Goal: Task Accomplishment & Management: Use online tool/utility

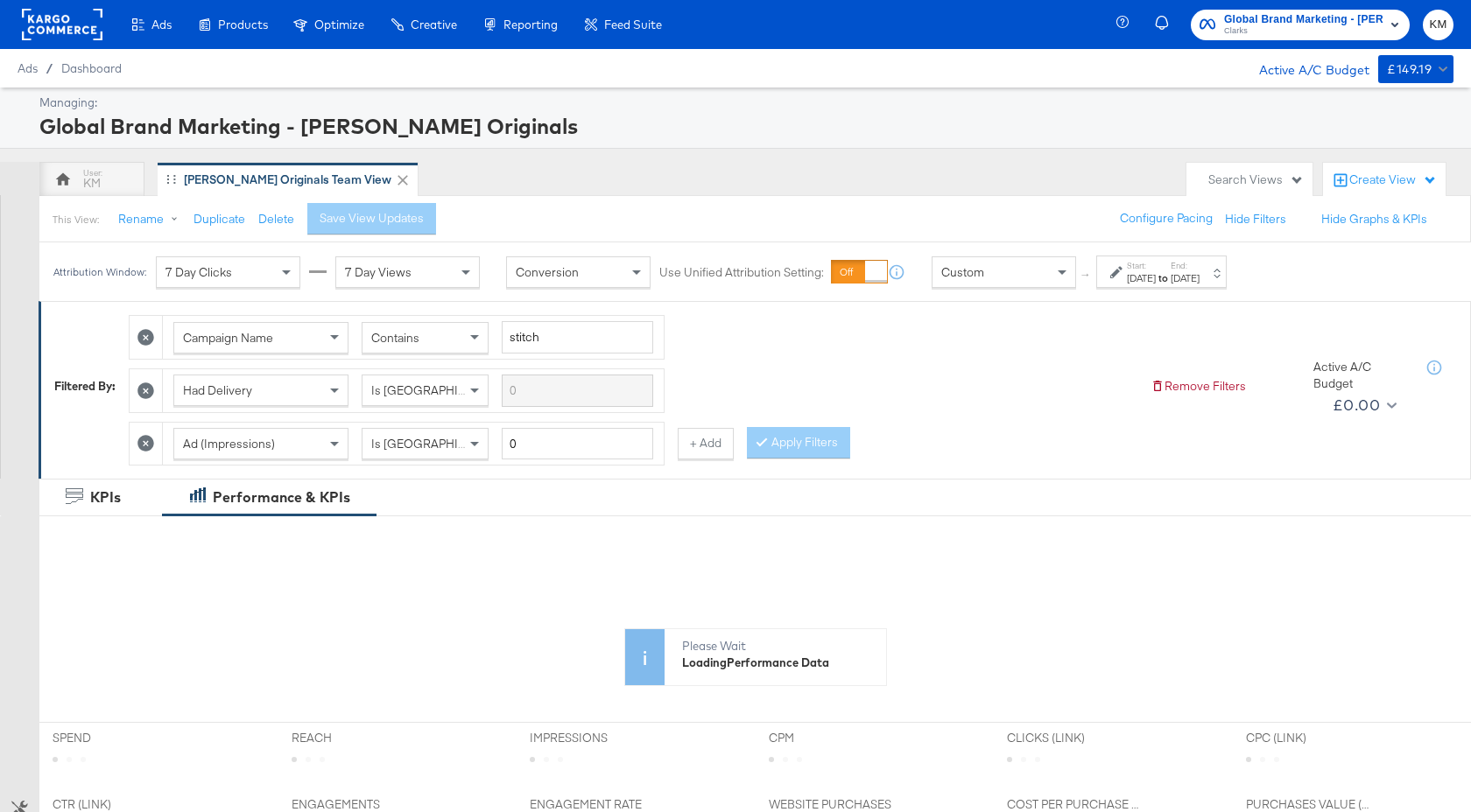
click at [1156, 274] on div "Aug 1st 2025" at bounding box center [1142, 278] width 29 height 14
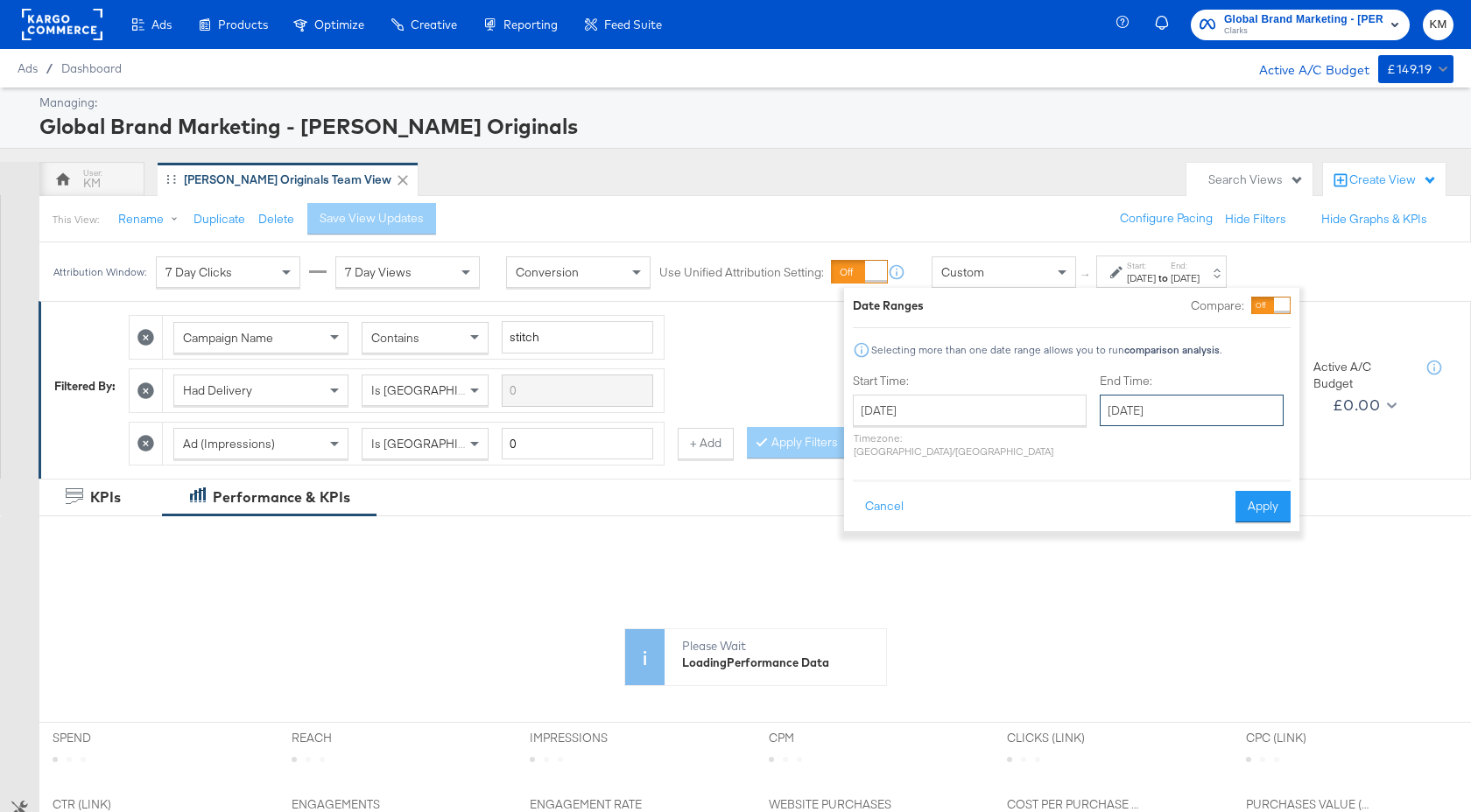
click at [1178, 405] on input "[DATE]" at bounding box center [1192, 410] width 184 height 32
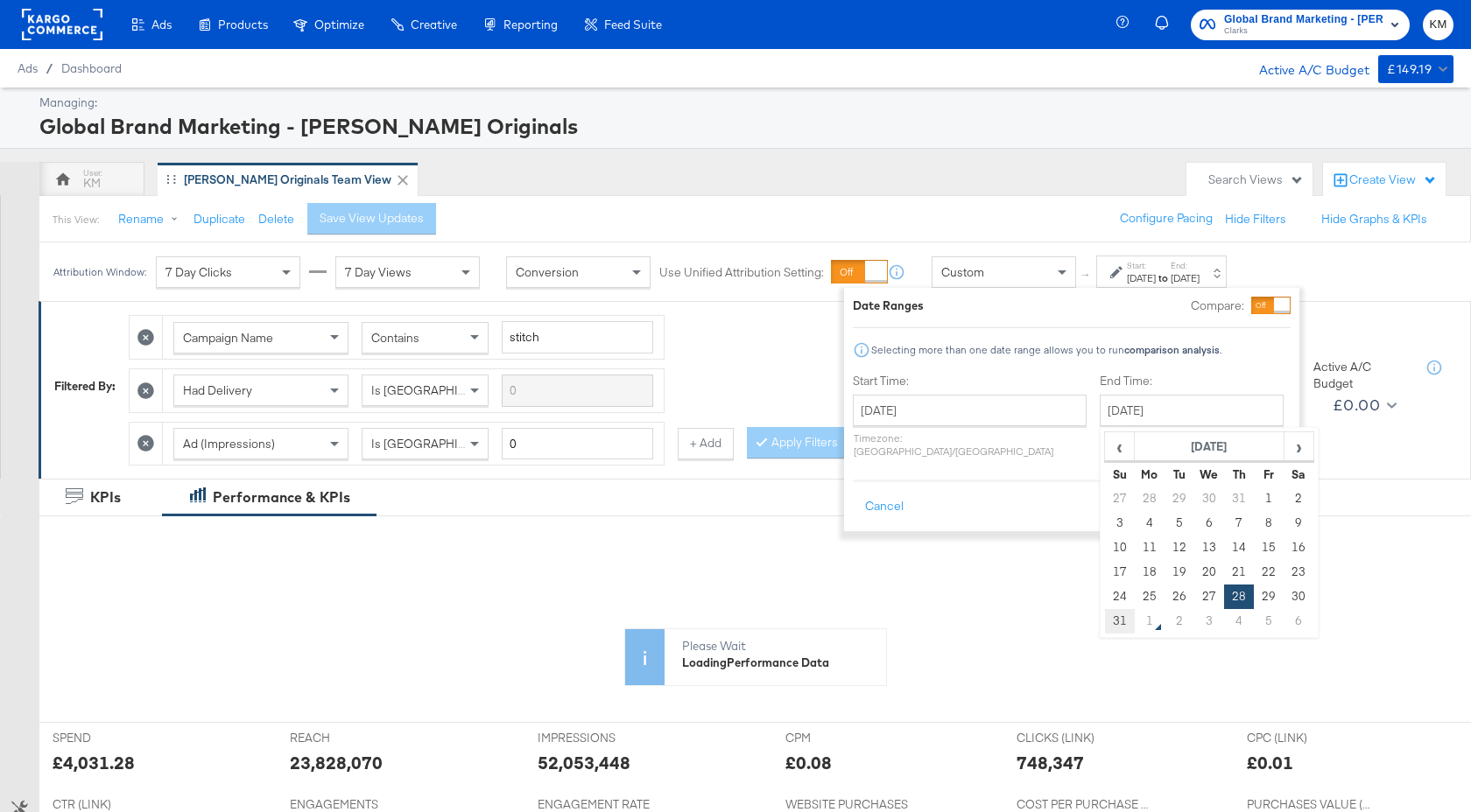
click at [1105, 631] on td "31" at bounding box center [1120, 622] width 30 height 25
type input "[DATE]"
click at [1259, 503] on button "Apply" at bounding box center [1262, 507] width 55 height 32
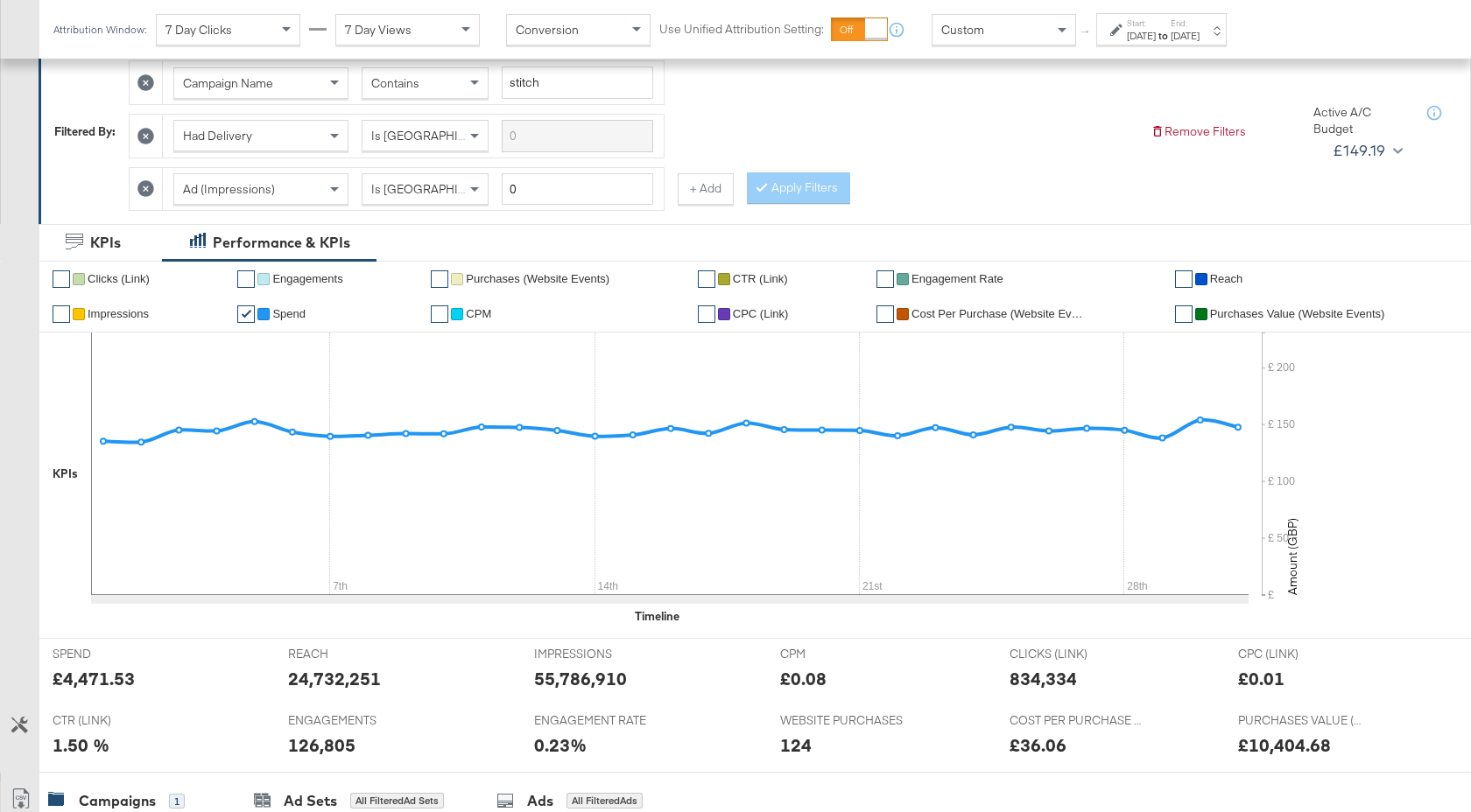
scroll to position [645, 0]
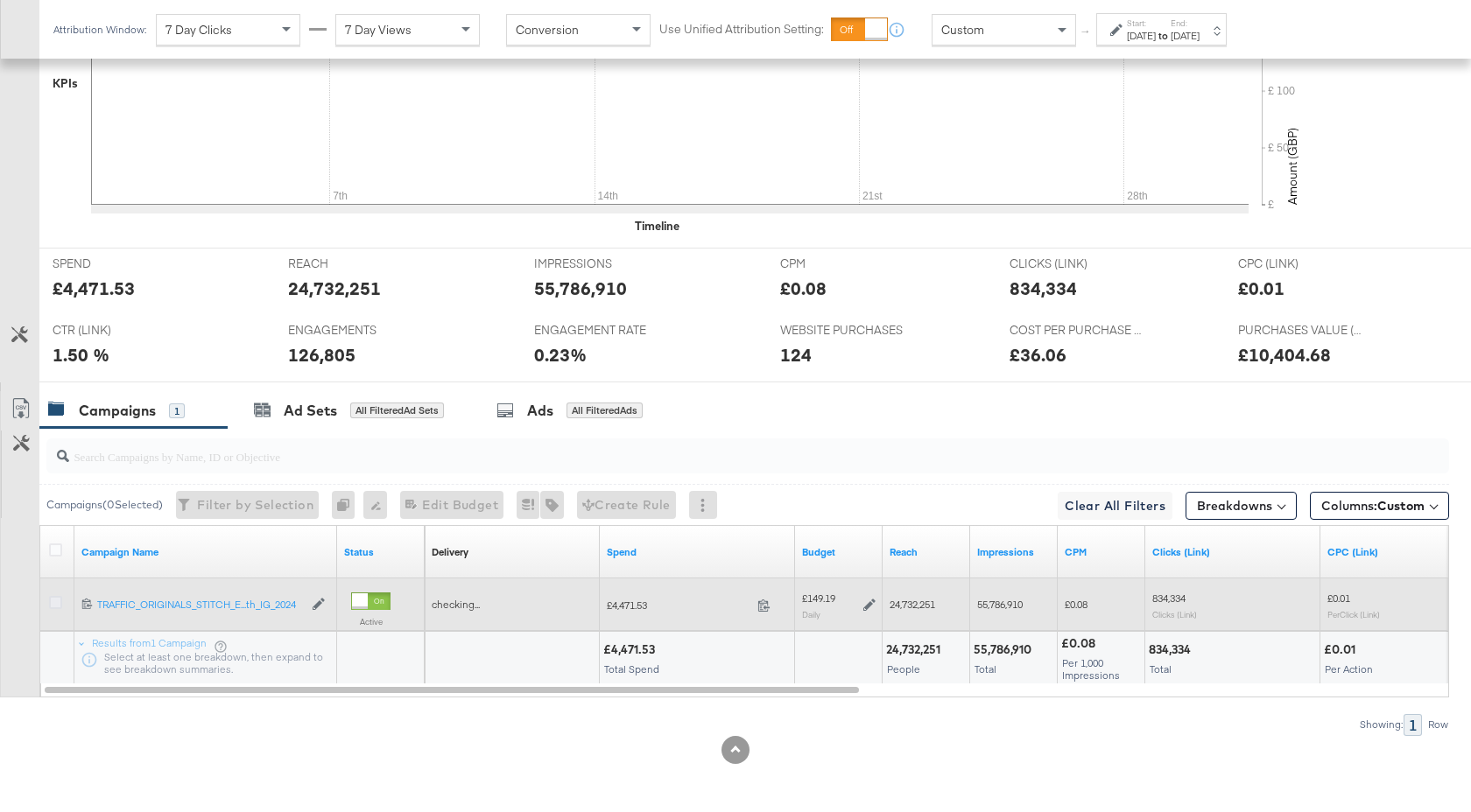
click at [60, 601] on icon at bounding box center [56, 603] width 13 height 13
click at [0, 0] on input "checkbox" at bounding box center [0, 0] width 0 height 0
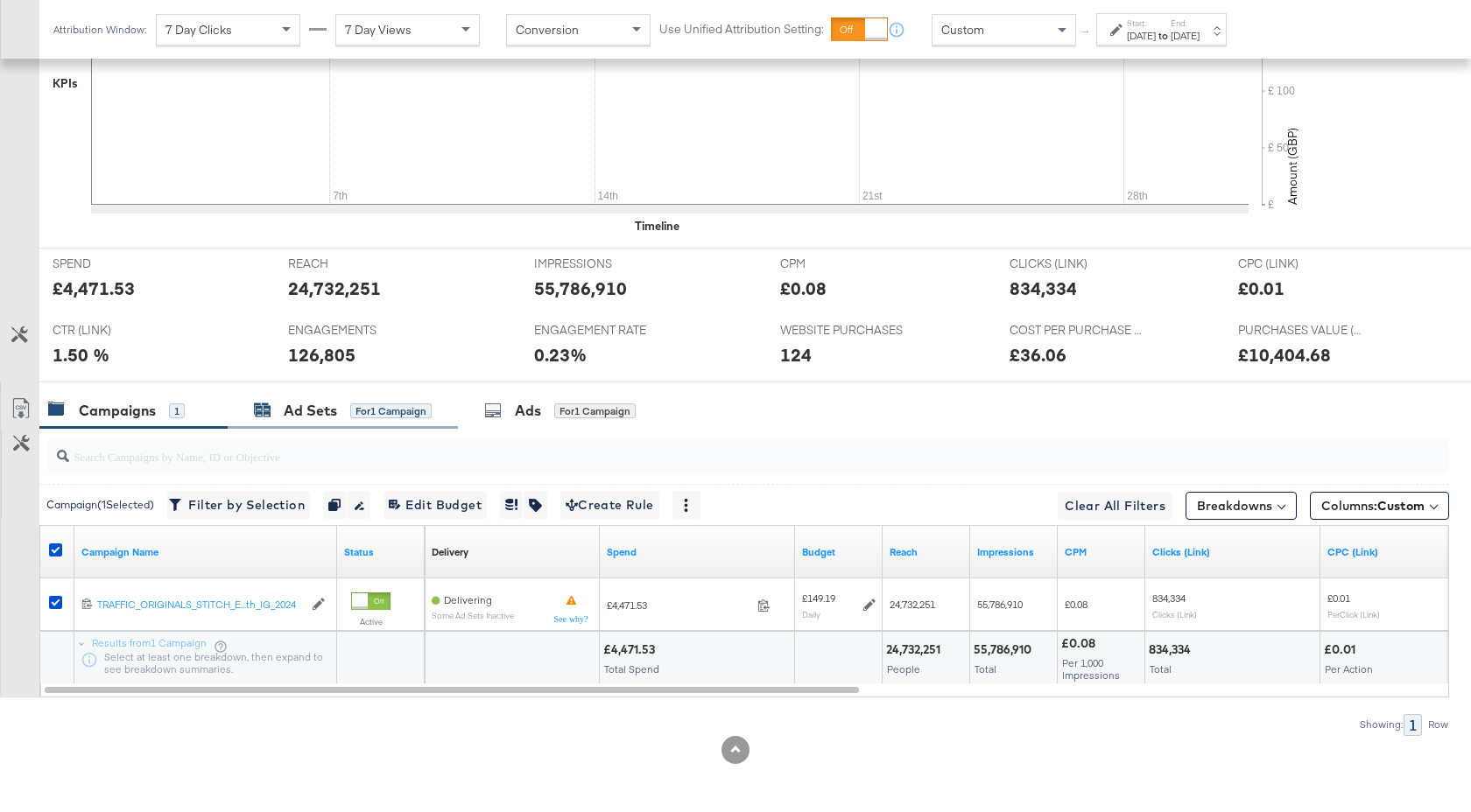
click at [326, 413] on div "Ad Sets" at bounding box center [310, 411] width 54 height 20
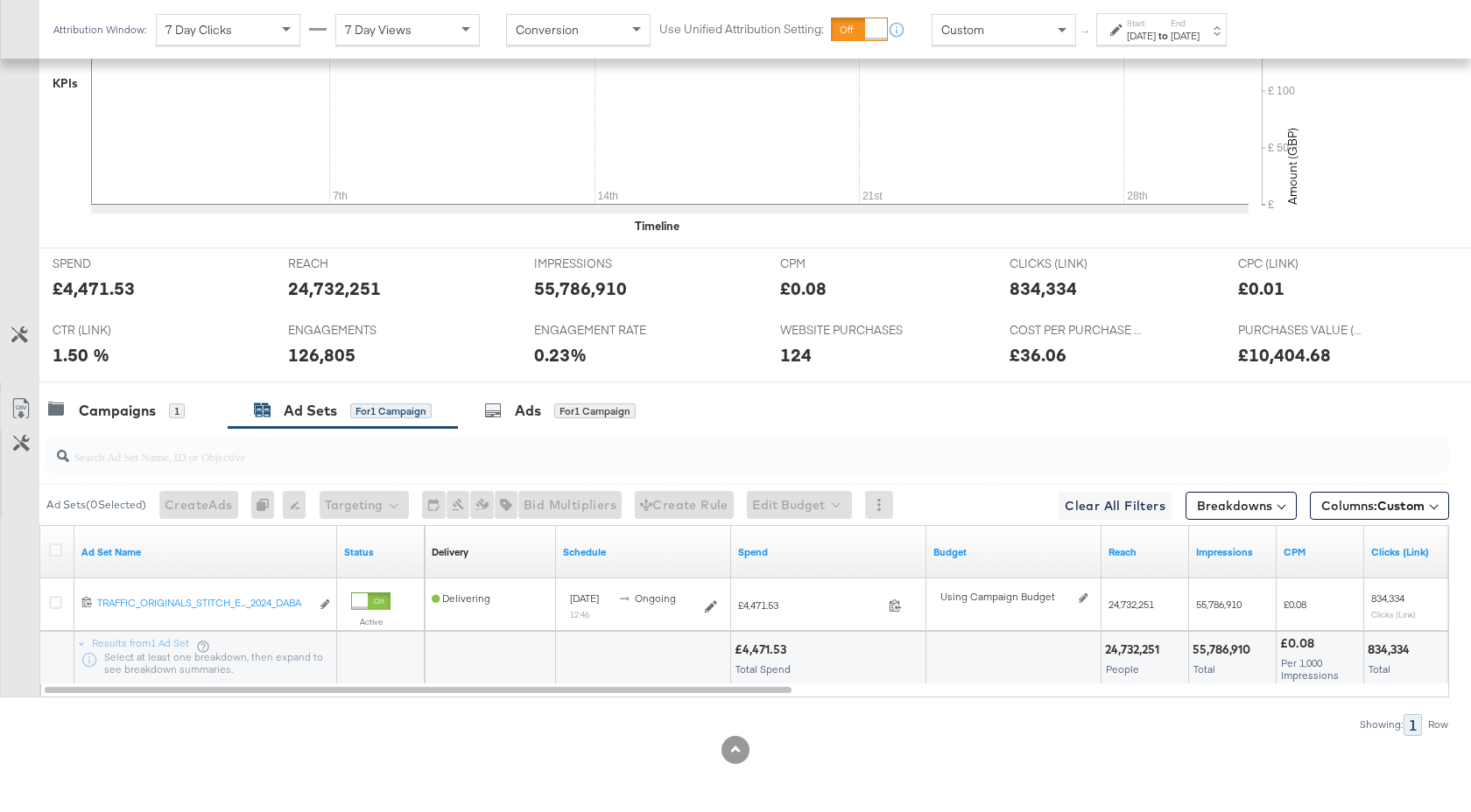
scroll to position [0, 0]
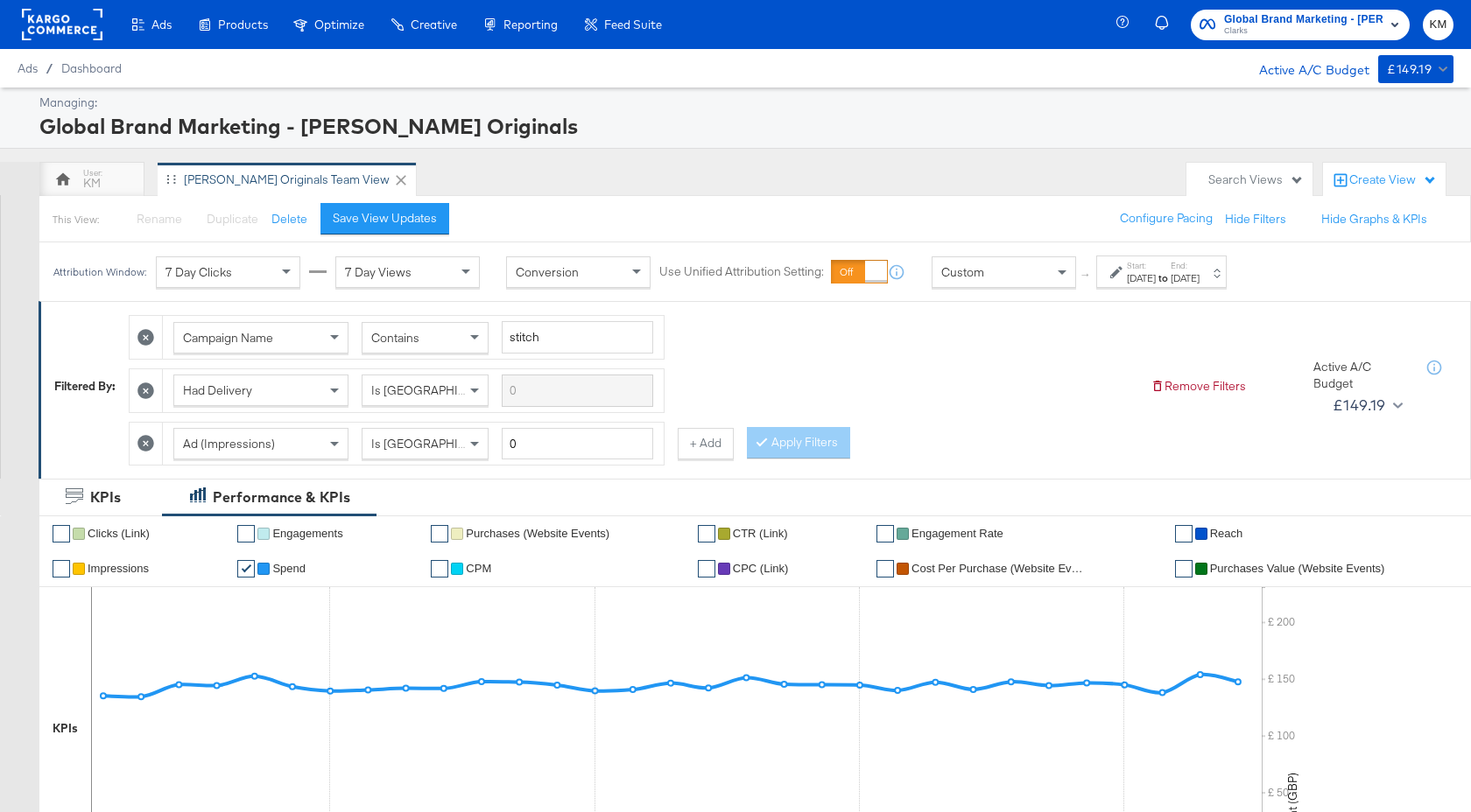
click at [1268, 35] on span "Clarks" at bounding box center [1304, 32] width 159 height 14
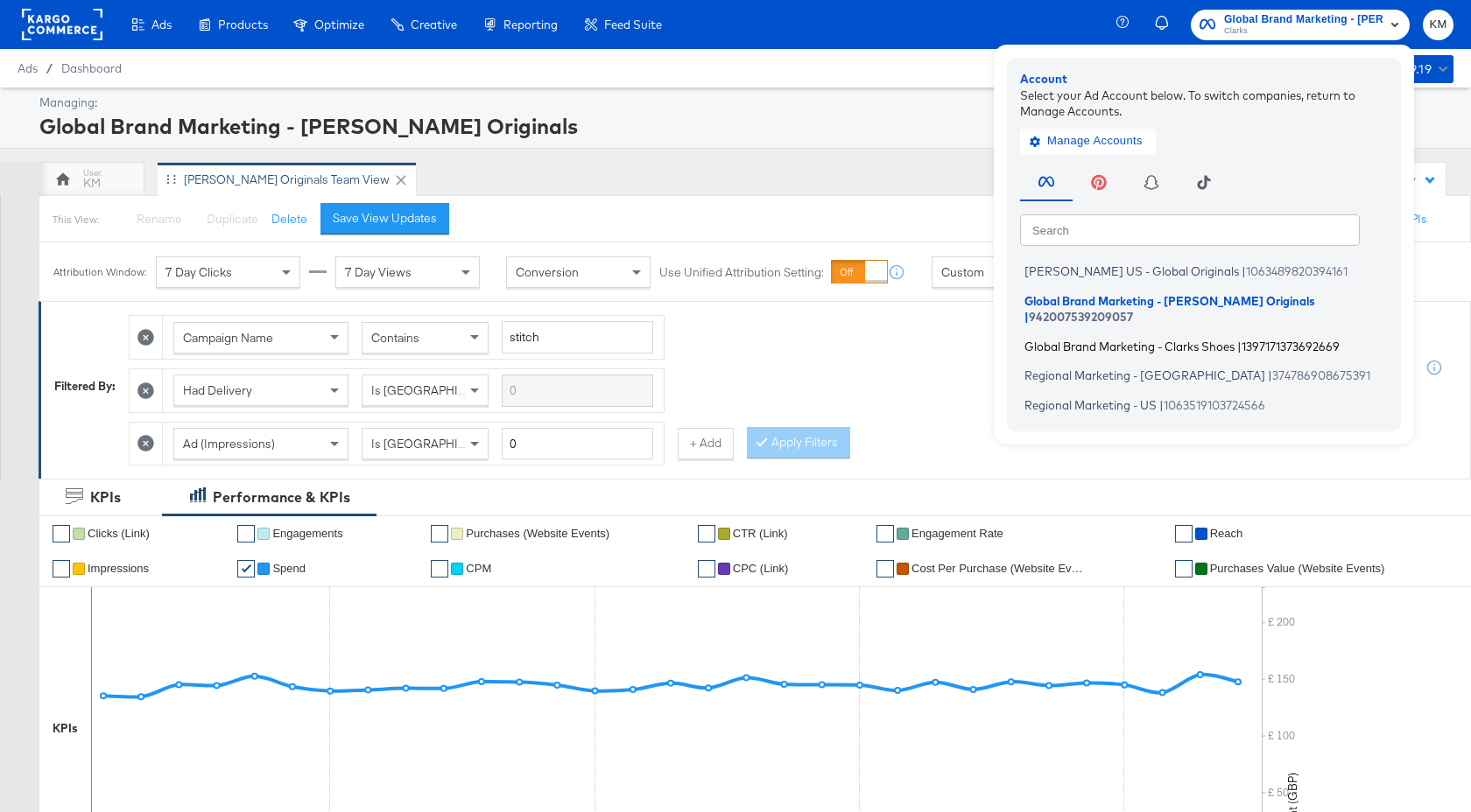
click at [1185, 339] on span "Global Brand Marketing - Clarks Shoes" at bounding box center [1129, 346] width 210 height 14
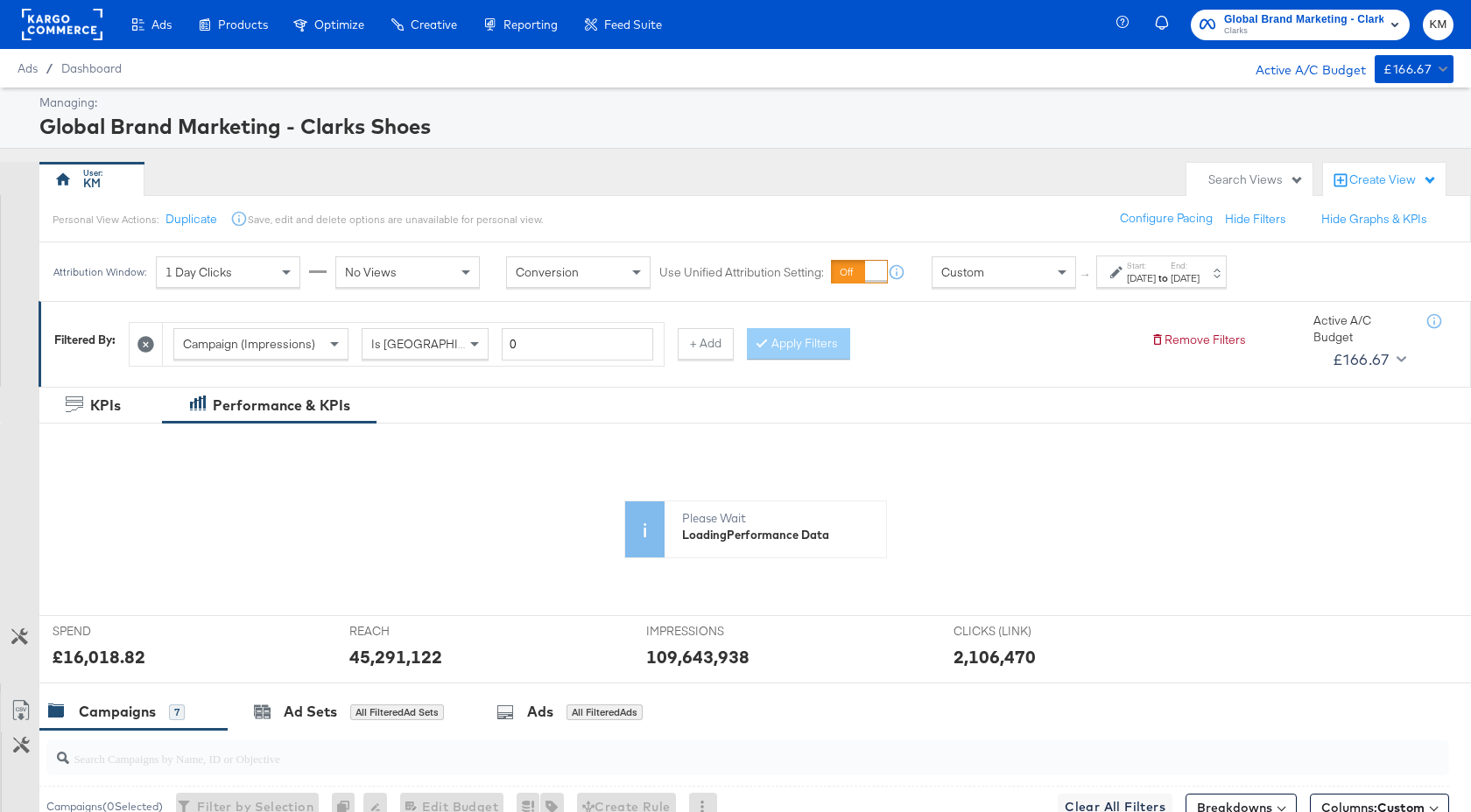
click at [1197, 290] on div "Attribution Window: 1 Day Clicks No Views Conversion Use Unified Attribution Se…" at bounding box center [643, 272] width 1209 height 59
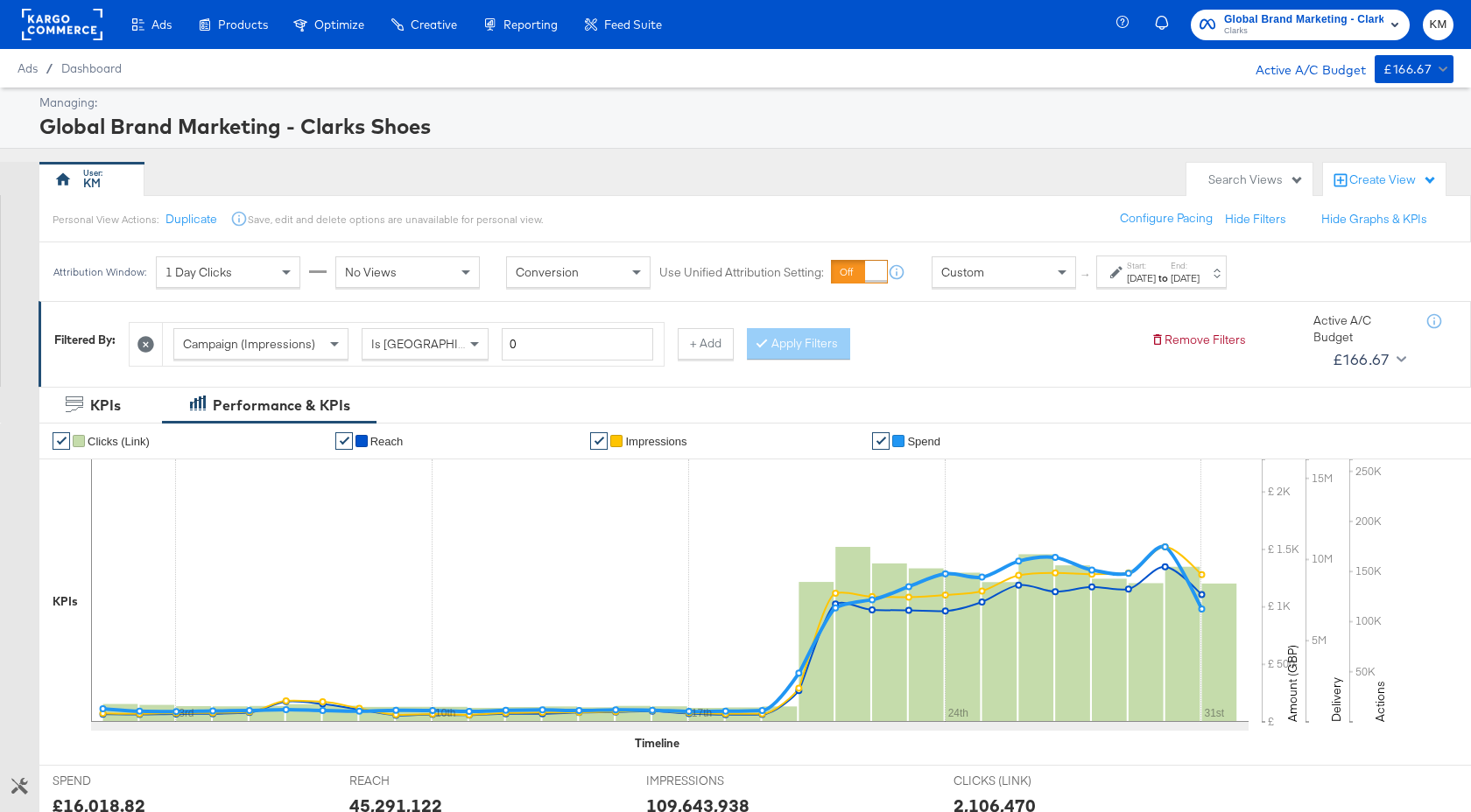
click at [1199, 276] on div "Jul 31st 2025" at bounding box center [1185, 278] width 29 height 14
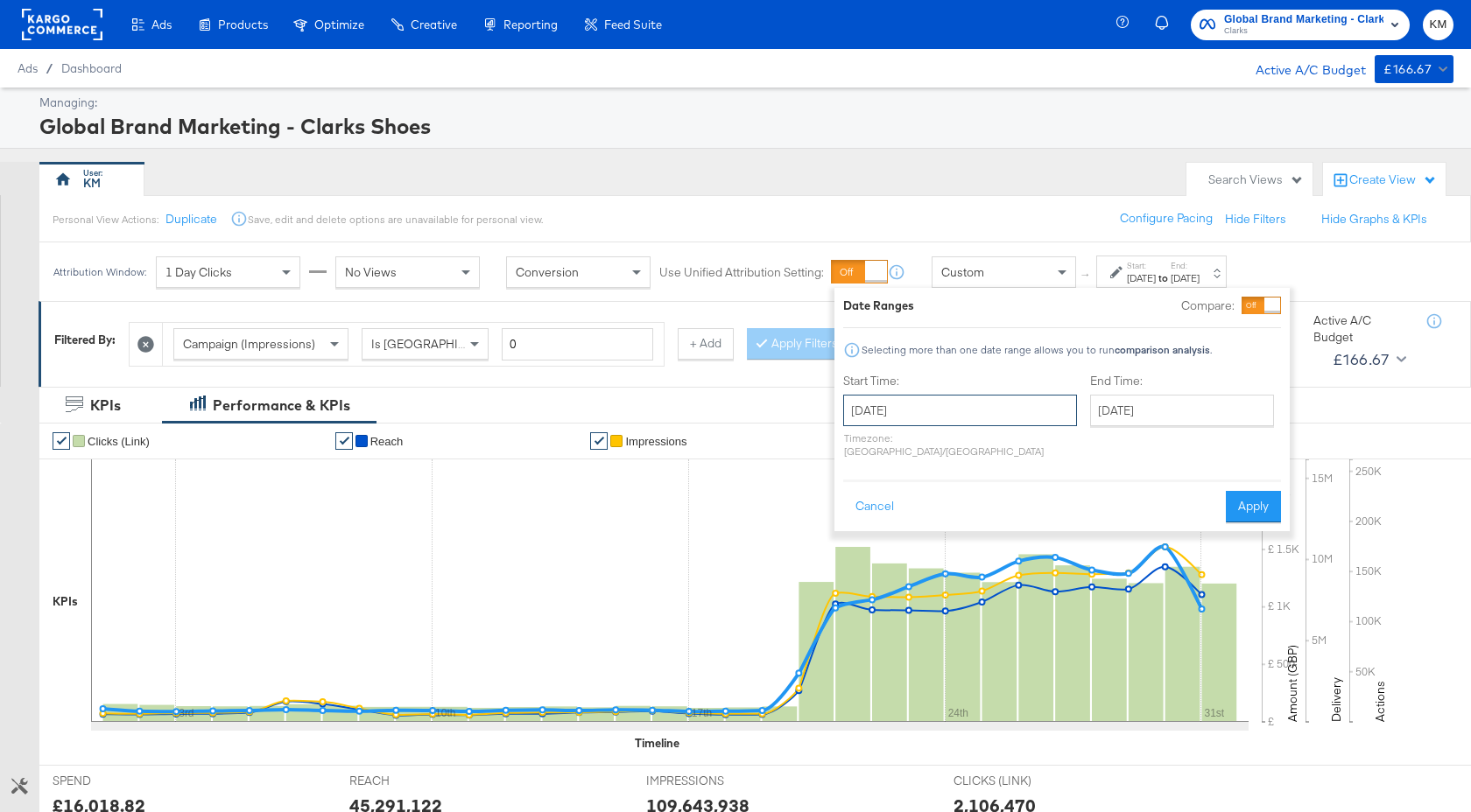
click at [982, 419] on input "July 1st 2025" at bounding box center [959, 410] width 233 height 32
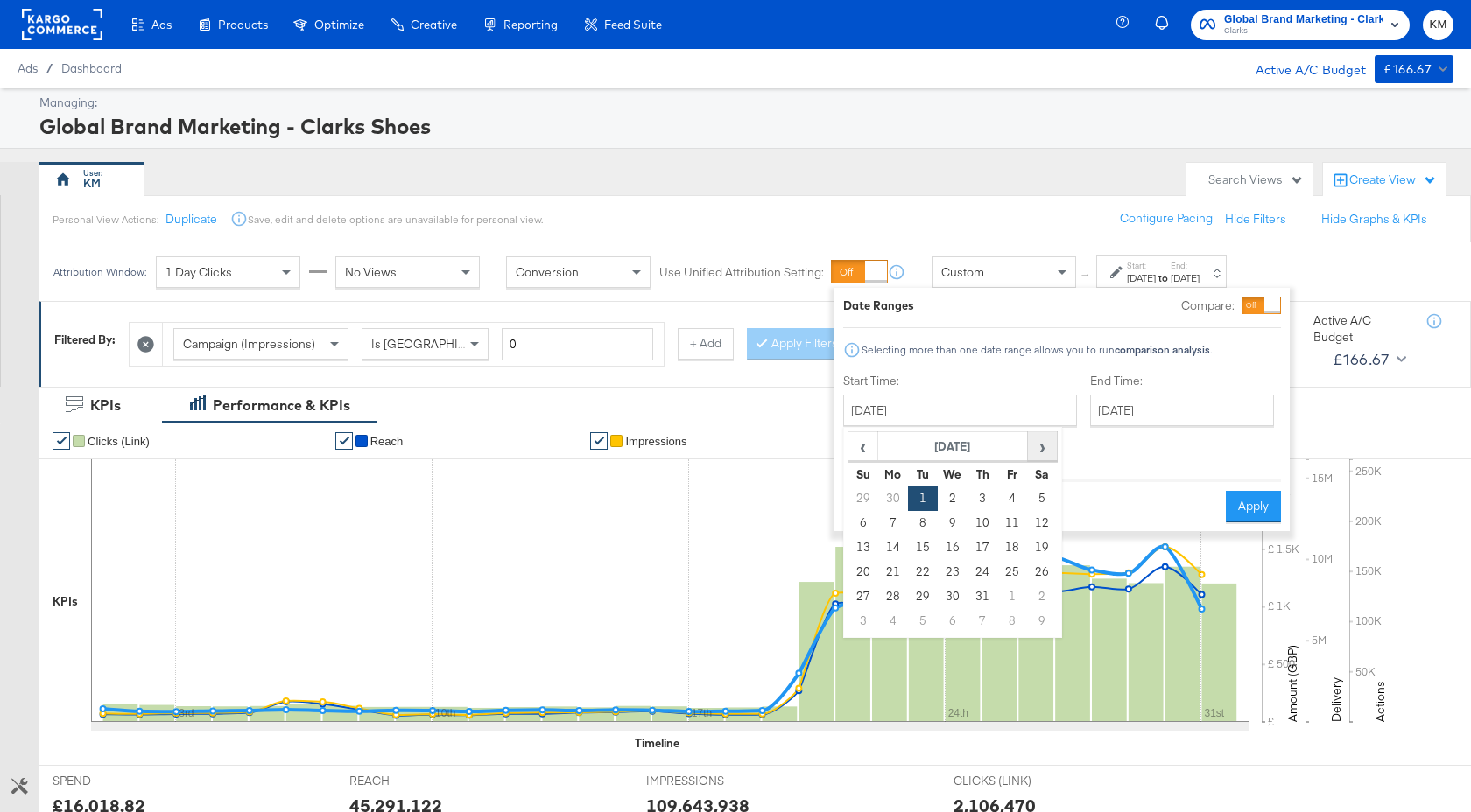
click at [1034, 457] on span "›" at bounding box center [1042, 445] width 27 height 26
click at [1000, 491] on td "1" at bounding box center [1012, 499] width 30 height 25
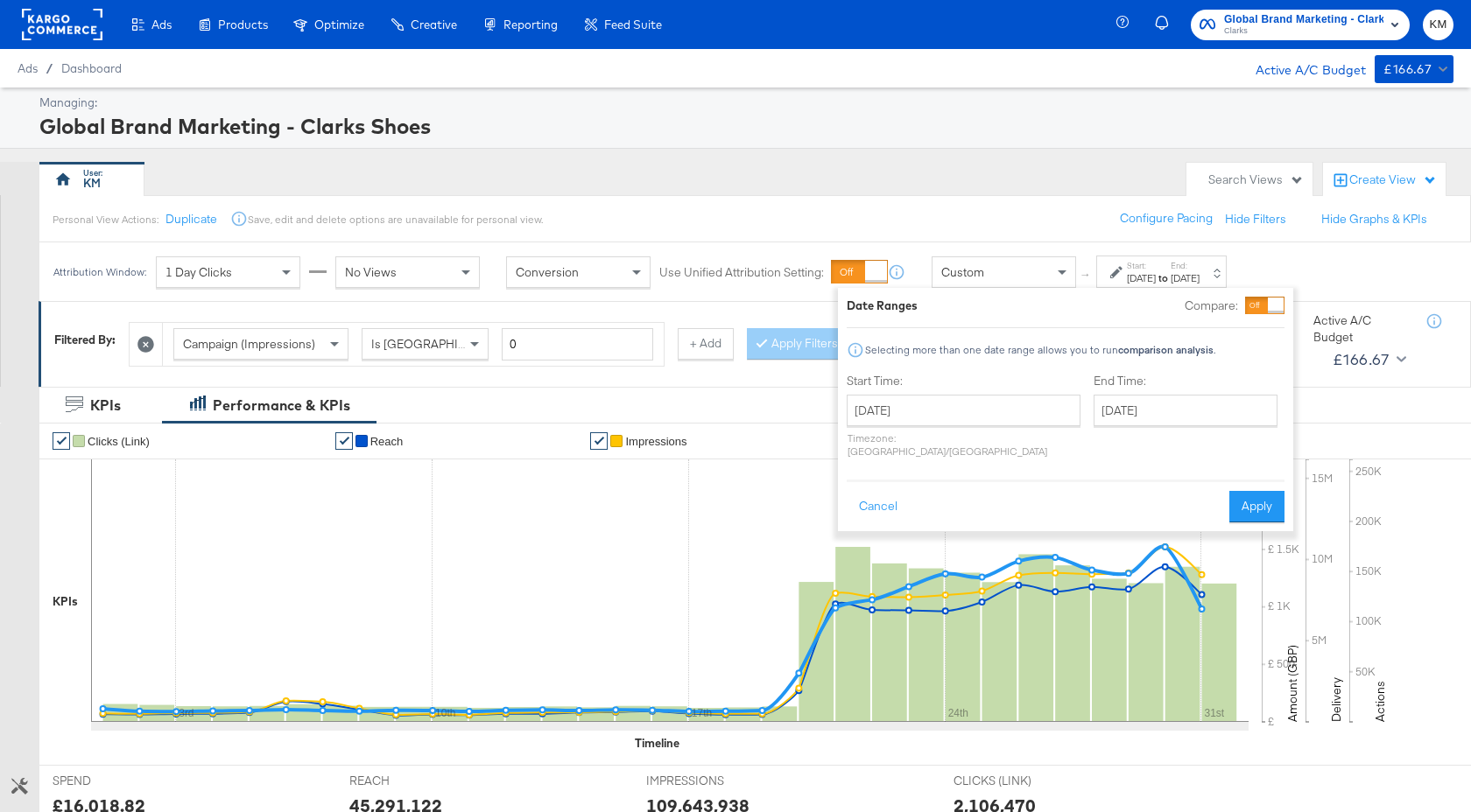
type input "August 1st 2025"
click at [1094, 418] on input "August 1st 2025" at bounding box center [1186, 410] width 184 height 32
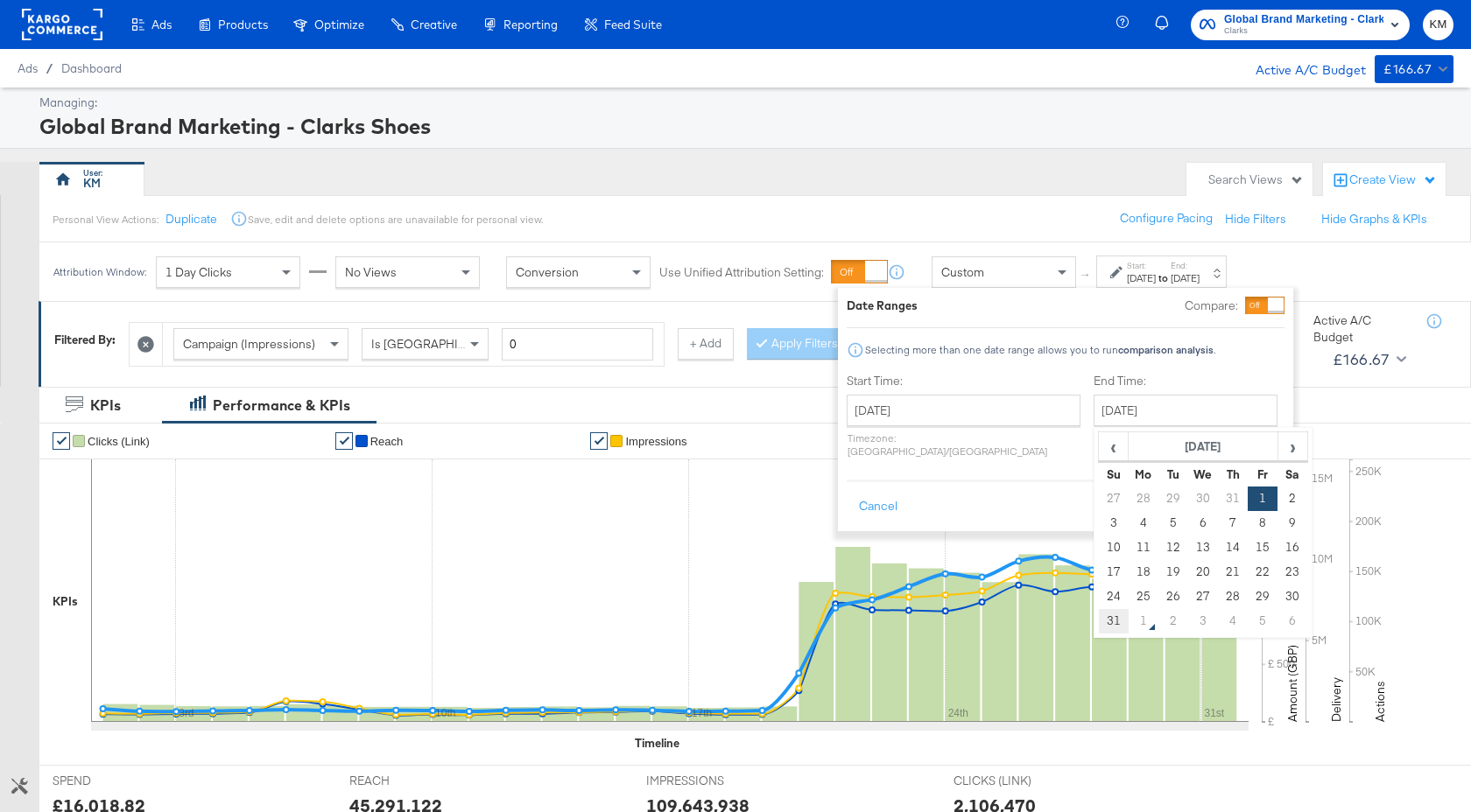
click at [1098, 629] on td "31" at bounding box center [1113, 622] width 30 height 25
type input "[DATE]"
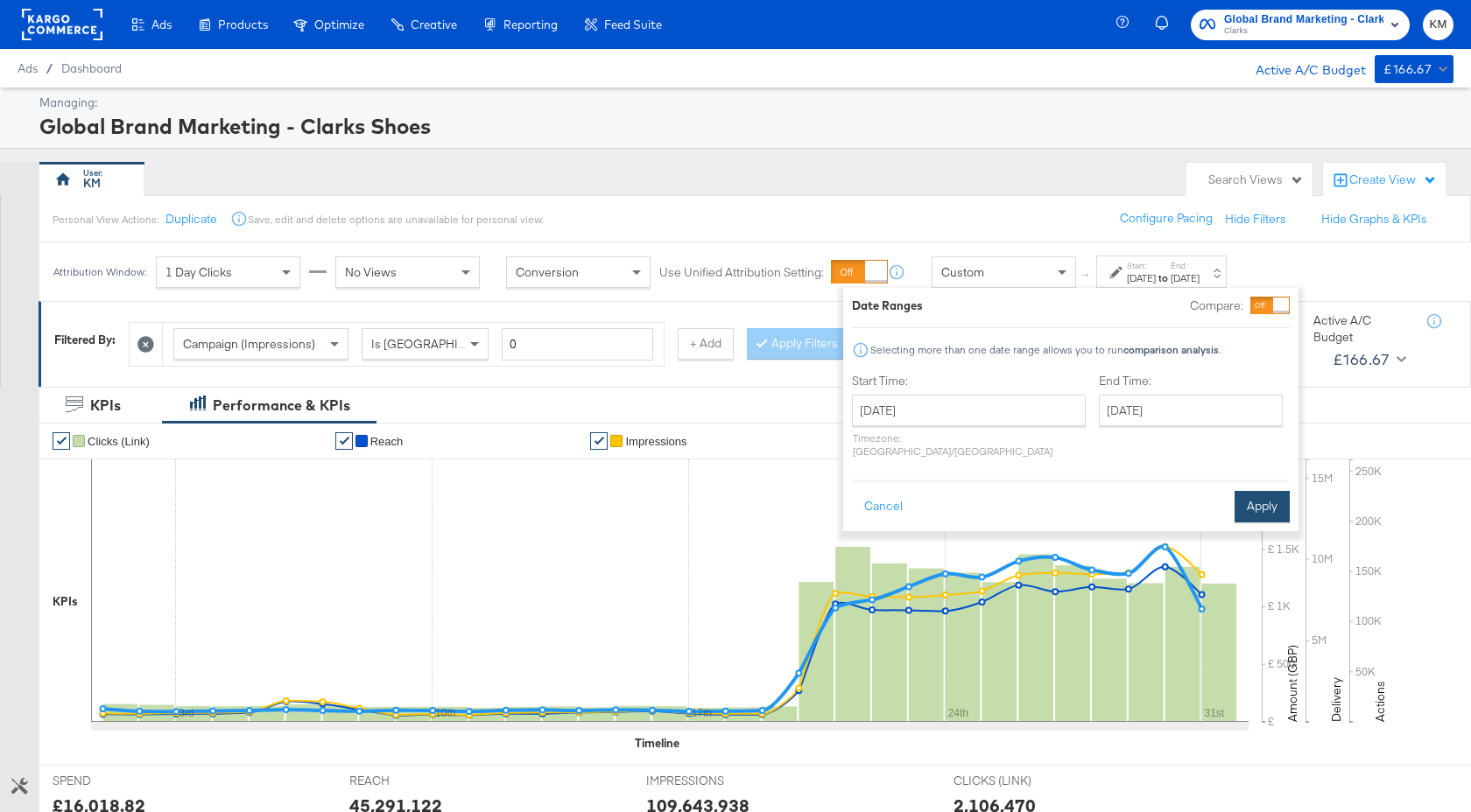
click at [1263, 491] on button "Apply" at bounding box center [1262, 507] width 55 height 32
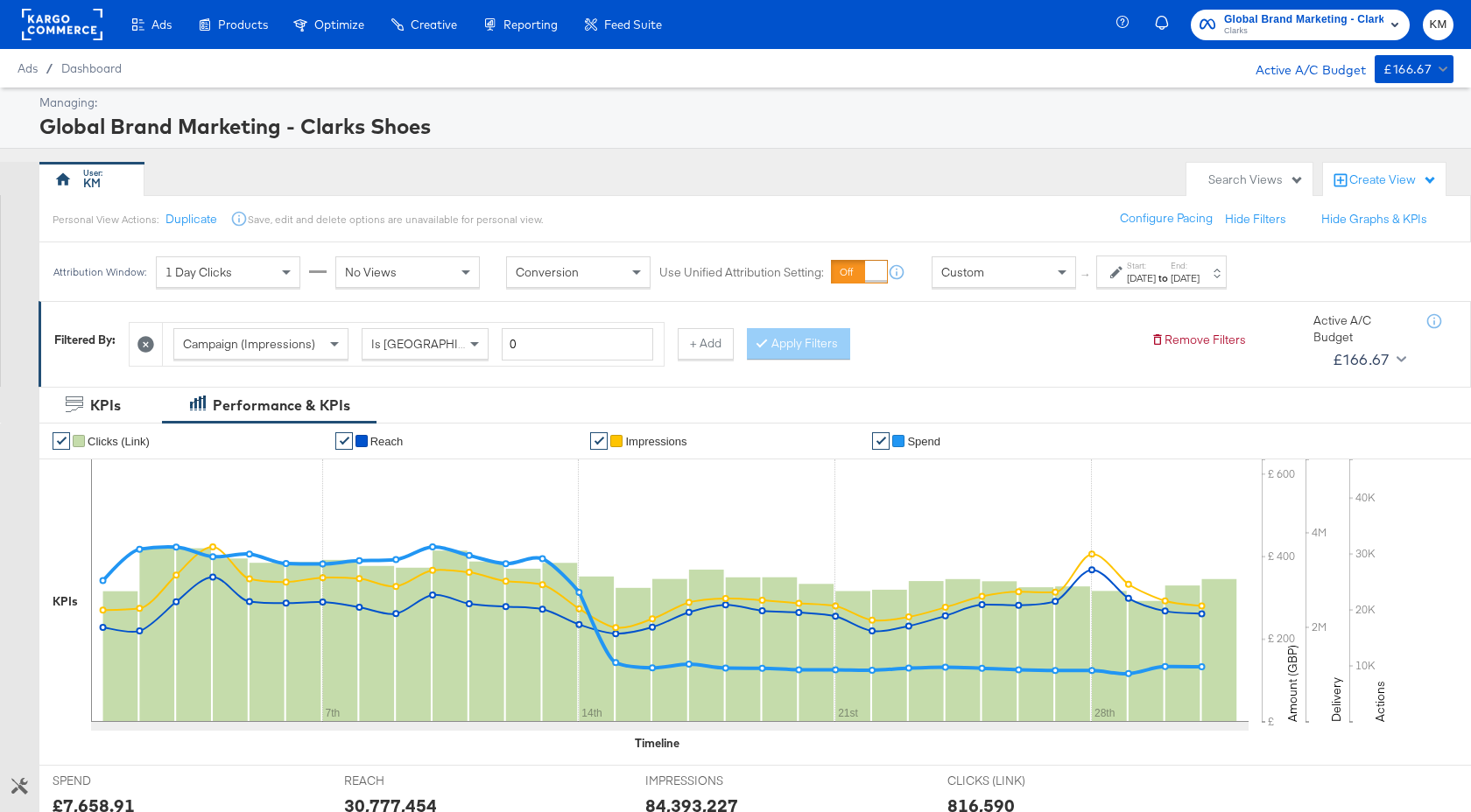
scroll to position [557, 0]
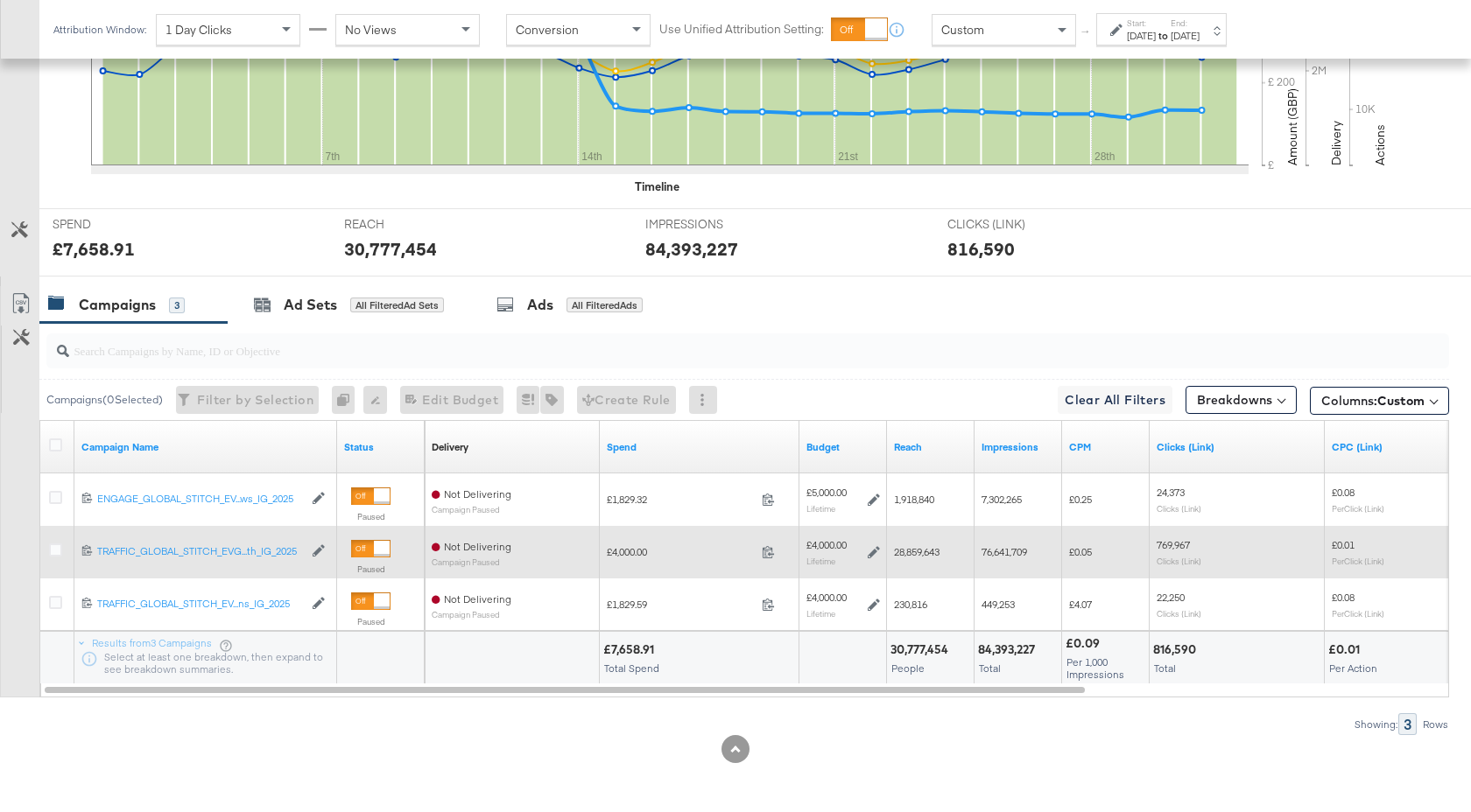
click at [54, 557] on div at bounding box center [58, 552] width 18 height 17
click at [54, 554] on icon at bounding box center [56, 550] width 13 height 13
click at [0, 0] on input "checkbox" at bounding box center [0, 0] width 0 height 0
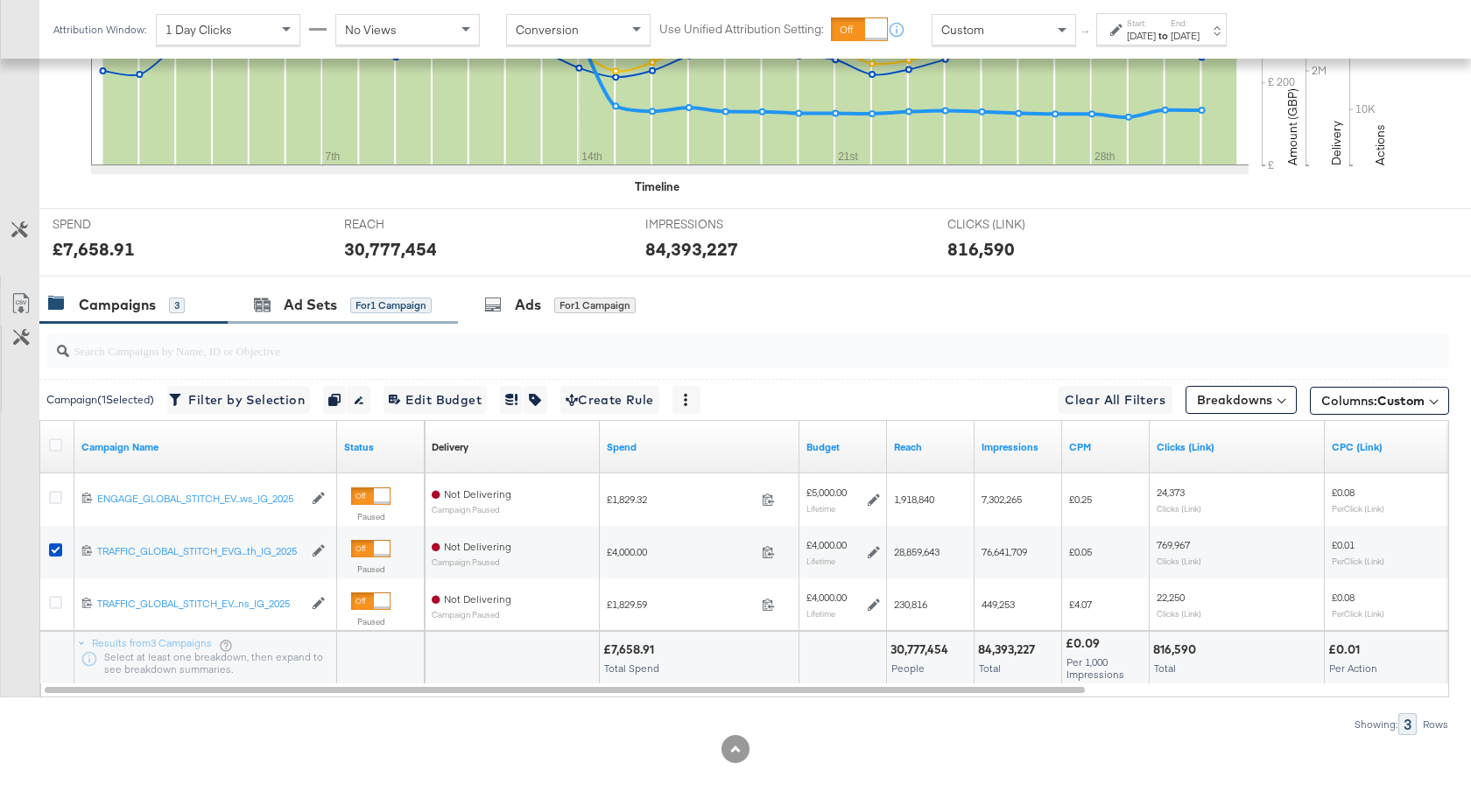
click at [312, 315] on div "Ad Sets for 1 Campaign" at bounding box center [343, 304] width 230 height 37
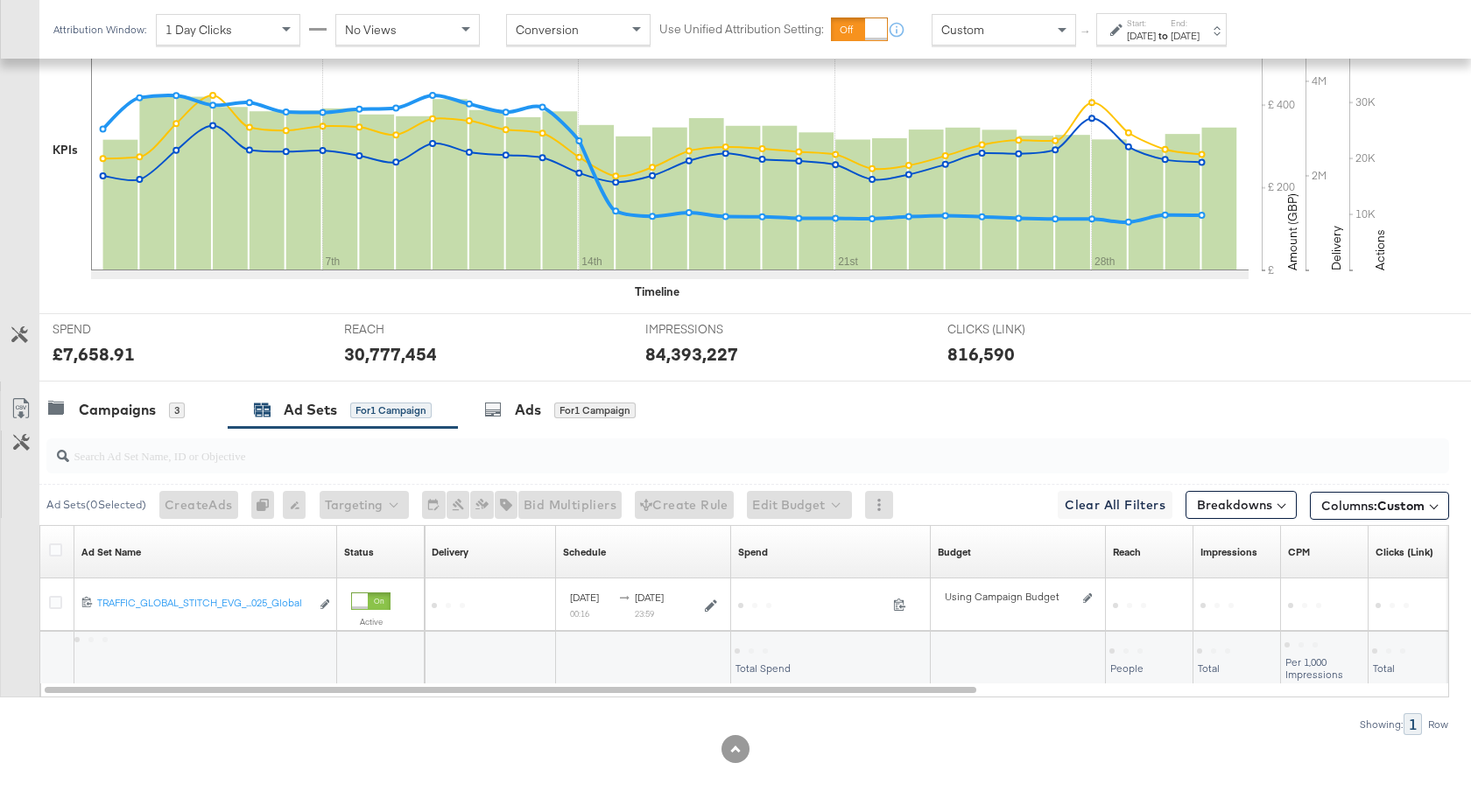
scroll to position [452, 0]
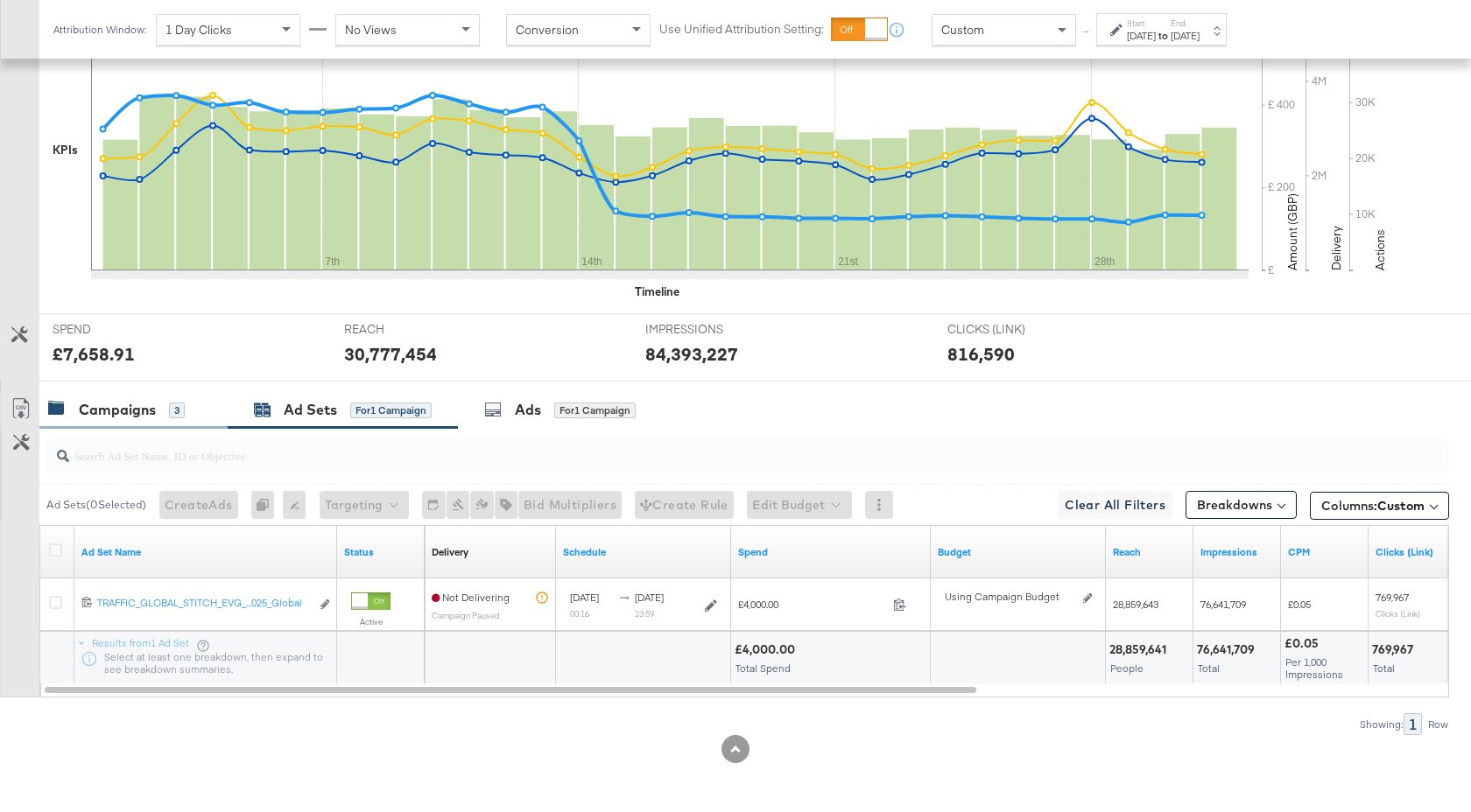
click at [156, 416] on div "Campaigns 3" at bounding box center [116, 410] width 136 height 20
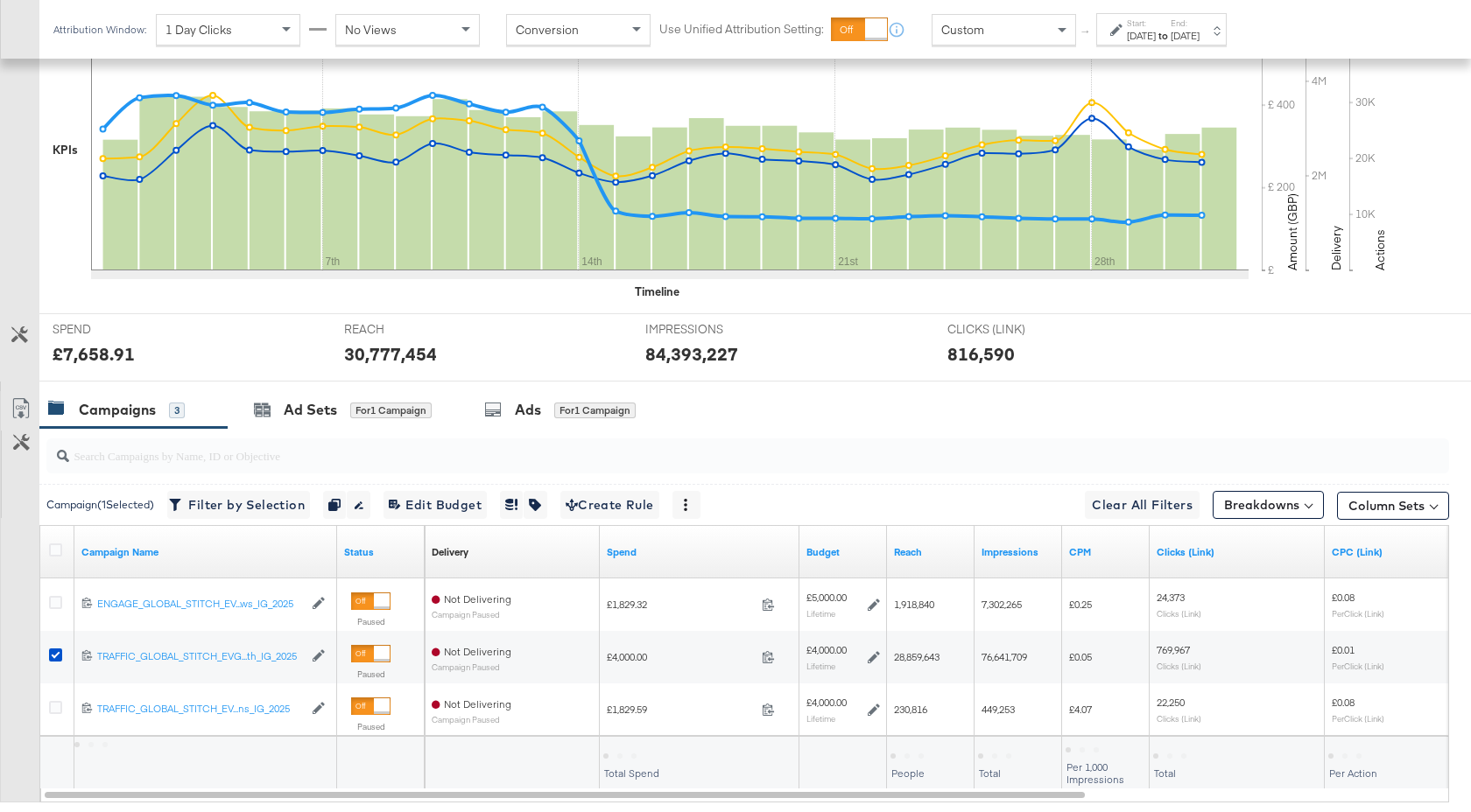
scroll to position [557, 0]
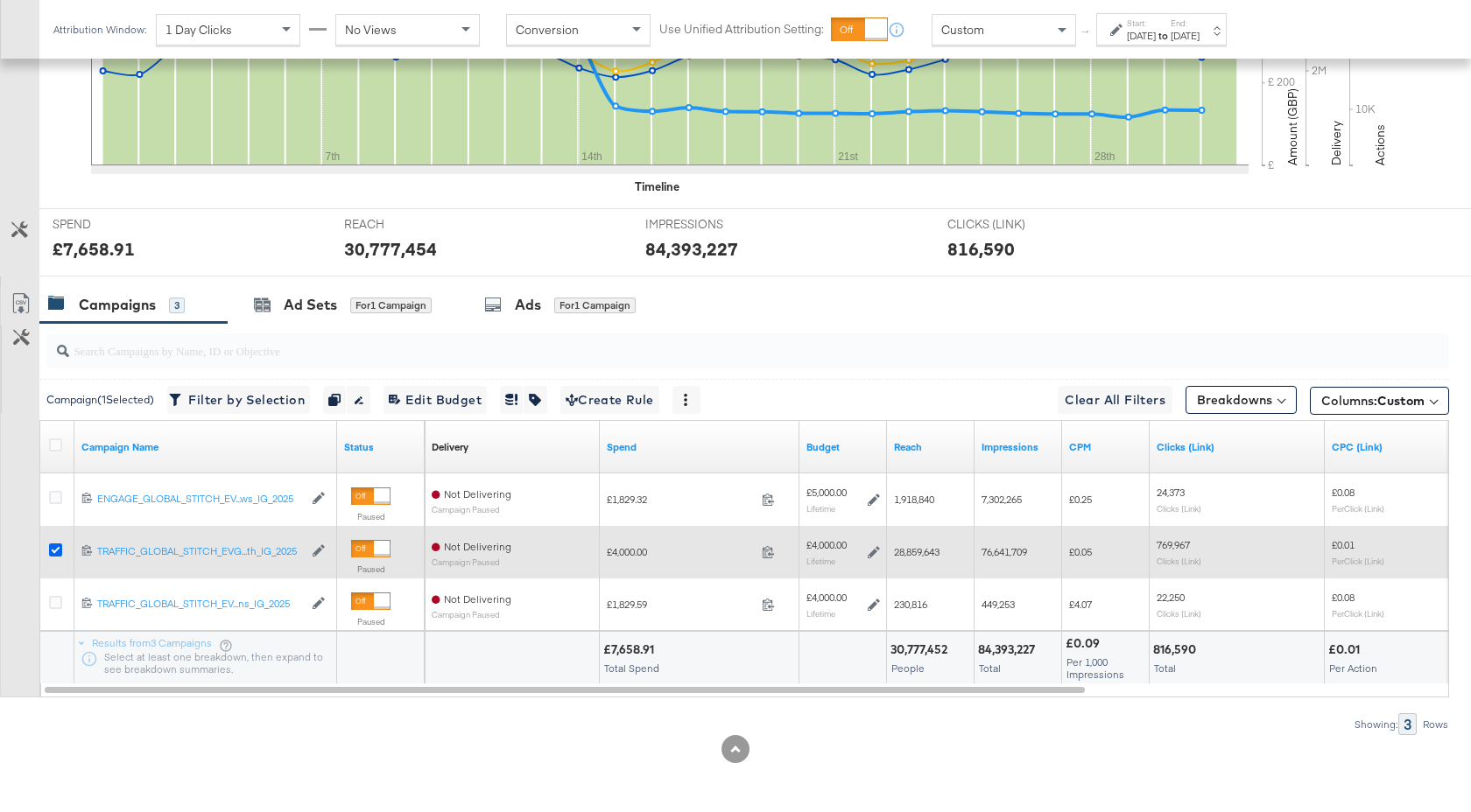
click at [52, 554] on icon at bounding box center [56, 550] width 13 height 13
click at [0, 0] on input "checkbox" at bounding box center [0, 0] width 0 height 0
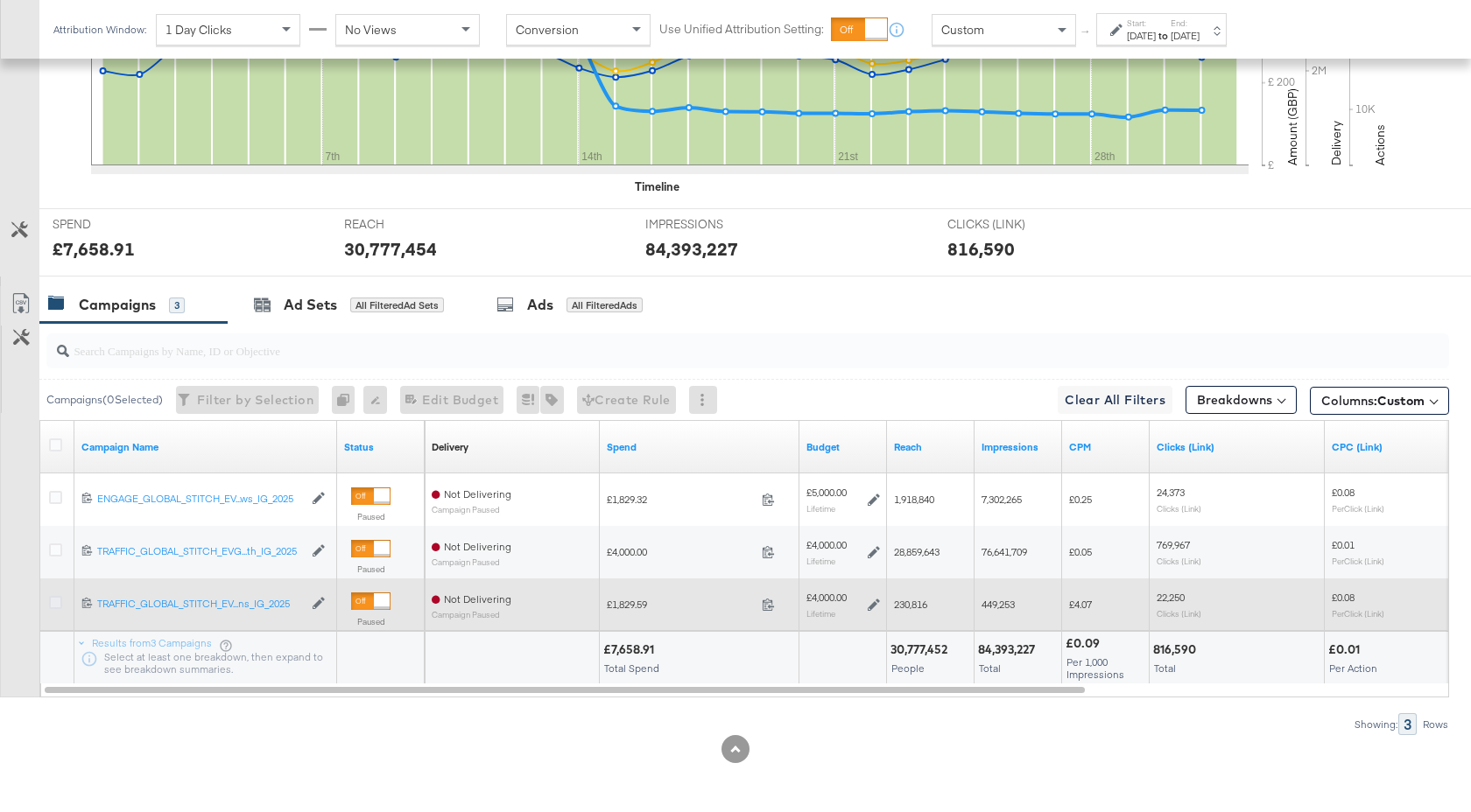
click at [59, 608] on icon at bounding box center [56, 603] width 13 height 13
click at [0, 0] on input "checkbox" at bounding box center [0, 0] width 0 height 0
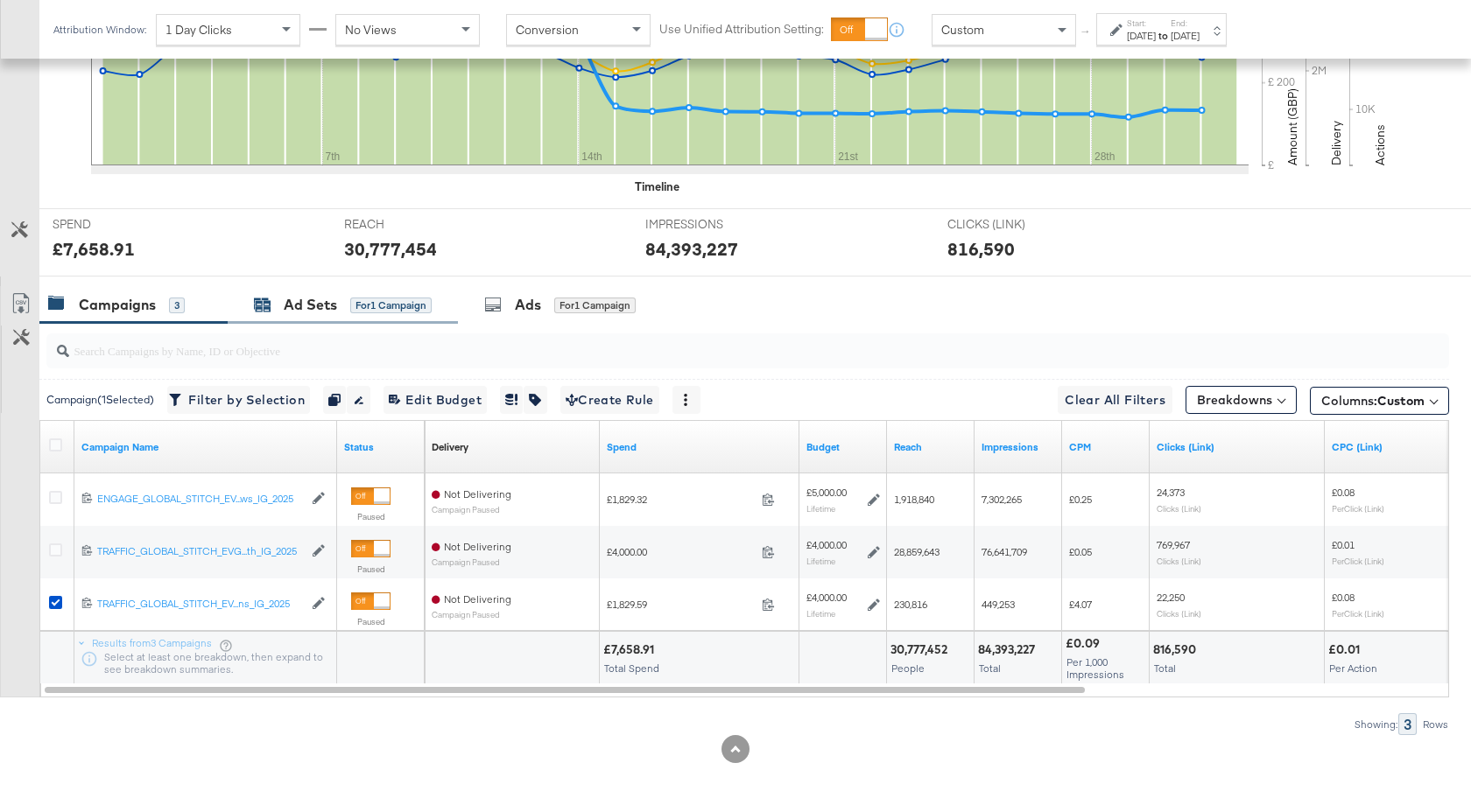
click at [323, 304] on div "Ad Sets" at bounding box center [310, 304] width 54 height 20
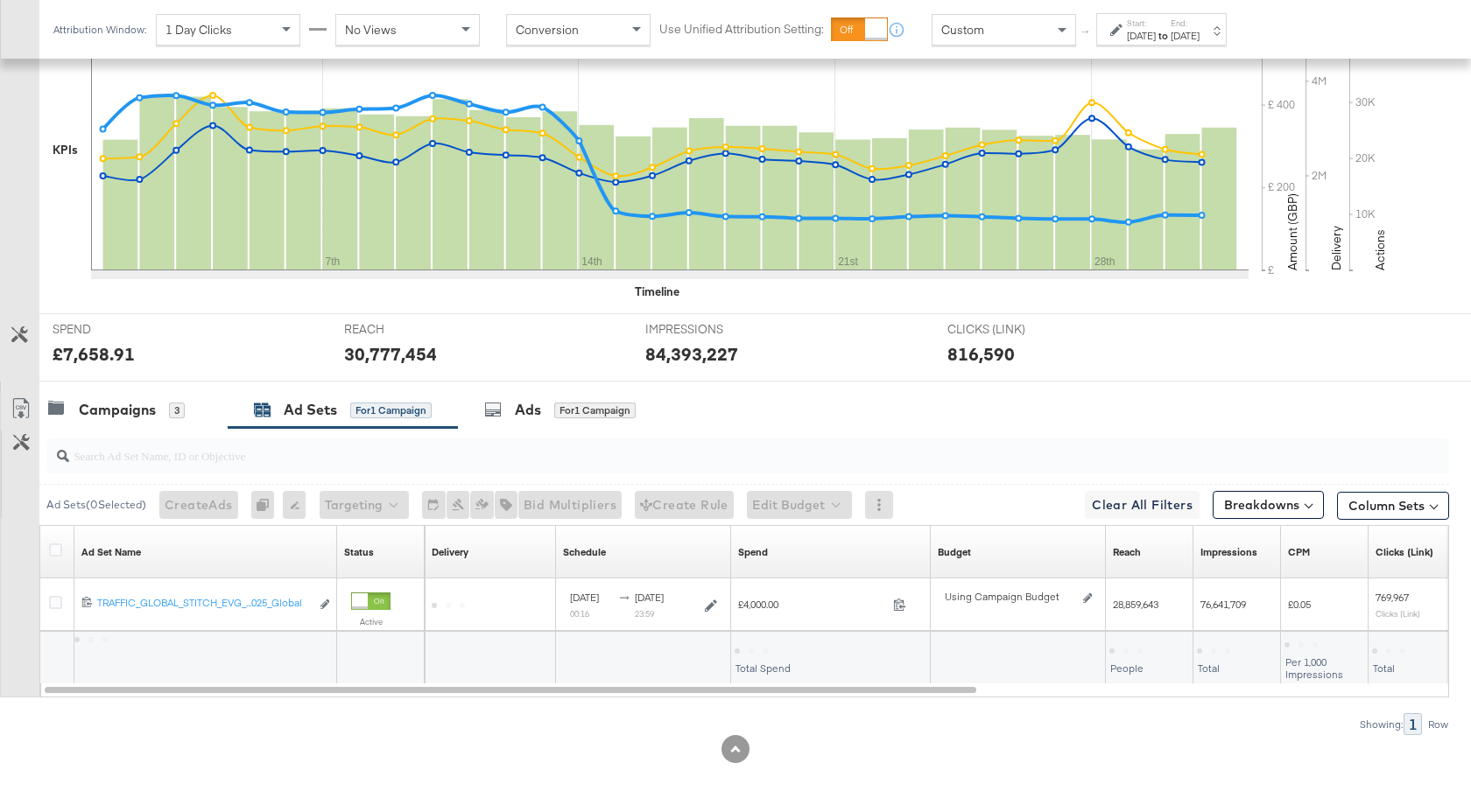
scroll to position [504, 0]
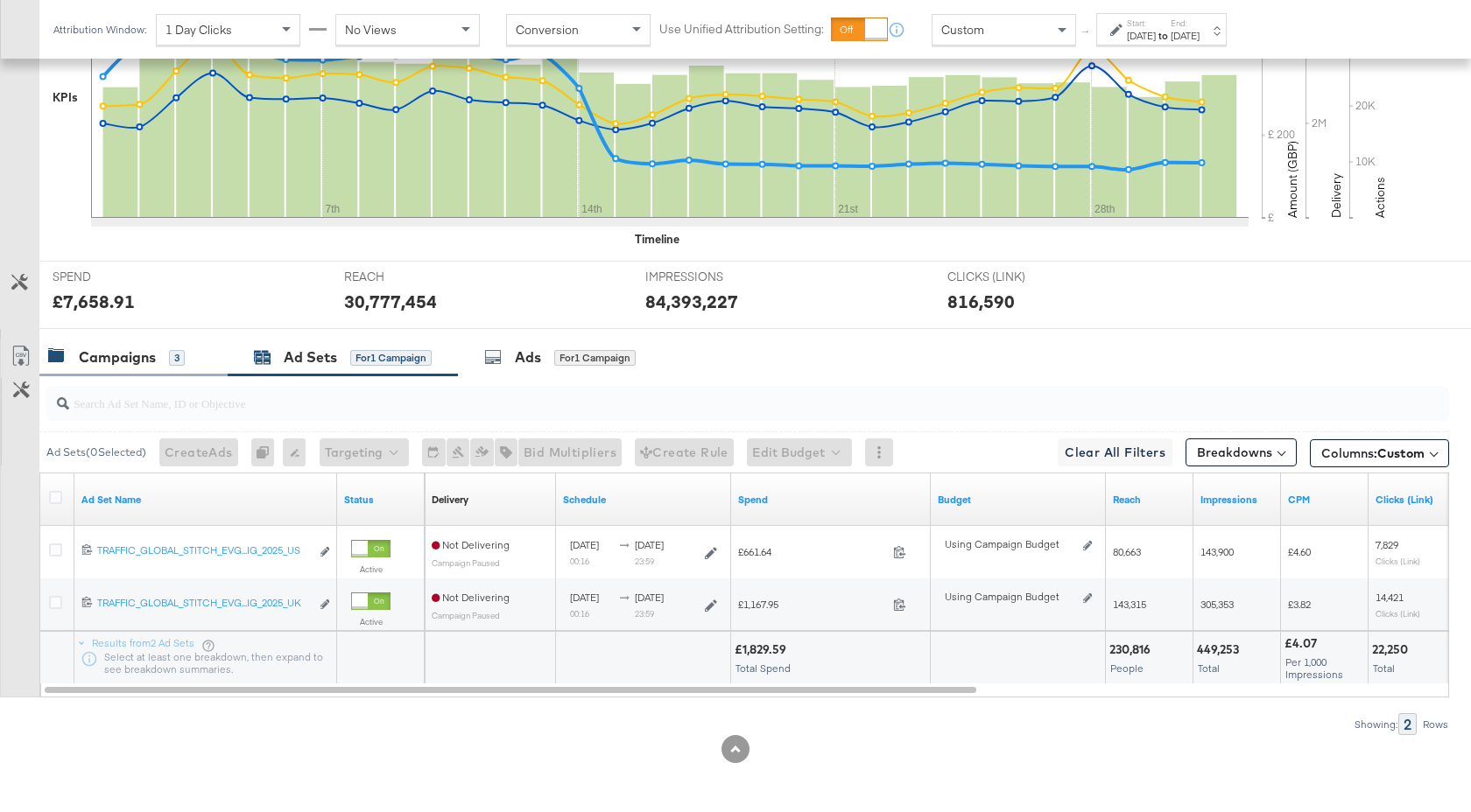
click at [125, 368] on div "Campaigns 3" at bounding box center [133, 357] width 188 height 37
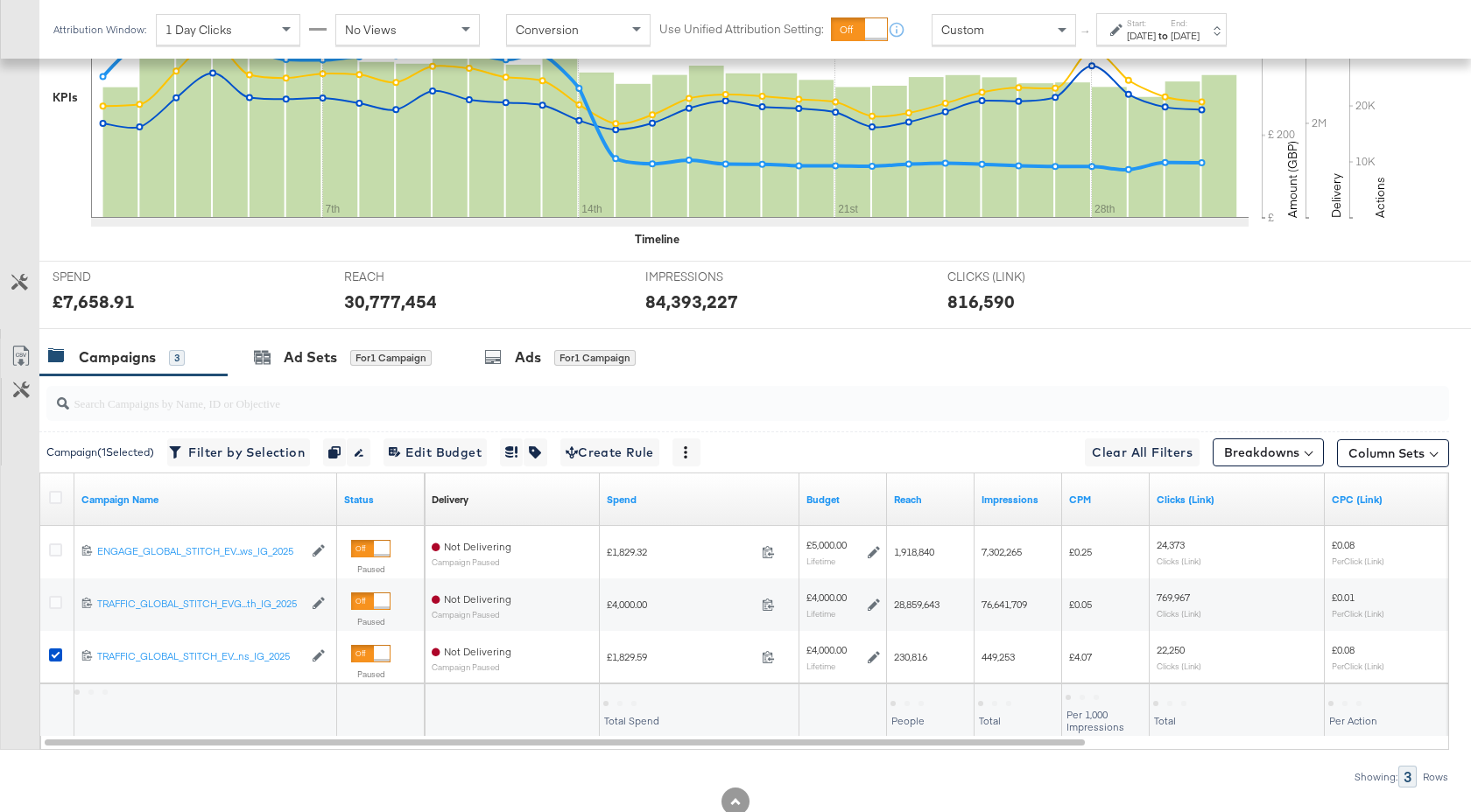
scroll to position [557, 0]
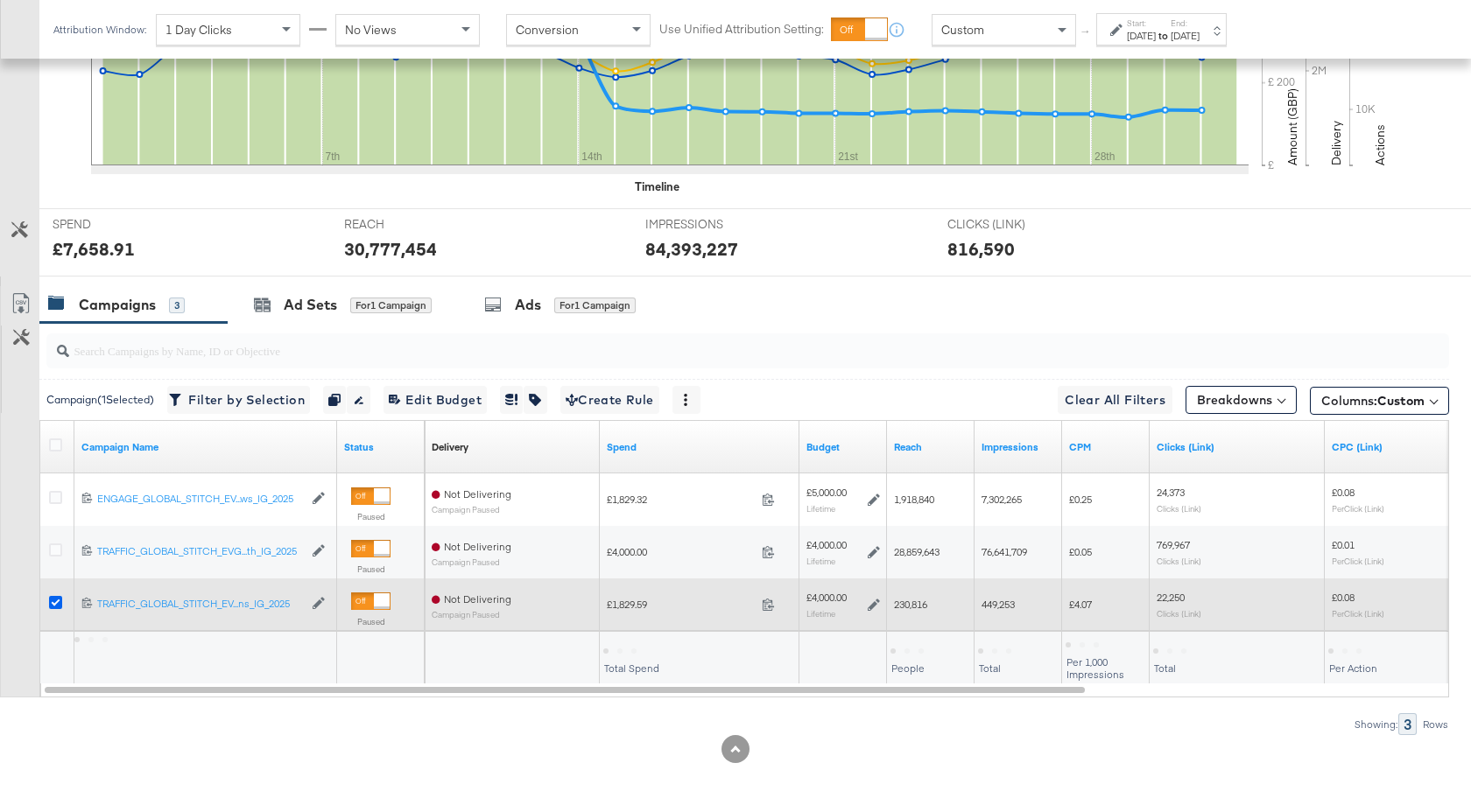
click at [54, 598] on icon at bounding box center [56, 603] width 13 height 13
click at [0, 0] on input "checkbox" at bounding box center [0, 0] width 0 height 0
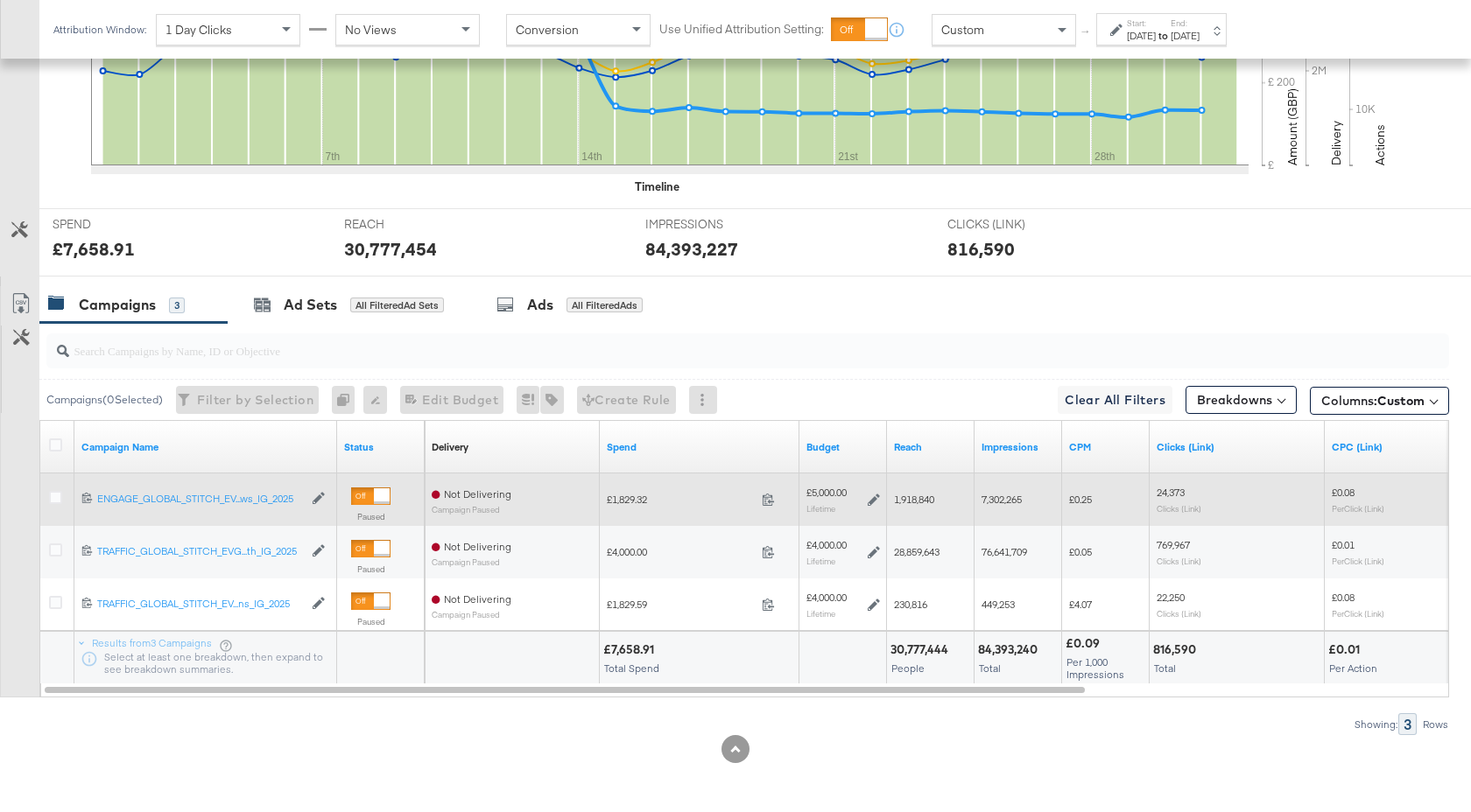
click at [45, 500] on div at bounding box center [59, 499] width 33 height 32
click at [55, 500] on icon at bounding box center [56, 498] width 13 height 13
click at [0, 0] on input "checkbox" at bounding box center [0, 0] width 0 height 0
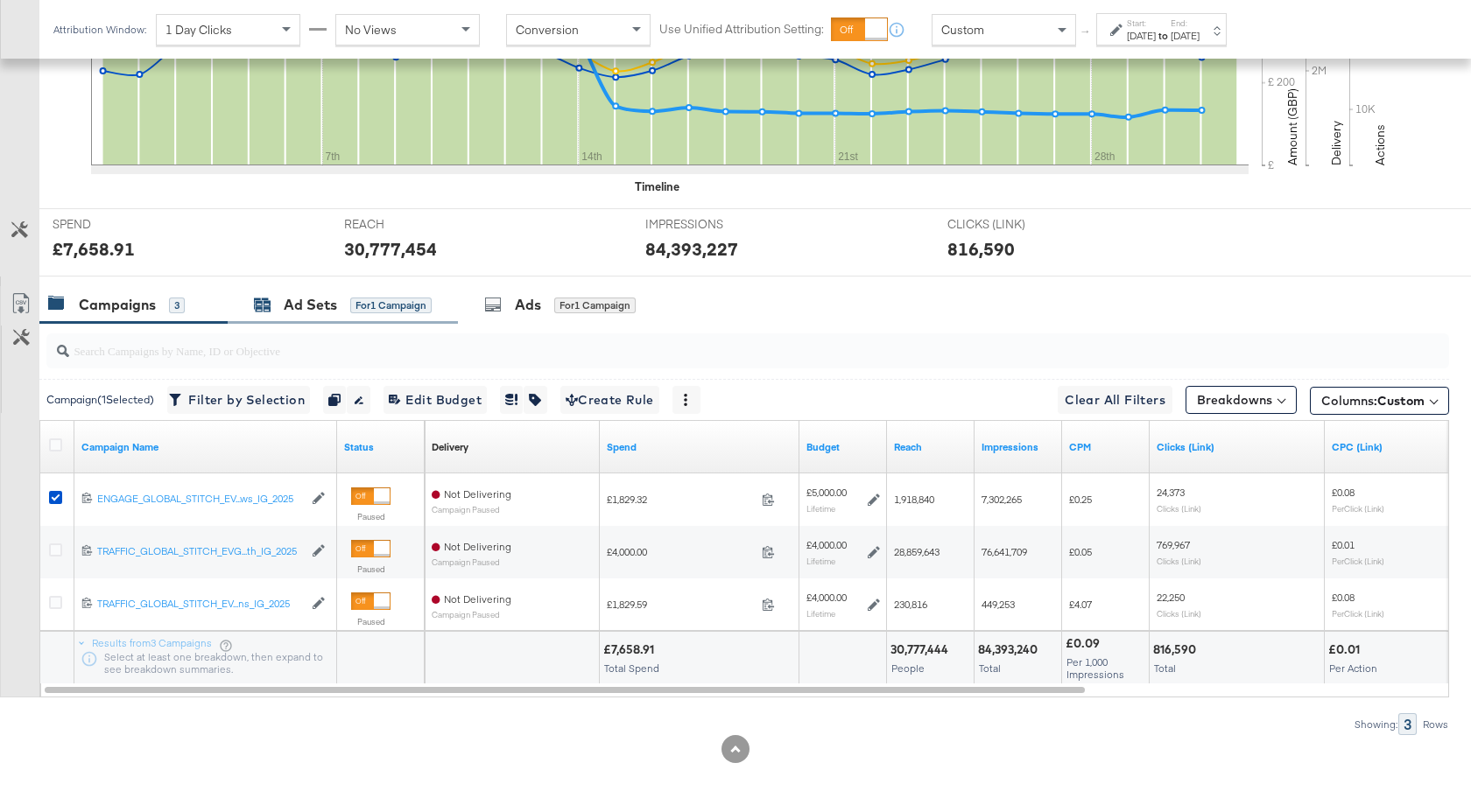
click at [282, 299] on div "Ad Sets for 1 Campaign" at bounding box center [342, 304] width 178 height 20
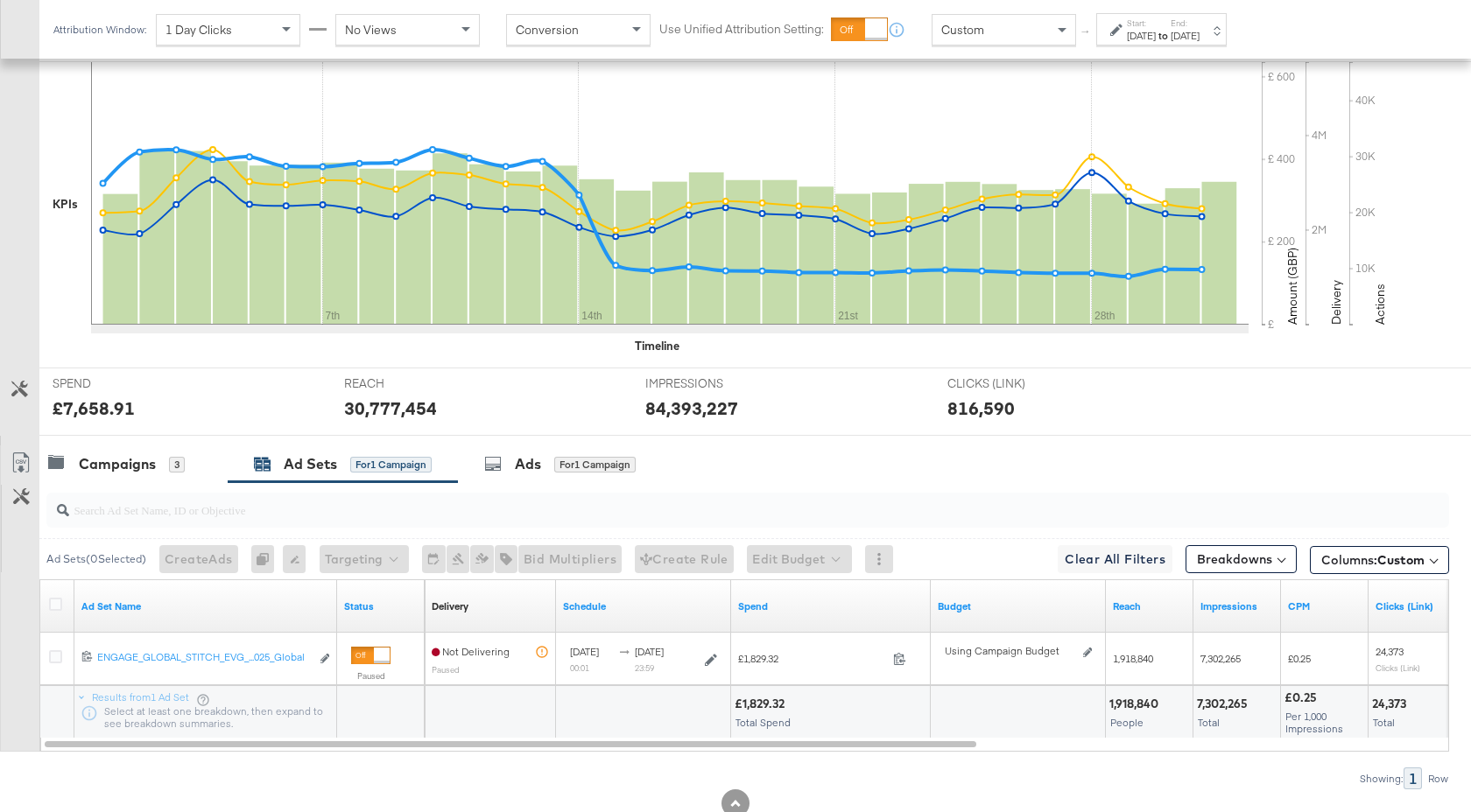
scroll to position [383, 0]
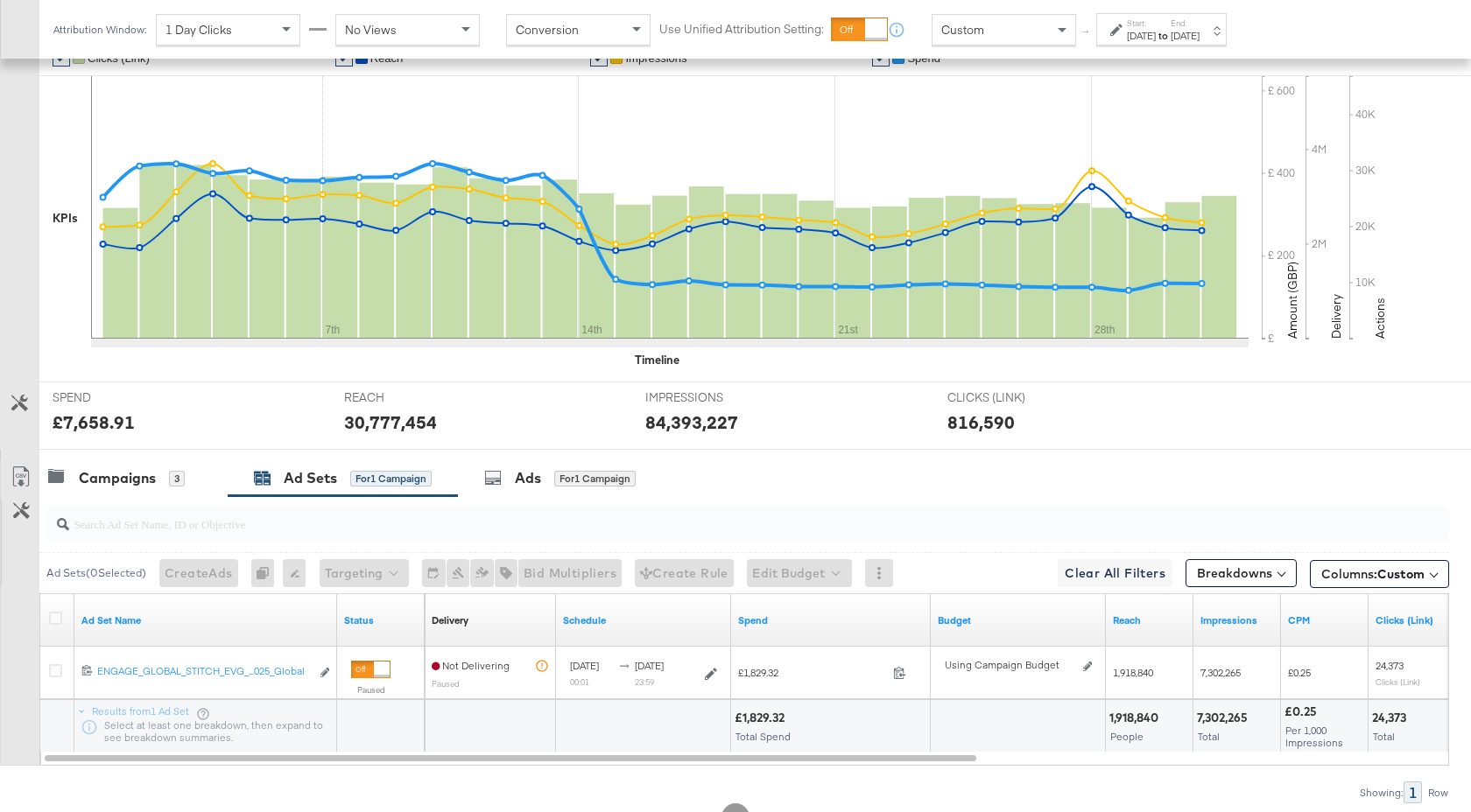
click at [1170, 33] on strong "to" at bounding box center [1164, 36] width 15 height 13
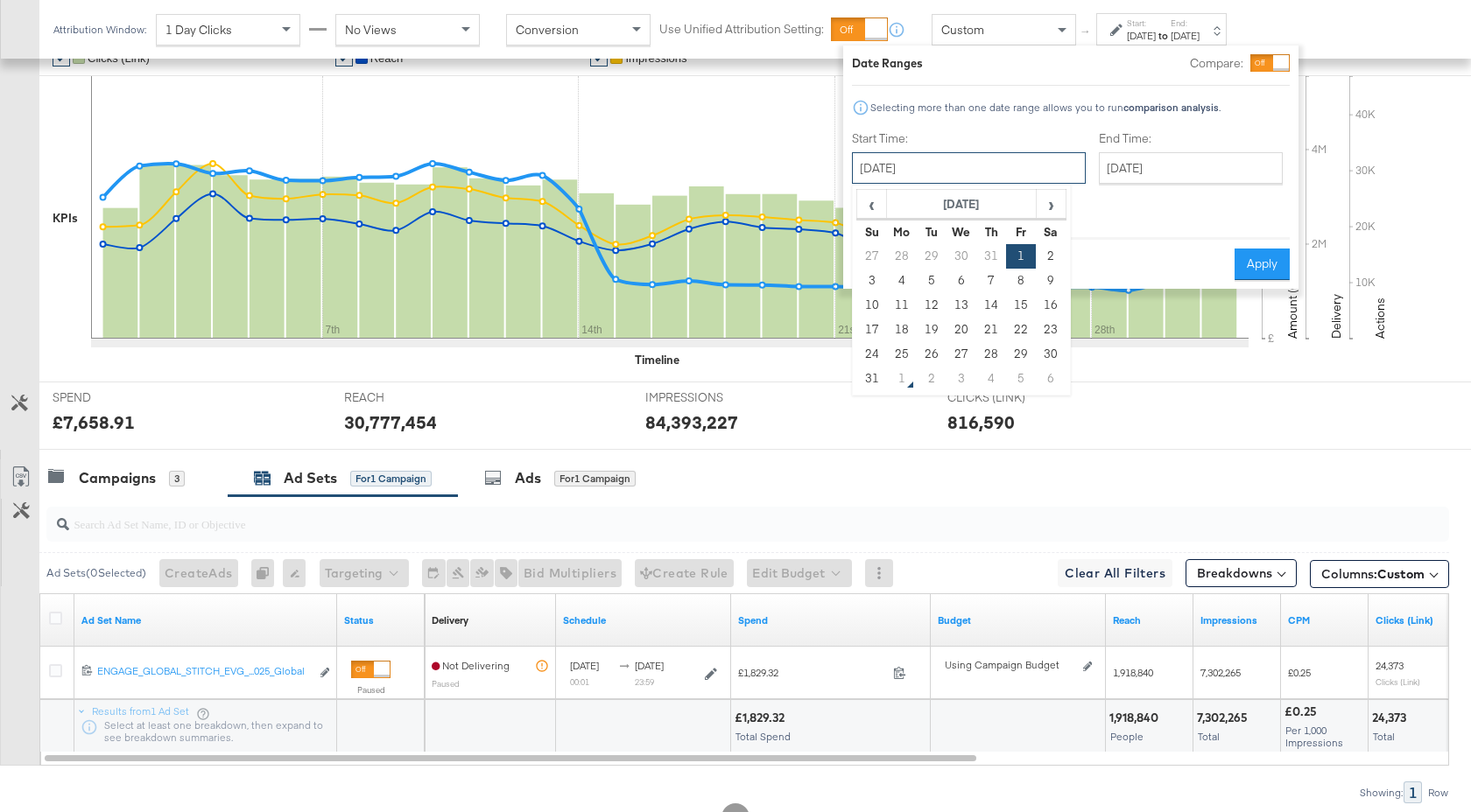
click at [989, 163] on input "August 1st 2025" at bounding box center [968, 168] width 233 height 32
click at [996, 356] on td "28" at bounding box center [991, 355] width 30 height 25
type input "August 28th 2025"
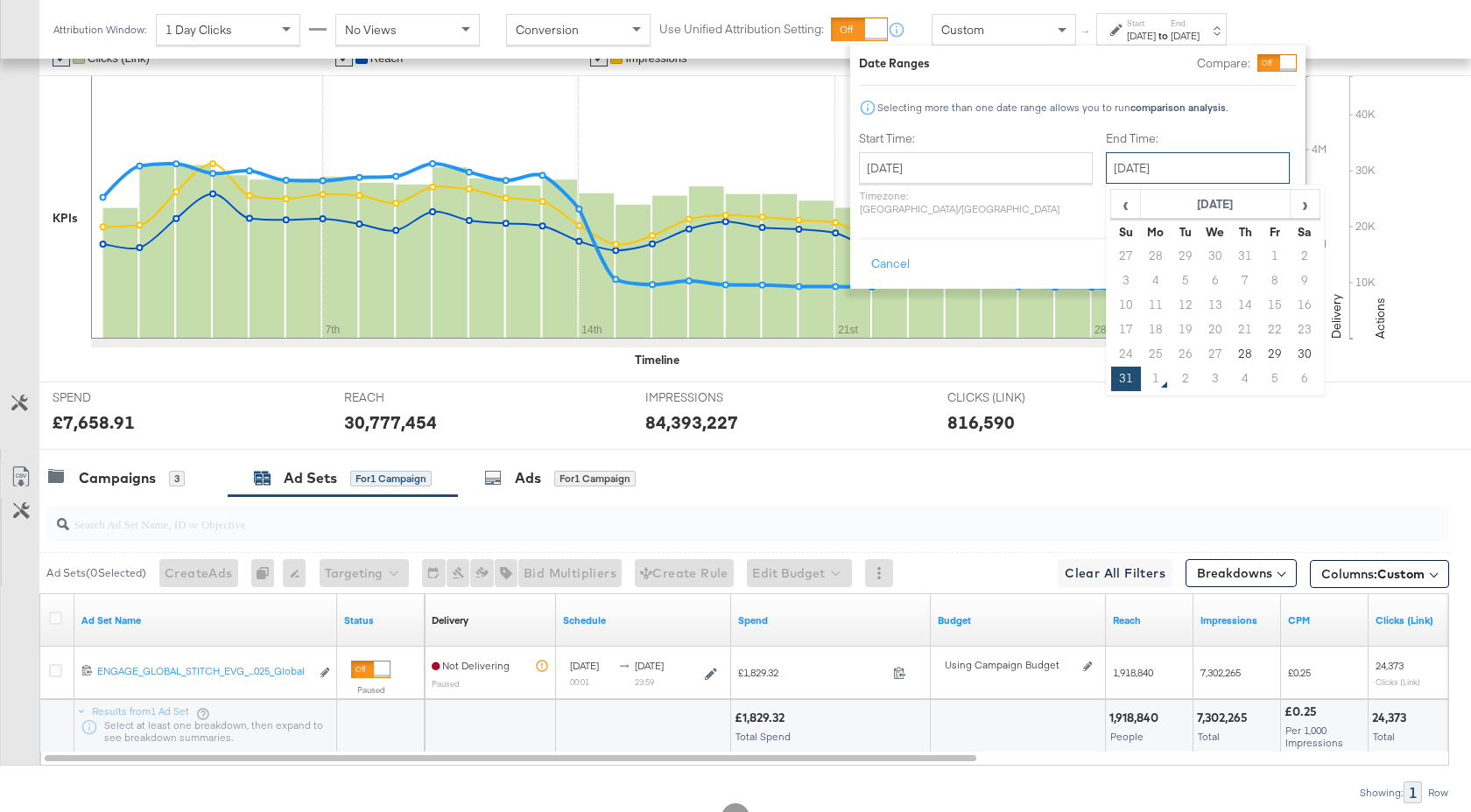
click at [1145, 177] on input "August 31st 2025" at bounding box center [1198, 168] width 184 height 32
click at [1230, 354] on td "28" at bounding box center [1244, 355] width 30 height 25
type input "August 28th 2025"
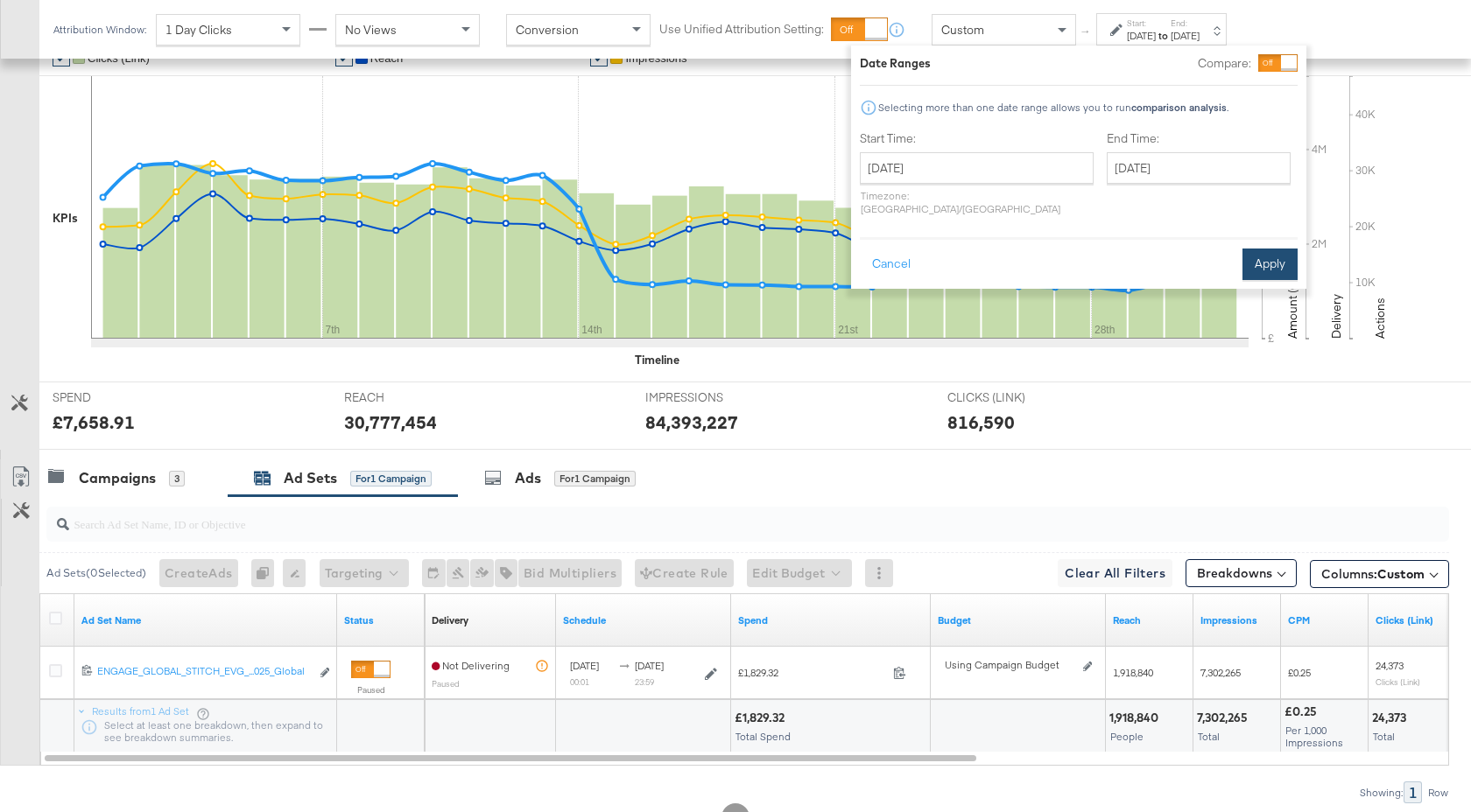
click at [1259, 249] on button "Apply" at bounding box center [1269, 264] width 55 height 32
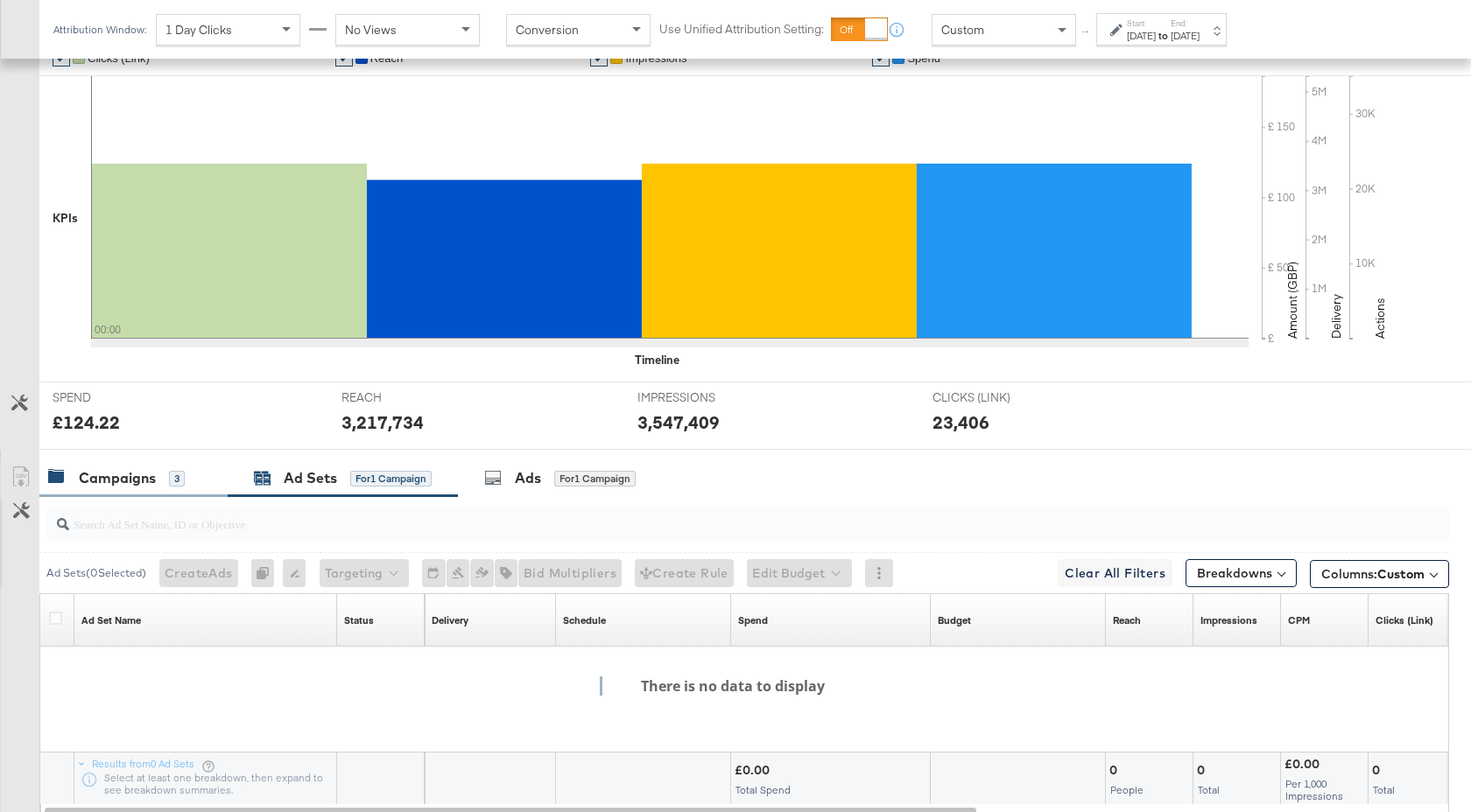
click at [125, 486] on div "Campaigns" at bounding box center [117, 478] width 77 height 20
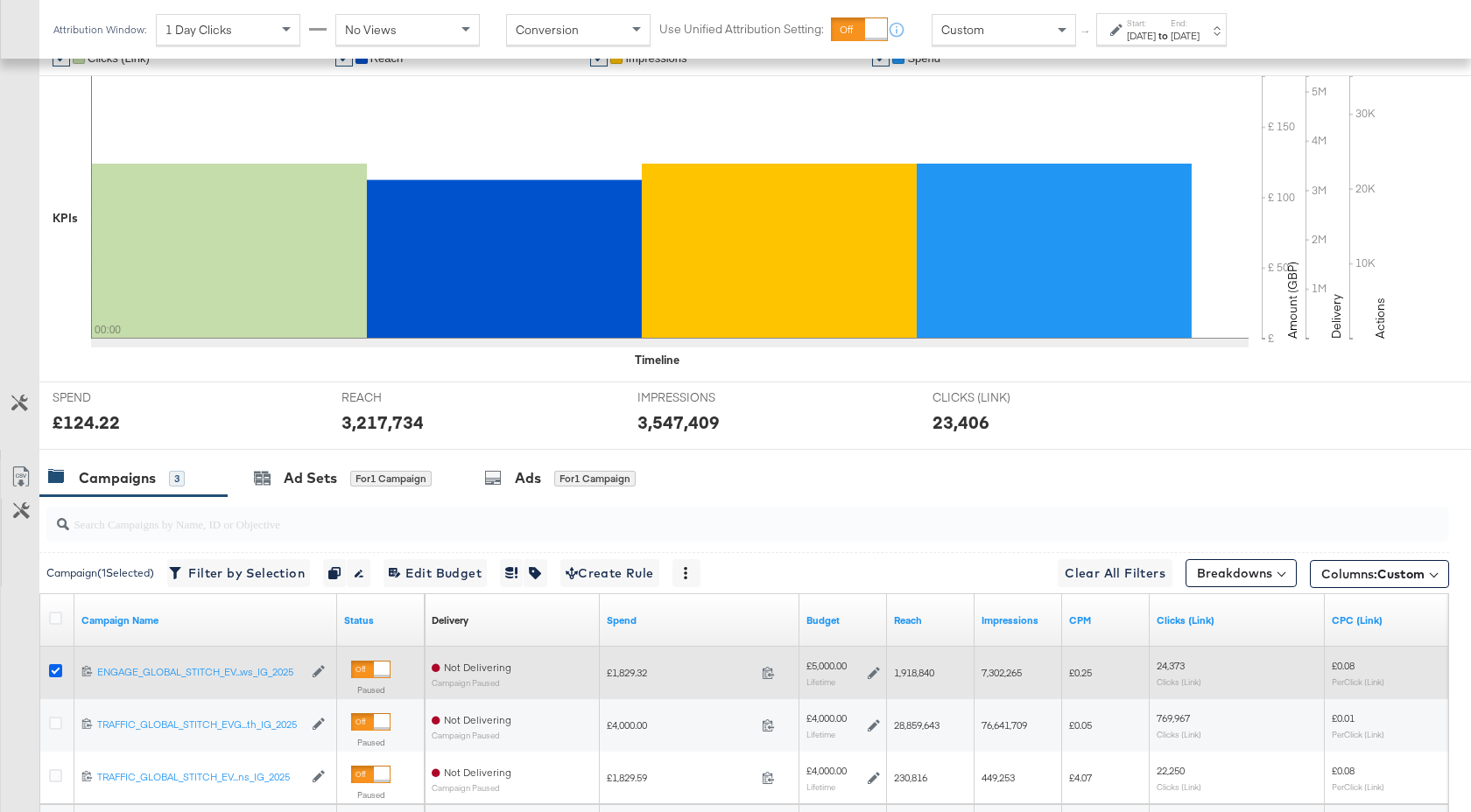
click at [51, 668] on icon at bounding box center [56, 671] width 13 height 13
click at [0, 0] on input "checkbox" at bounding box center [0, 0] width 0 height 0
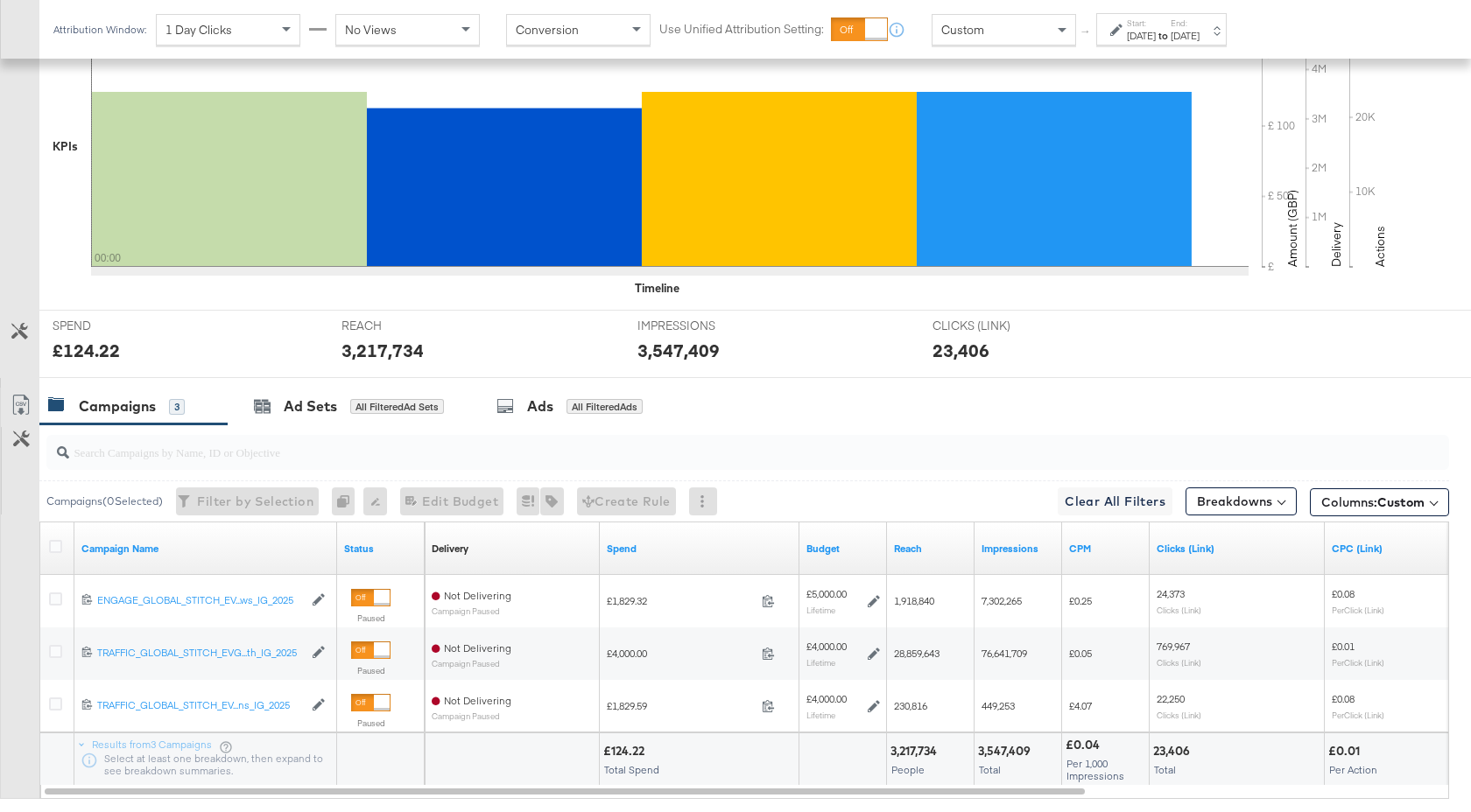
scroll to position [557, 0]
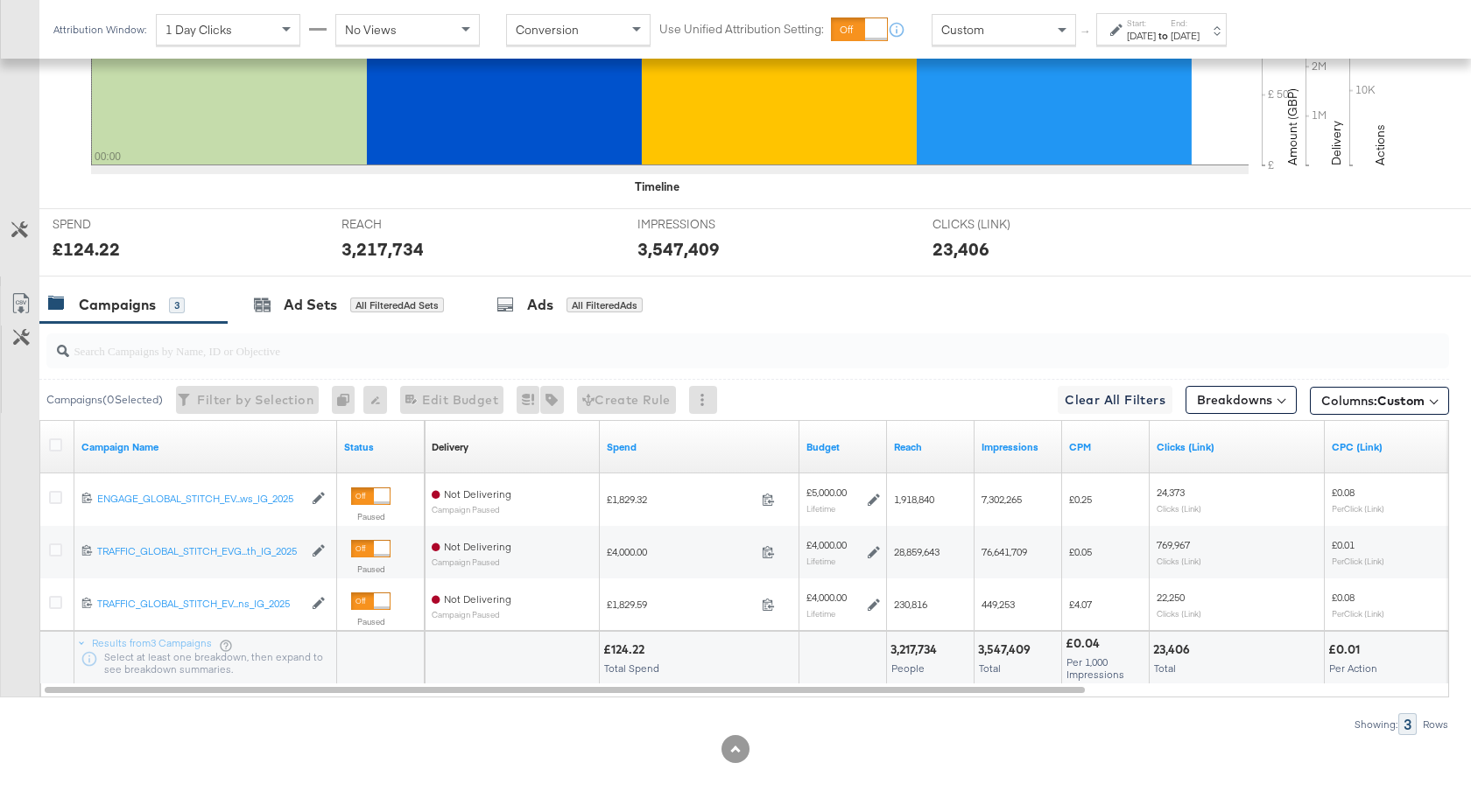
click at [1156, 40] on div "[DATE]" at bounding box center [1142, 36] width 29 height 14
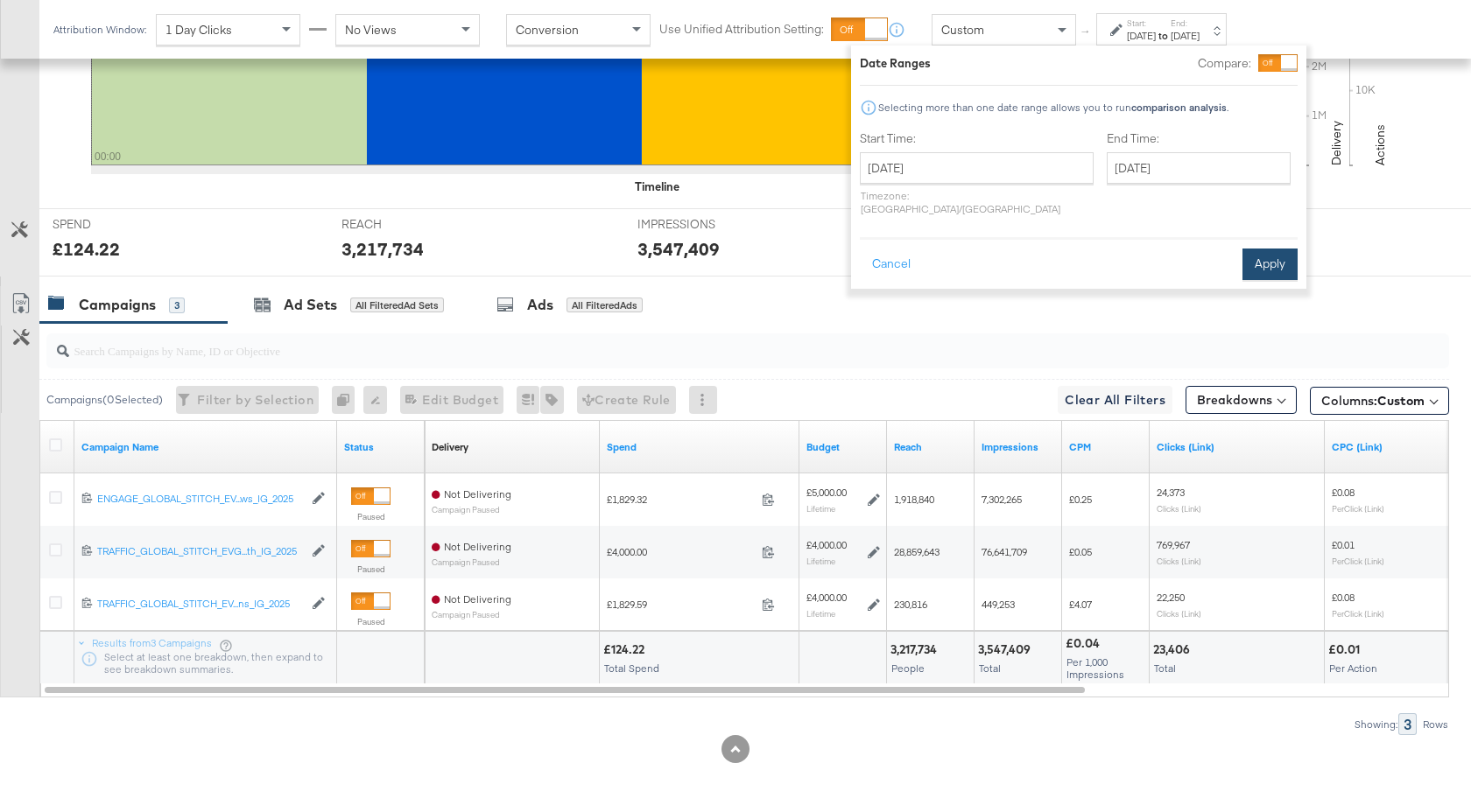
click at [1264, 249] on button "Apply" at bounding box center [1269, 264] width 55 height 32
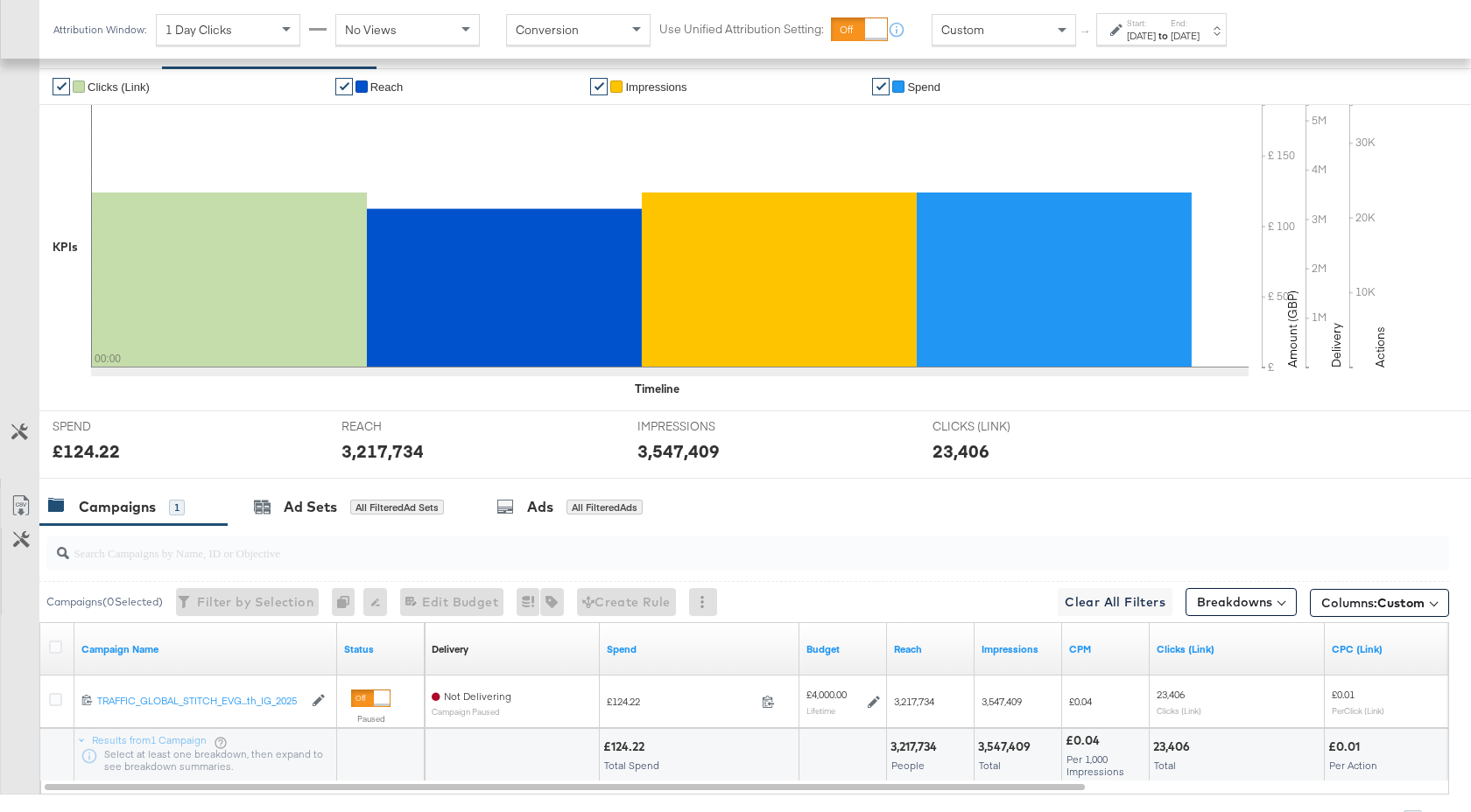
scroll to position [452, 0]
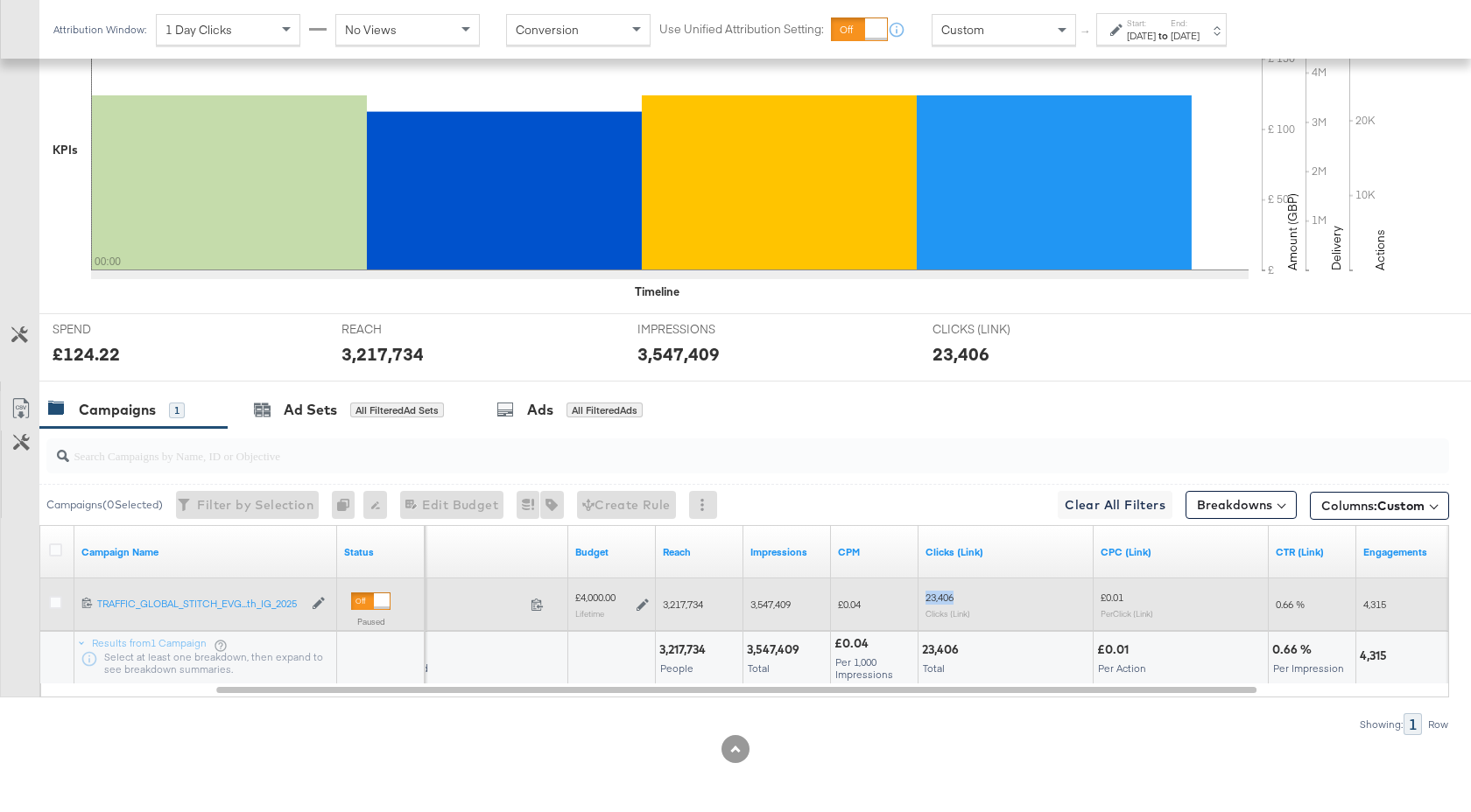
drag, startPoint x: 955, startPoint y: 598, endPoint x: 923, endPoint y: 599, distance: 32.0
click at [923, 599] on div "23,406 Clicks (Link)" at bounding box center [1006, 604] width 175 height 41
copy span "23,406"
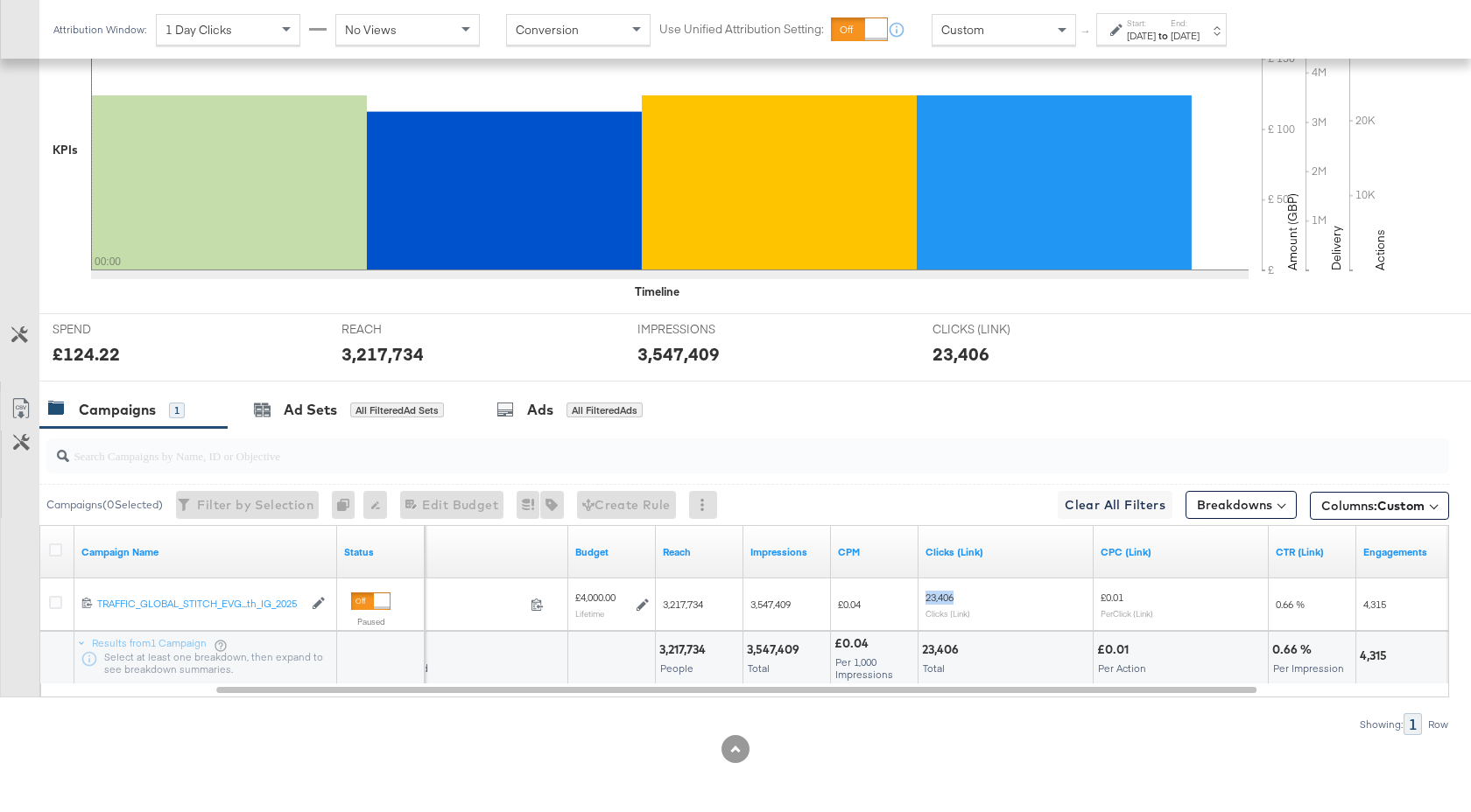
scroll to position [0, 0]
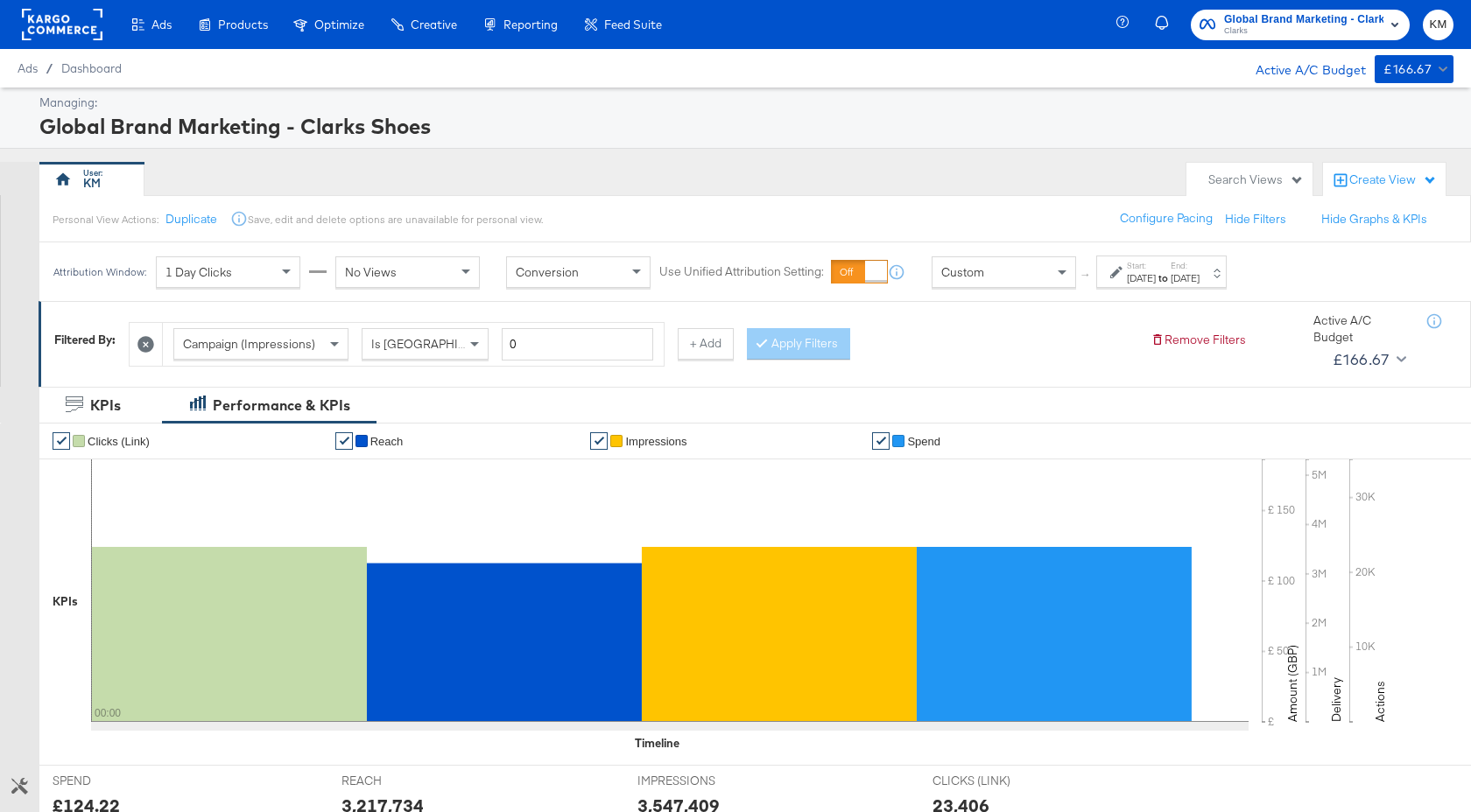
click at [1297, 16] on span "Global Brand Marketing - Clarks Shoes" at bounding box center [1304, 19] width 159 height 18
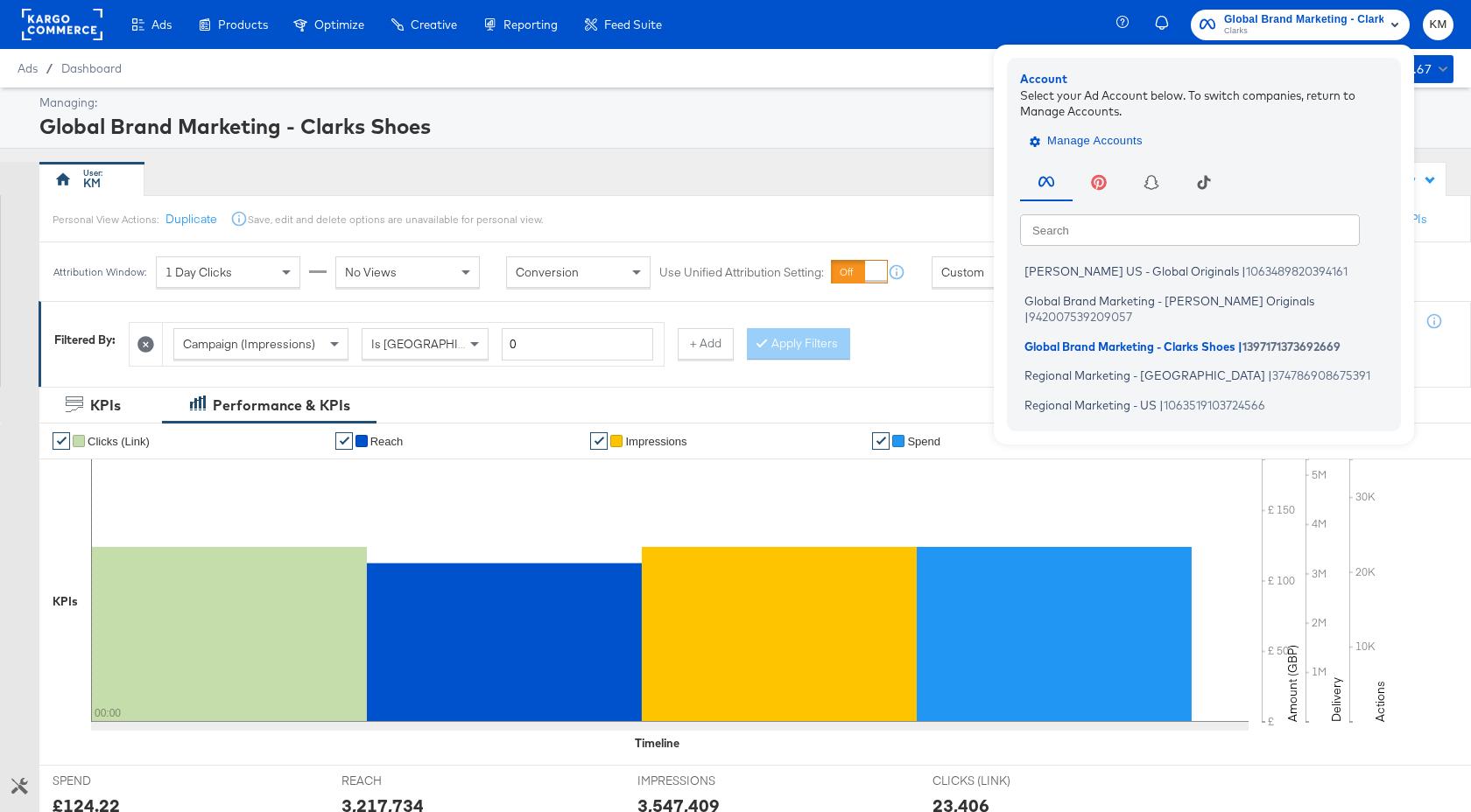
click at [1100, 133] on span "Manage Accounts" at bounding box center [1088, 141] width 109 height 20
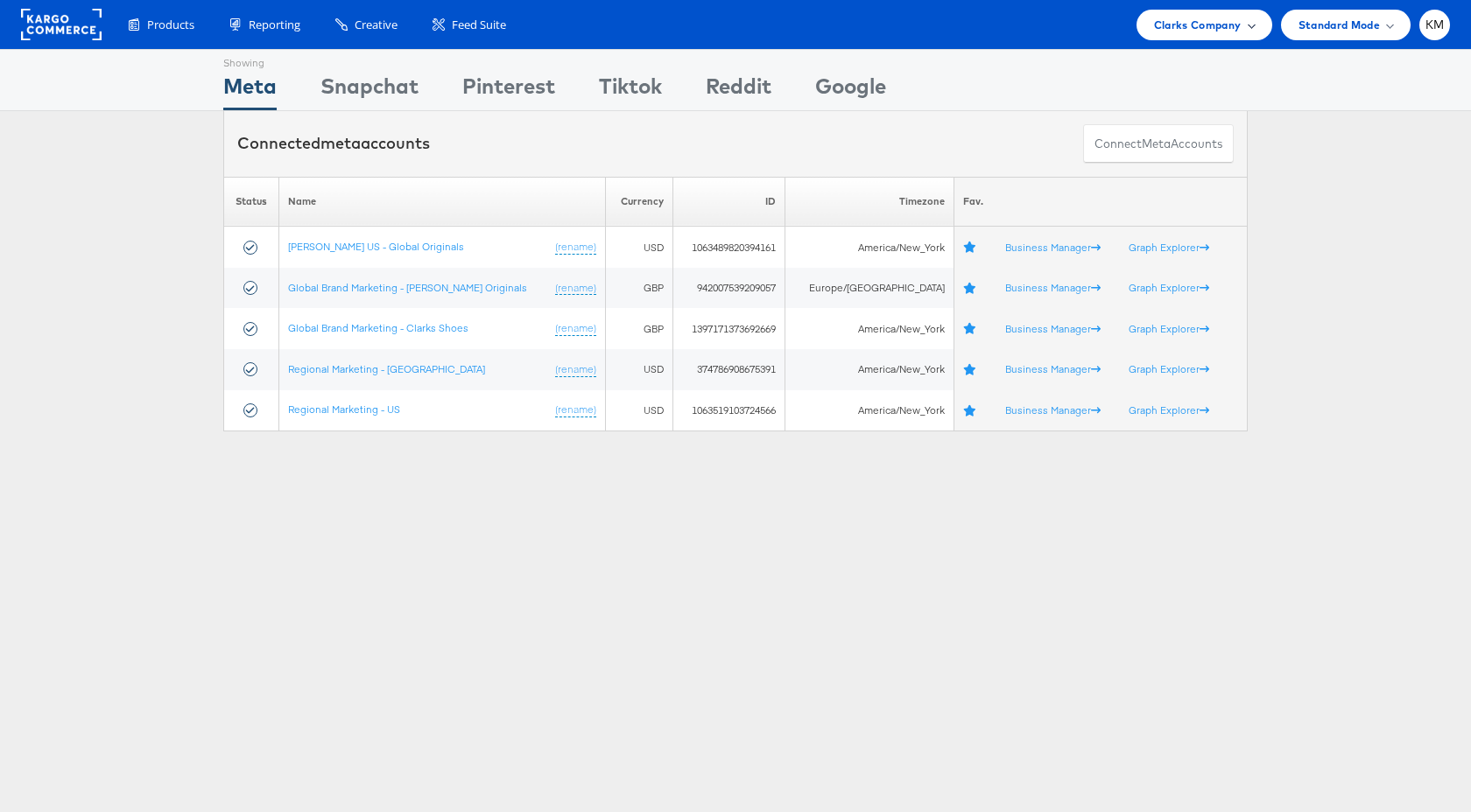
click at [1184, 19] on span "Clarks Company" at bounding box center [1197, 24] width 87 height 18
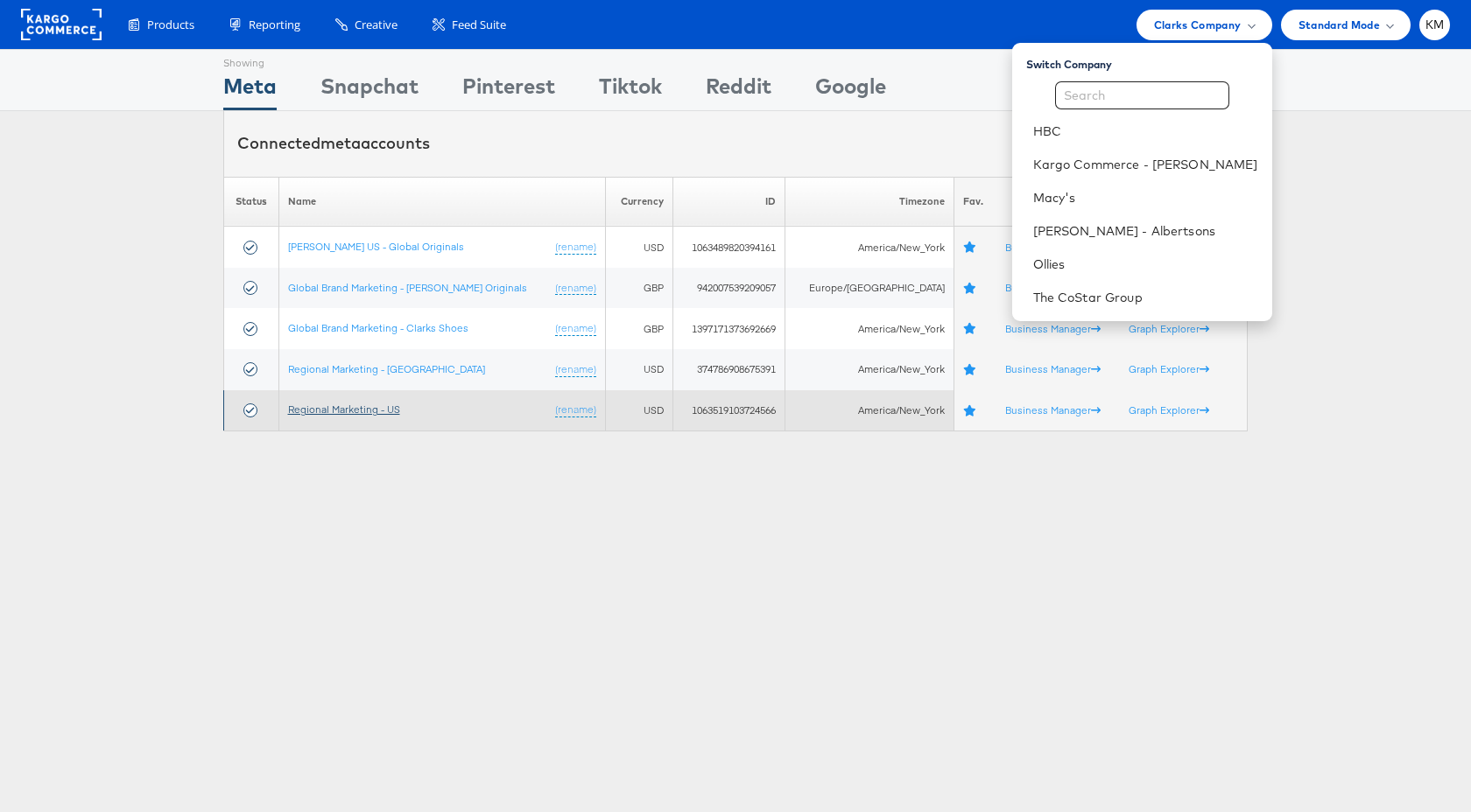
click at [377, 404] on link "Regional Marketing - US" at bounding box center [344, 409] width 112 height 13
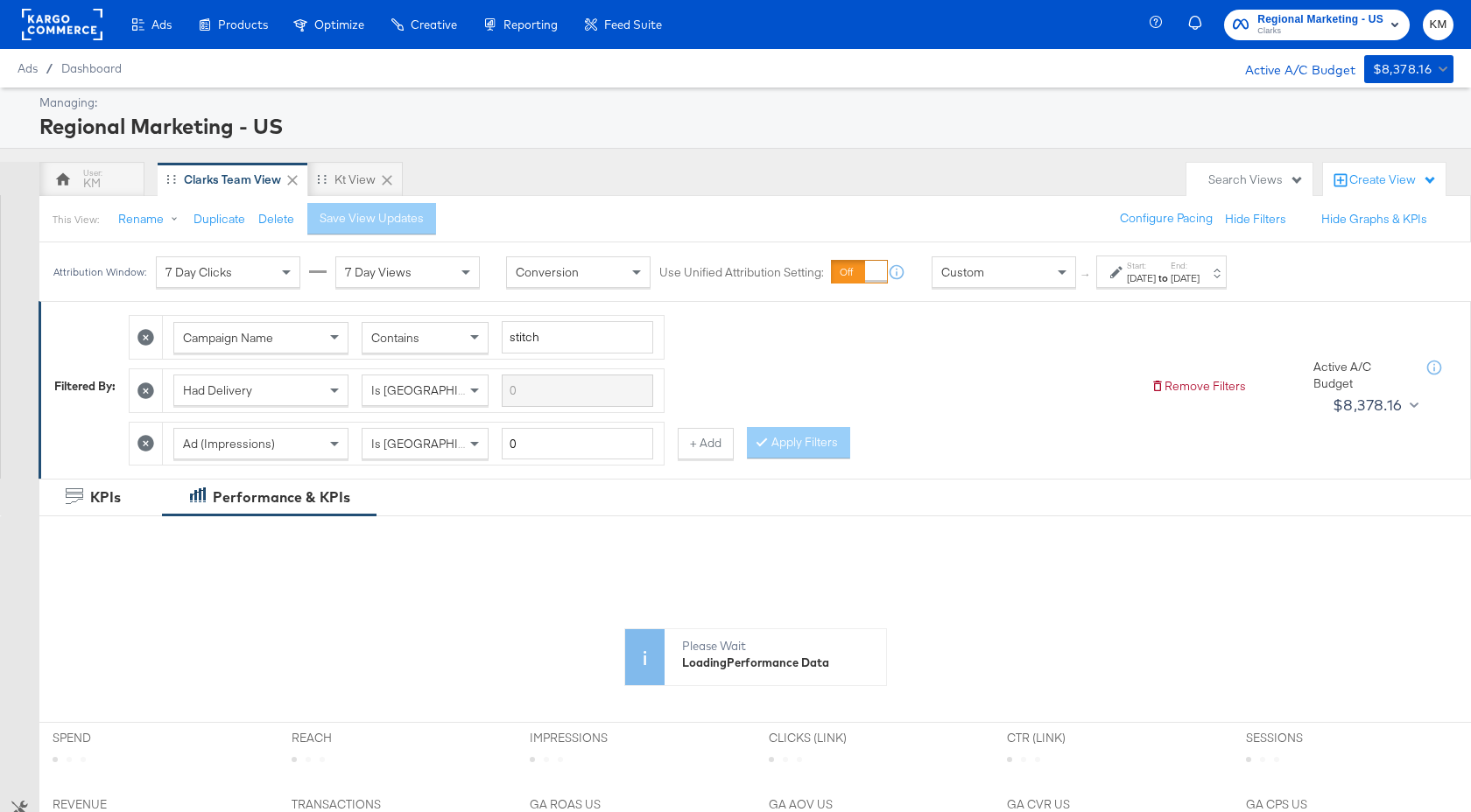
click at [1156, 278] on div "[DATE]" at bounding box center [1142, 278] width 29 height 14
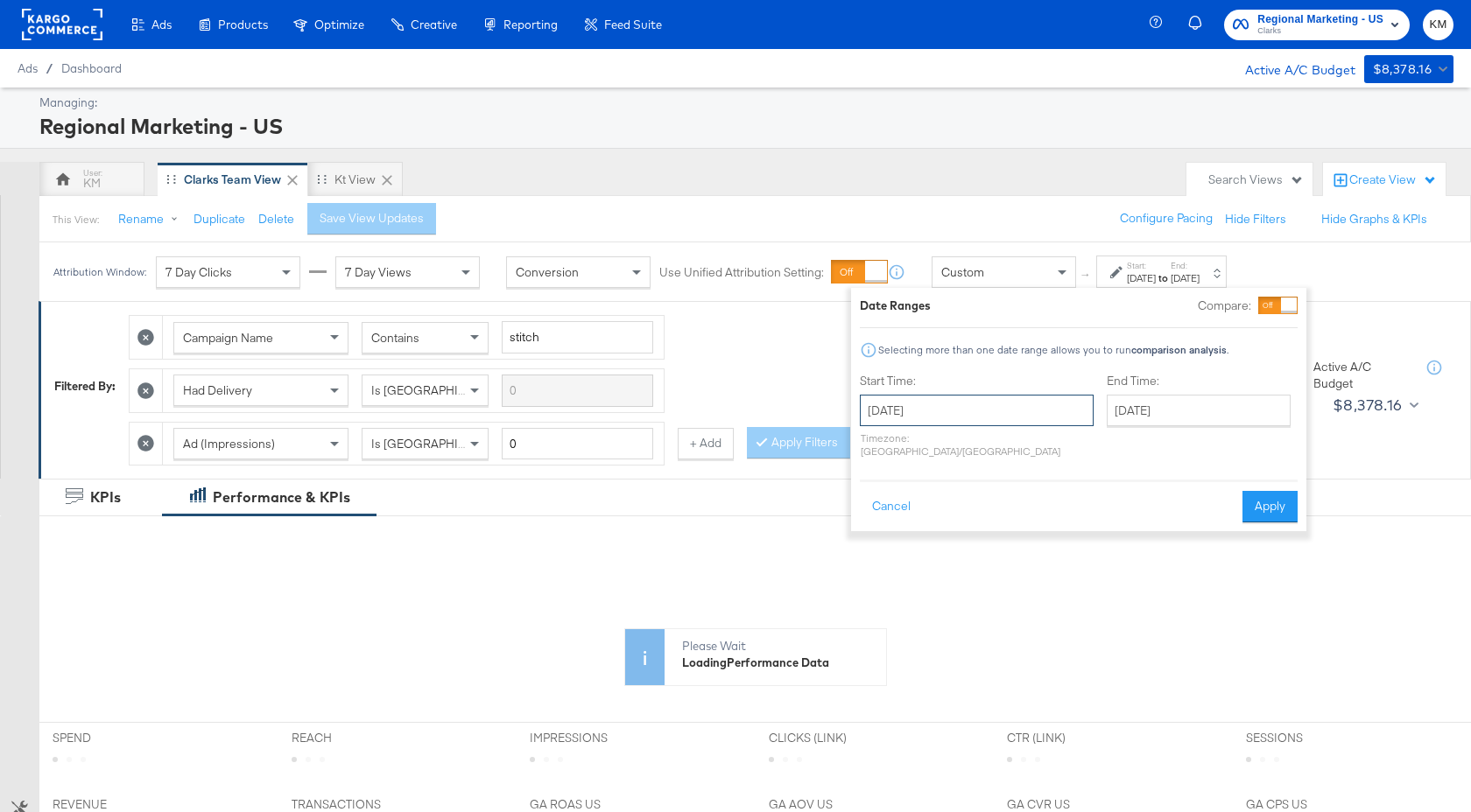
click at [990, 418] on input "[DATE]" at bounding box center [976, 410] width 233 height 32
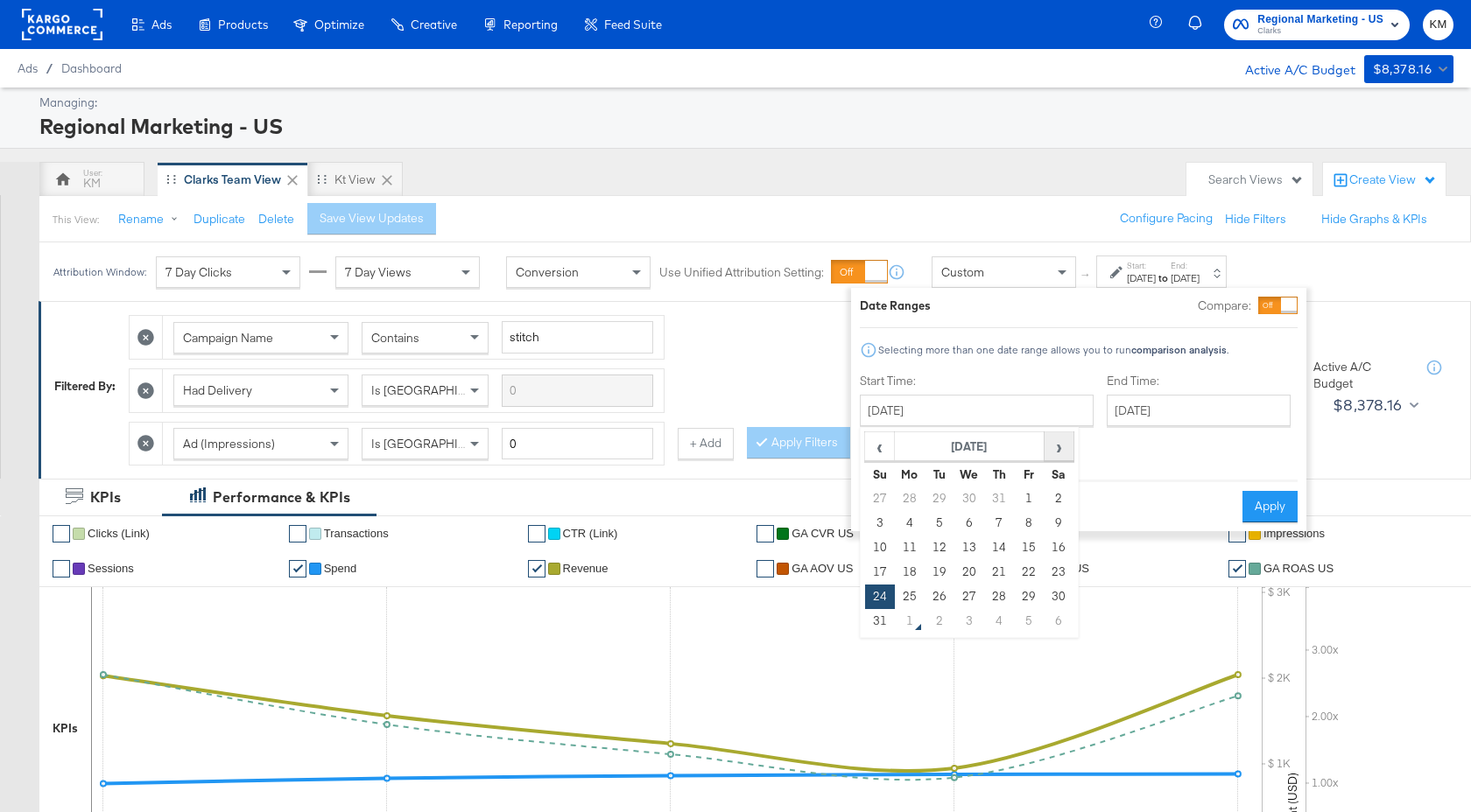
click at [1052, 447] on span "›" at bounding box center [1059, 445] width 27 height 26
click at [882, 452] on span "‹" at bounding box center [880, 445] width 27 height 26
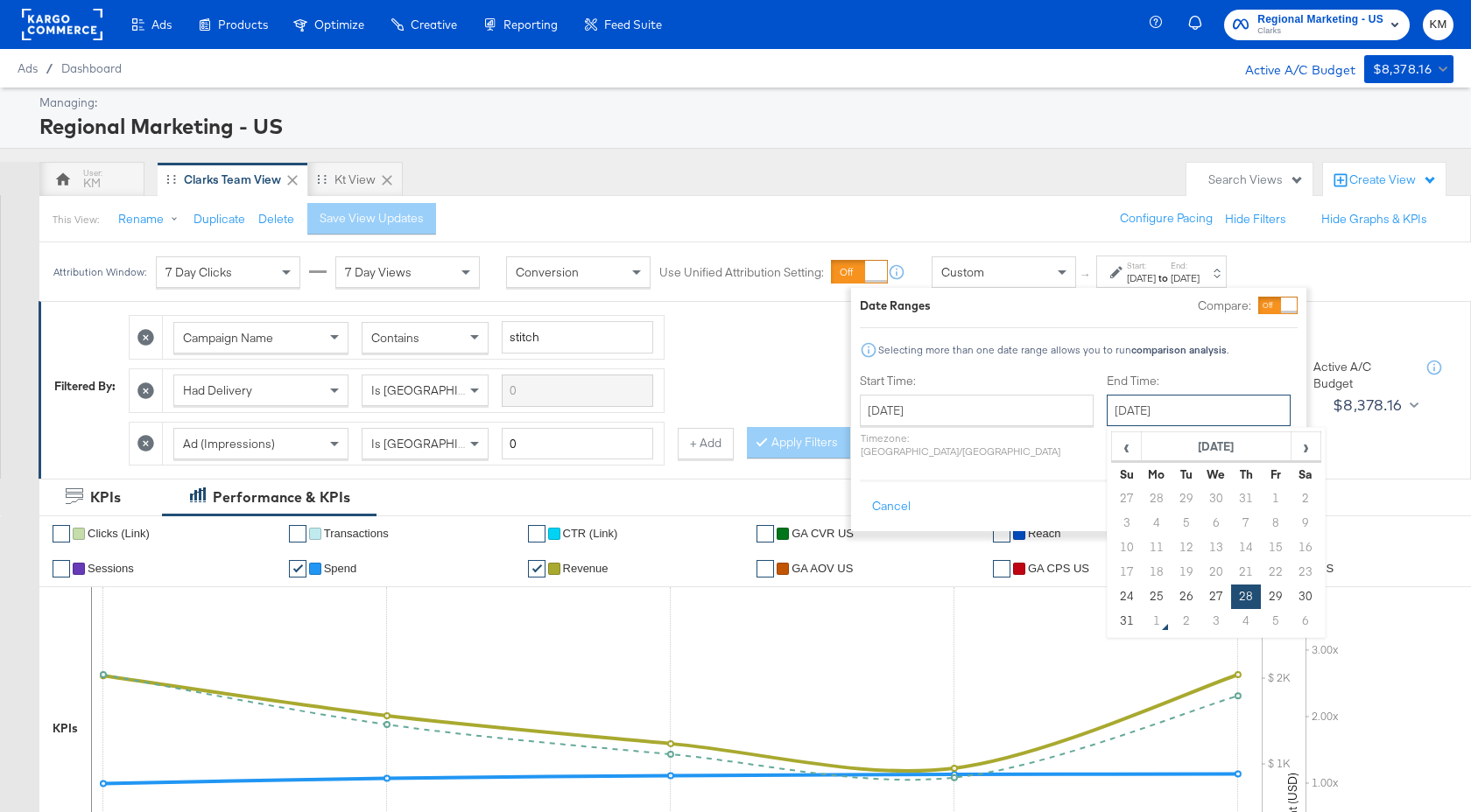
click at [1145, 409] on input "[DATE]" at bounding box center [1199, 410] width 184 height 32
click at [1290, 588] on td "30" at bounding box center [1305, 597] width 30 height 25
type input "[DATE]"
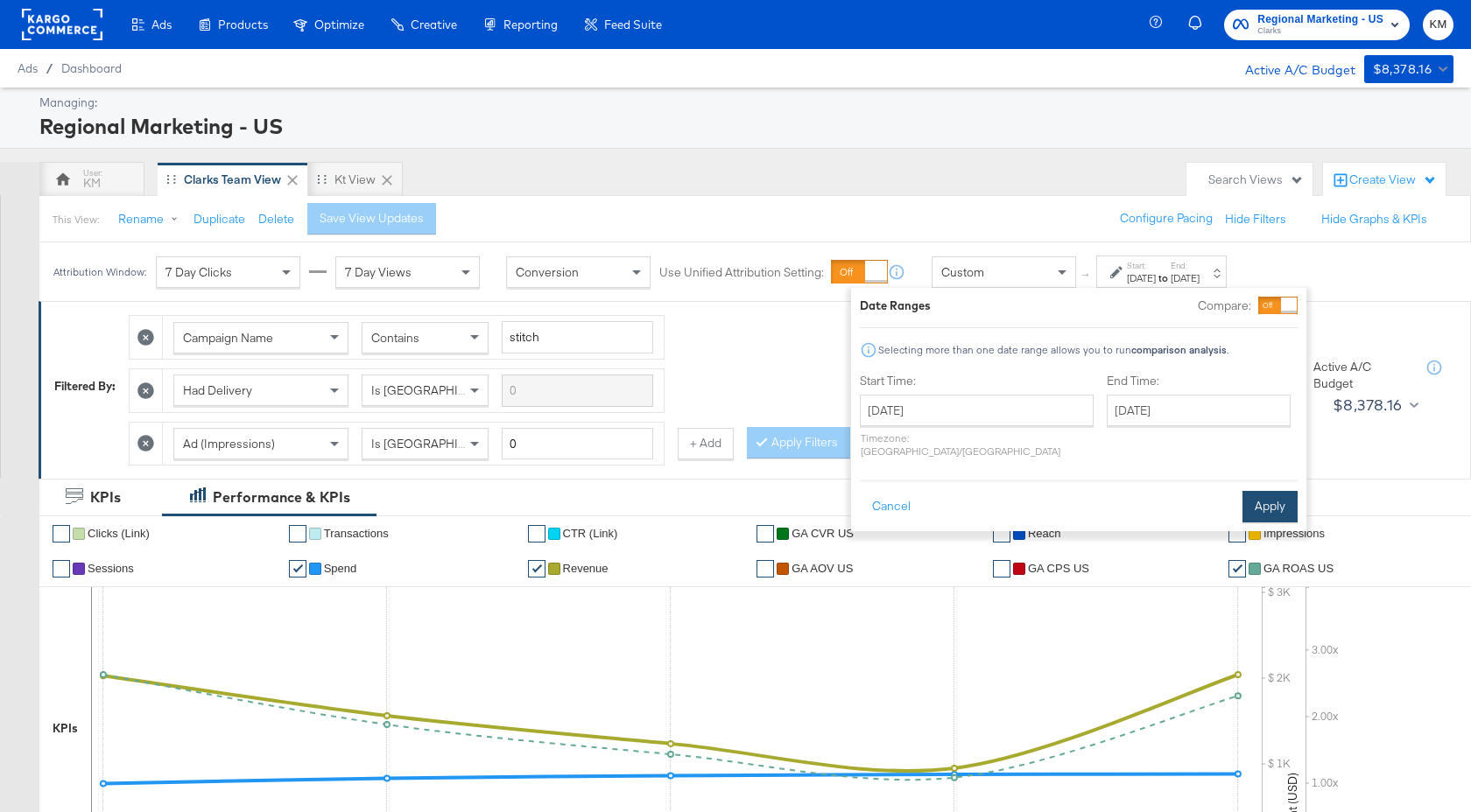
click at [1274, 494] on button "Apply" at bounding box center [1269, 507] width 55 height 32
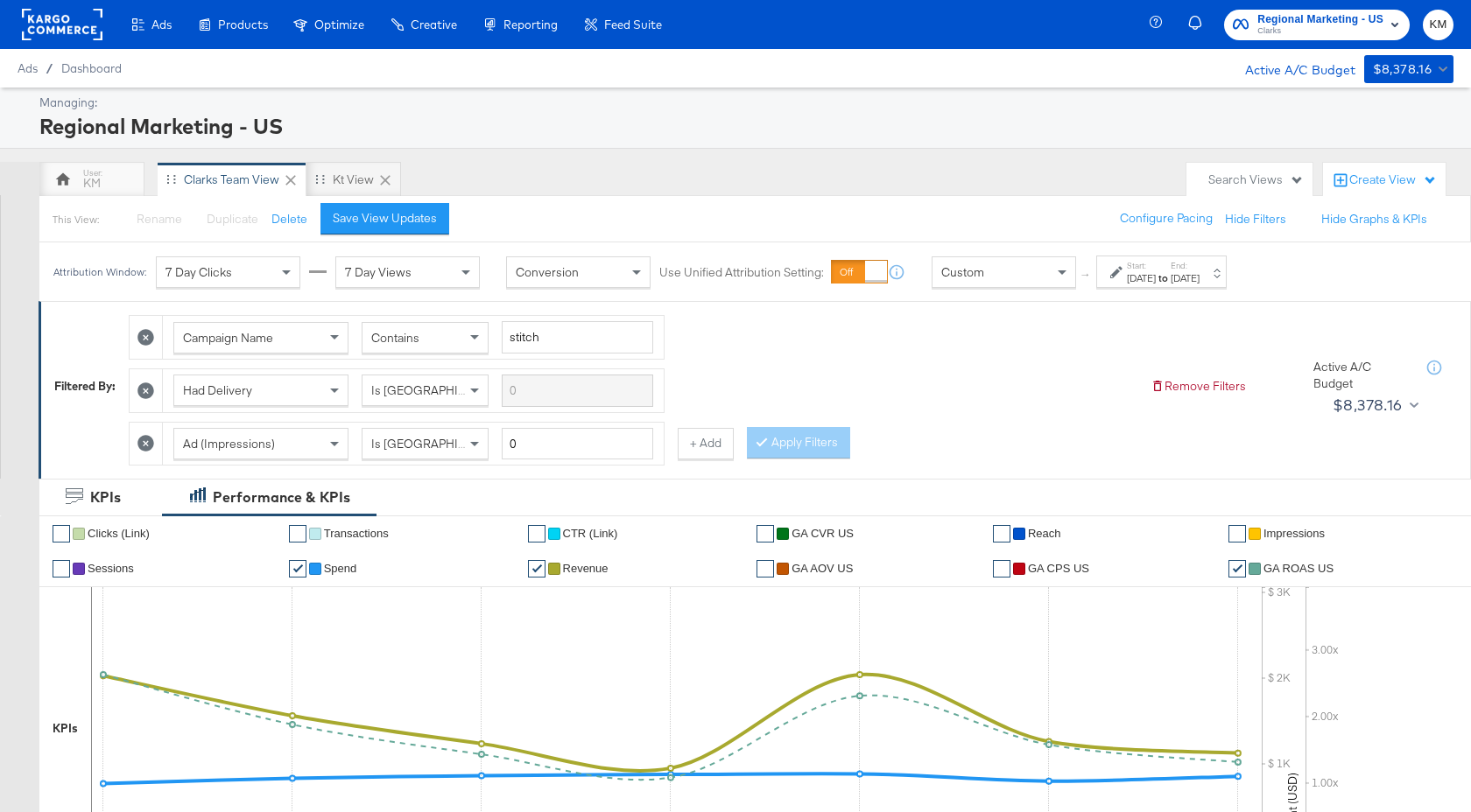
scroll to position [802, 0]
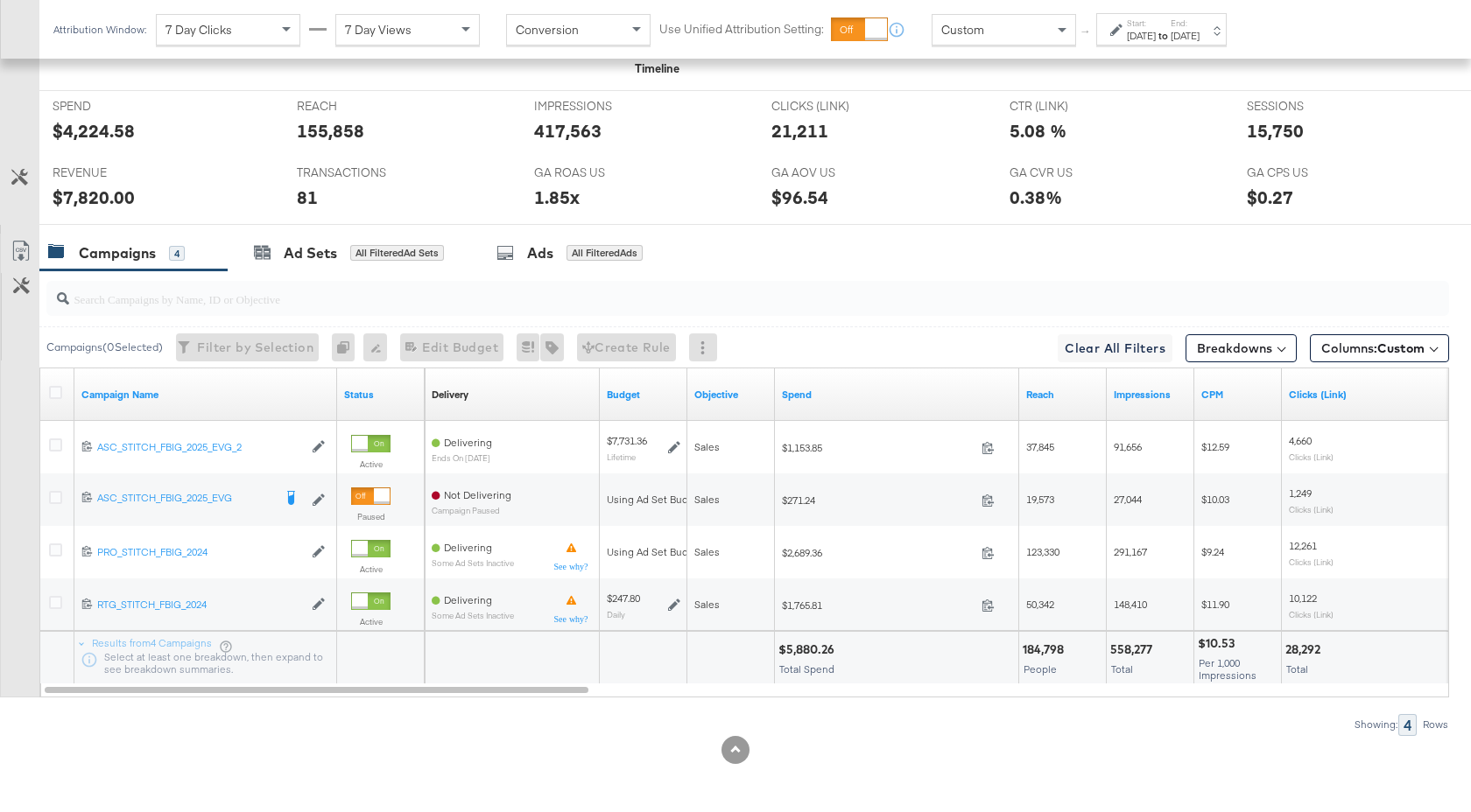
click at [1156, 32] on div "[DATE]" at bounding box center [1142, 36] width 29 height 14
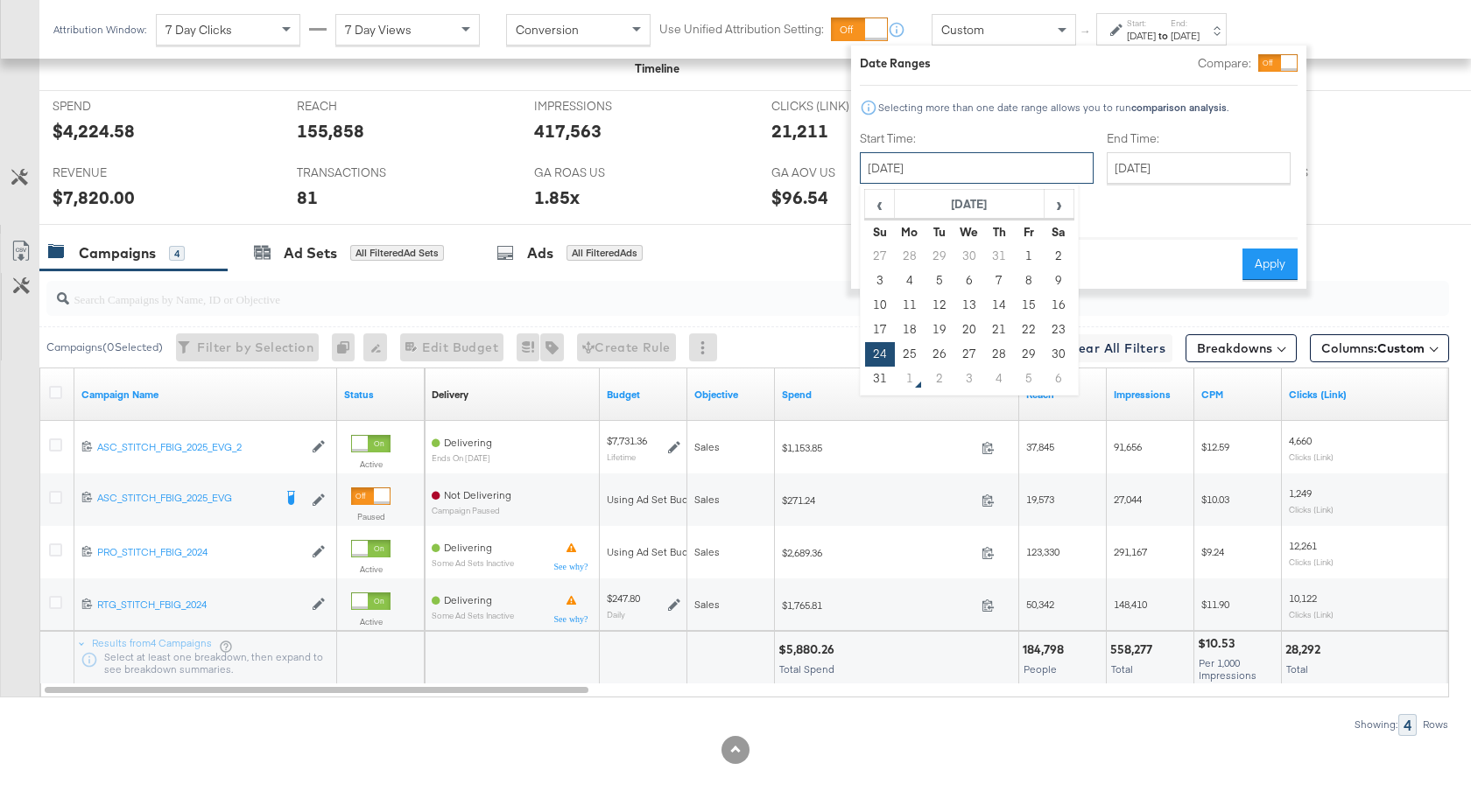
click at [976, 174] on input "August 24th 2025" at bounding box center [976, 168] width 233 height 32
click at [973, 352] on td "27" at bounding box center [969, 355] width 30 height 25
type input "August 27th 2025"
click at [1165, 170] on input "August 30th 2025" at bounding box center [1199, 168] width 184 height 32
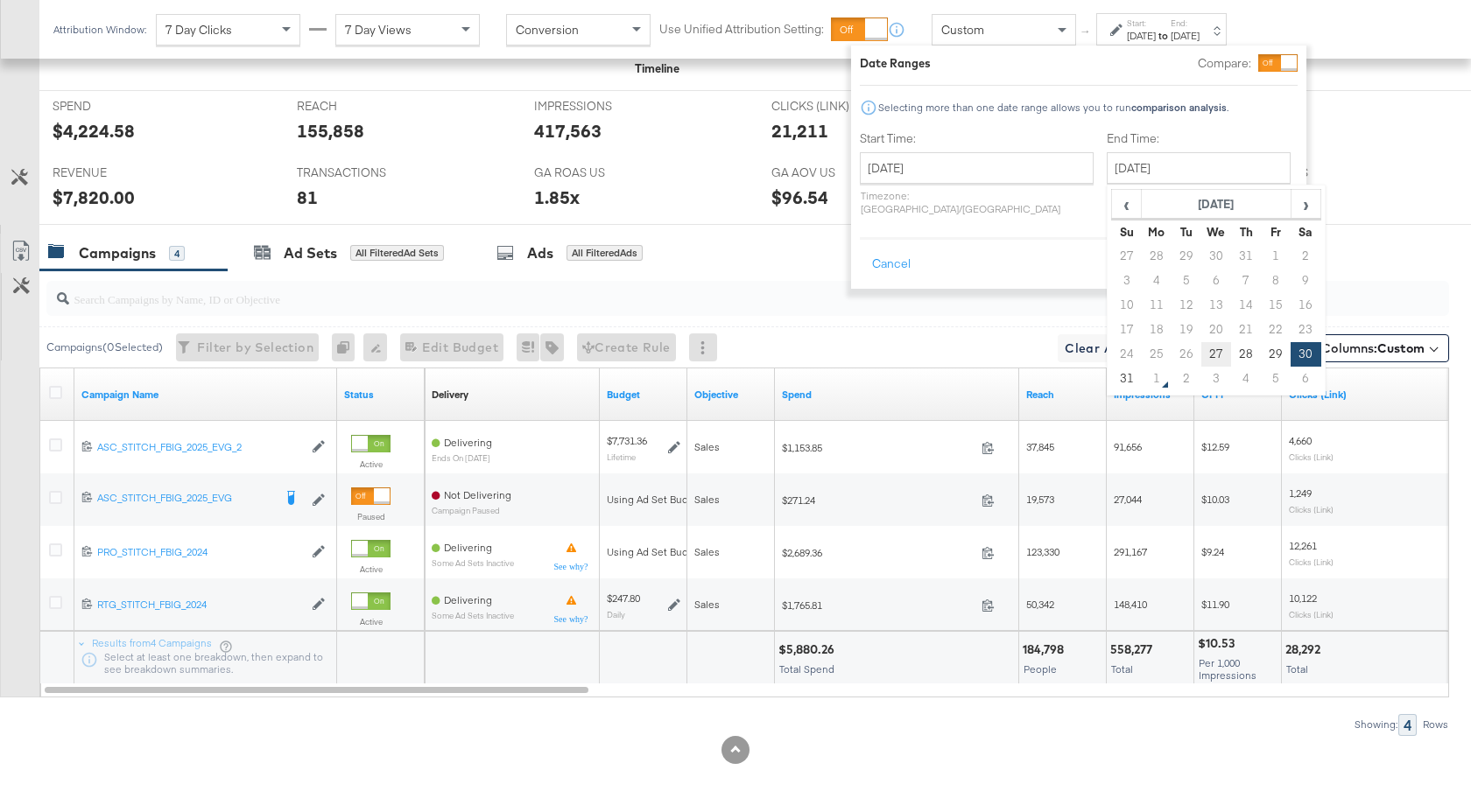
click at [1201, 352] on td "27" at bounding box center [1216, 355] width 30 height 25
type input "August 27th 2025"
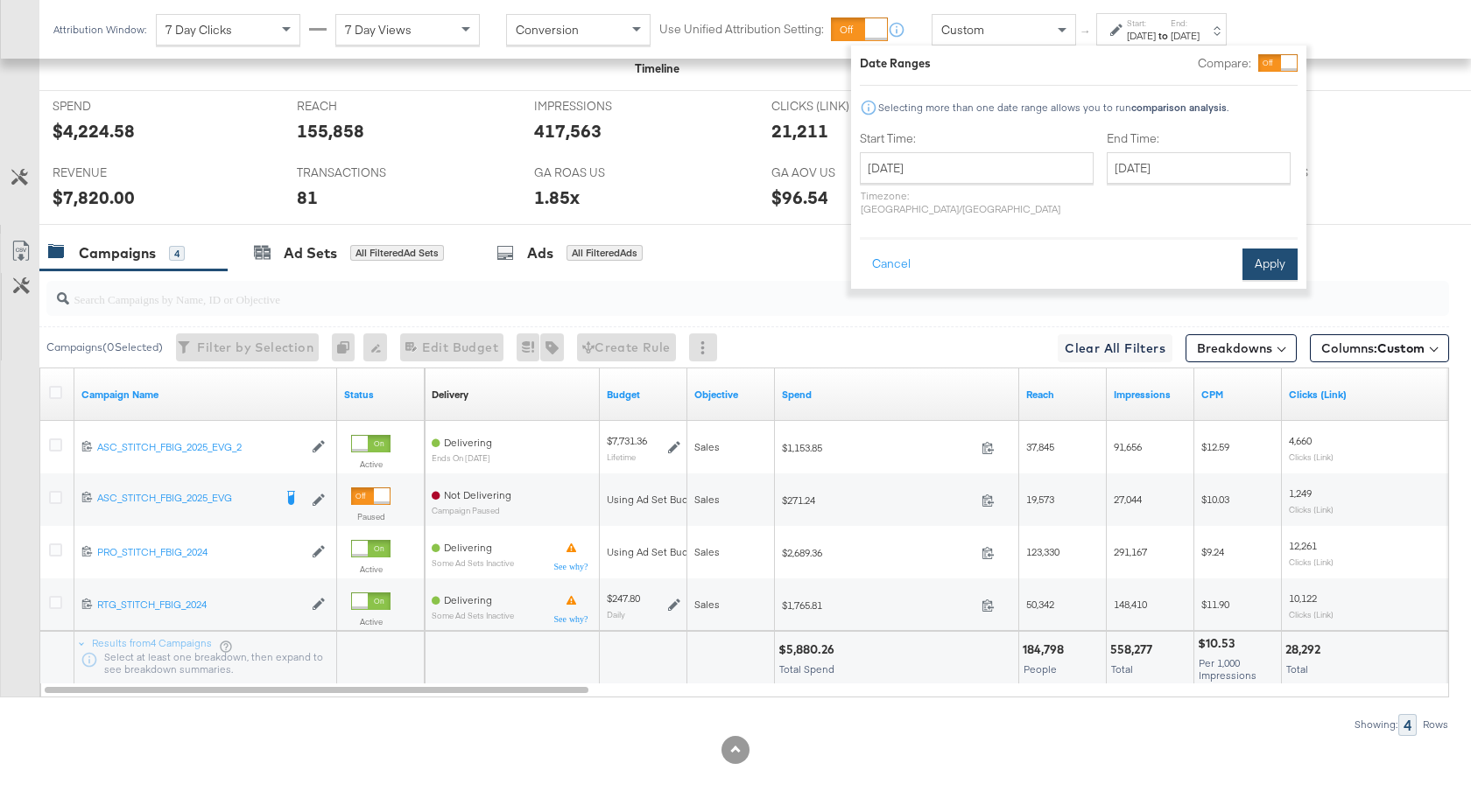
click at [1253, 252] on button "Apply" at bounding box center [1269, 264] width 55 height 32
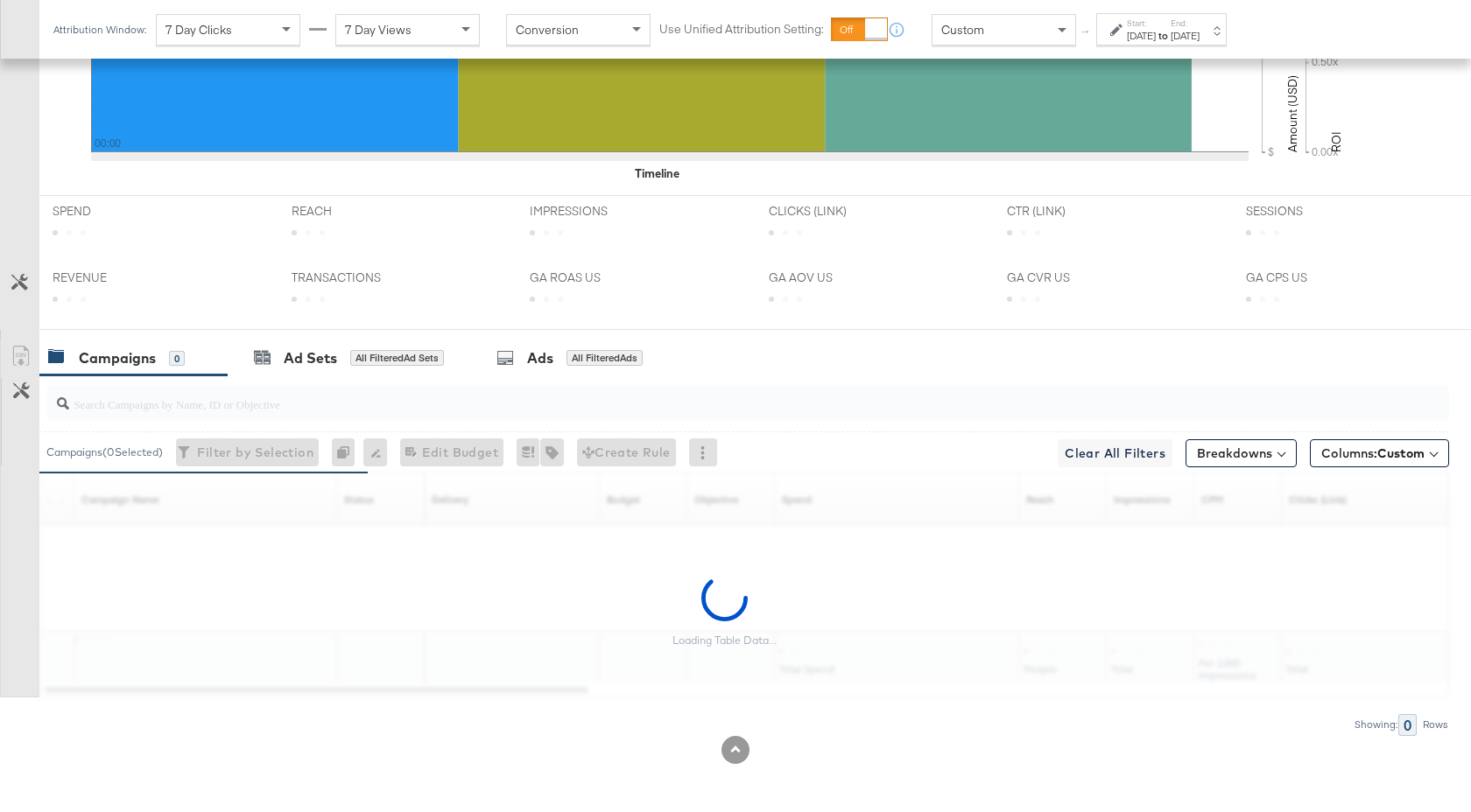
scroll to position [751, 0]
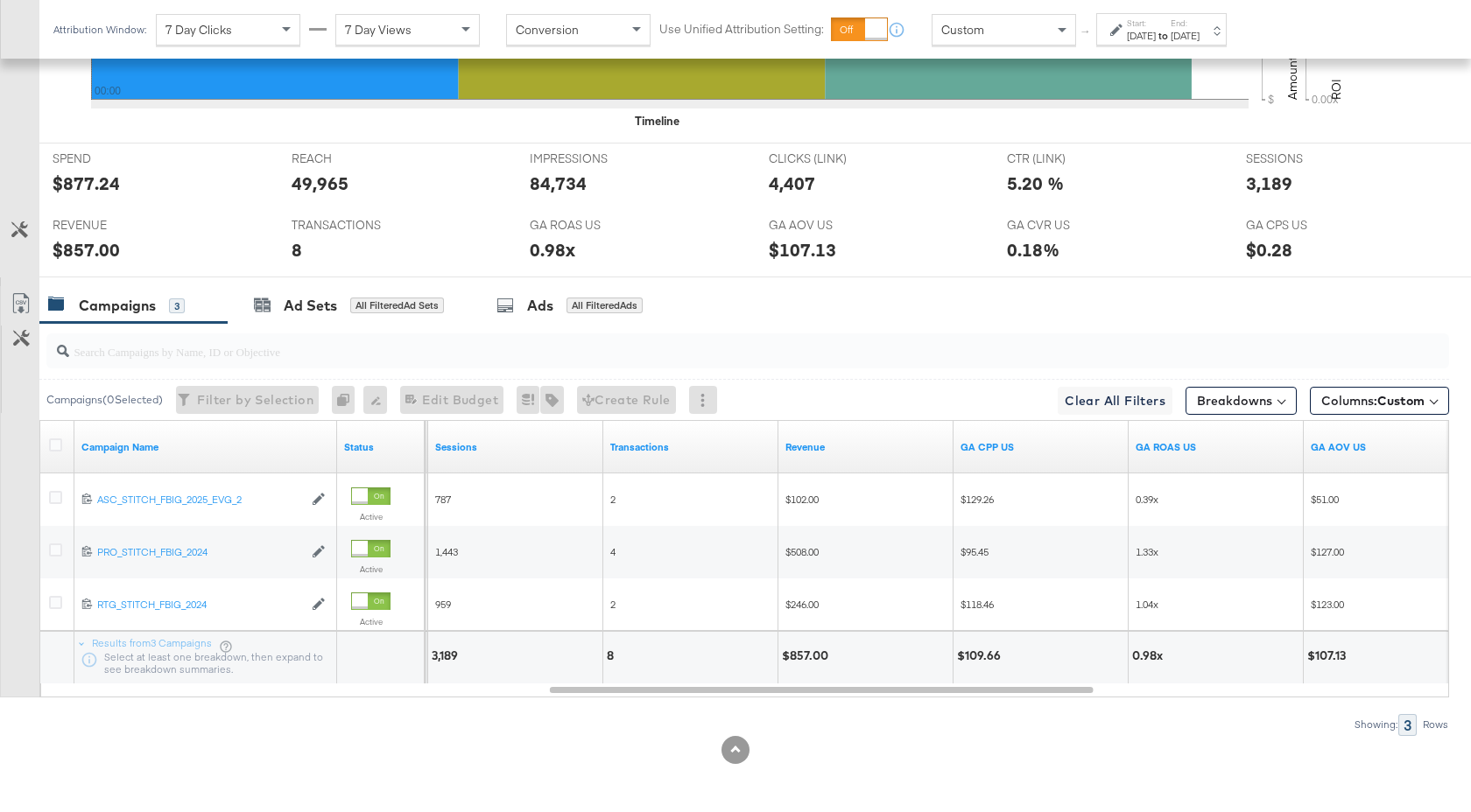
click at [1156, 30] on div "Aug 27th 2025" at bounding box center [1142, 36] width 29 height 14
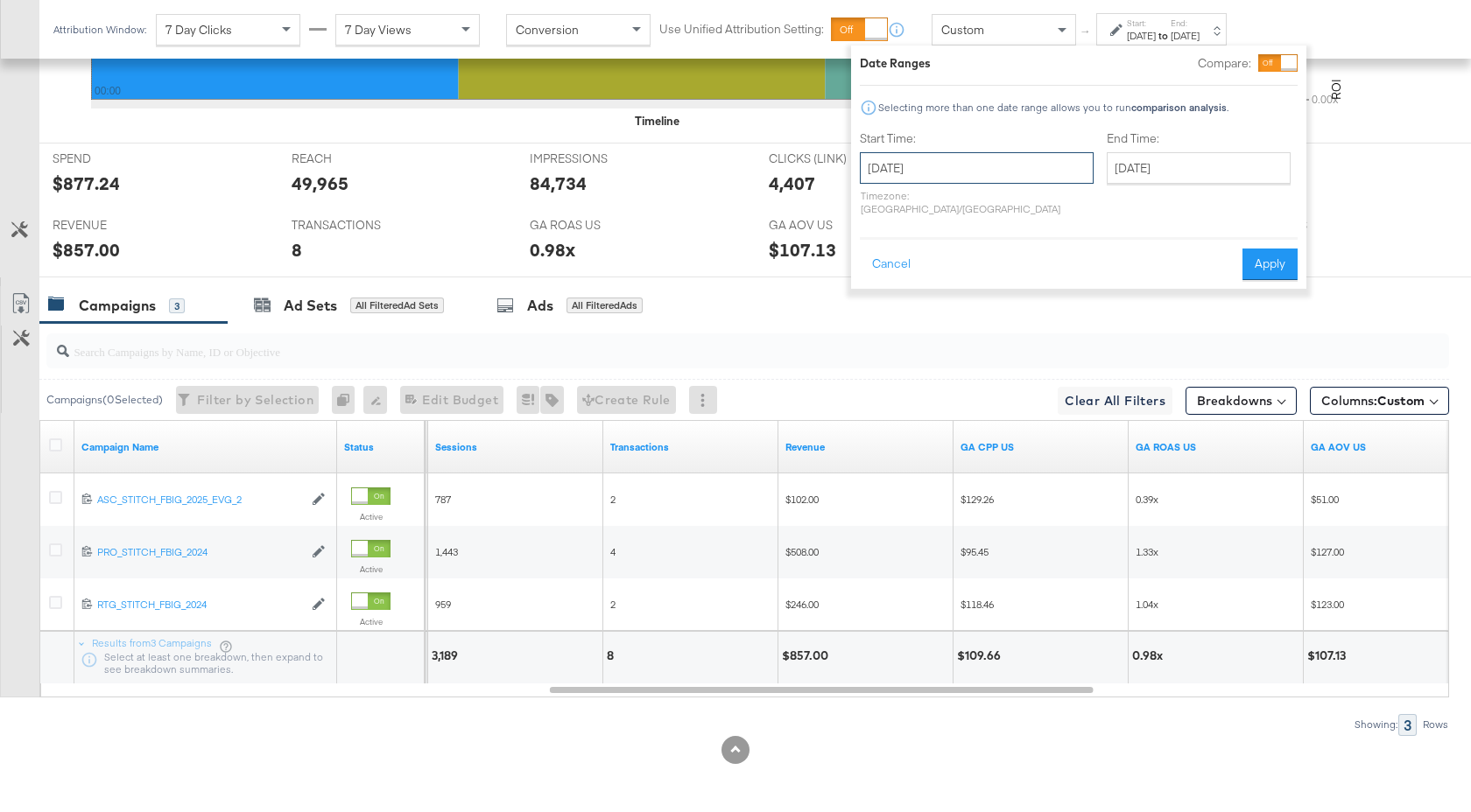
click at [989, 165] on input "August 27th 2025" at bounding box center [976, 168] width 233 height 32
click at [1001, 353] on td "28" at bounding box center [999, 355] width 30 height 25
type input "August 28th 2025"
click at [1262, 249] on button "Apply" at bounding box center [1269, 264] width 55 height 32
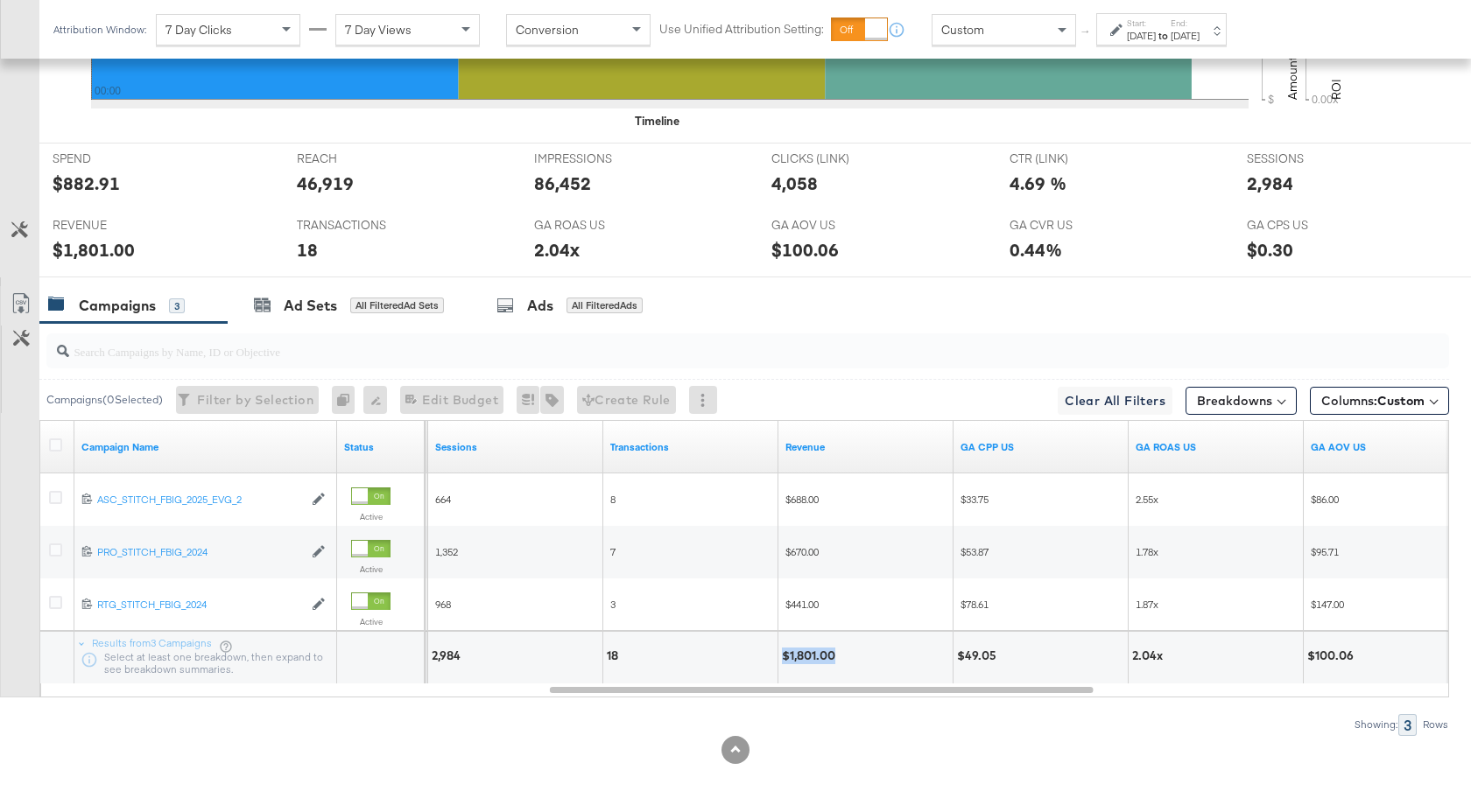
drag, startPoint x: 838, startPoint y: 657, endPoint x: 784, endPoint y: 657, distance: 54.0
click at [784, 657] on div "$1,801.00" at bounding box center [810, 656] width 59 height 16
copy div "$1,801.00"
drag, startPoint x: 462, startPoint y: 656, endPoint x: 431, endPoint y: 656, distance: 31.0
click at [431, 656] on div "2,984" at bounding box center [515, 657] width 174 height 53
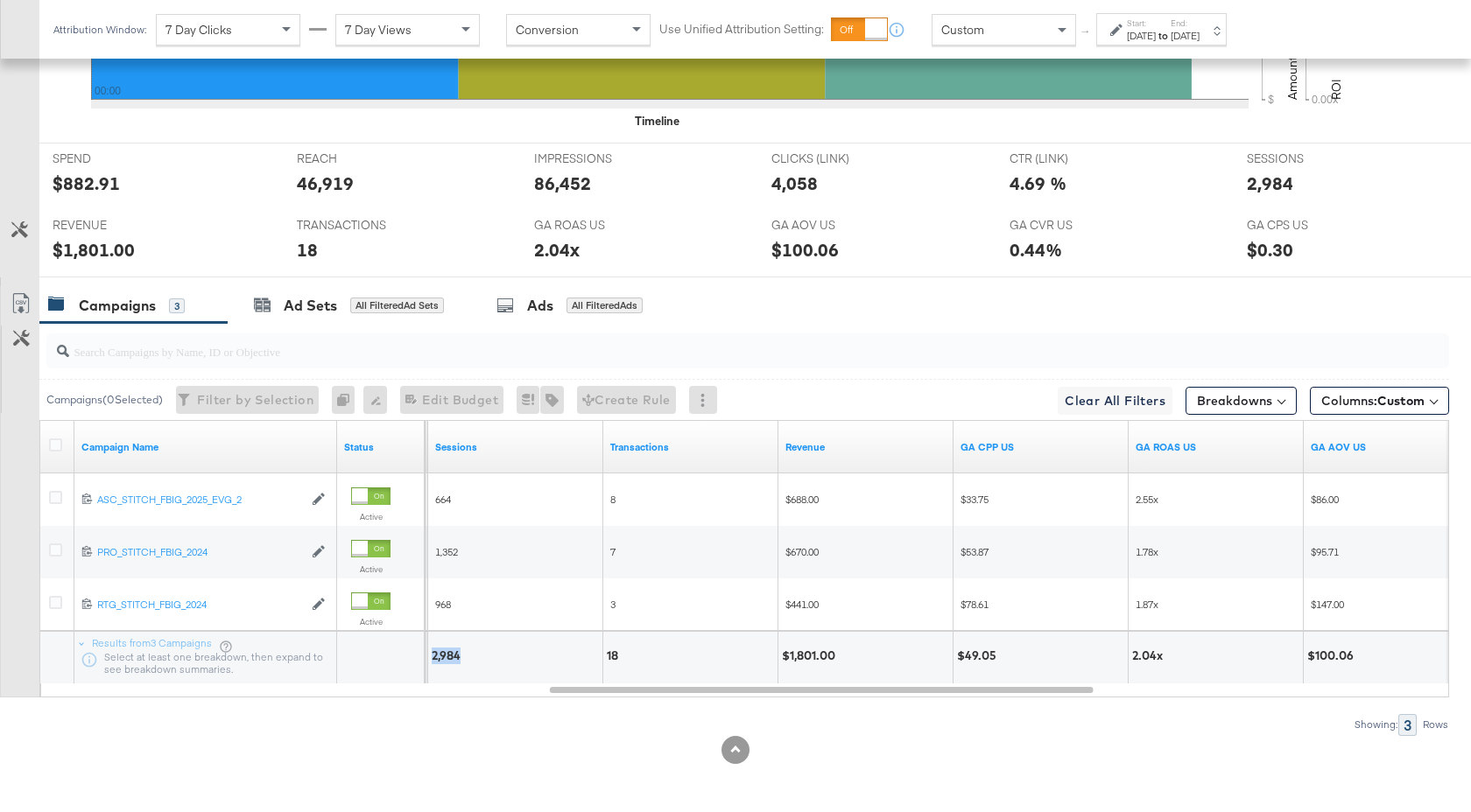
copy div "2,984"
click at [1156, 36] on div "Aug 28th 2025" at bounding box center [1142, 36] width 29 height 14
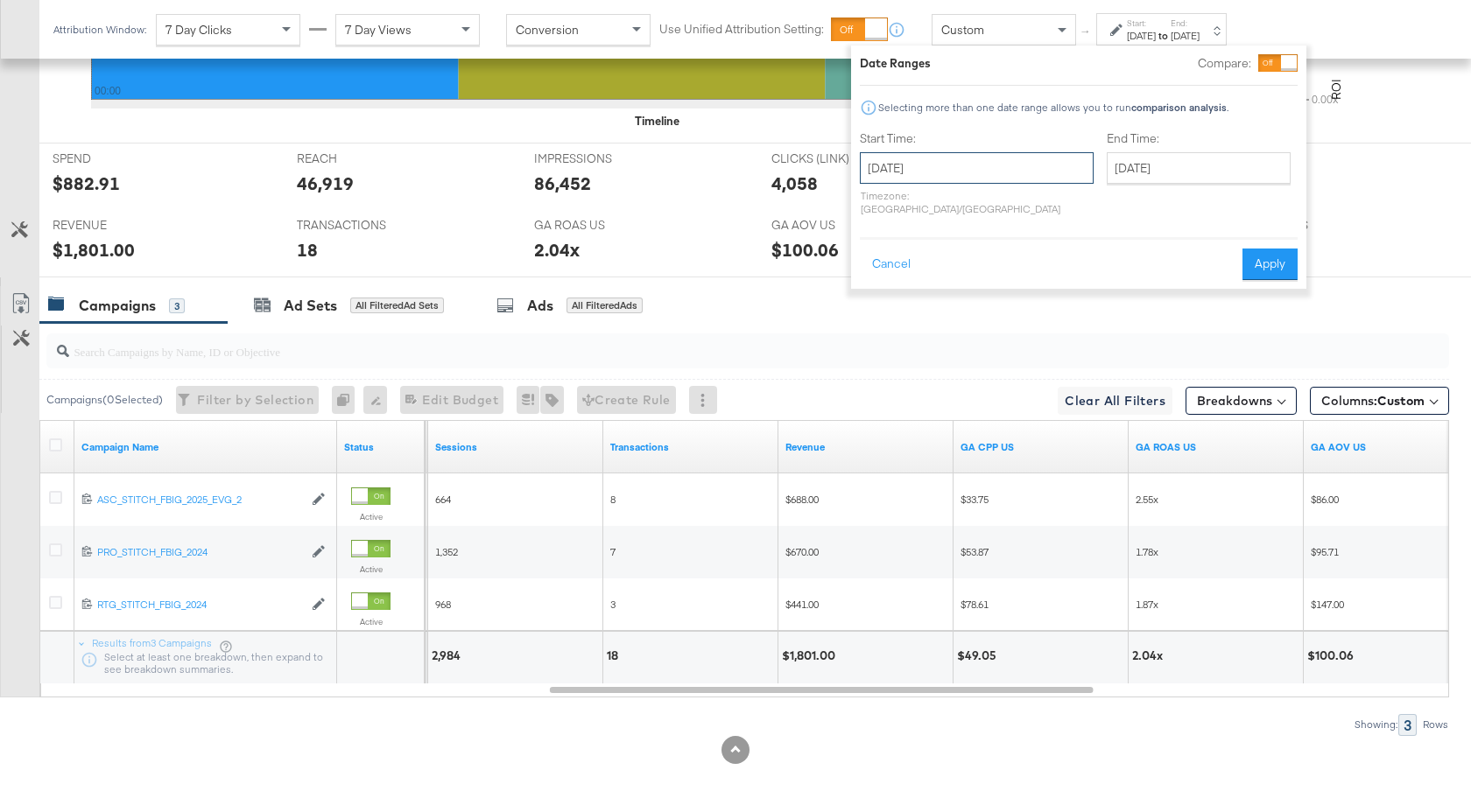
click at [959, 172] on input "August 28th 2025" at bounding box center [976, 168] width 233 height 32
click at [1024, 346] on td "29" at bounding box center [1028, 355] width 30 height 25
type input "August 29th 2025"
click at [1285, 253] on button "Apply" at bounding box center [1269, 264] width 55 height 32
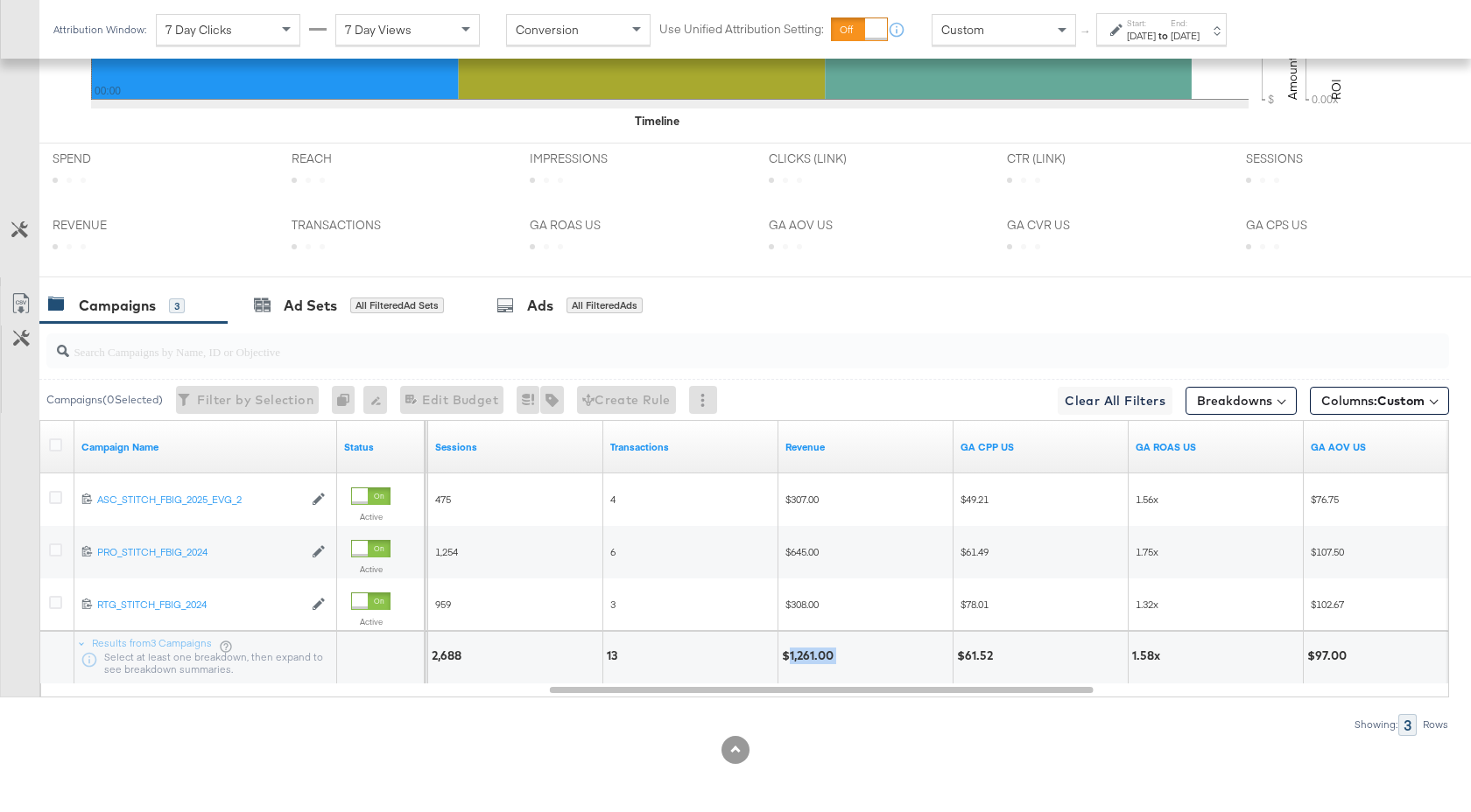
drag, startPoint x: 836, startPoint y: 655, endPoint x: 789, endPoint y: 655, distance: 47.0
click at [789, 655] on div "$1,261.00" at bounding box center [809, 656] width 57 height 16
copy div "1,261.00"
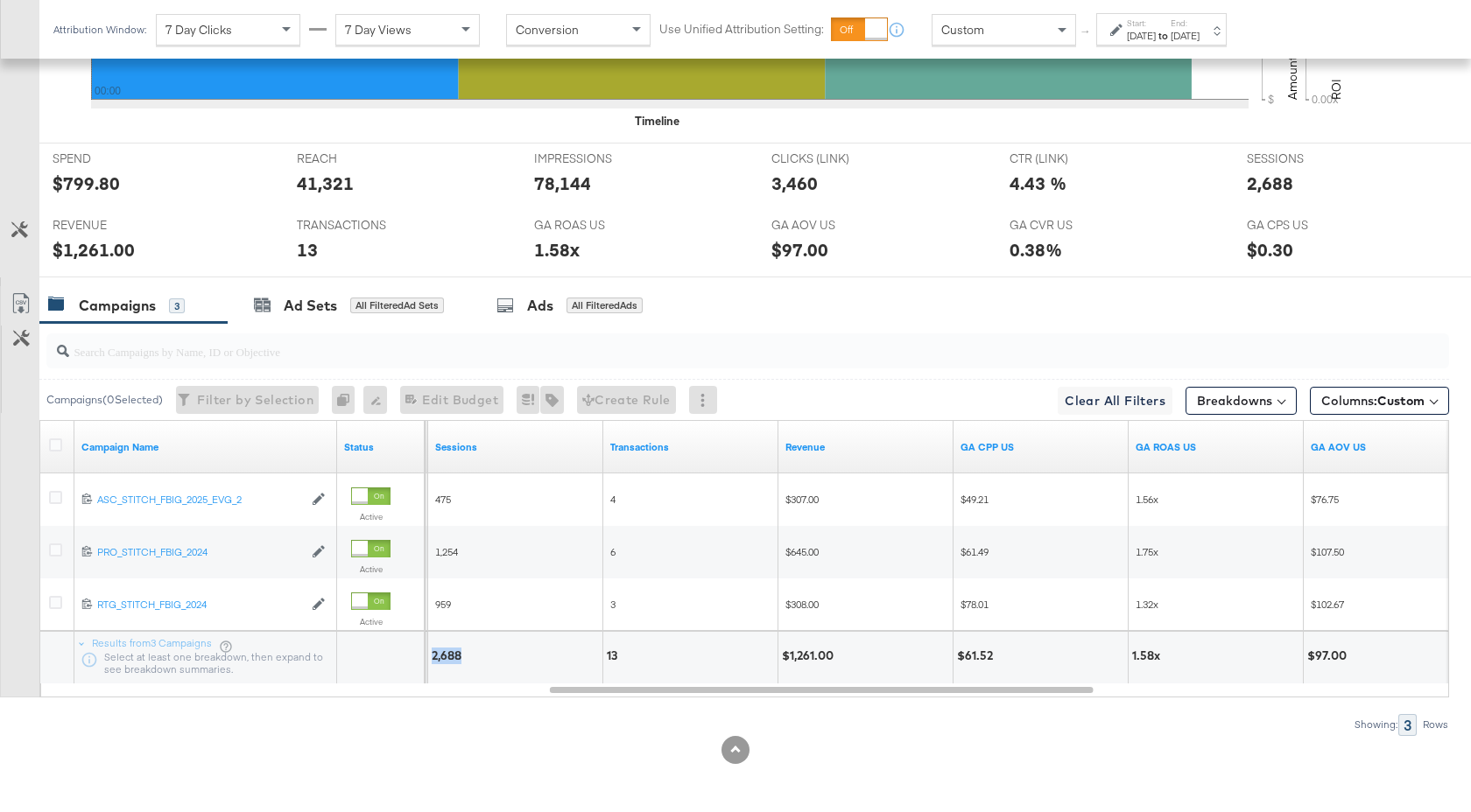
drag, startPoint x: 462, startPoint y: 656, endPoint x: 432, endPoint y: 656, distance: 30.0
click at [432, 656] on div "2,688" at bounding box center [449, 656] width 35 height 16
copy div "2,688"
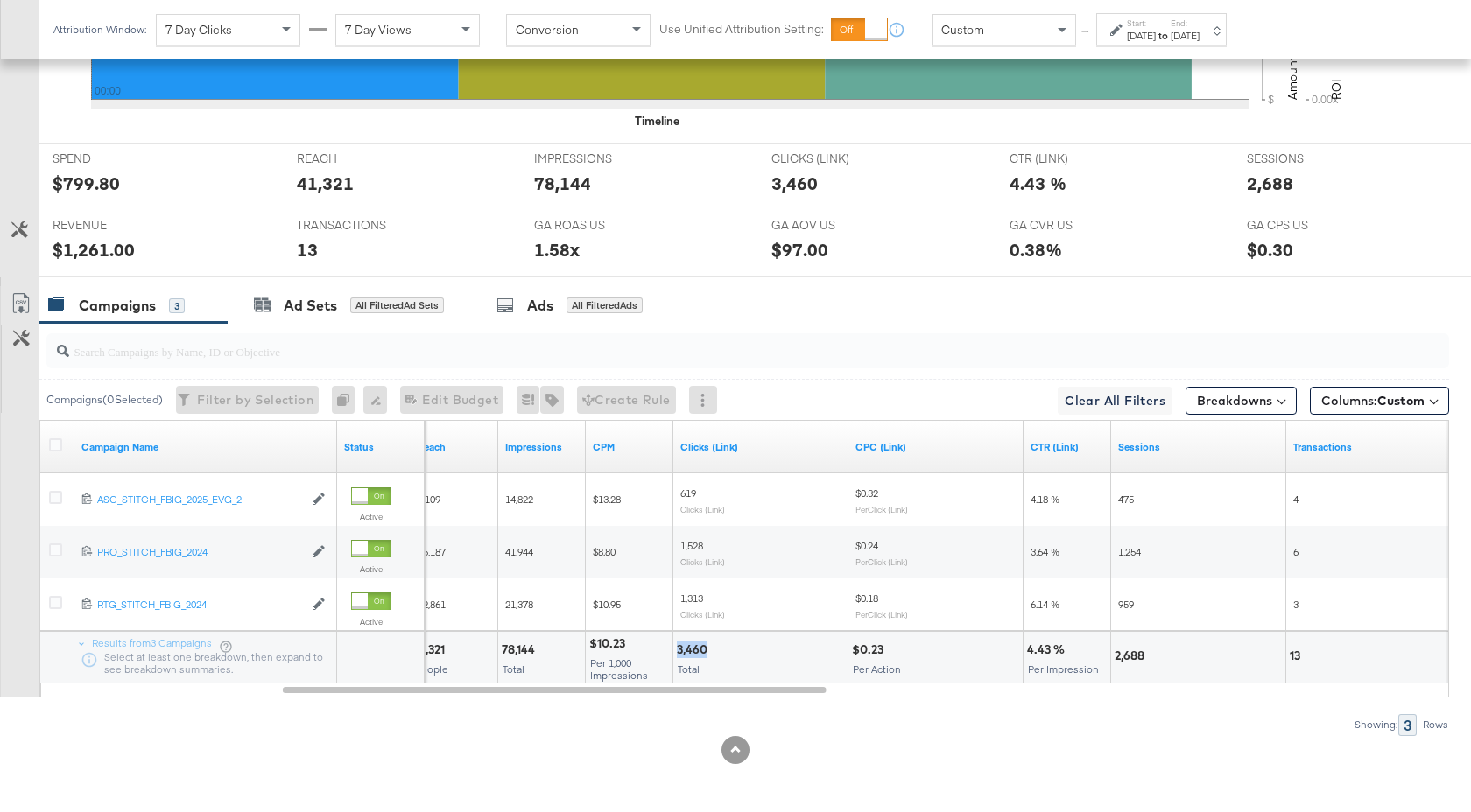
drag, startPoint x: 706, startPoint y: 651, endPoint x: 678, endPoint y: 651, distance: 28.0
click at [678, 651] on div "3,460" at bounding box center [694, 649] width 36 height 16
copy div "3,460"
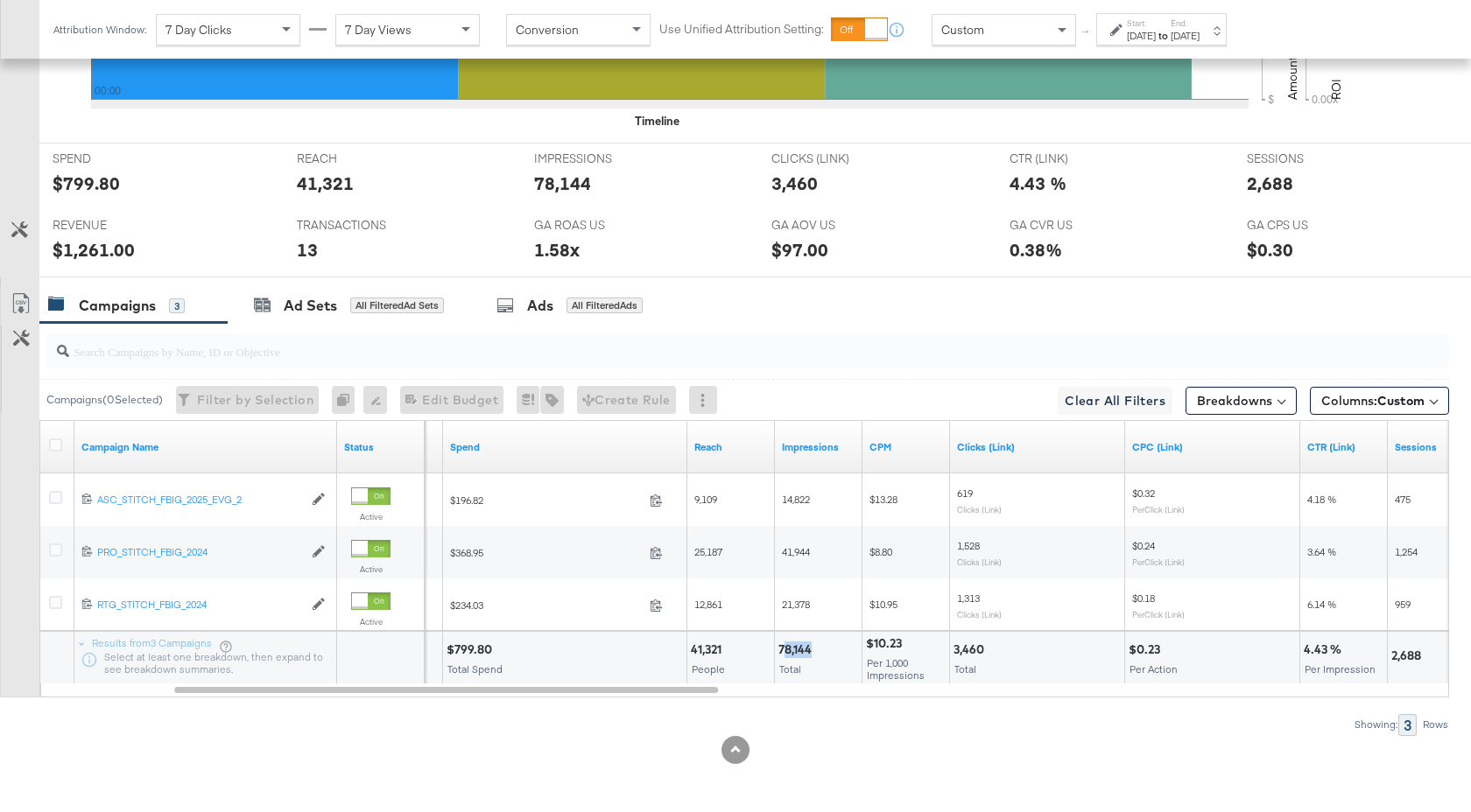
drag, startPoint x: 810, startPoint y: 653, endPoint x: 782, endPoint y: 653, distance: 28.0
click at [782, 653] on div "78,144" at bounding box center [798, 649] width 38 height 16
drag, startPoint x: 780, startPoint y: 652, endPoint x: 811, endPoint y: 651, distance: 31.0
click at [811, 651] on div "78,144" at bounding box center [798, 649] width 38 height 16
copy div "78,144"
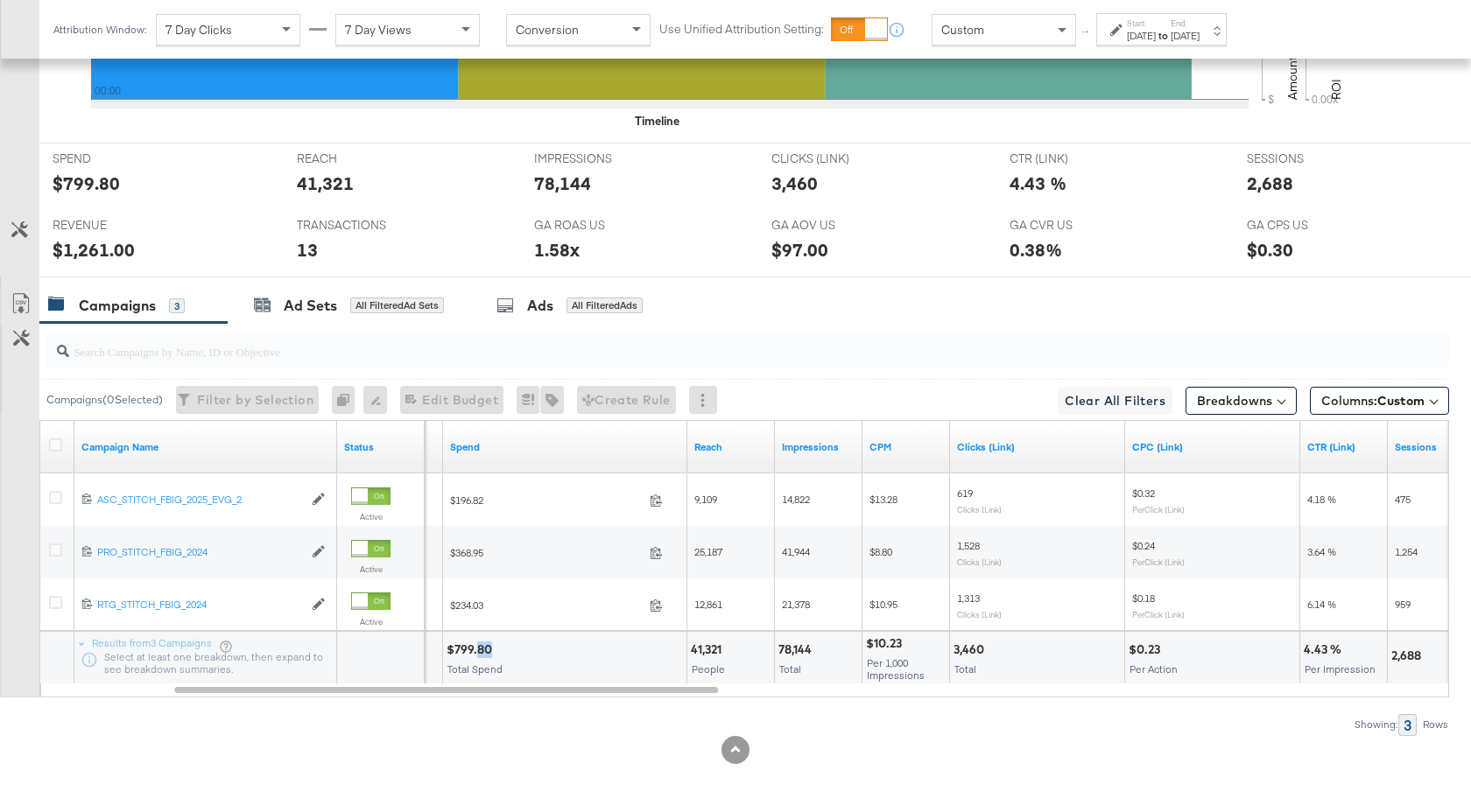
drag, startPoint x: 489, startPoint y: 652, endPoint x: 476, endPoint y: 651, distance: 13.0
click at [476, 652] on div "$799.80" at bounding box center [471, 649] width 51 height 16
click at [496, 654] on div "$799.80" at bounding box center [471, 649] width 51 height 16
drag, startPoint x: 492, startPoint y: 652, endPoint x: 452, endPoint y: 652, distance: 40.0
click at [452, 652] on div "$799.80" at bounding box center [471, 649] width 51 height 16
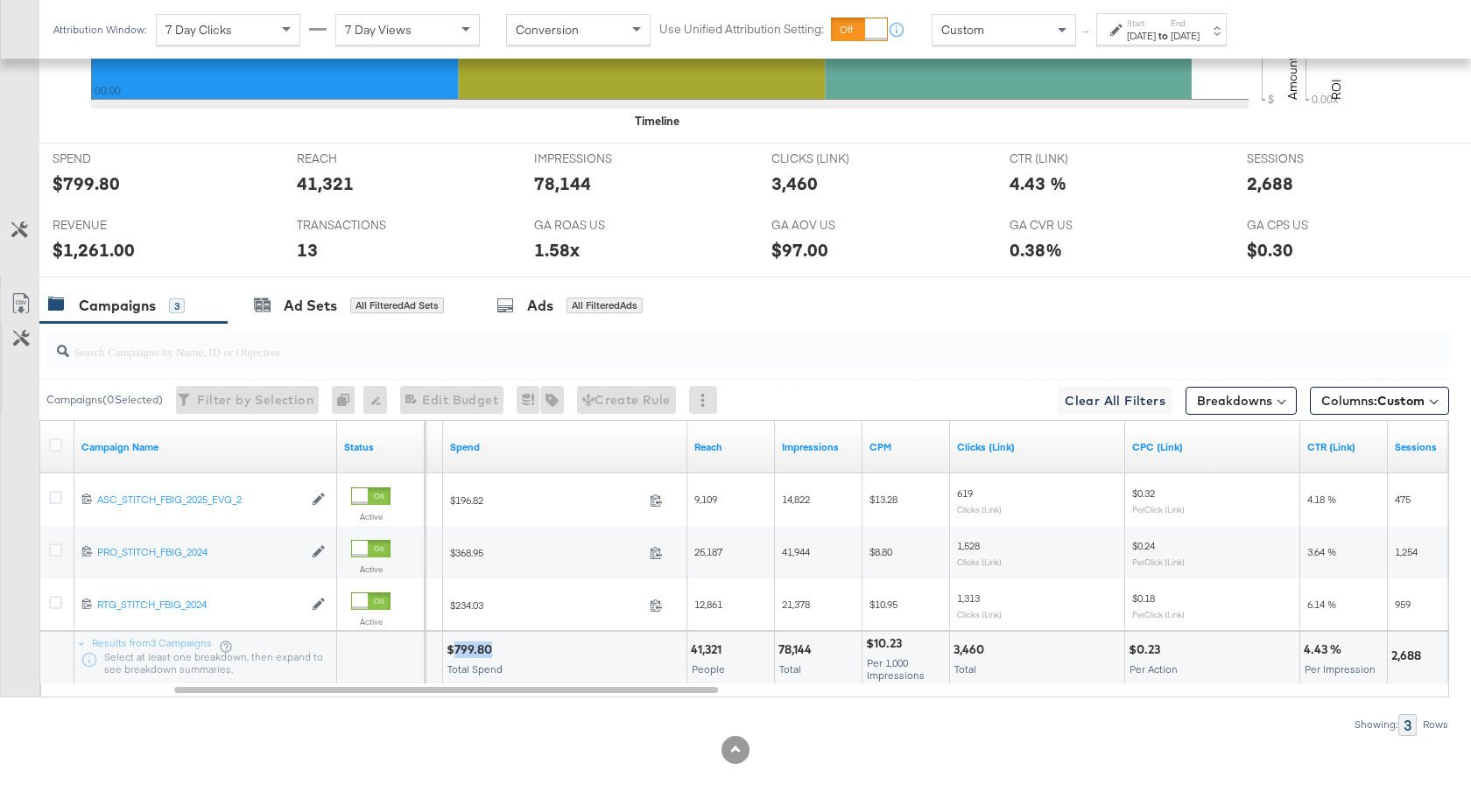
copy div "799.80"
click at [1170, 31] on strong "to" at bounding box center [1164, 36] width 15 height 13
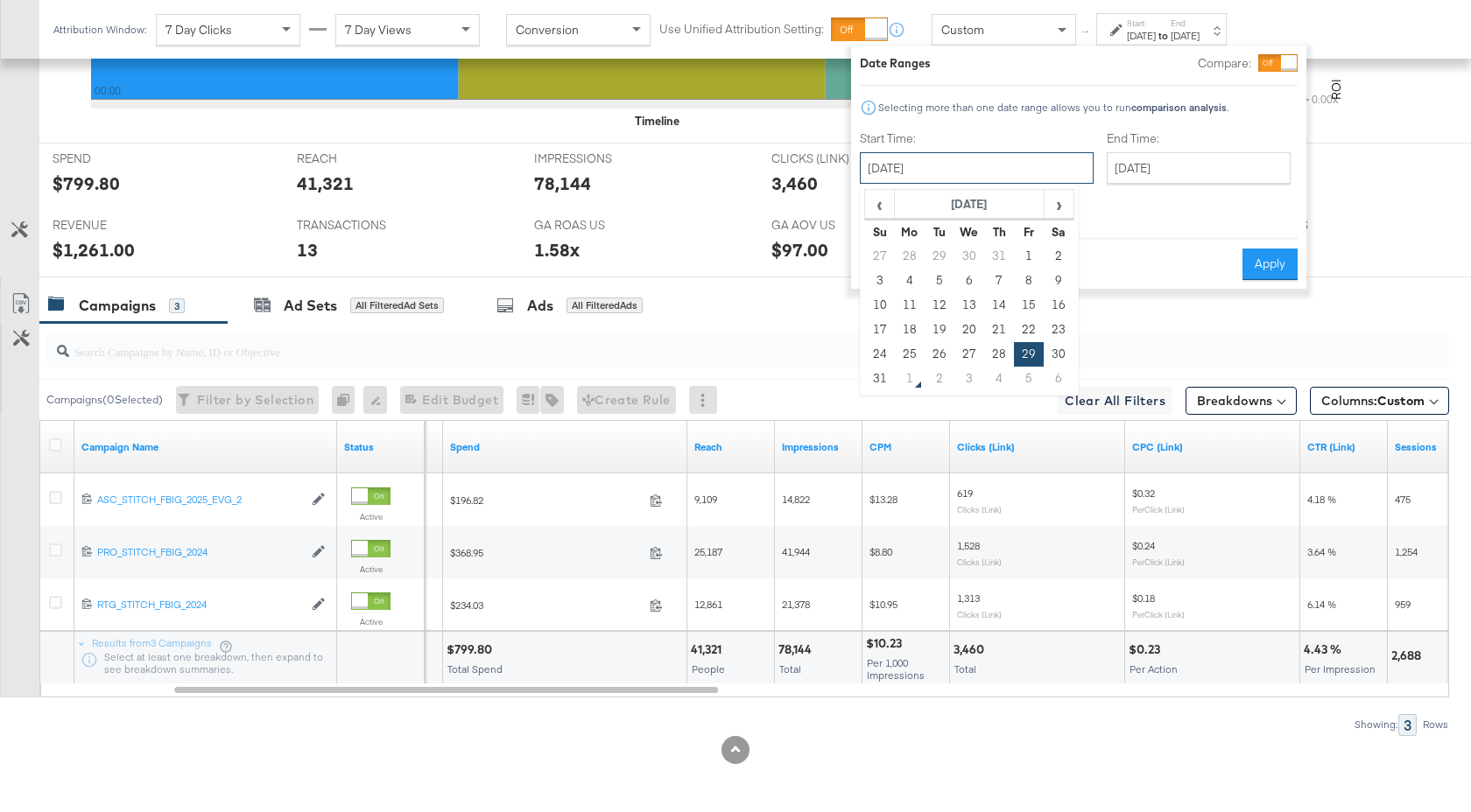
click at [986, 169] on input "August 29th 2025" at bounding box center [976, 168] width 233 height 32
click at [1054, 355] on td "30" at bounding box center [1058, 355] width 30 height 25
type input "August 30th 2025"
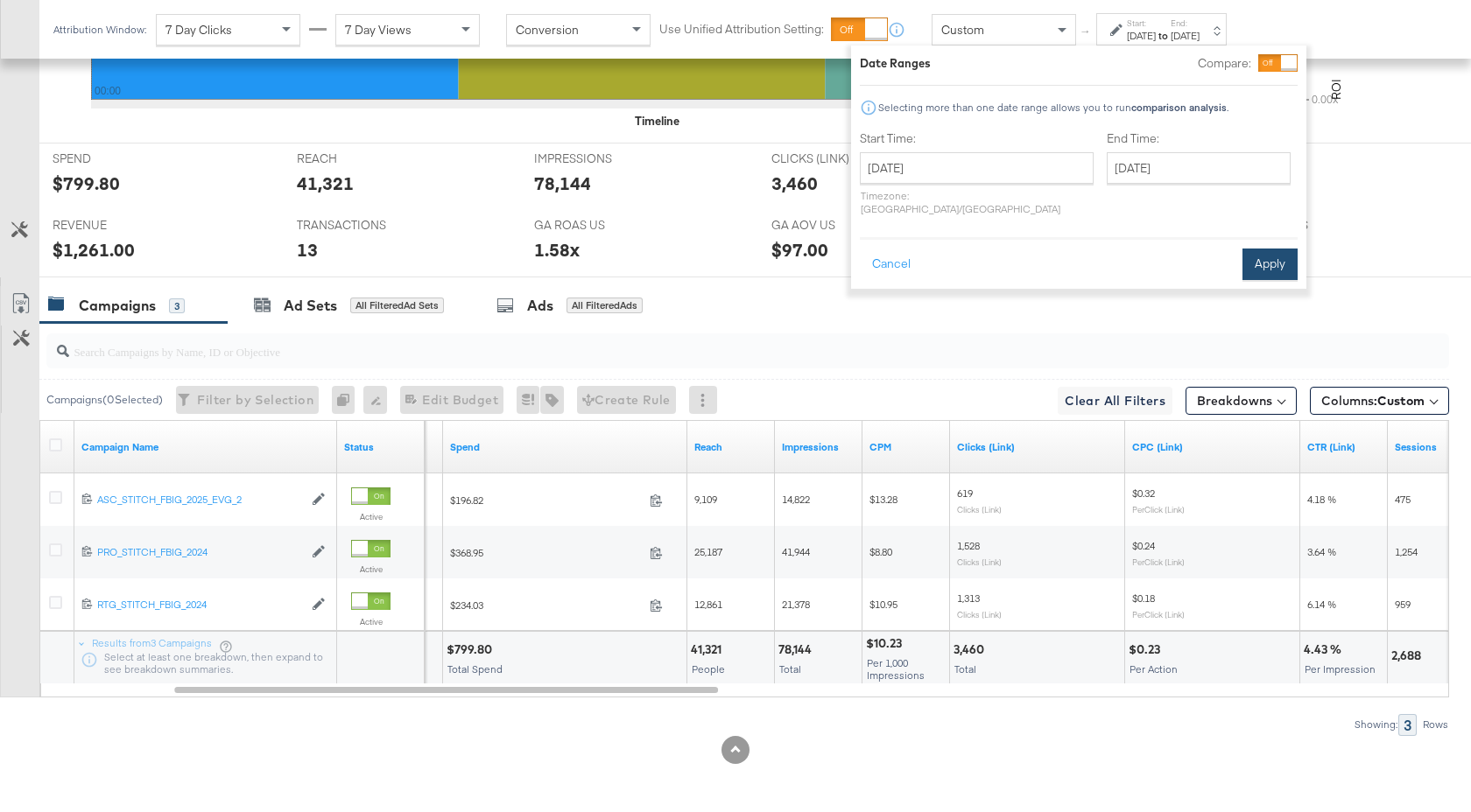
click at [1270, 249] on button "Apply" at bounding box center [1269, 264] width 55 height 32
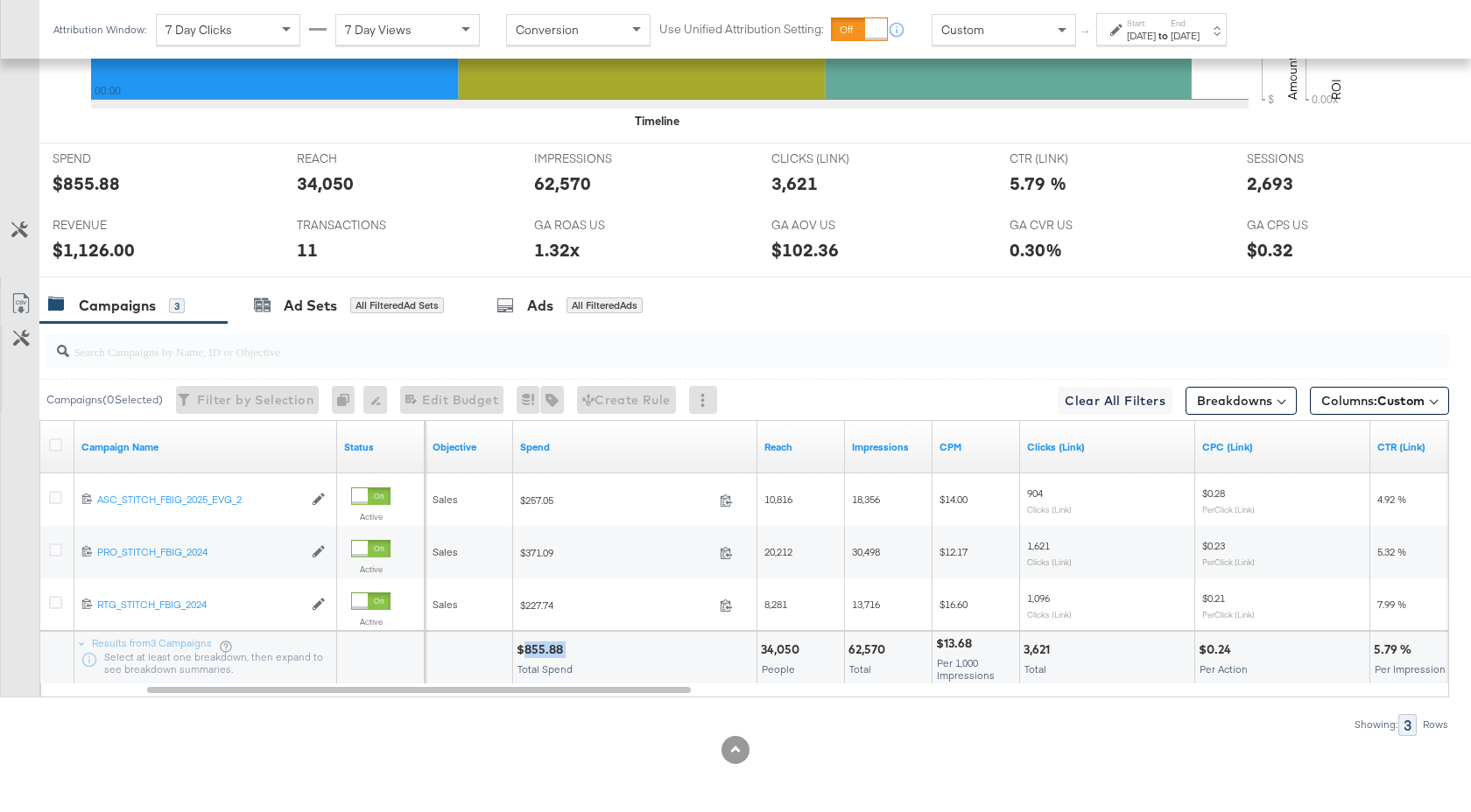
drag, startPoint x: 565, startPoint y: 652, endPoint x: 523, endPoint y: 653, distance: 42.0
click at [523, 653] on div "$855.88" at bounding box center [543, 649] width 52 height 16
copy div "855.88"
drag, startPoint x: 886, startPoint y: 650, endPoint x: 844, endPoint y: 651, distance: 42.0
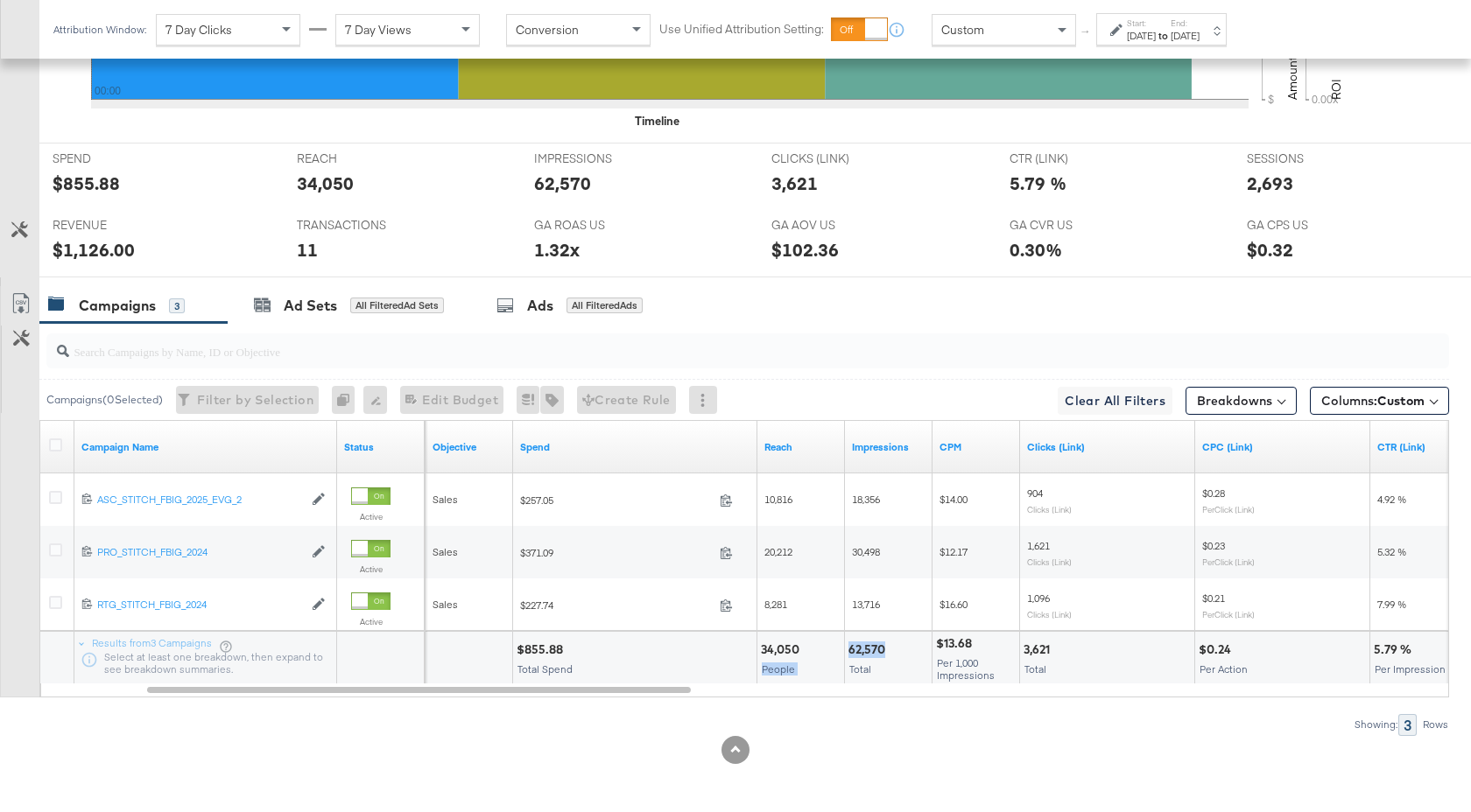
click at [863, 653] on div "62,570" at bounding box center [870, 649] width 42 height 16
drag, startPoint x: 883, startPoint y: 653, endPoint x: 847, endPoint y: 653, distance: 36.0
click at [847, 653] on div "62,570 Total" at bounding box center [888, 657] width 86 height 53
copy div "62,570"
drag, startPoint x: 1050, startPoint y: 651, endPoint x: 1023, endPoint y: 651, distance: 27.0
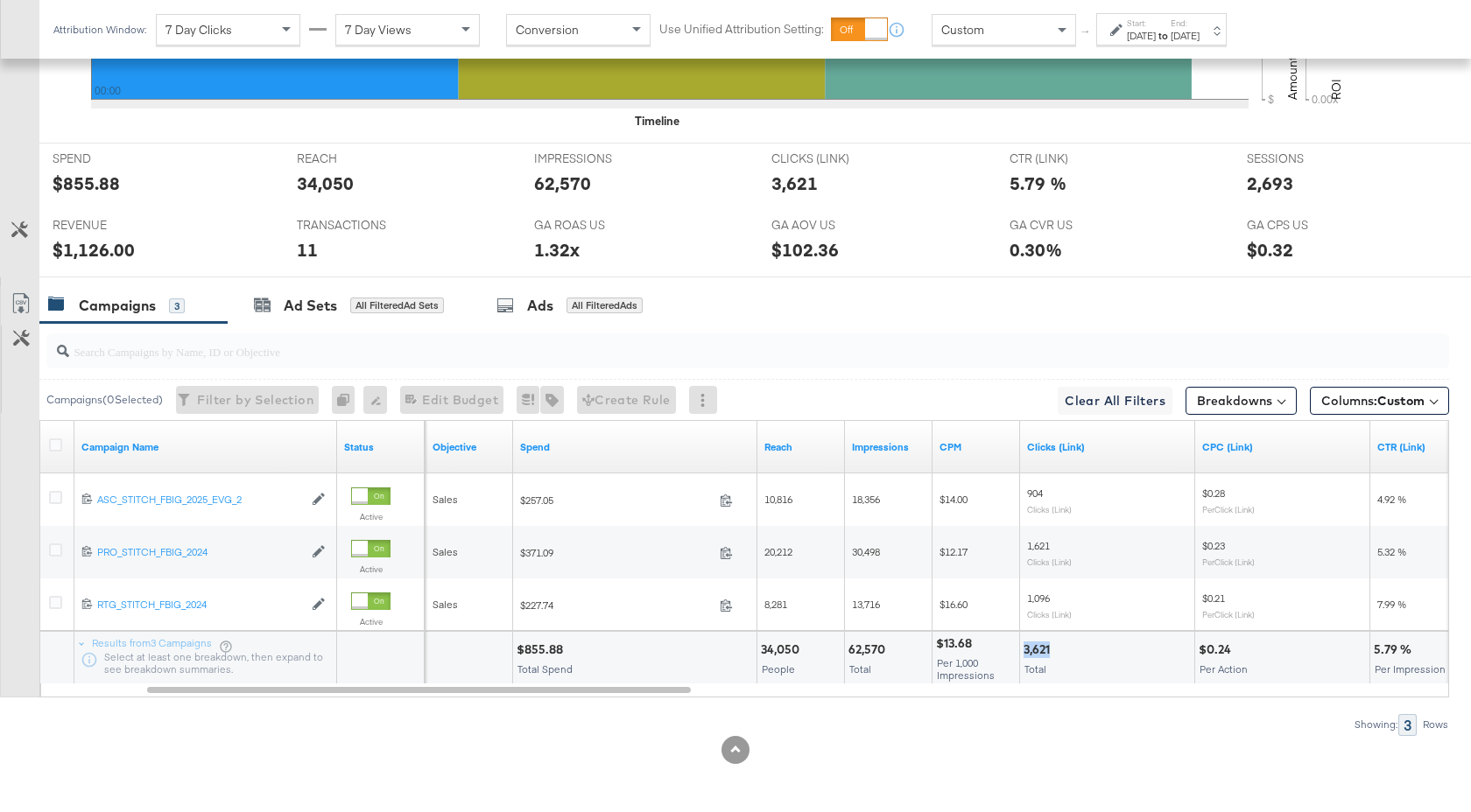
click at [1024, 651] on div "3,621" at bounding box center [1039, 649] width 32 height 16
copy div "3,621"
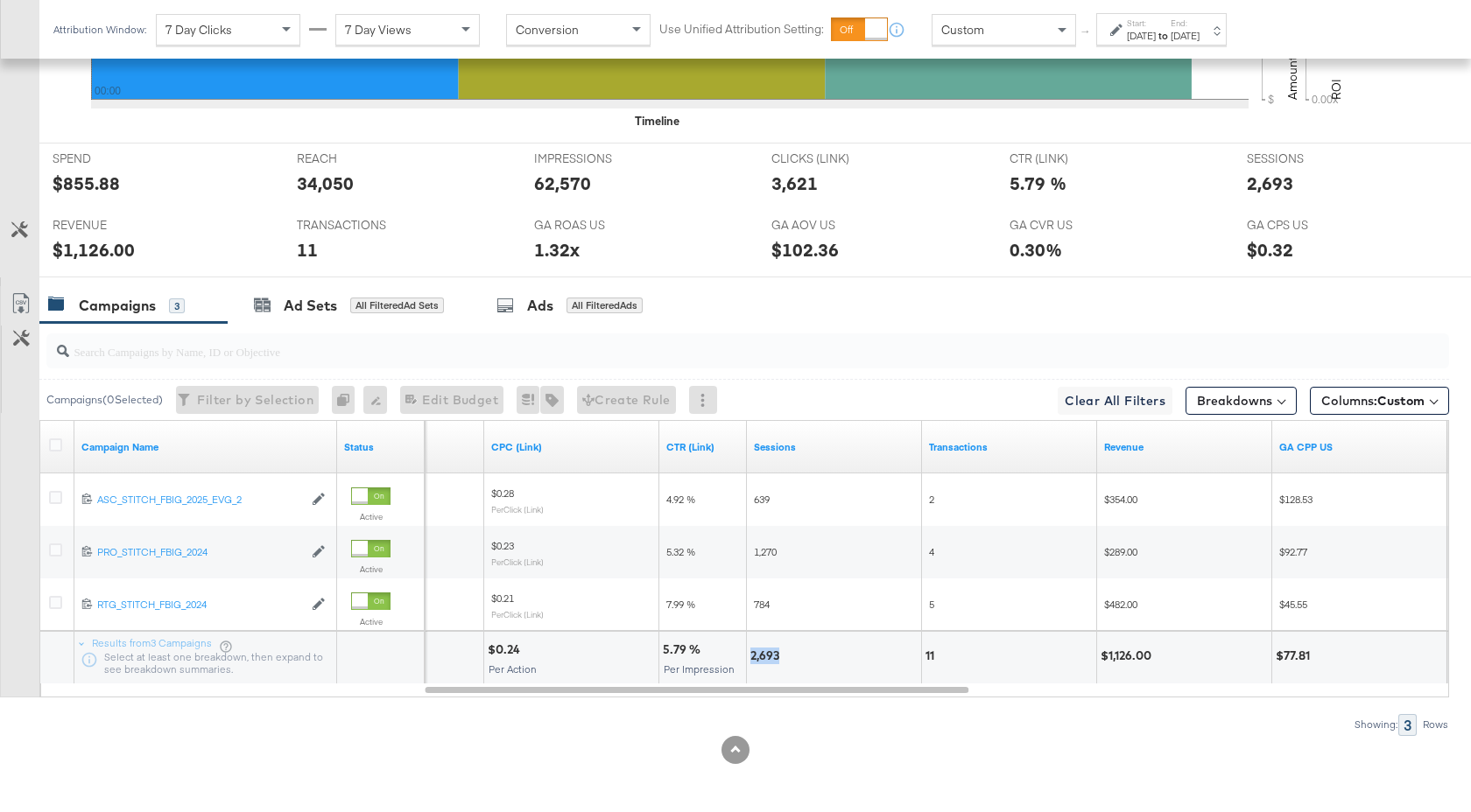
drag, startPoint x: 780, startPoint y: 657, endPoint x: 747, endPoint y: 657, distance: 33.0
click at [747, 657] on div "2,693" at bounding box center [833, 657] width 174 height 53
drag, startPoint x: 1152, startPoint y: 657, endPoint x: 1108, endPoint y: 657, distance: 44.0
click at [1108, 657] on div "$1,126.00" at bounding box center [1128, 656] width 56 height 16
click at [1156, 22] on label "Start:" at bounding box center [1142, 23] width 29 height 12
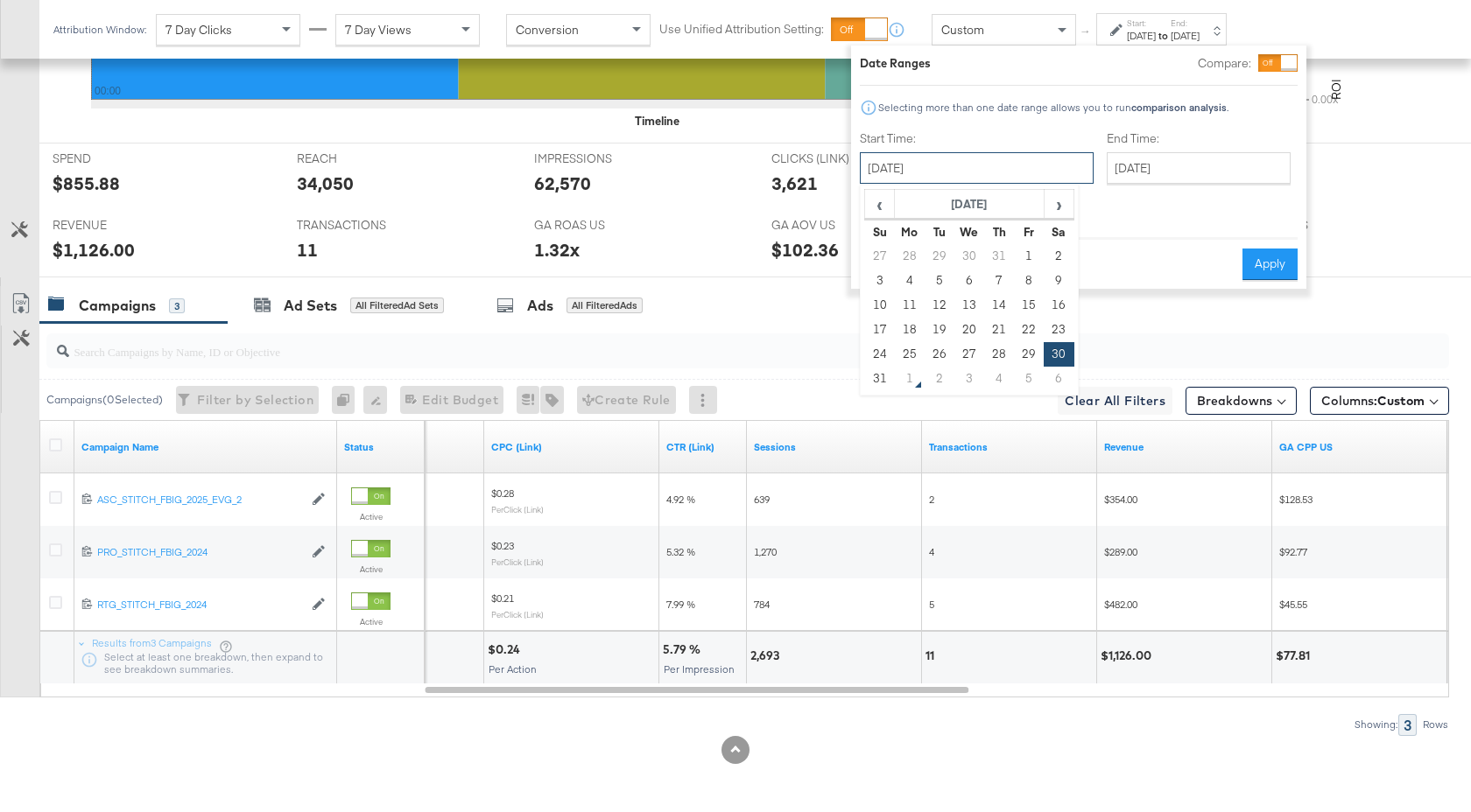
click at [987, 158] on input "August 30th 2025" at bounding box center [976, 168] width 233 height 32
click at [876, 349] on td "24" at bounding box center [880, 355] width 30 height 25
type input "[DATE]"
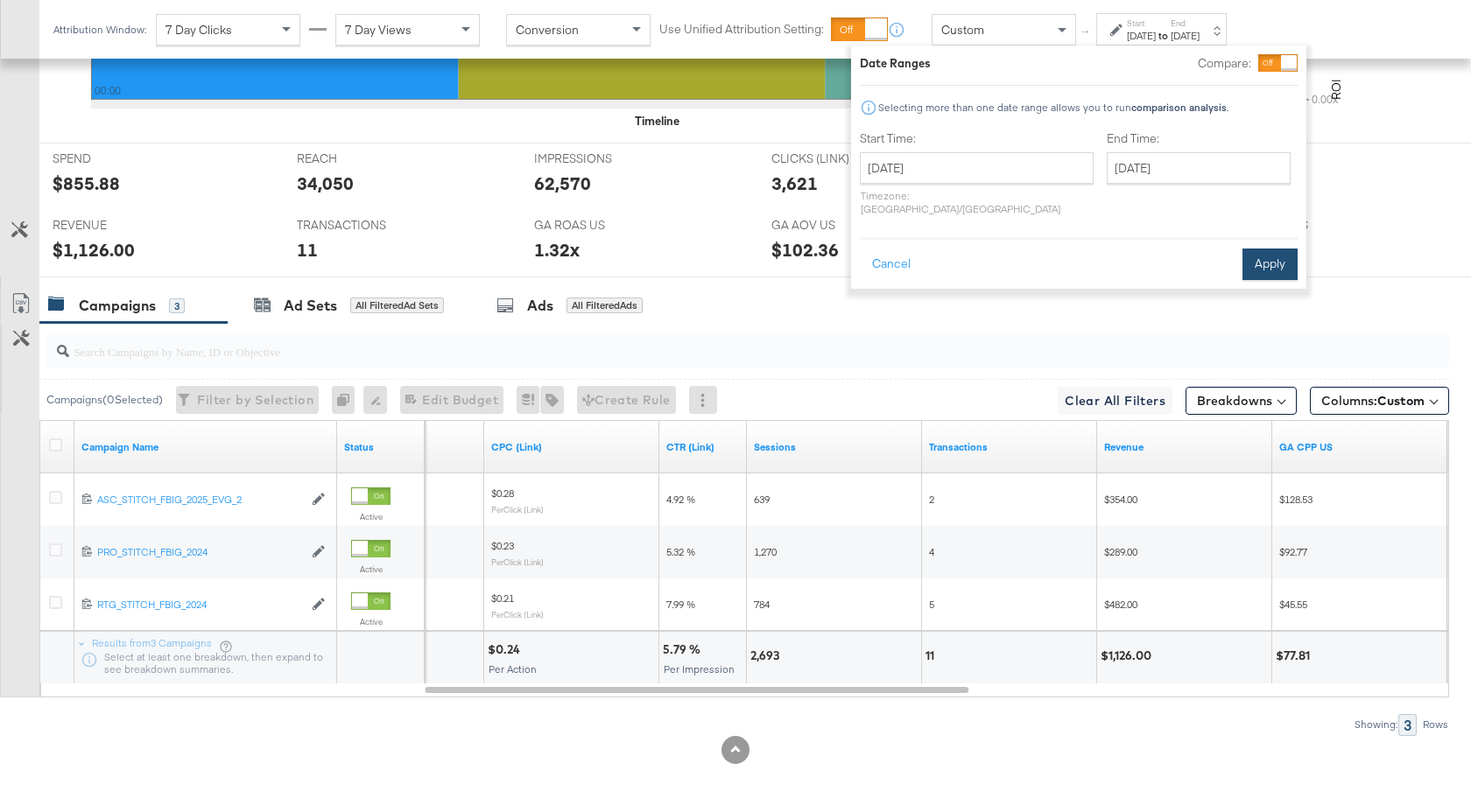
click at [1258, 249] on button "Apply" at bounding box center [1269, 264] width 55 height 32
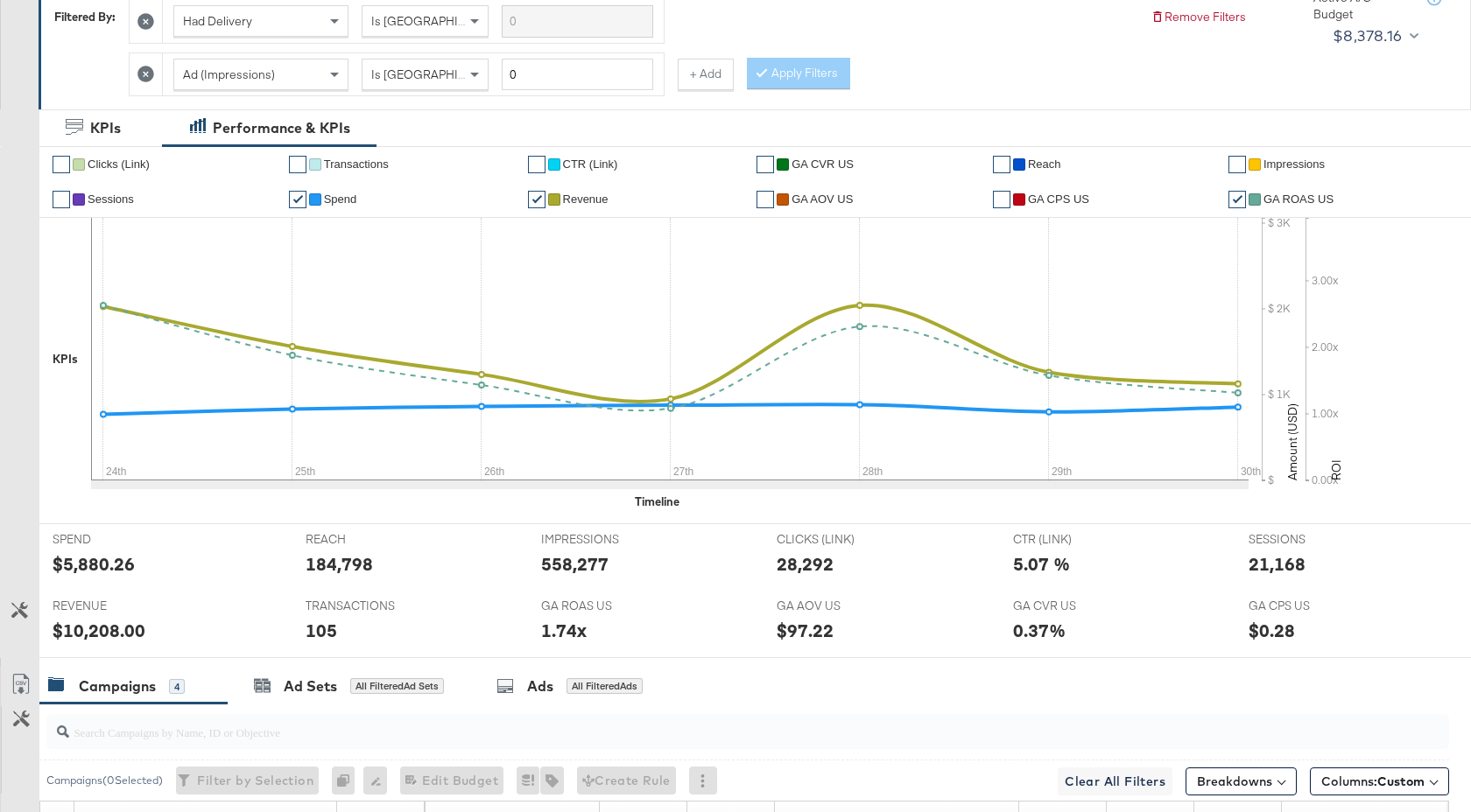
scroll to position [0, 0]
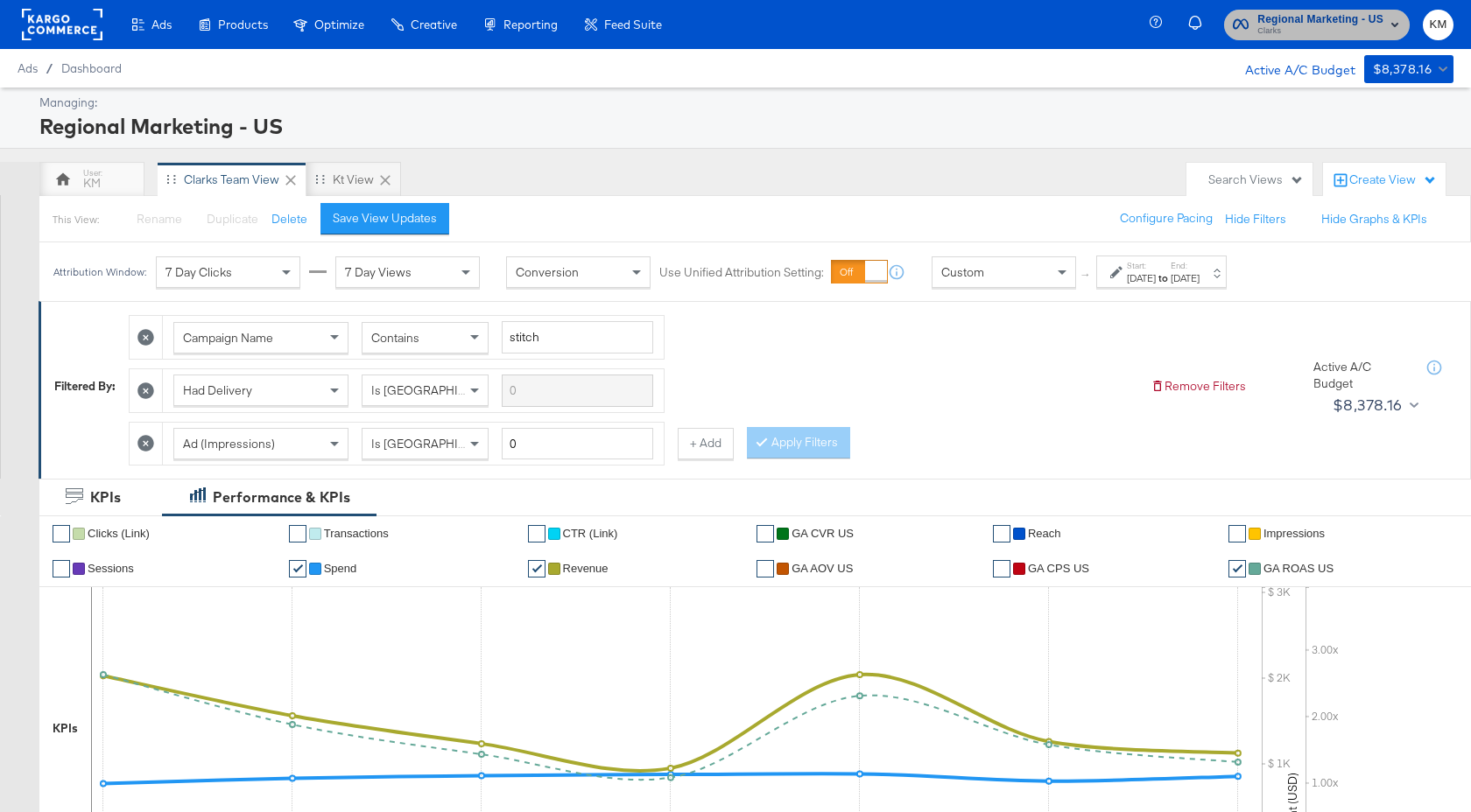
click at [1345, 20] on span "Regional Marketing - US" at bounding box center [1320, 19] width 126 height 18
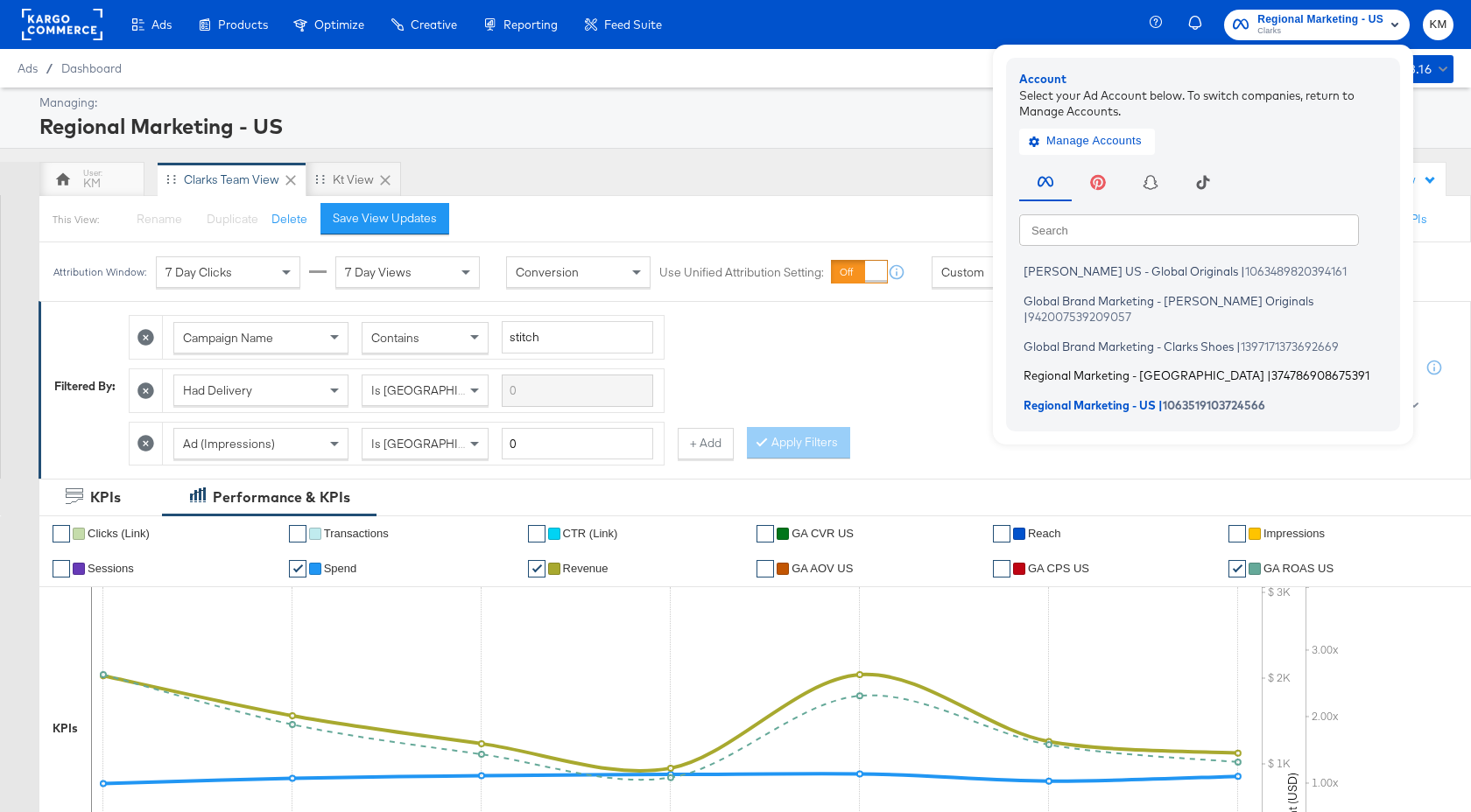
click at [1138, 369] on span "Regional Marketing - CA" at bounding box center [1144, 375] width 241 height 14
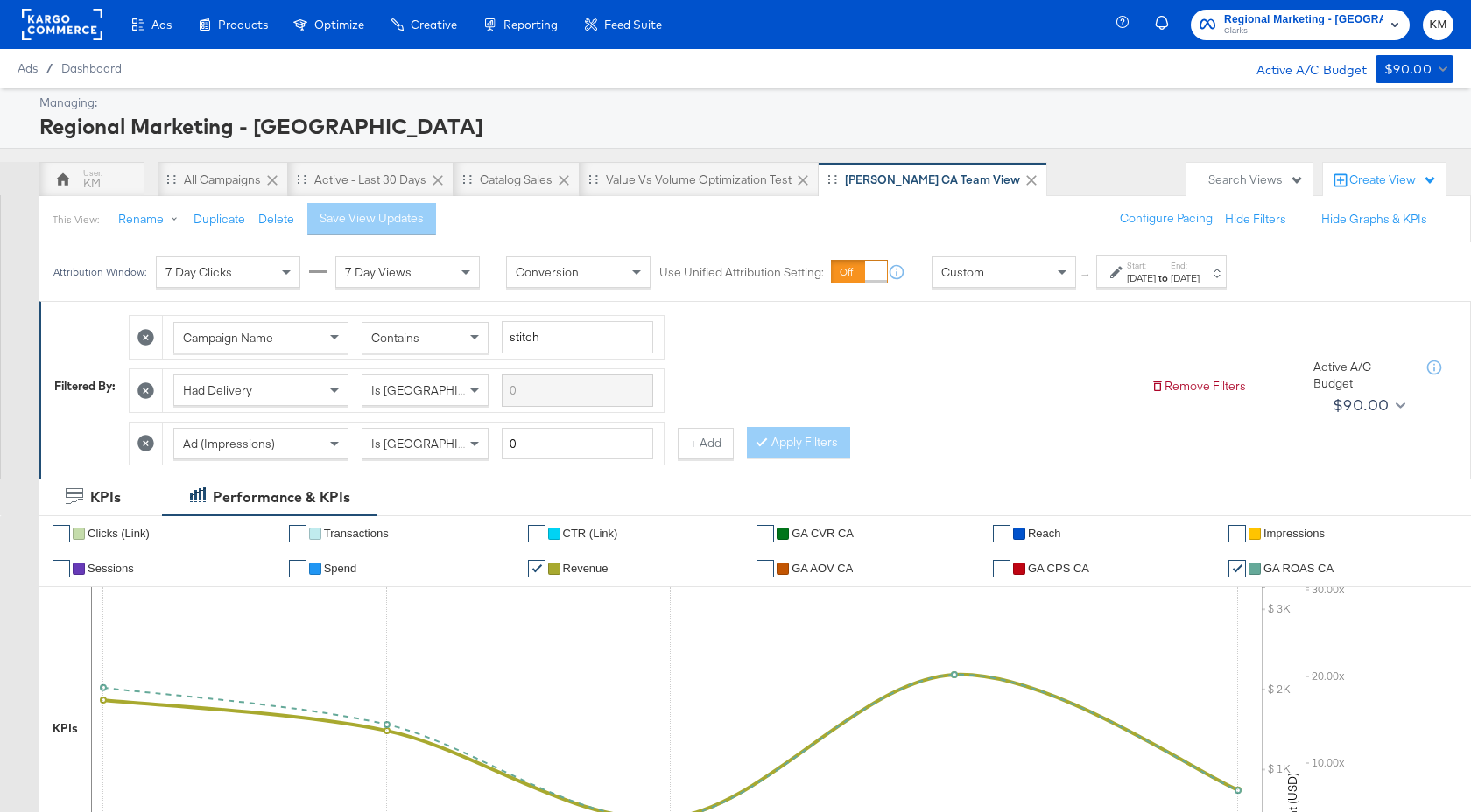
click at [1170, 283] on strong "to" at bounding box center [1164, 278] width 15 height 13
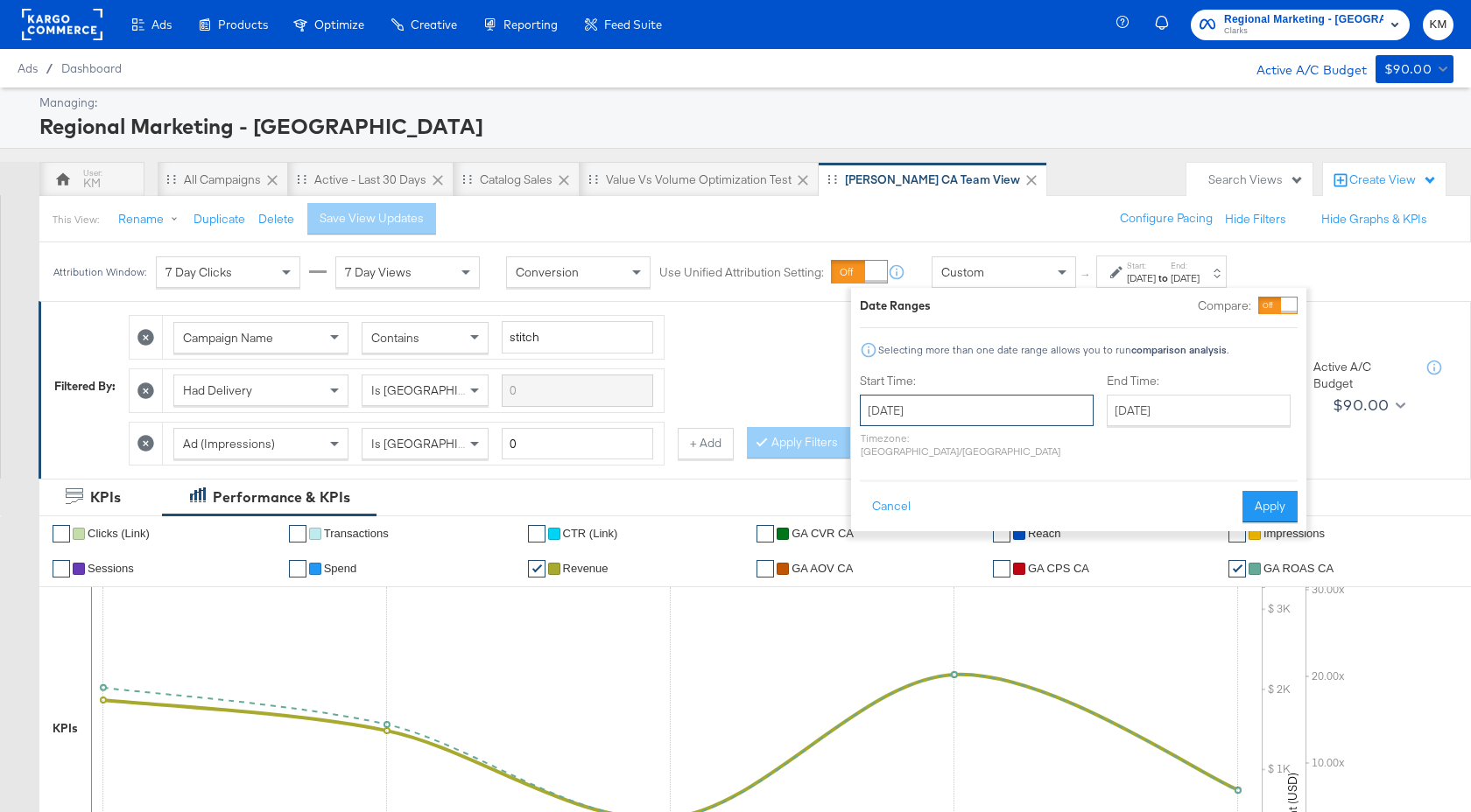
click at [998, 412] on input "[DATE]" at bounding box center [976, 410] width 233 height 32
click at [1021, 597] on td "29" at bounding box center [1028, 597] width 30 height 25
type input "[DATE]"
click at [1240, 485] on div "Cancel Apply" at bounding box center [1078, 501] width 438 height 43
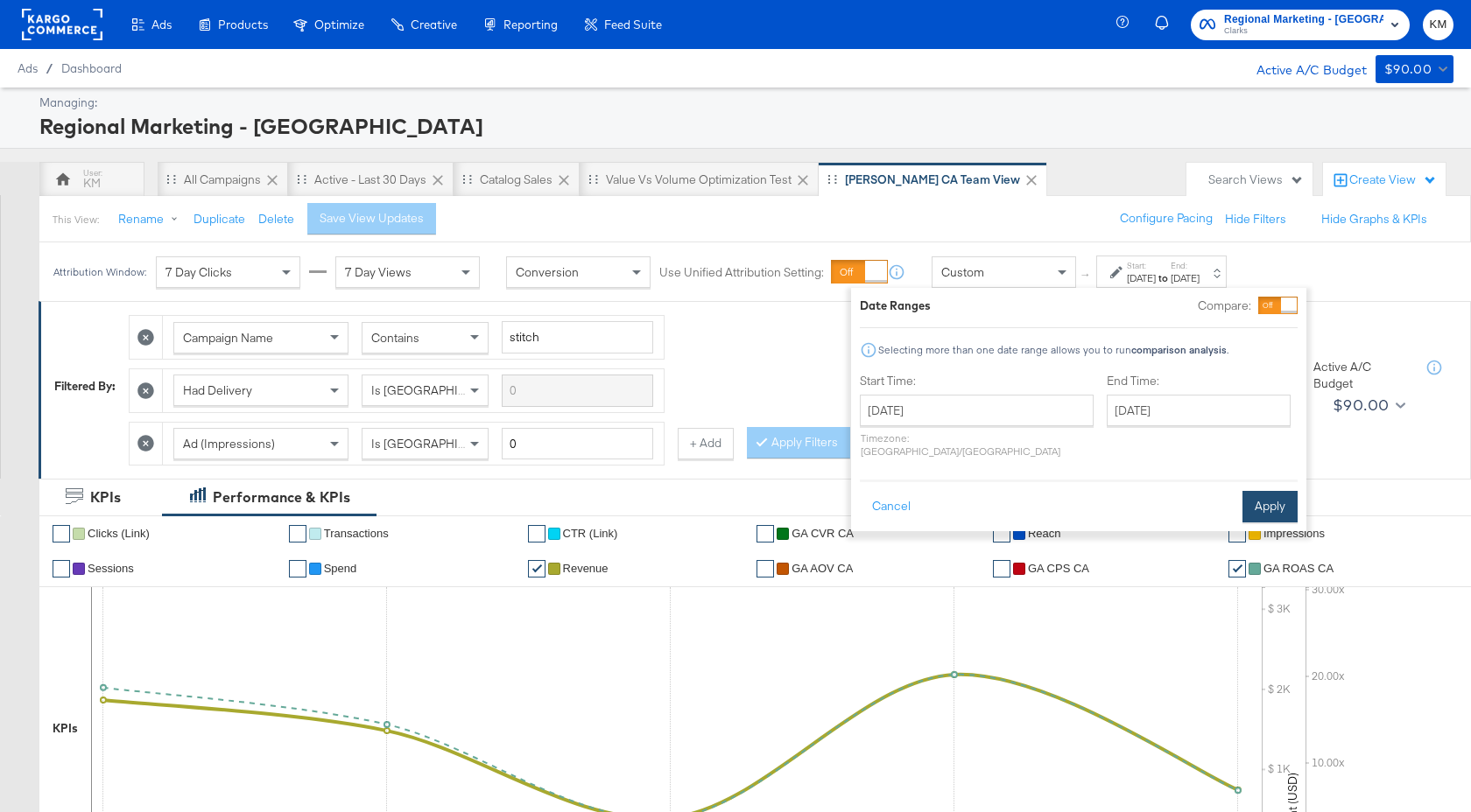
click at [1257, 491] on button "Apply" at bounding box center [1269, 507] width 55 height 32
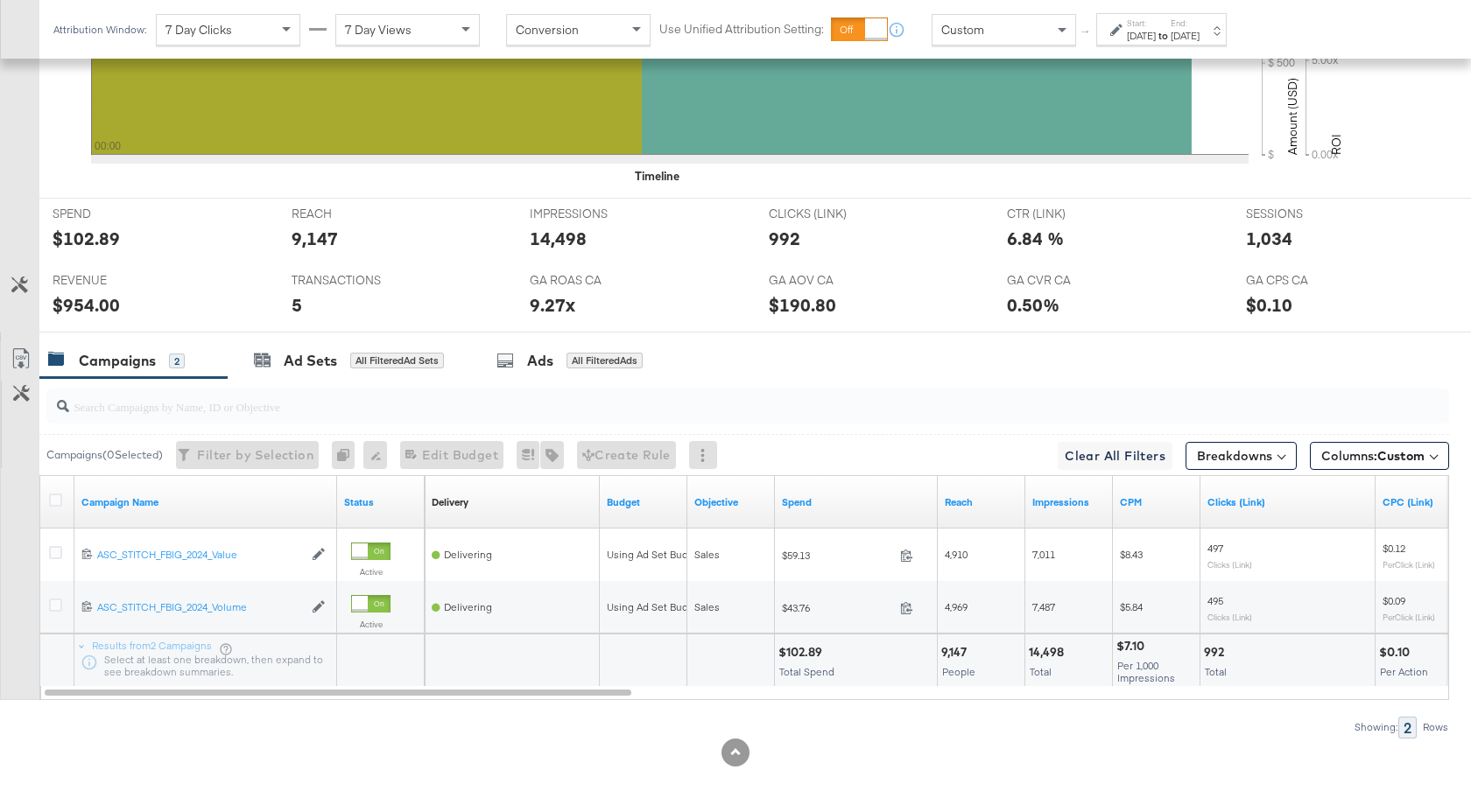
scroll to position [698, 0]
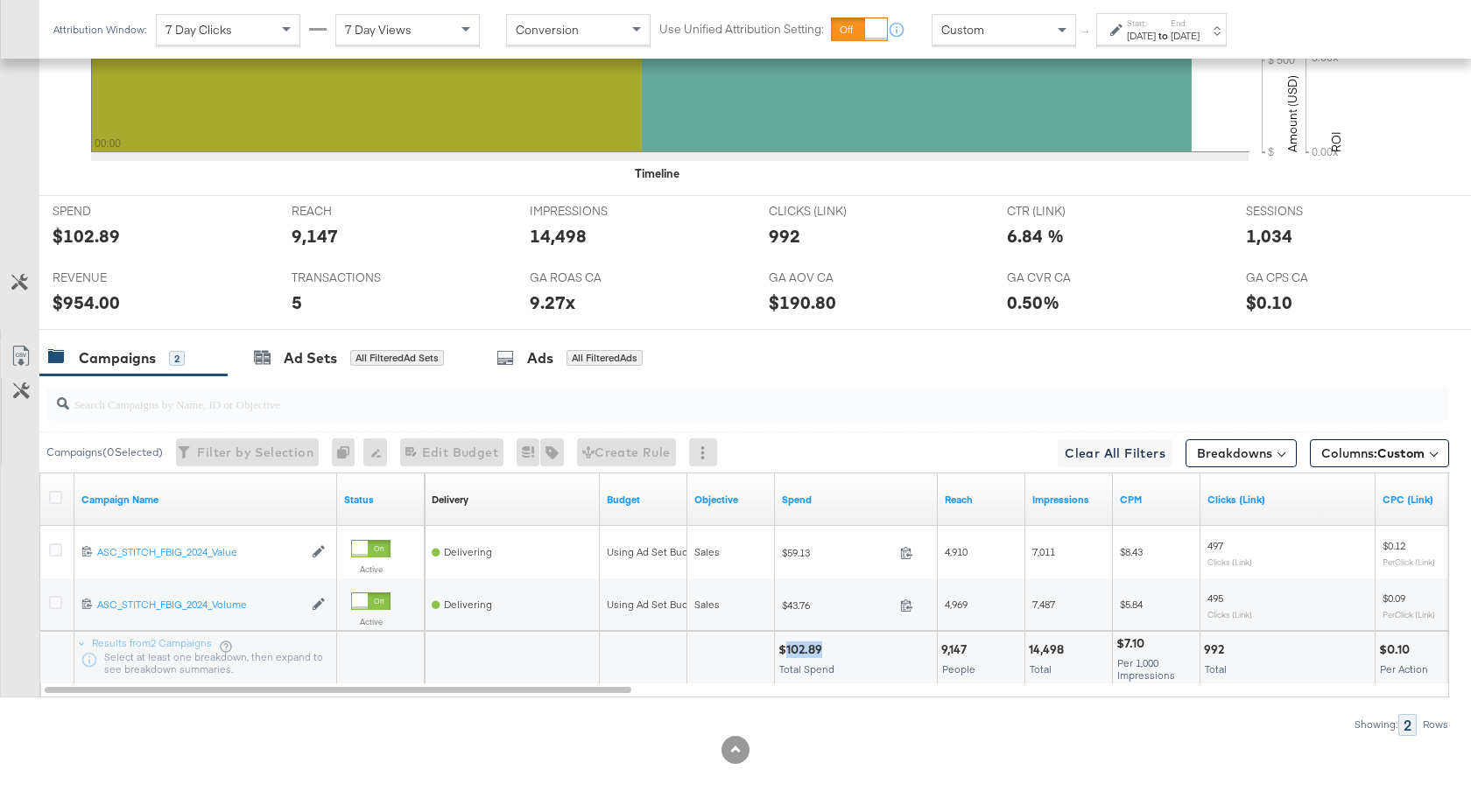
drag, startPoint x: 821, startPoint y: 651, endPoint x: 784, endPoint y: 651, distance: 37.0
click at [784, 651] on div "$102.89" at bounding box center [803, 649] width 49 height 16
copy div "102.89"
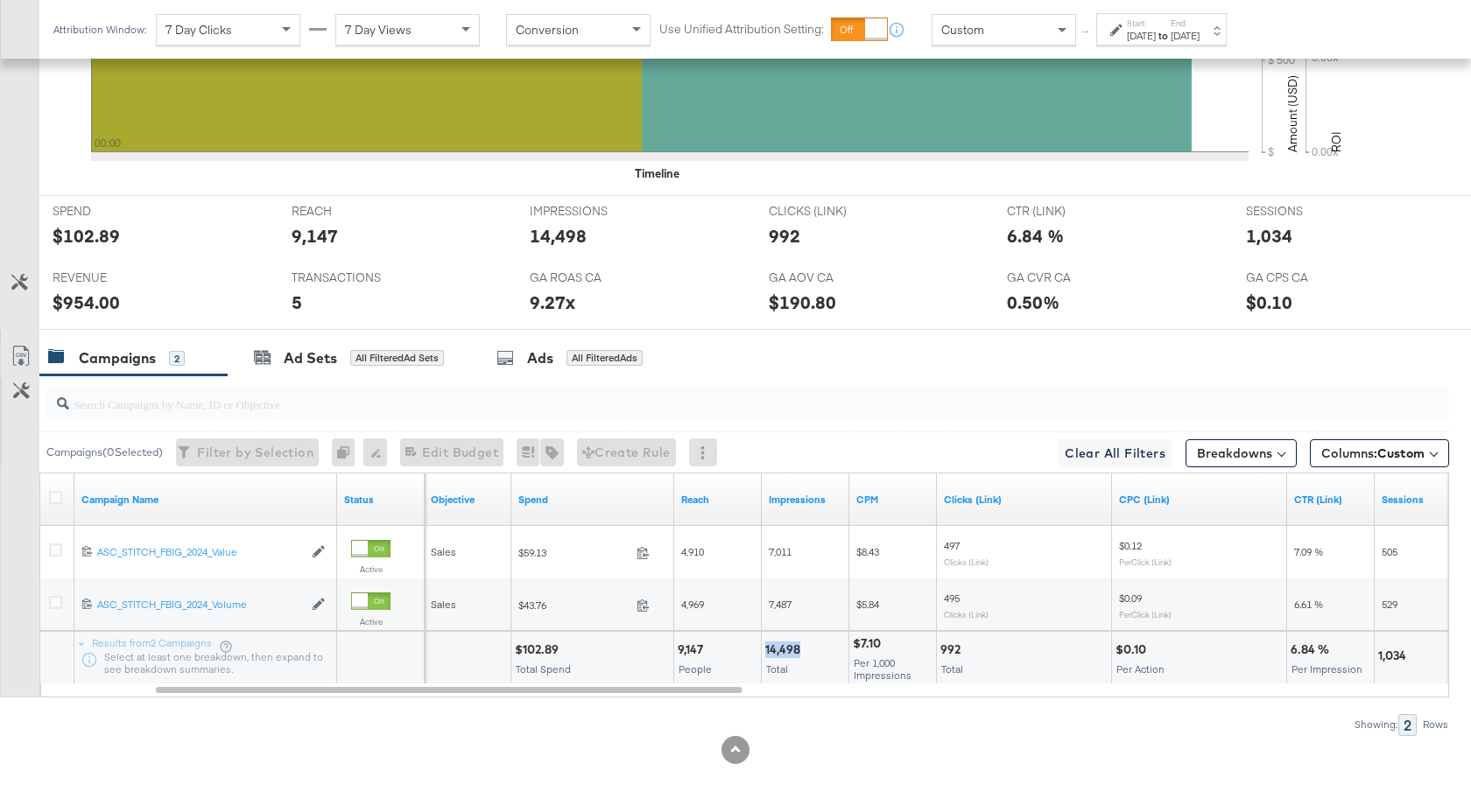
drag, startPoint x: 800, startPoint y: 649, endPoint x: 762, endPoint y: 649, distance: 38.0
click at [762, 649] on div "14,498 Total" at bounding box center [805, 657] width 86 height 53
copy div "14,498"
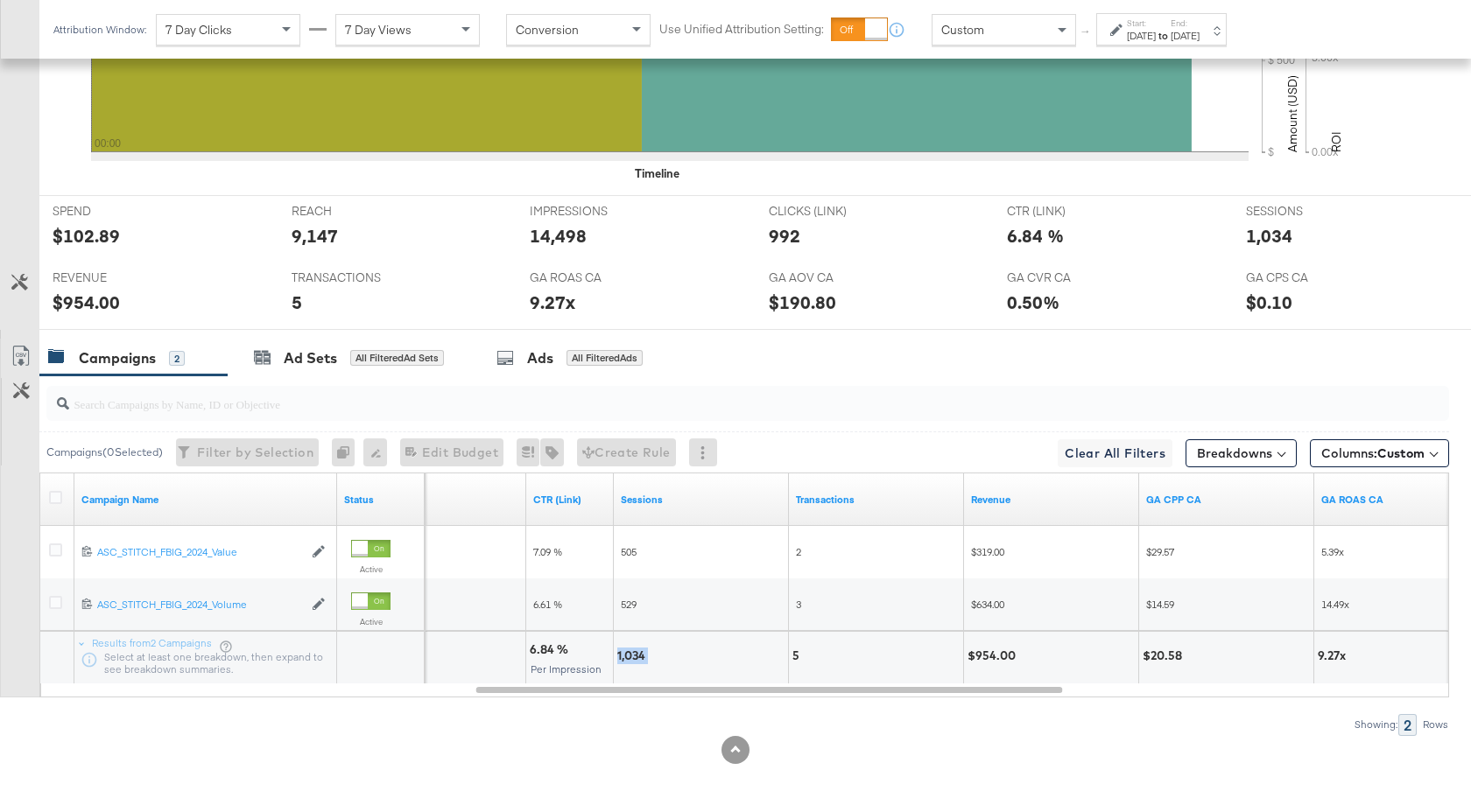
drag, startPoint x: 648, startPoint y: 657, endPoint x: 618, endPoint y: 658, distance: 30.0
click at [618, 658] on div "1,034" at bounding box center [634, 656] width 34 height 16
copy div "1,034"
drag, startPoint x: 1017, startPoint y: 650, endPoint x: 974, endPoint y: 651, distance: 43.0
click at [974, 651] on div "$954.00" at bounding box center [995, 656] width 54 height 16
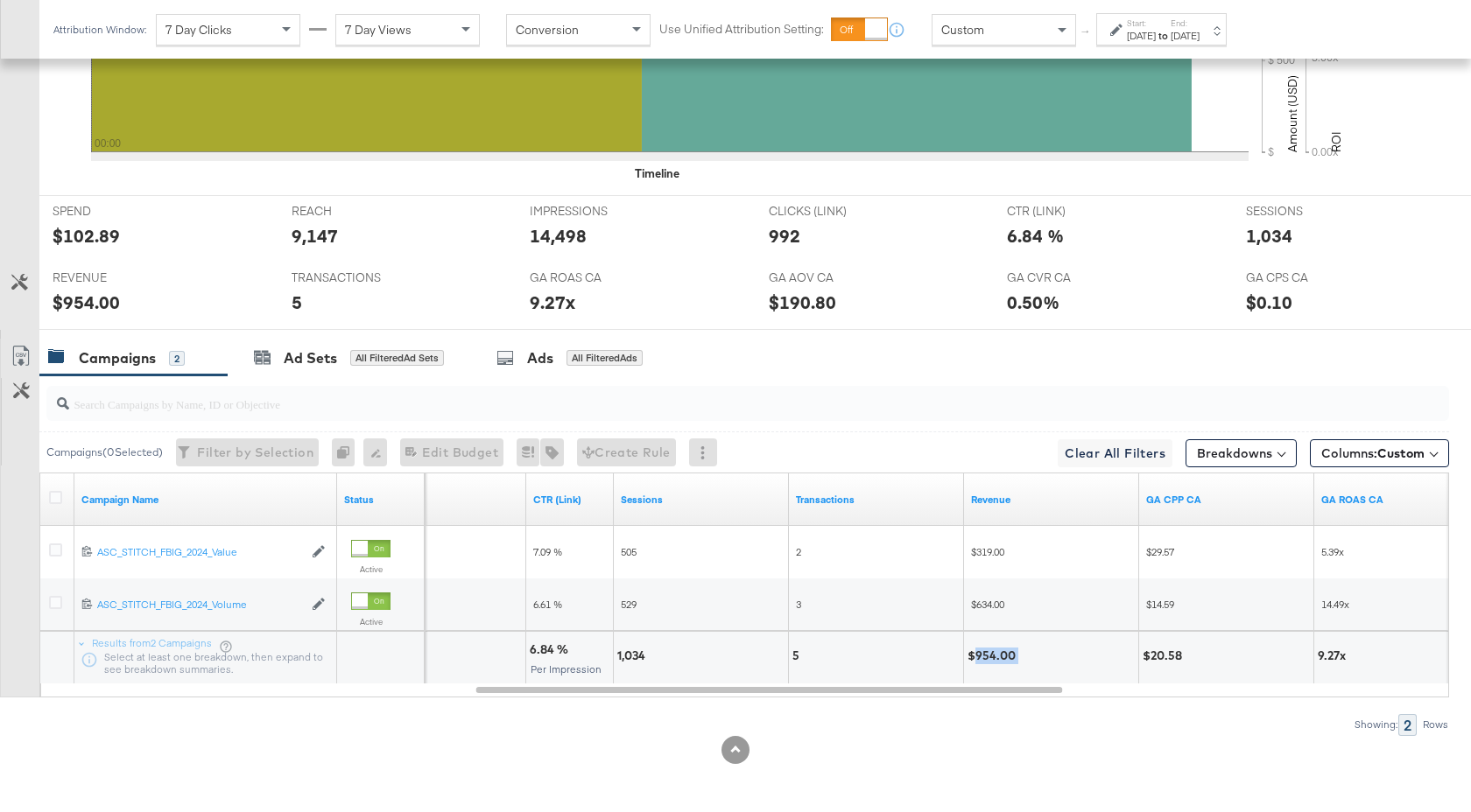
copy div "954.00"
click at [1156, 38] on div "Aug 29th 2025" at bounding box center [1142, 36] width 29 height 14
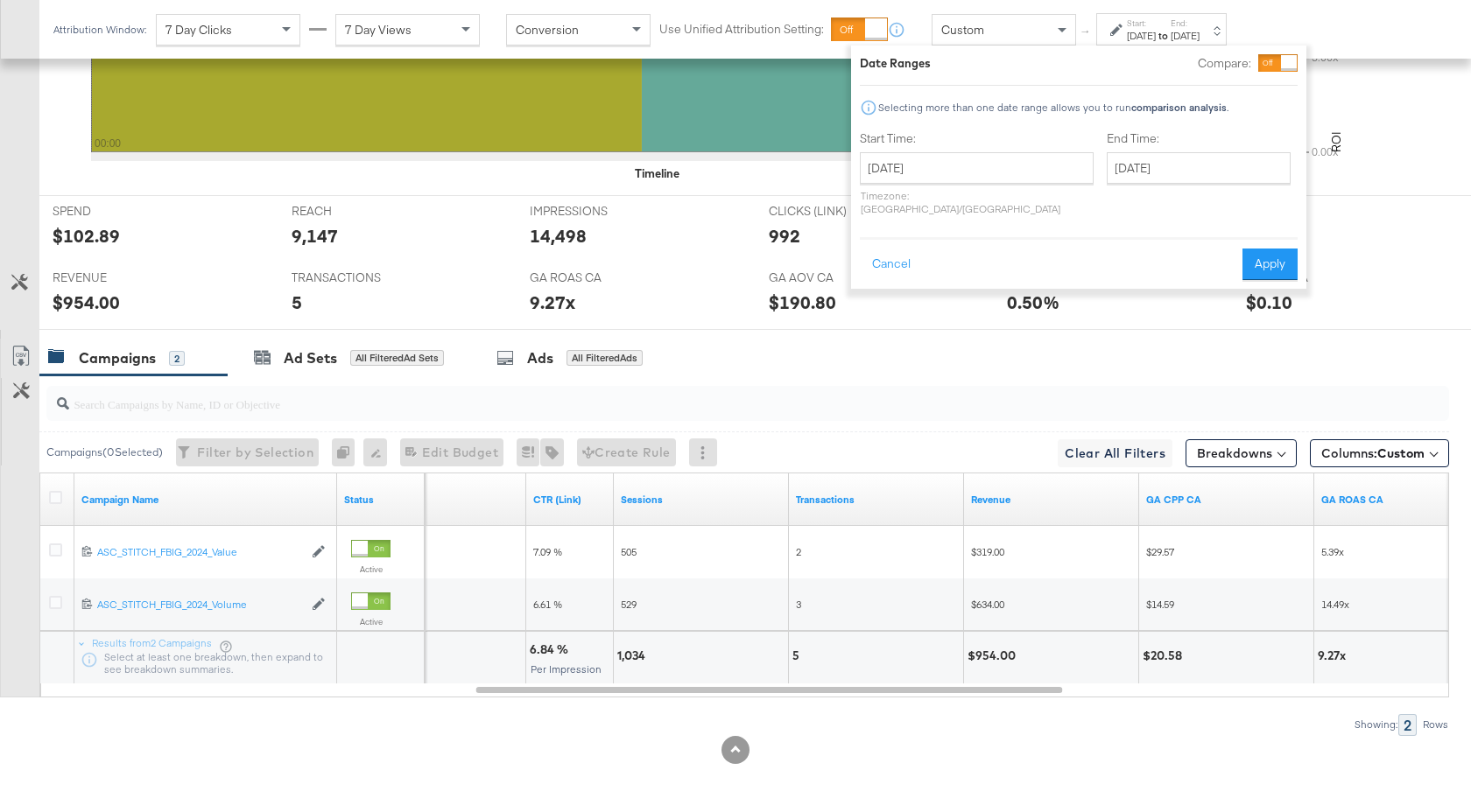
click at [982, 152] on div "Start Time: August 29th 2025 ‹ August 2025 › Su Mo Tu We Th Fr Sa 27 28 29 30 3…" at bounding box center [976, 177] width 233 height 93
click at [982, 176] on input "August 29th 2025" at bounding box center [976, 168] width 233 height 32
click at [1064, 357] on td "30" at bounding box center [1058, 355] width 30 height 25
type input "August 30th 2025"
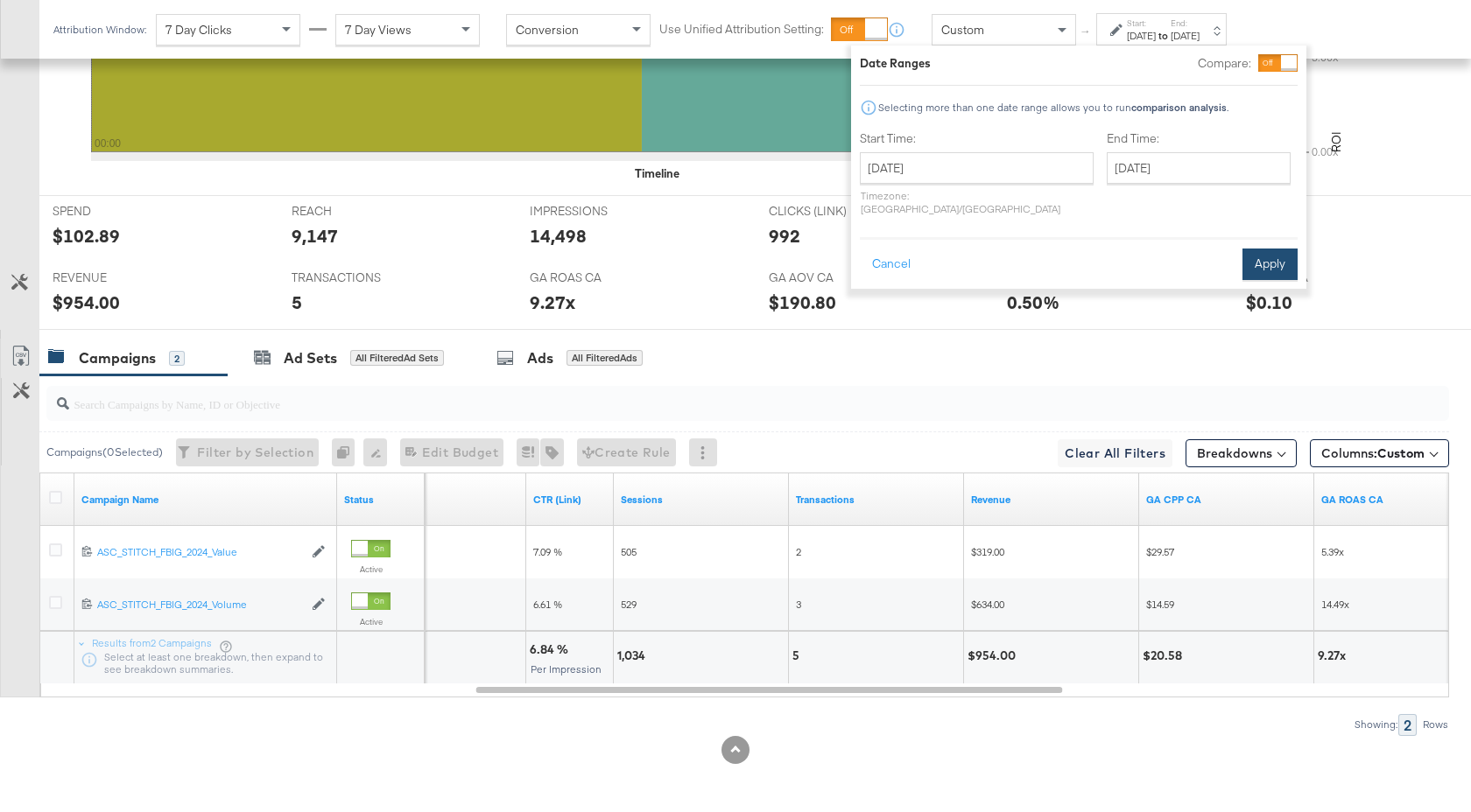
click at [1273, 249] on button "Apply" at bounding box center [1269, 264] width 55 height 32
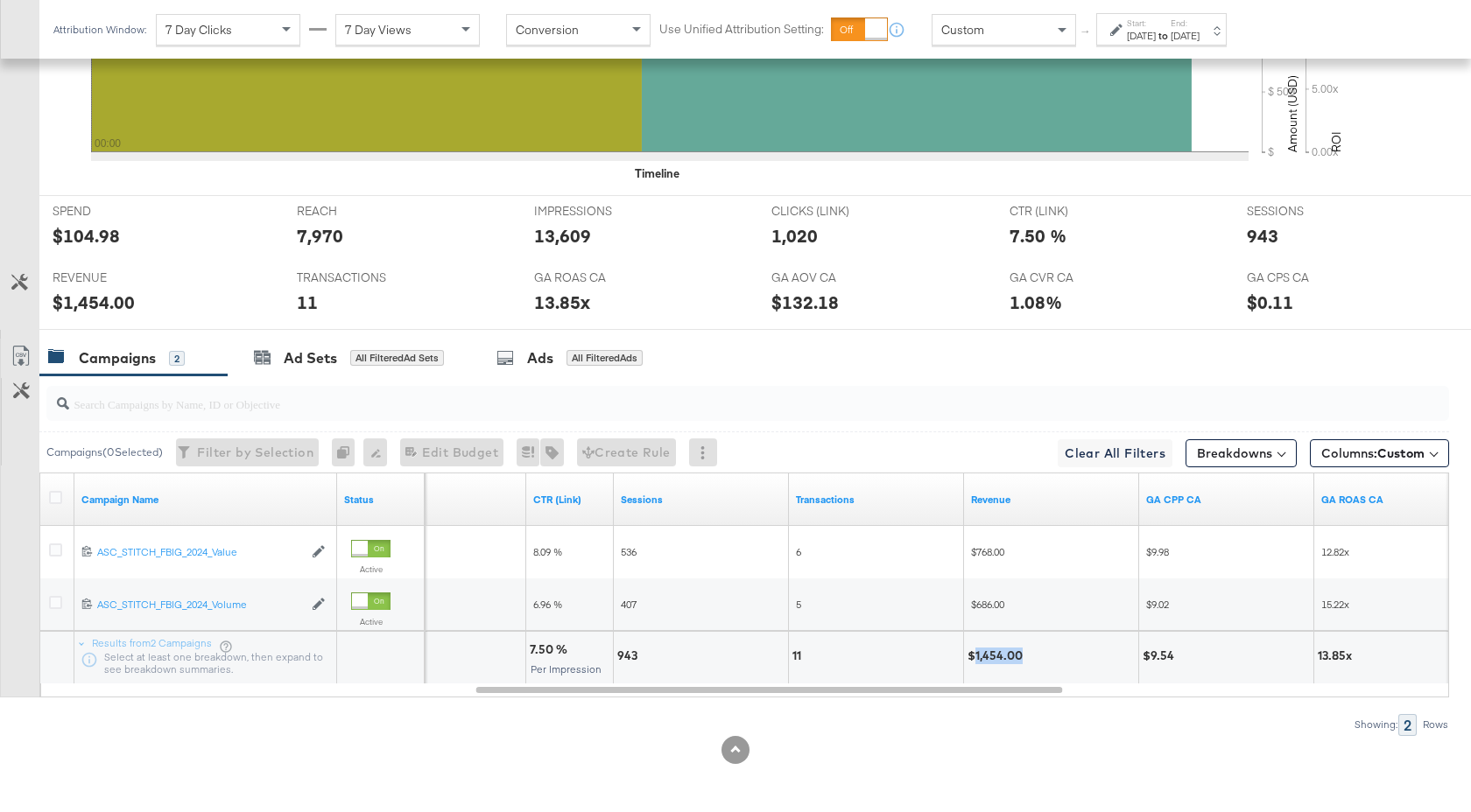
drag, startPoint x: 1022, startPoint y: 656, endPoint x: 973, endPoint y: 656, distance: 49.0
click at [973, 656] on div "$1,454.00" at bounding box center [998, 656] width 60 height 16
copy div "1,454.00"
drag, startPoint x: 638, startPoint y: 657, endPoint x: 616, endPoint y: 657, distance: 22.0
click at [617, 657] on div "943" at bounding box center [630, 656] width 25 height 16
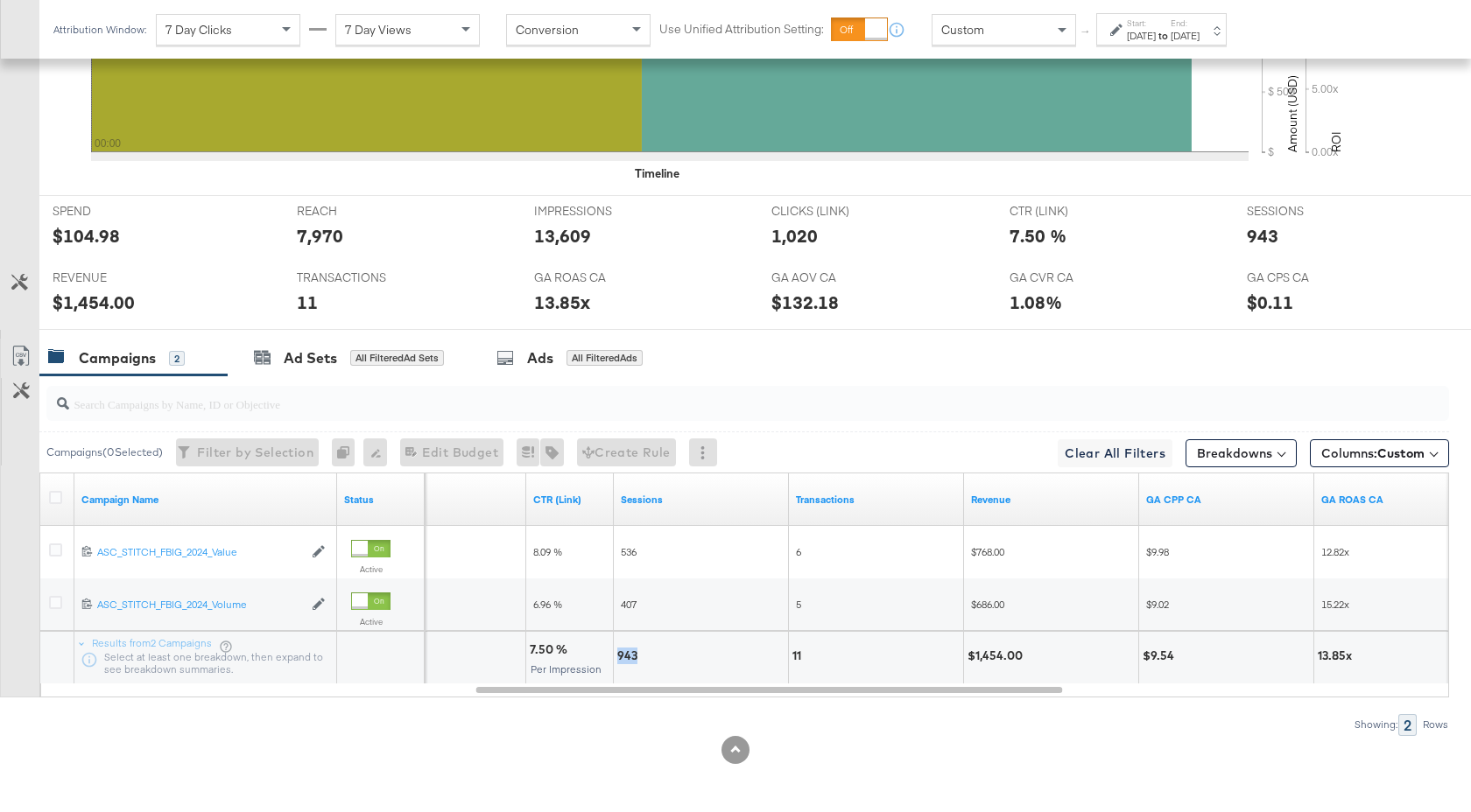
copy div "943"
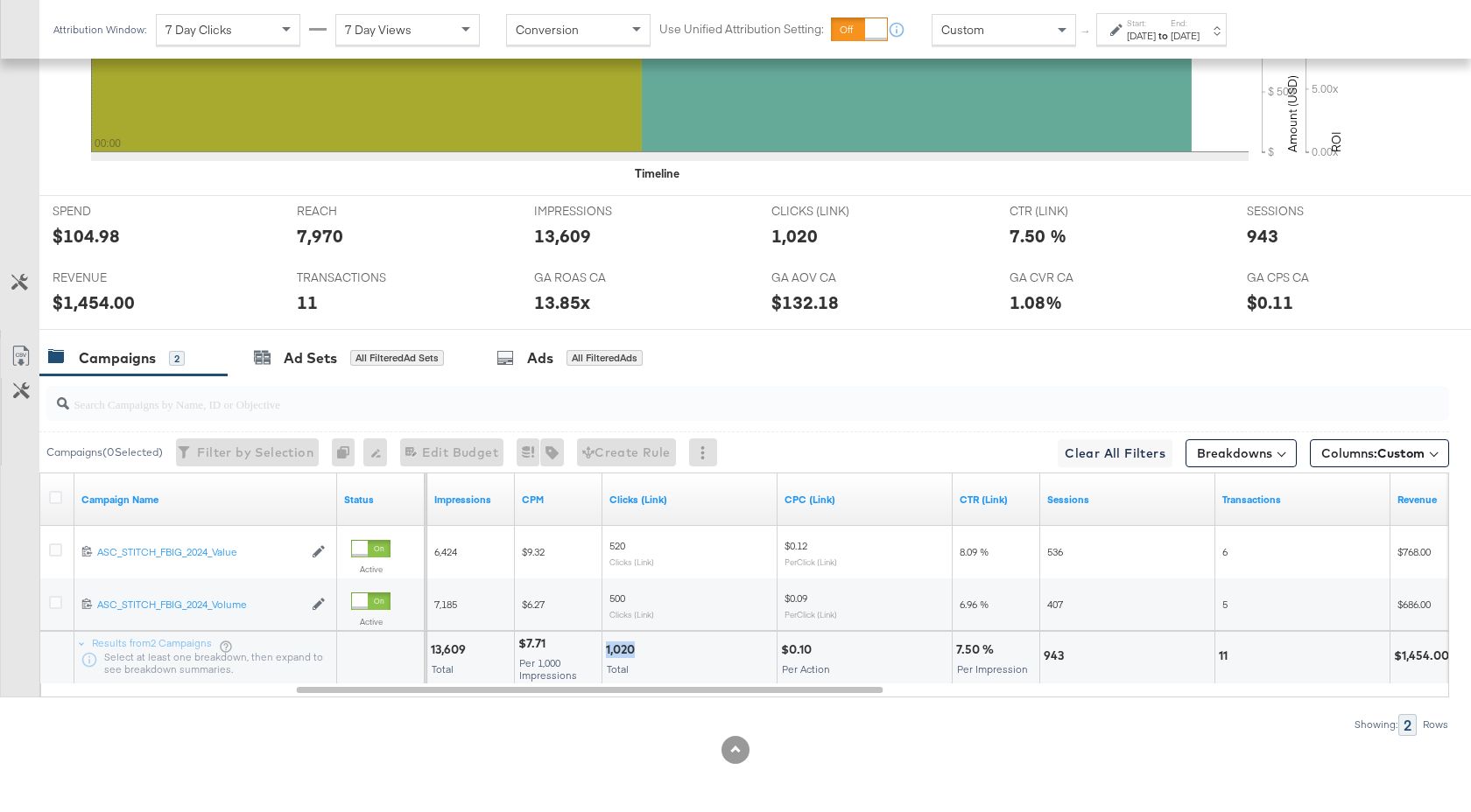
drag, startPoint x: 634, startPoint y: 652, endPoint x: 607, endPoint y: 652, distance: 27.0
click at [607, 652] on div "1,020" at bounding box center [623, 649] width 35 height 16
copy div "1,020"
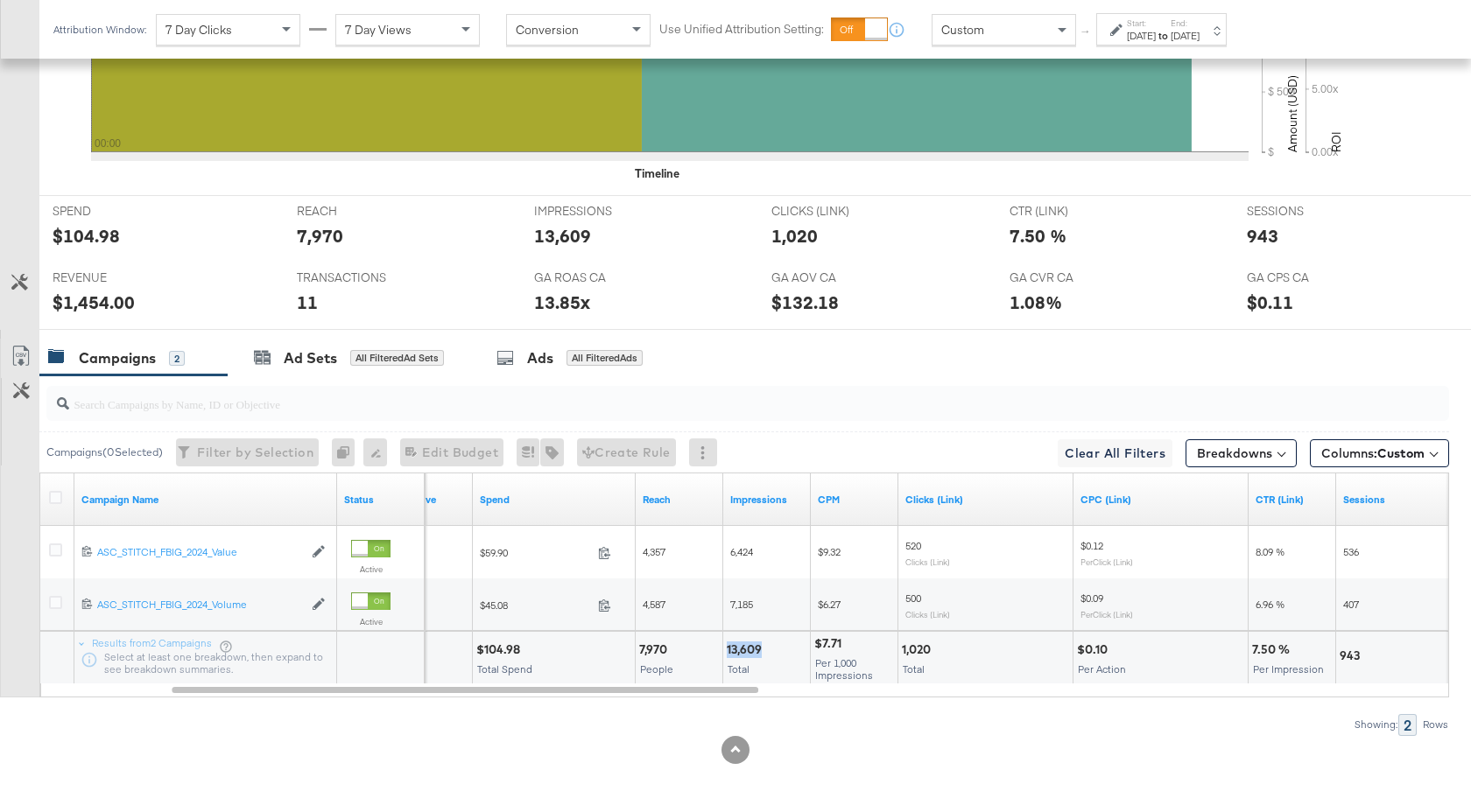
drag, startPoint x: 761, startPoint y: 648, endPoint x: 725, endPoint y: 648, distance: 36.0
click at [725, 648] on div "13,609 Total" at bounding box center [766, 657] width 86 height 53
copy div "13,609"
drag, startPoint x: 519, startPoint y: 651, endPoint x: 483, endPoint y: 651, distance: 36.0
click at [483, 651] on div "$104.98" at bounding box center [500, 649] width 49 height 16
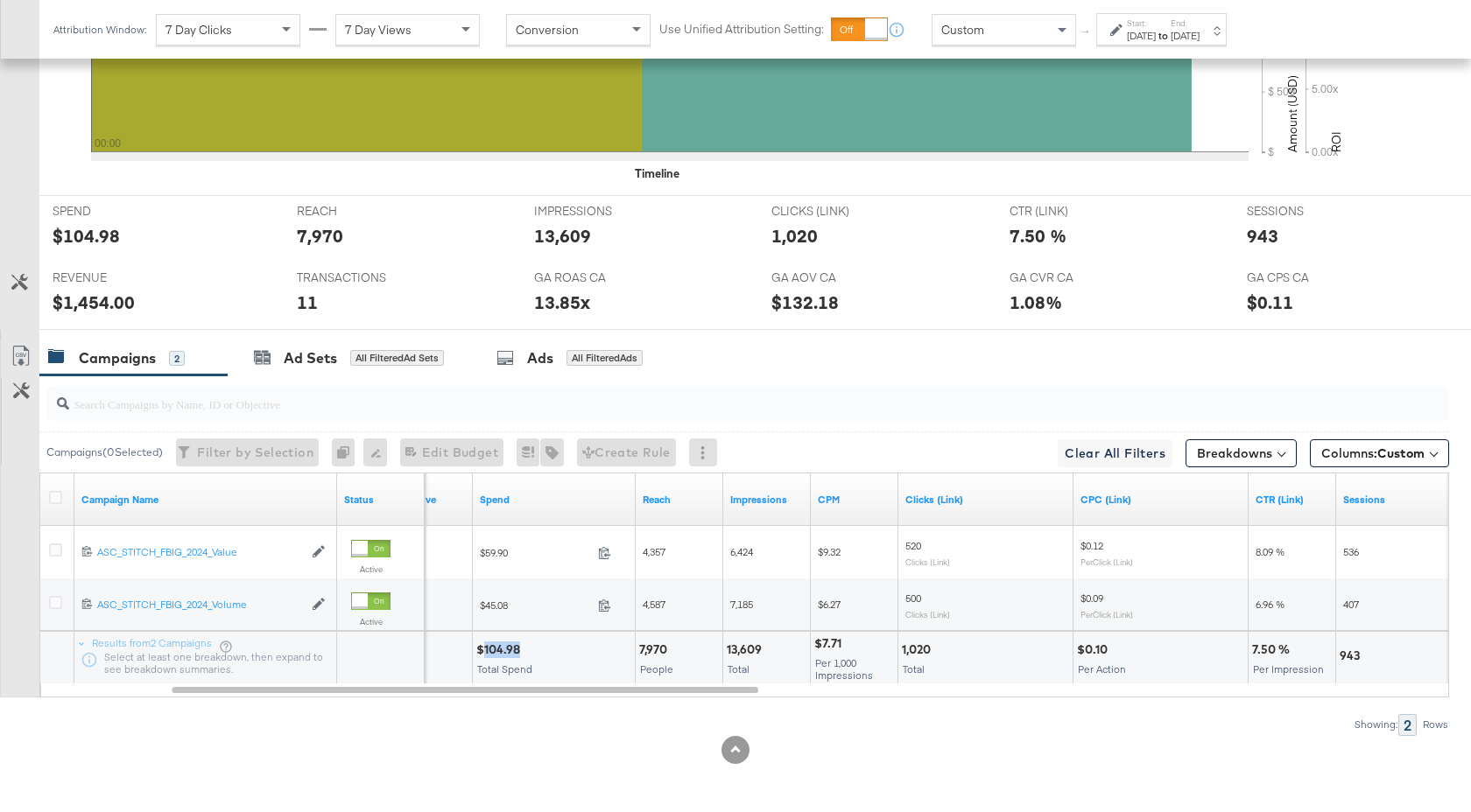
copy div "104.98"
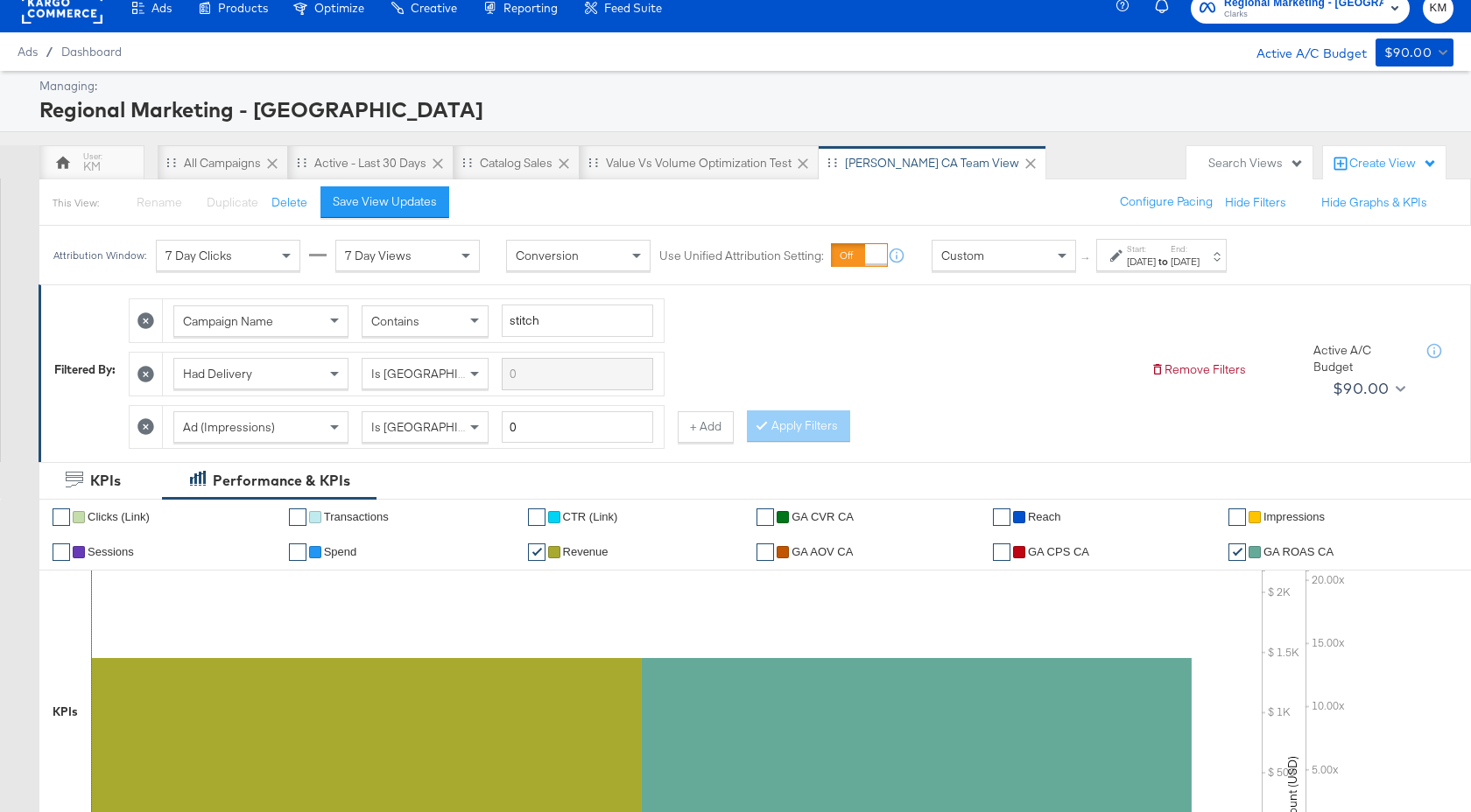
scroll to position [0, 0]
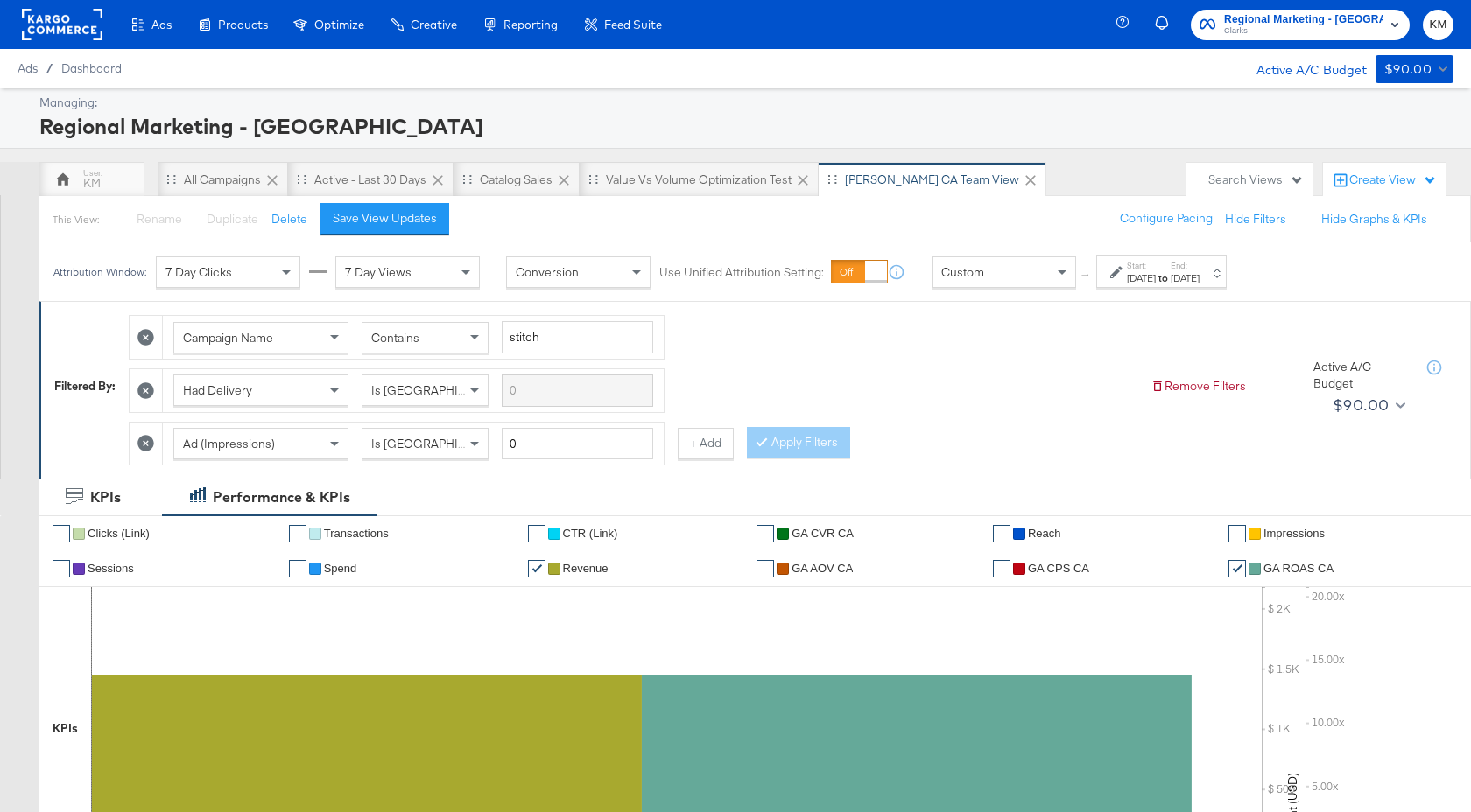
click at [1156, 273] on div "Aug 30th 2025" at bounding box center [1142, 278] width 29 height 14
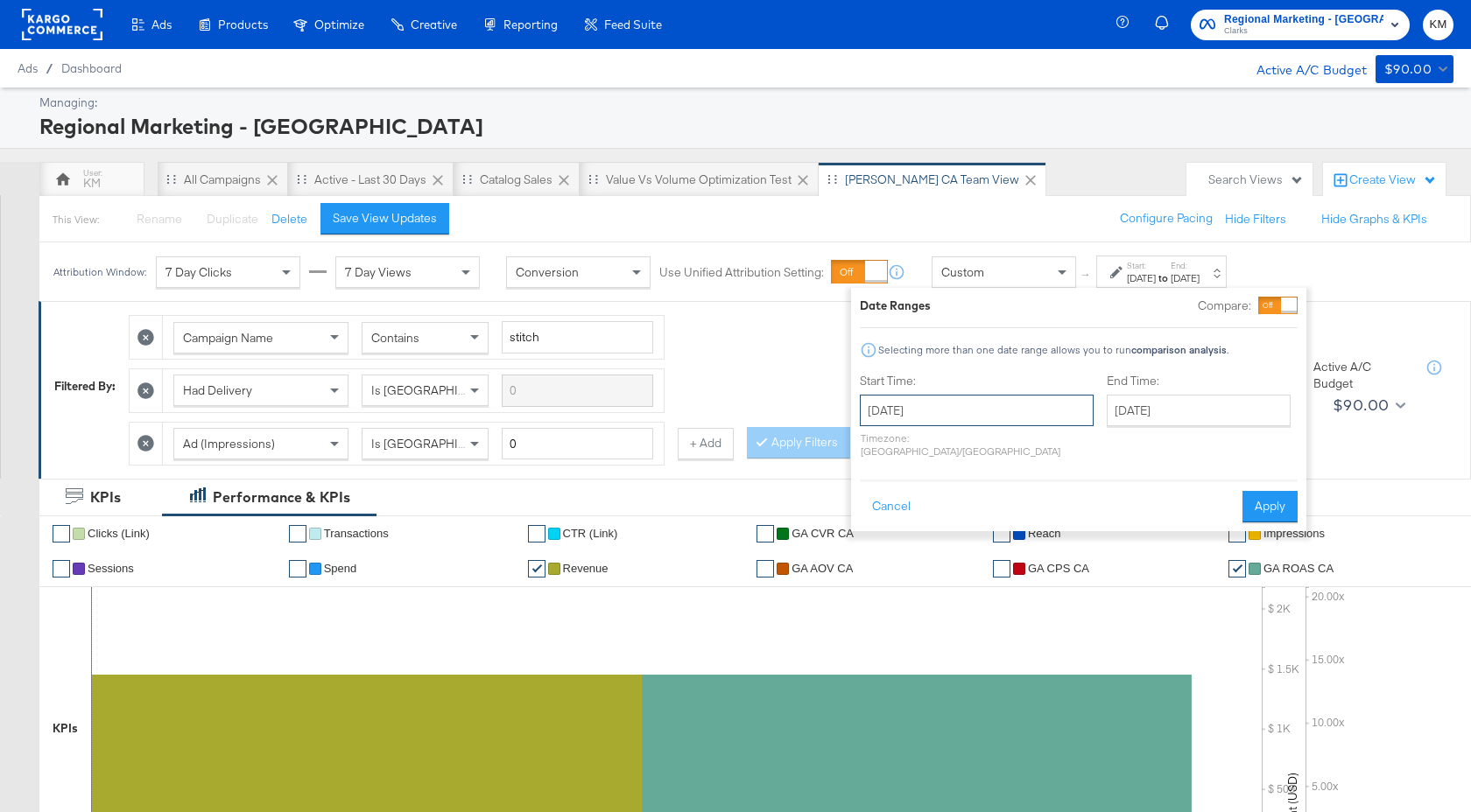
click at [1004, 412] on input "August 30th 2025" at bounding box center [976, 410] width 233 height 32
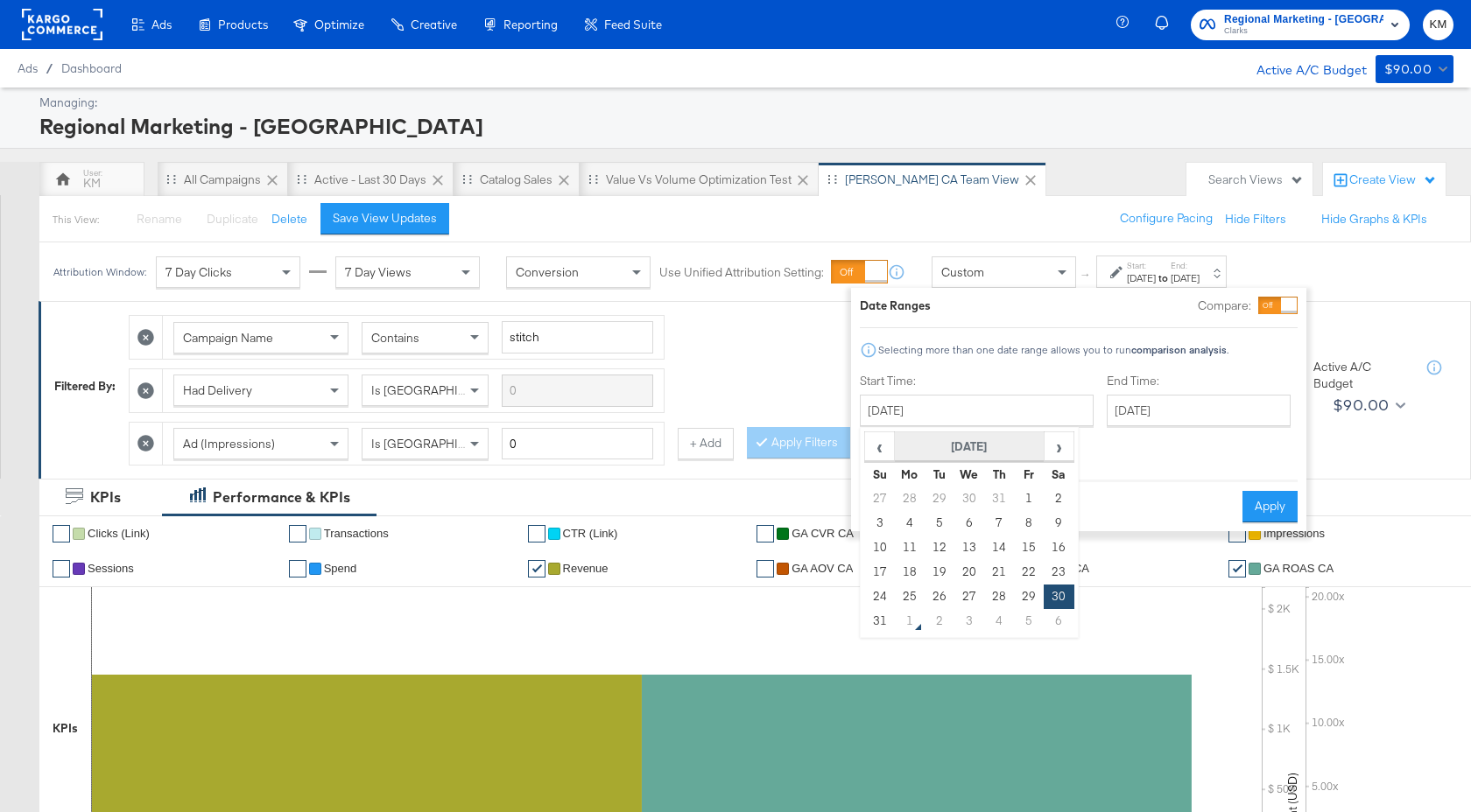
click at [987, 450] on th "[DATE]" at bounding box center [970, 446] width 150 height 30
click at [982, 450] on th "2025" at bounding box center [968, 446] width 174 height 30
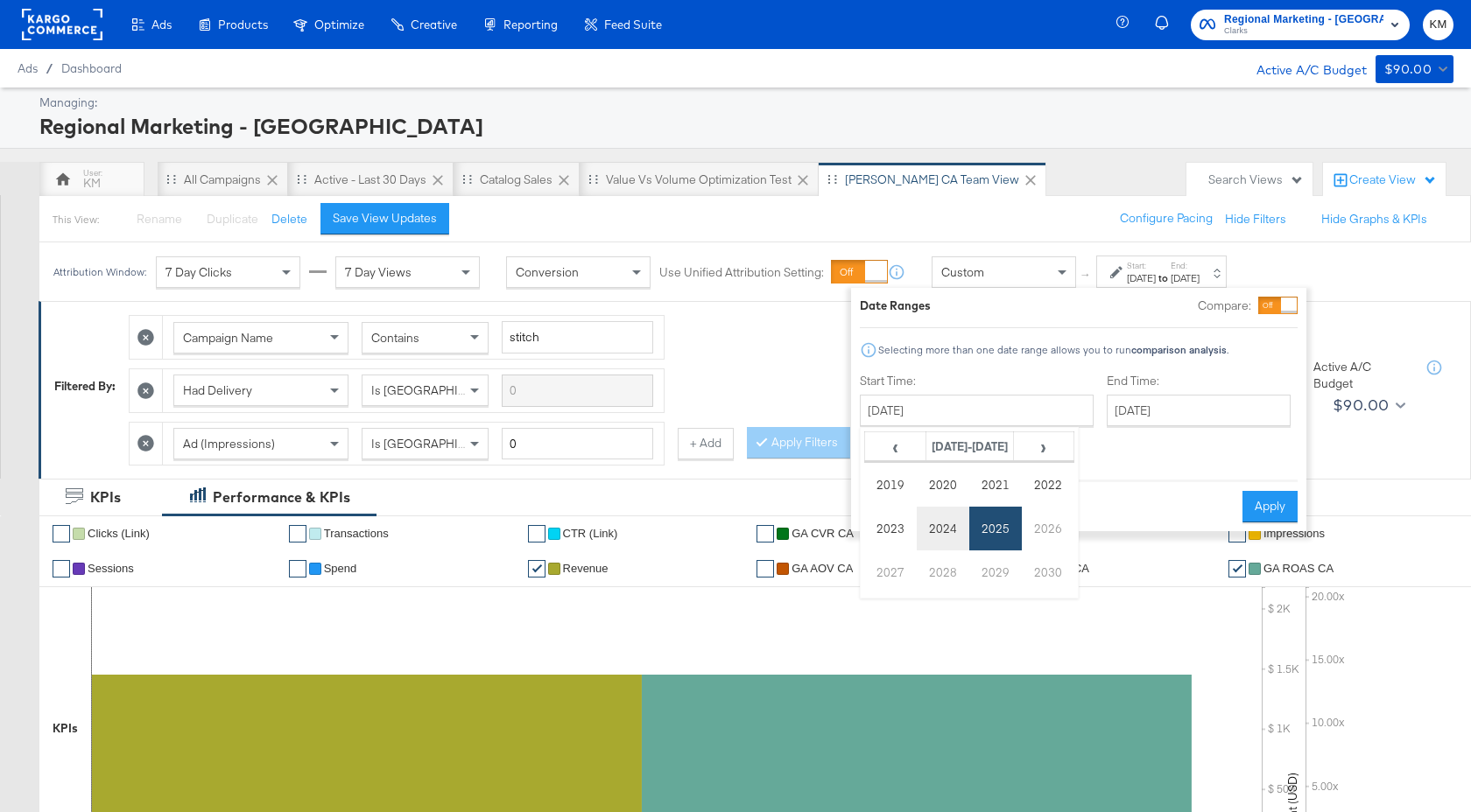
click at [951, 527] on td "2024" at bounding box center [943, 529] width 53 height 44
click at [1053, 527] on td "Aug" at bounding box center [1048, 529] width 53 height 44
click at [885, 595] on td "25" at bounding box center [880, 597] width 30 height 25
type input "August 25th 2024"
click at [1140, 396] on input "August 30th 2025" at bounding box center [1199, 410] width 184 height 32
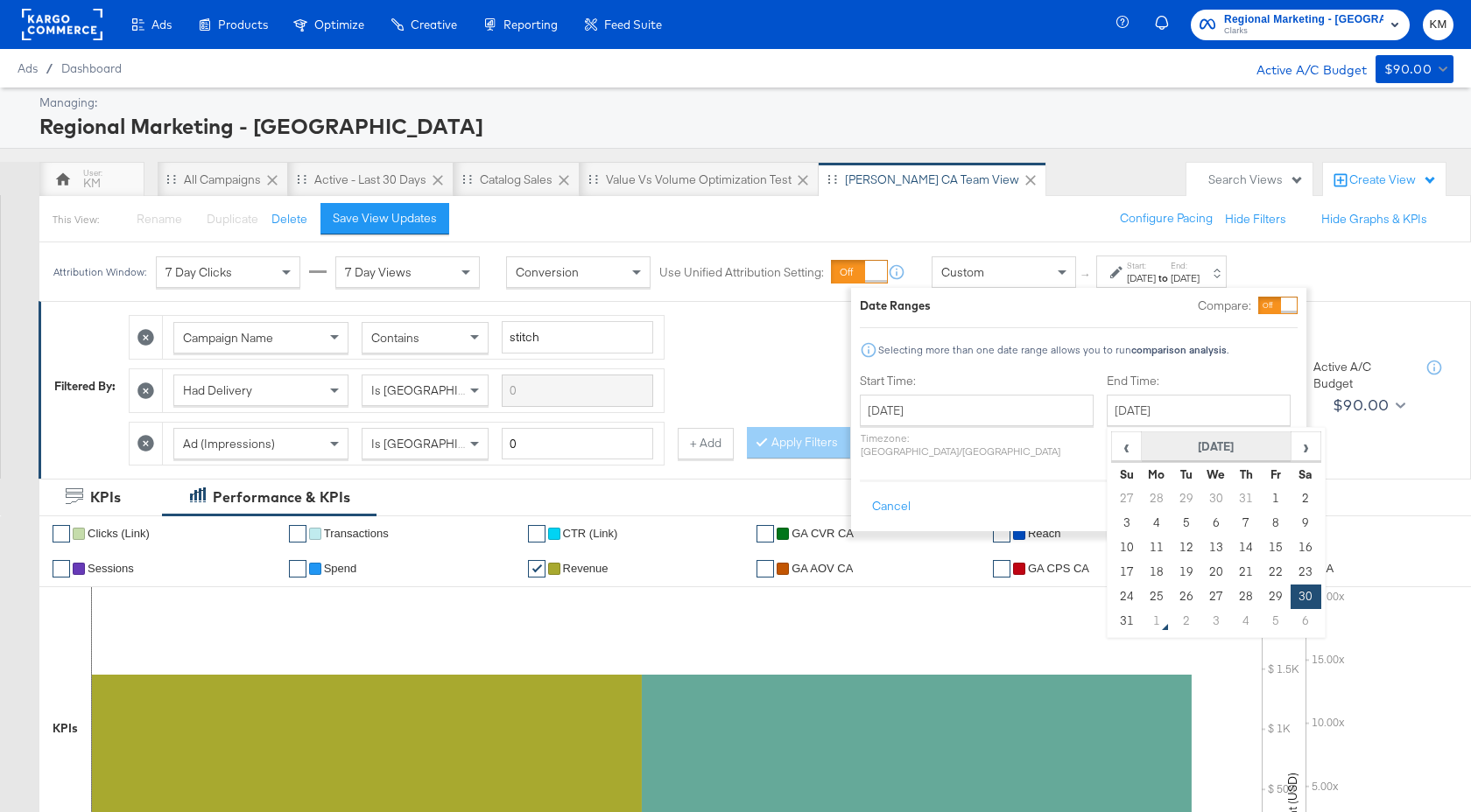
click at [1190, 452] on th "August 2025" at bounding box center [1217, 446] width 150 height 30
click at [1187, 459] on th "2025" at bounding box center [1215, 446] width 174 height 30
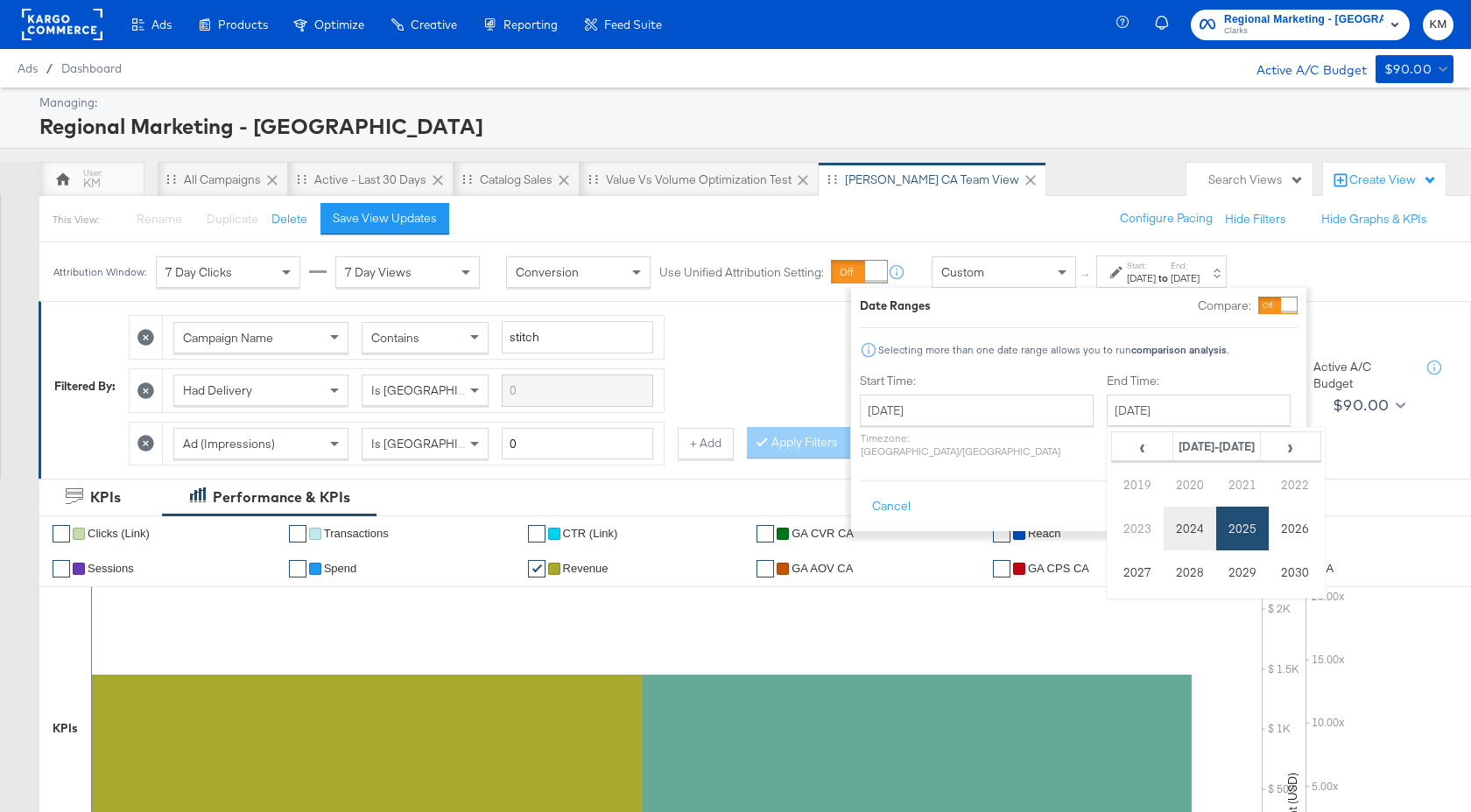
click at [1164, 537] on td "2024" at bounding box center [1190, 529] width 53 height 44
click at [1268, 541] on td "Aug" at bounding box center [1294, 529] width 53 height 44
click at [1290, 607] on td "31" at bounding box center [1305, 597] width 30 height 25
type input "August 31st 2024"
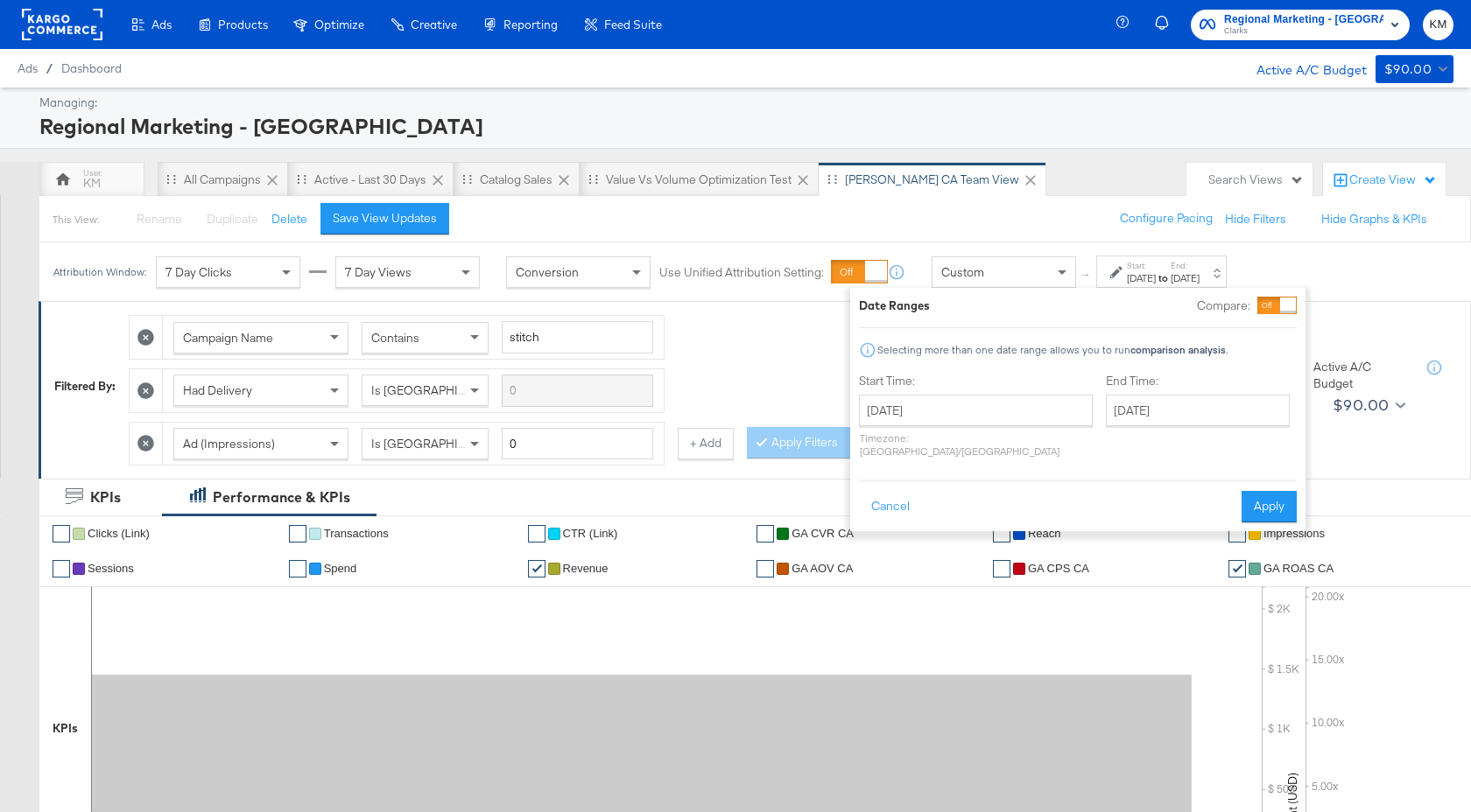
click at [1264, 518] on li "✔ Impressions" at bounding box center [1343, 534] width 231 height 35
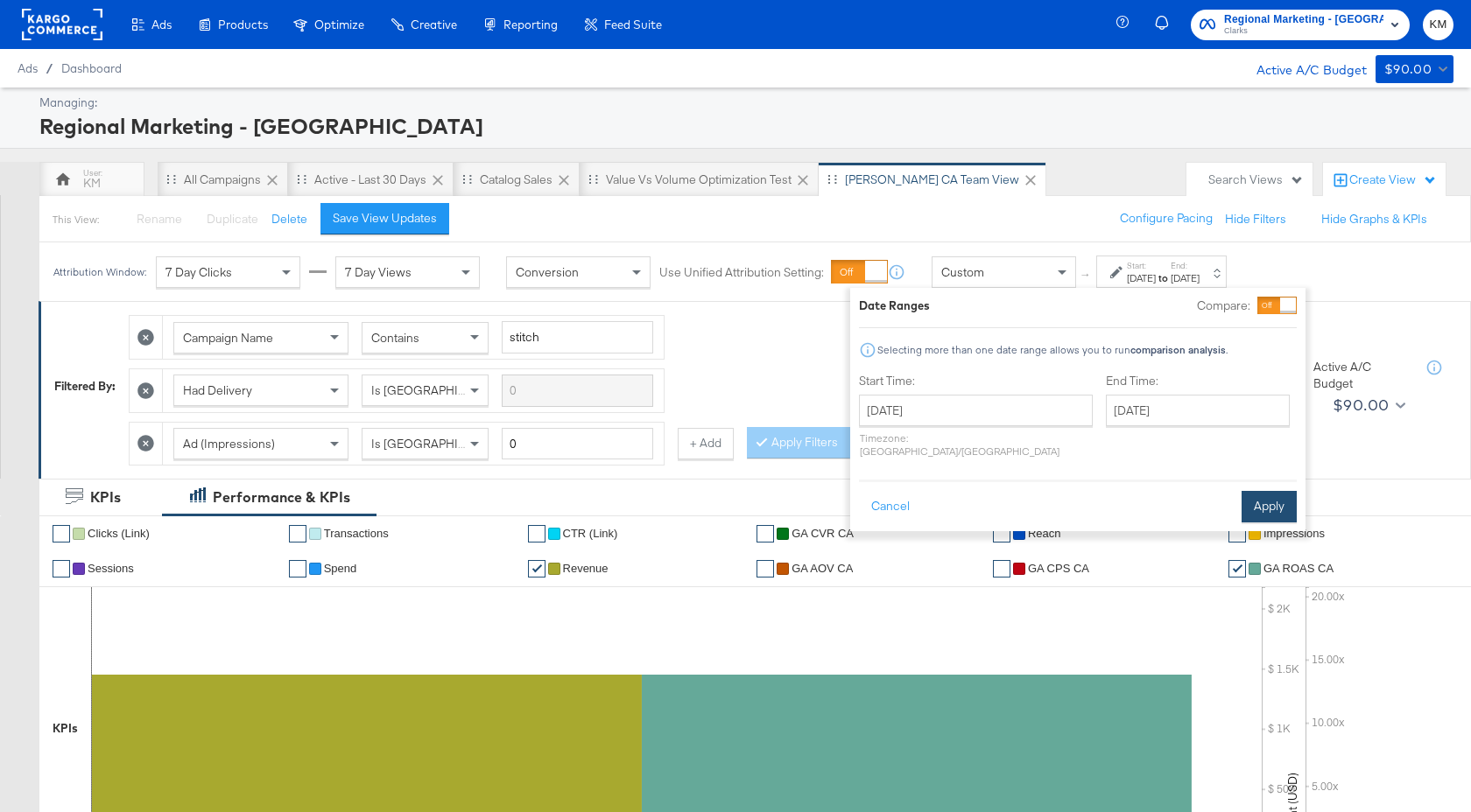
click at [1264, 506] on button "Apply" at bounding box center [1268, 507] width 55 height 32
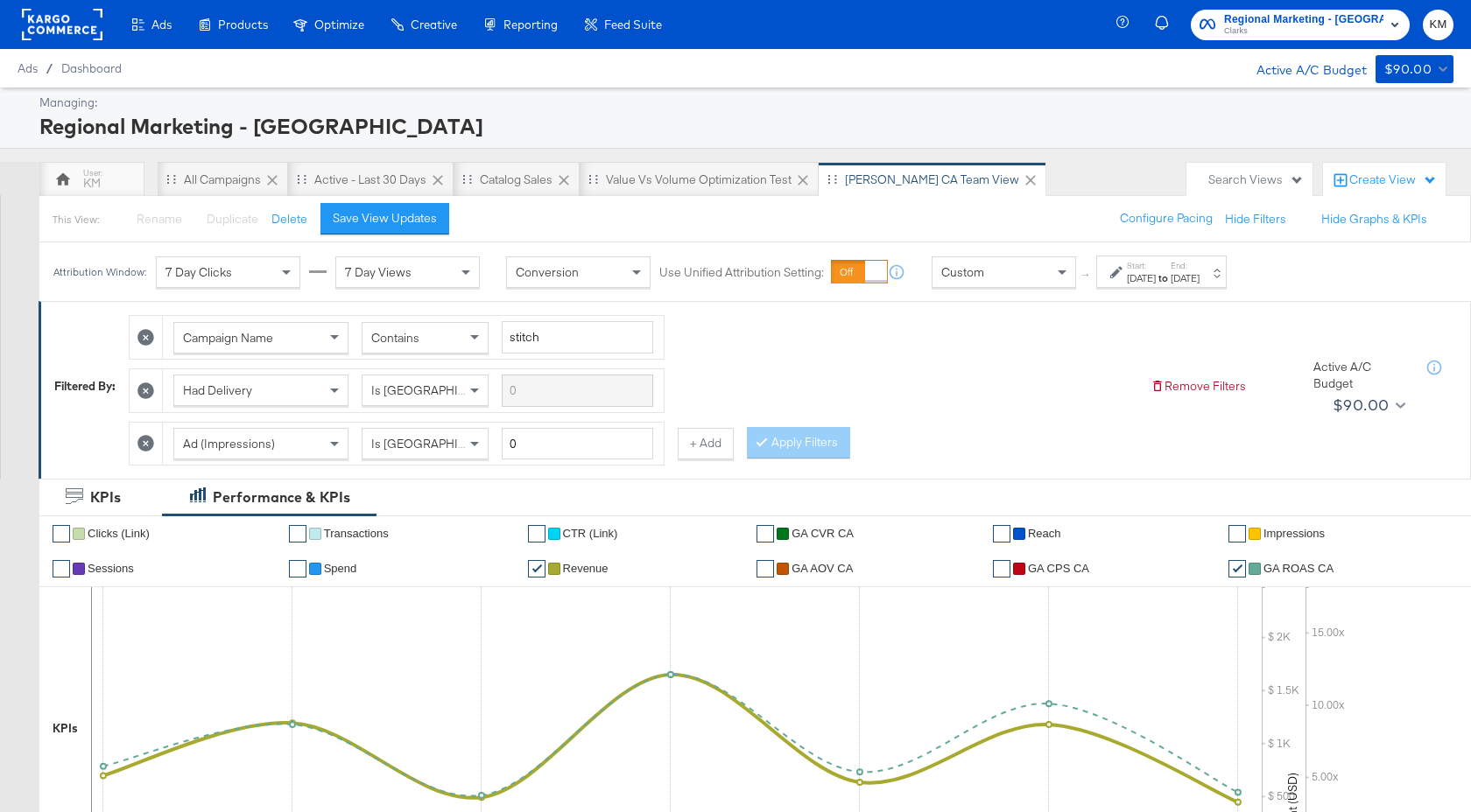
scroll to position [698, 0]
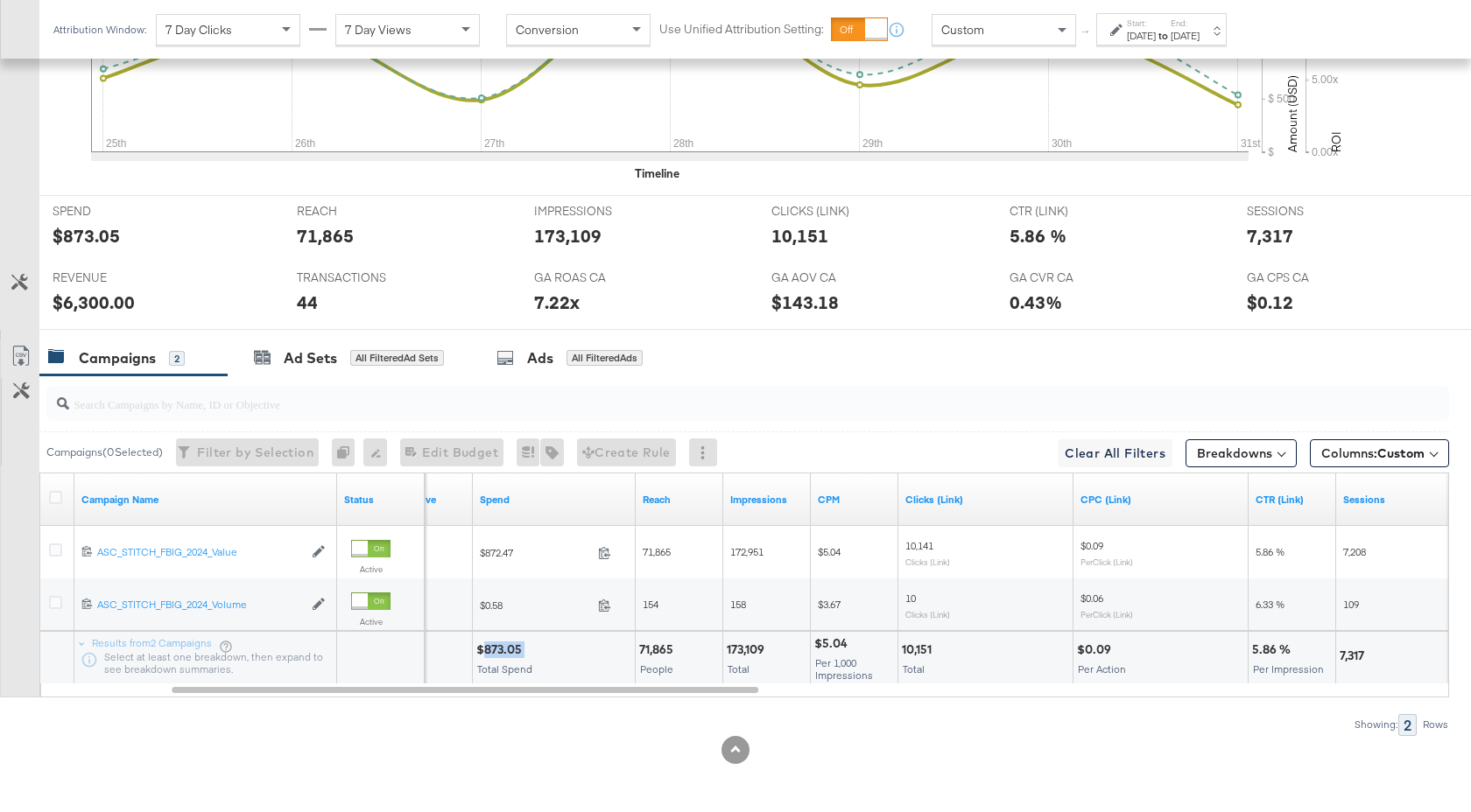
drag, startPoint x: 523, startPoint y: 651, endPoint x: 483, endPoint y: 651, distance: 40.0
click at [485, 651] on div "$873.05" at bounding box center [501, 649] width 51 height 16
copy div "873.05"
drag, startPoint x: 764, startPoint y: 651, endPoint x: 725, endPoint y: 651, distance: 39.0
click at [725, 651] on div "173,109 Total" at bounding box center [766, 657] width 86 height 53
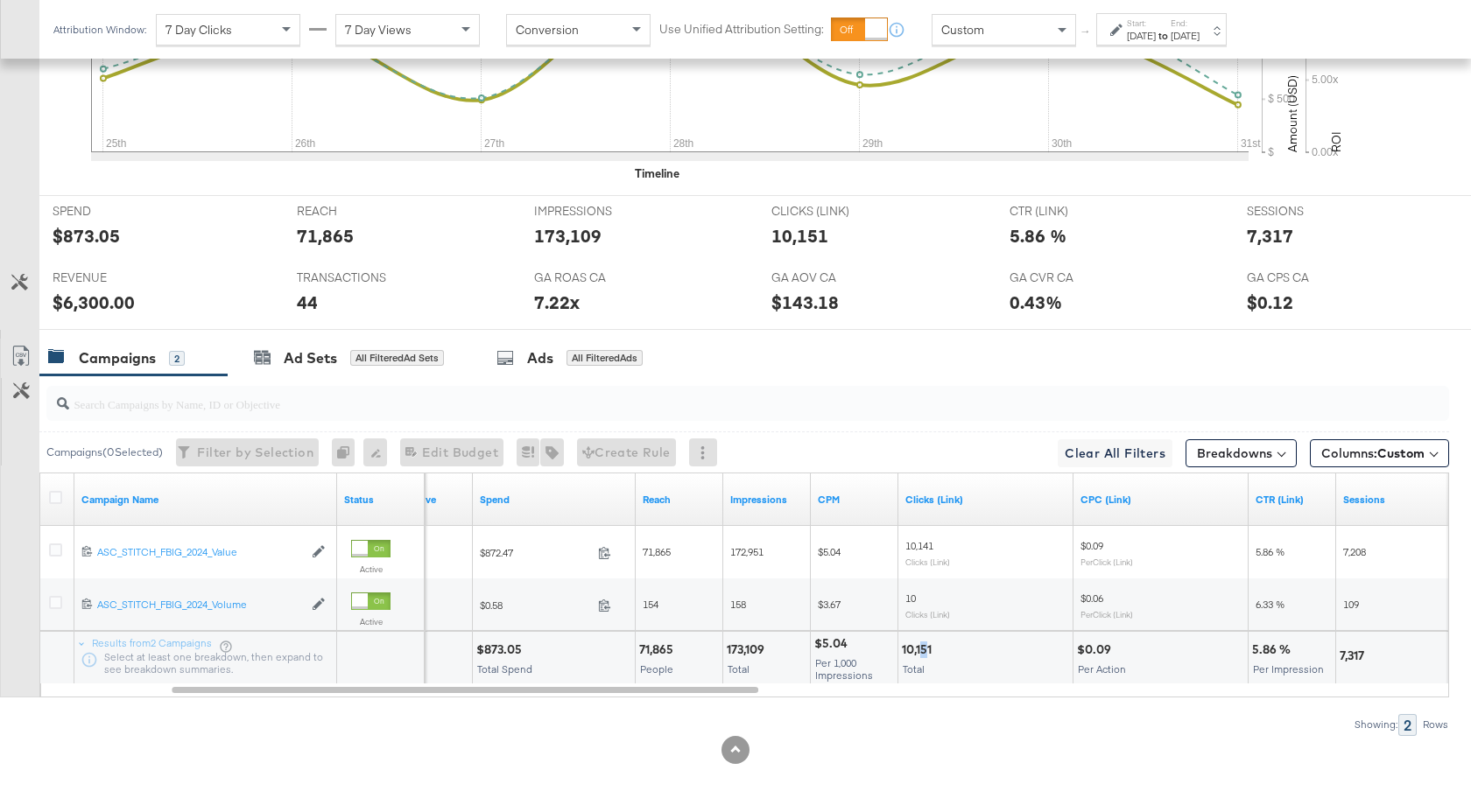
drag, startPoint x: 929, startPoint y: 651, endPoint x: 920, endPoint y: 651, distance: 9.0
click at [920, 651] on div "10,151" at bounding box center [919, 649] width 35 height 16
drag, startPoint x: 934, startPoint y: 651, endPoint x: 901, endPoint y: 651, distance: 33.0
click at [901, 651] on div "10,151 Total" at bounding box center [985, 657] width 174 height 53
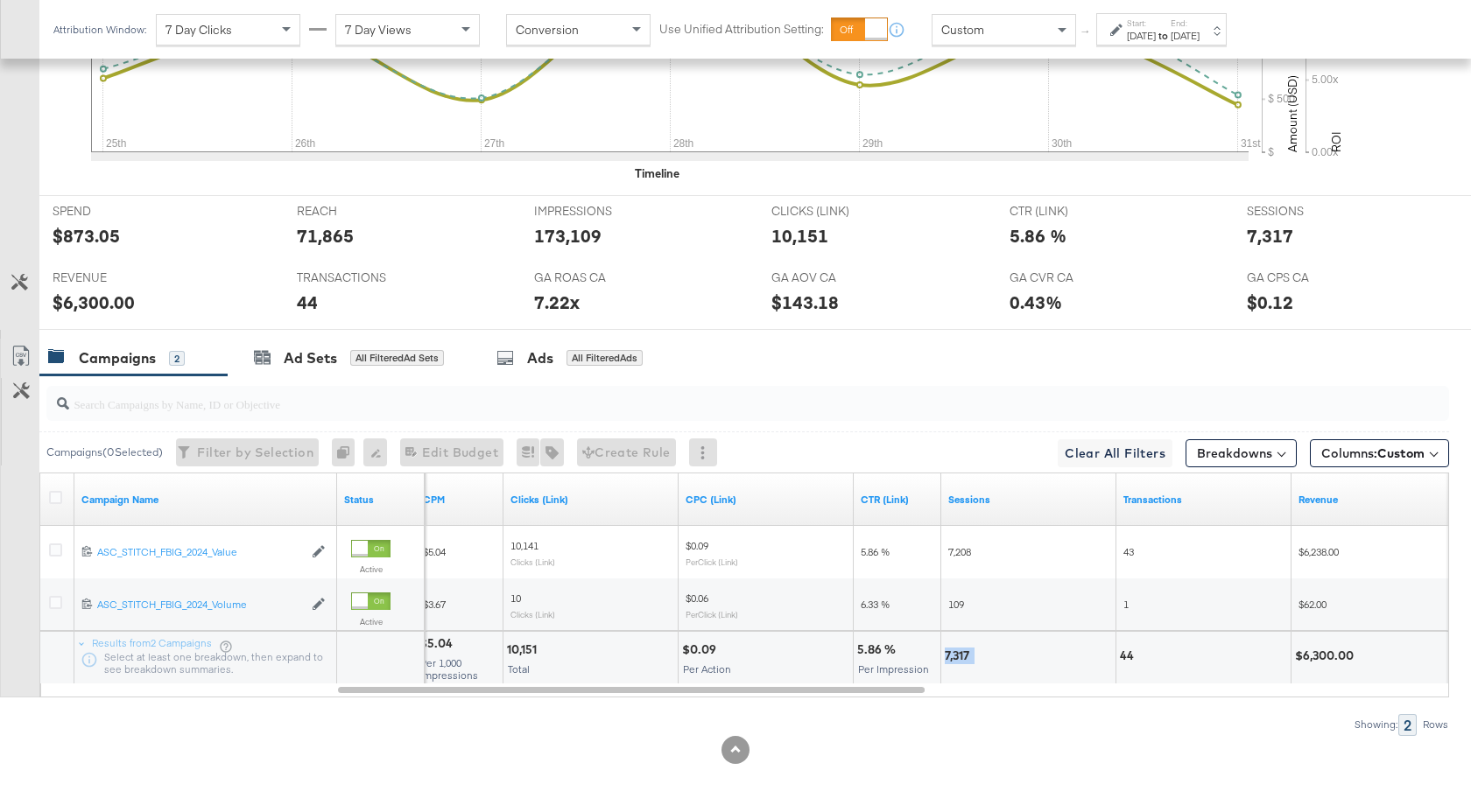
drag, startPoint x: 975, startPoint y: 656, endPoint x: 942, endPoint y: 657, distance: 33.0
click at [942, 657] on div "7,317" at bounding box center [1027, 657] width 174 height 53
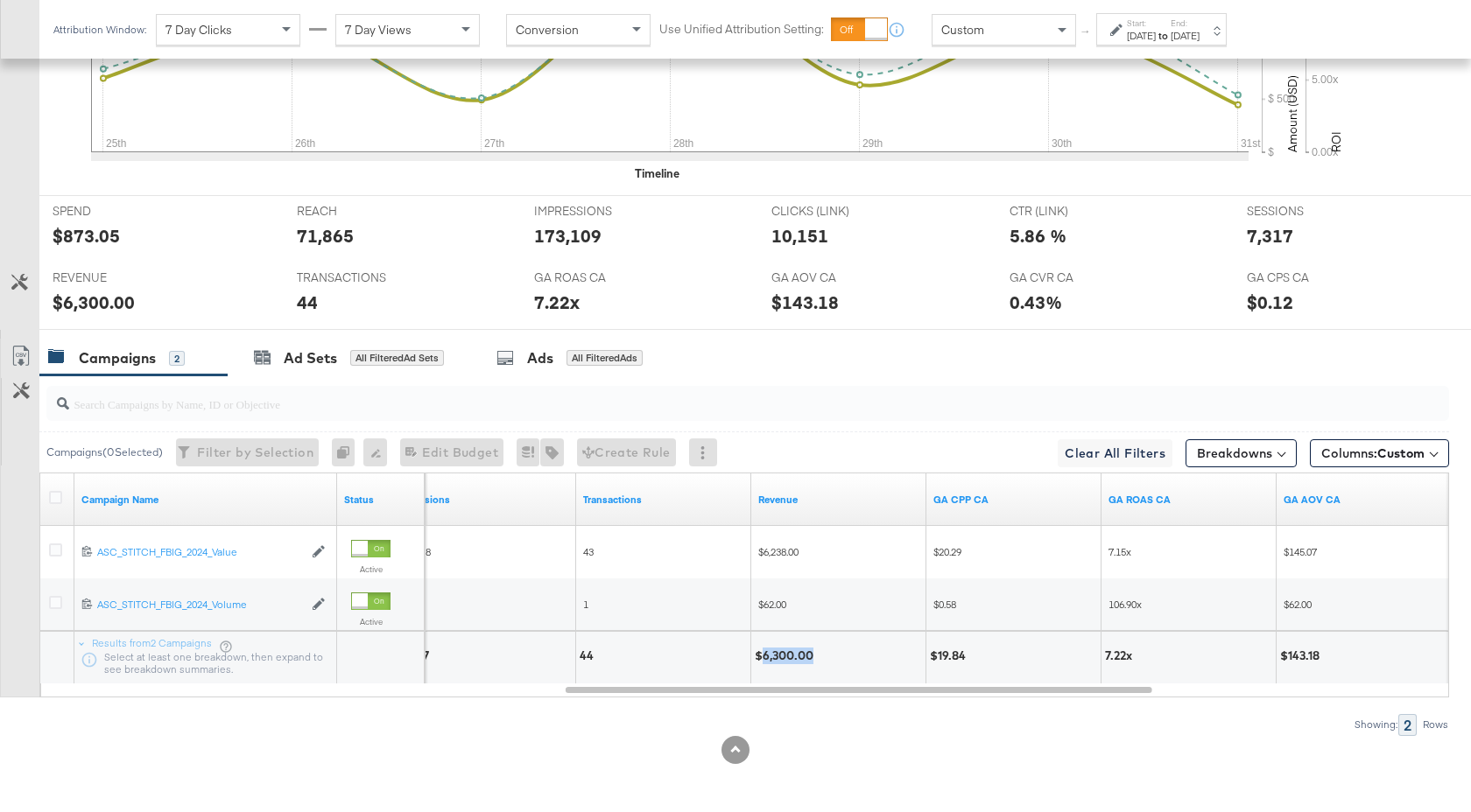
drag, startPoint x: 811, startPoint y: 656, endPoint x: 762, endPoint y: 656, distance: 49.0
click at [762, 656] on div "$6,300.00" at bounding box center [786, 656] width 64 height 16
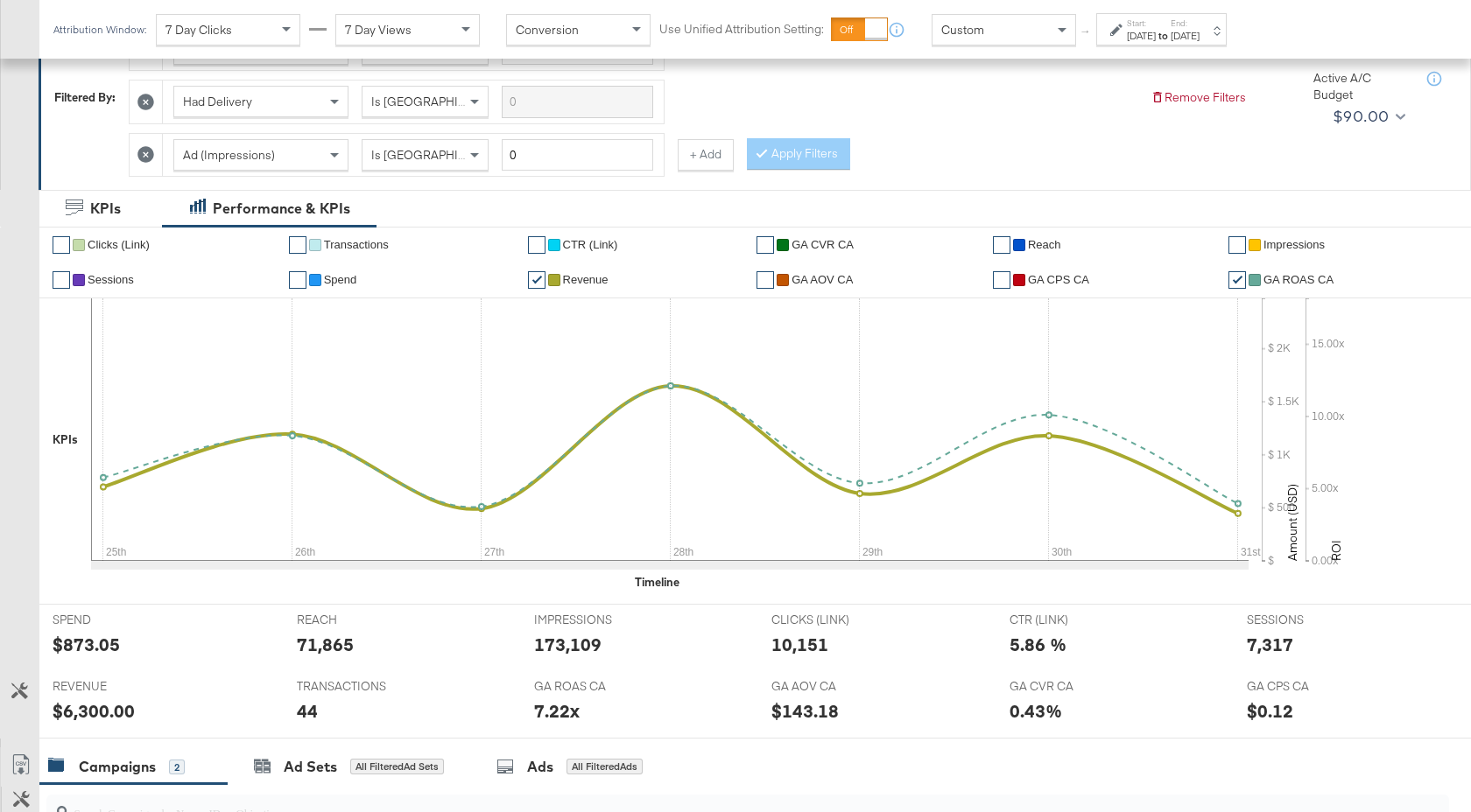
scroll to position [282, 0]
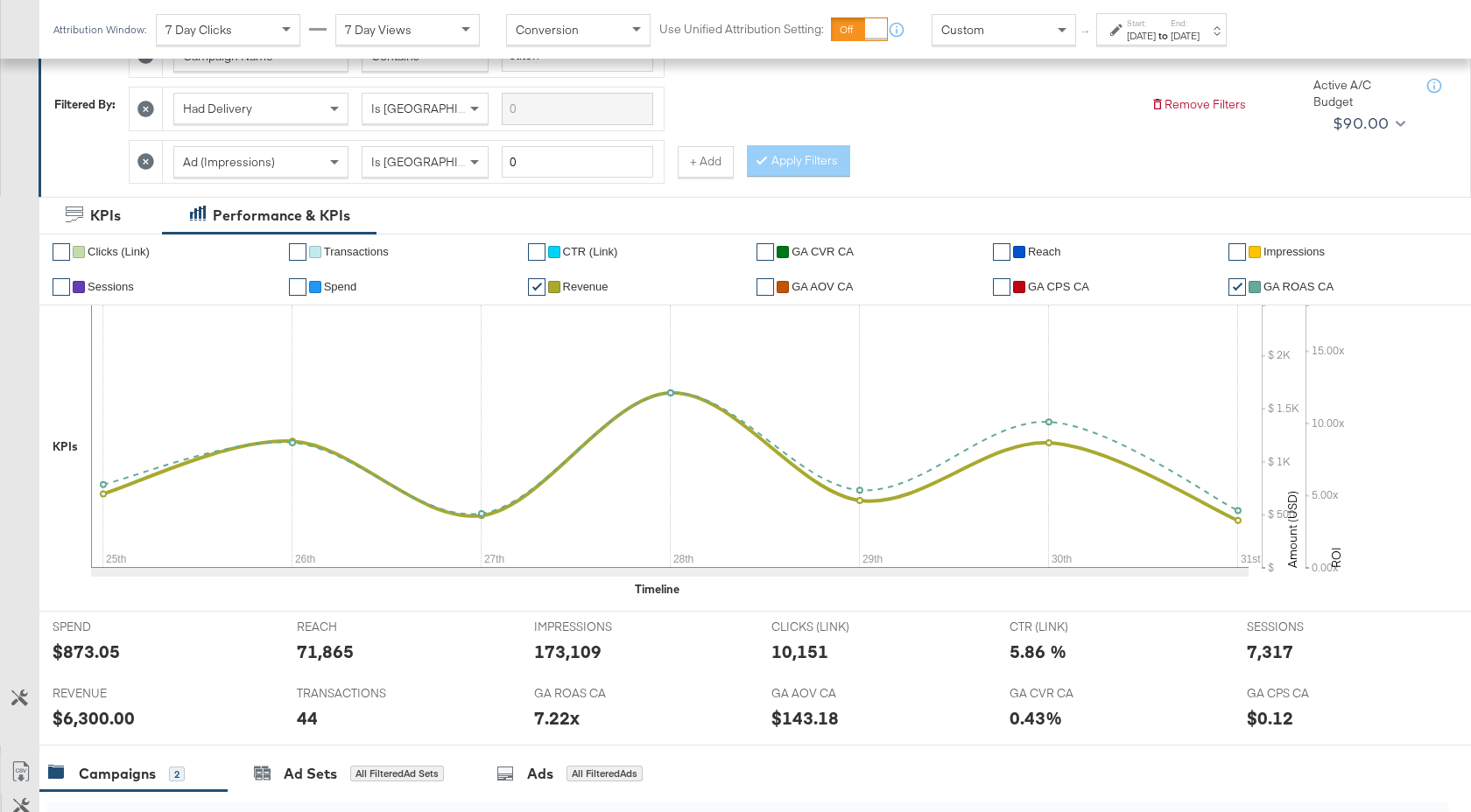
click at [1156, 27] on label "Start:" at bounding box center [1142, 23] width 29 height 12
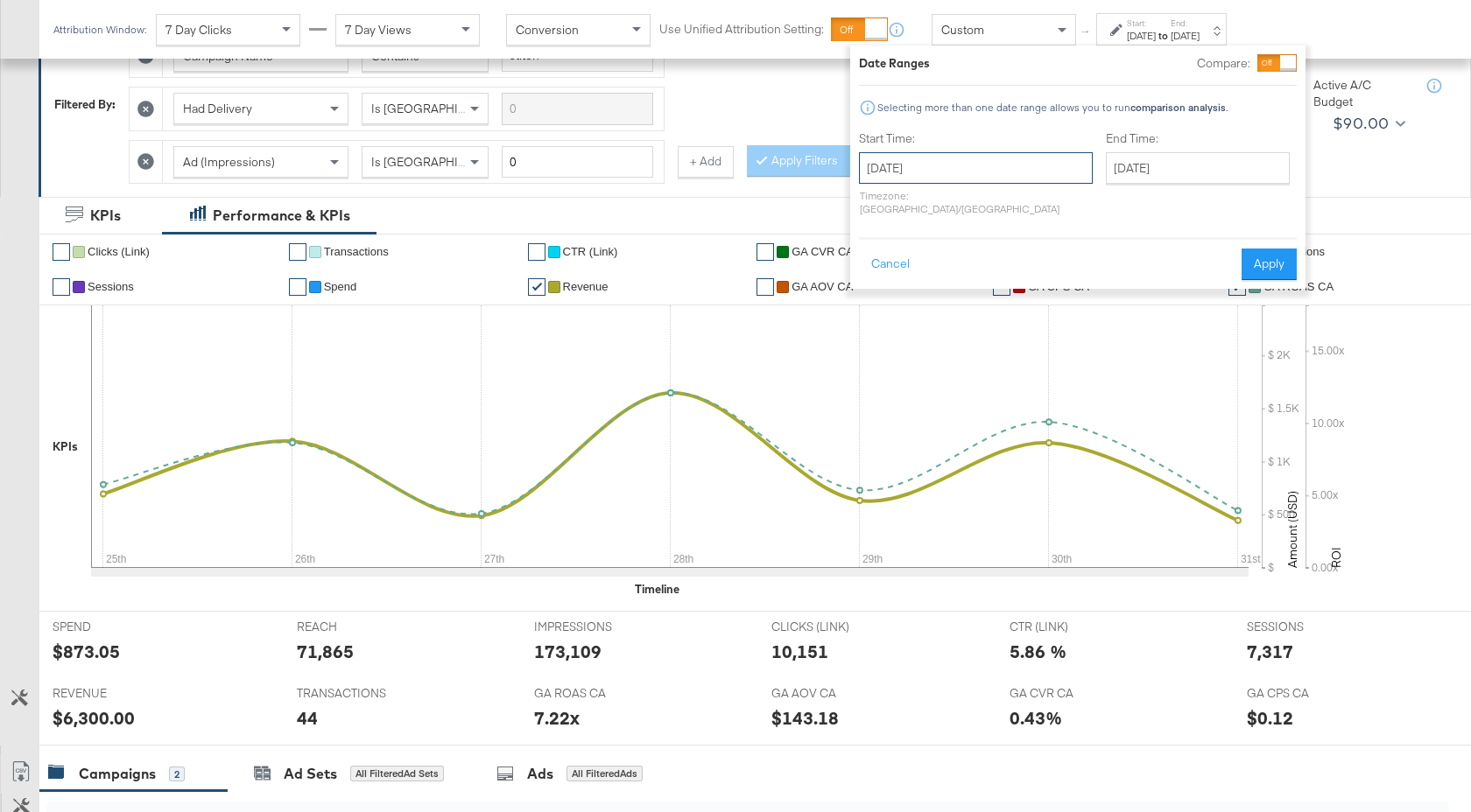
click at [1008, 175] on input "August 25th 2024" at bounding box center [976, 168] width 233 height 32
click at [1005, 209] on th "August 2024" at bounding box center [969, 204] width 150 height 30
click at [1003, 210] on th "2024" at bounding box center [967, 204] width 174 height 30
click at [999, 282] on td "2025" at bounding box center [995, 286] width 53 height 44
click at [1054, 291] on td "Aug" at bounding box center [1047, 286] width 53 height 44
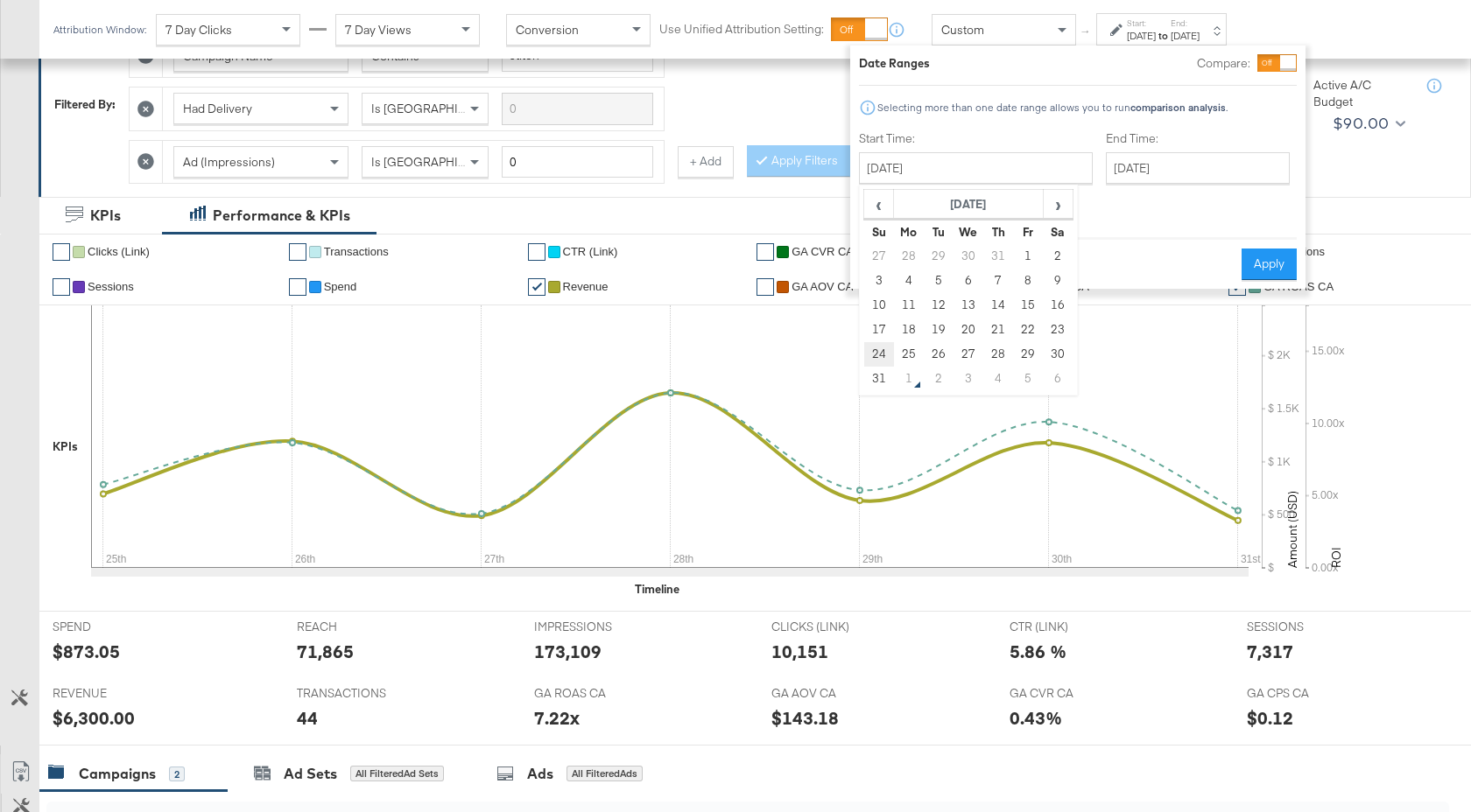
click at [879, 352] on td "24" at bounding box center [879, 355] width 30 height 25
type input "[DATE]"
click at [1107, 182] on input "[DATE]" at bounding box center [1199, 168] width 184 height 32
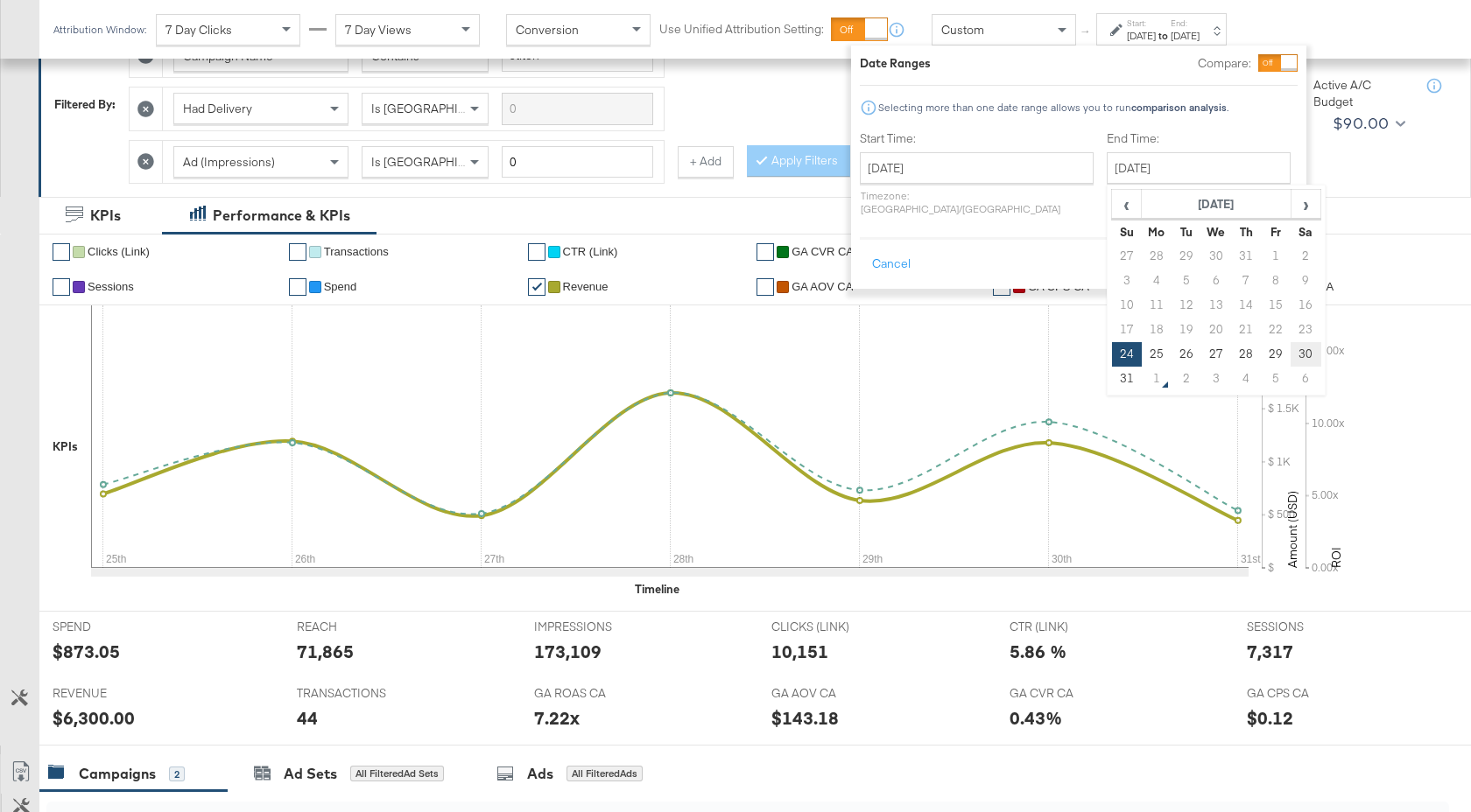
click at [1290, 352] on td "30" at bounding box center [1305, 355] width 30 height 25
type input "August 30th 2025"
click at [1268, 259] on button "Apply" at bounding box center [1269, 264] width 55 height 32
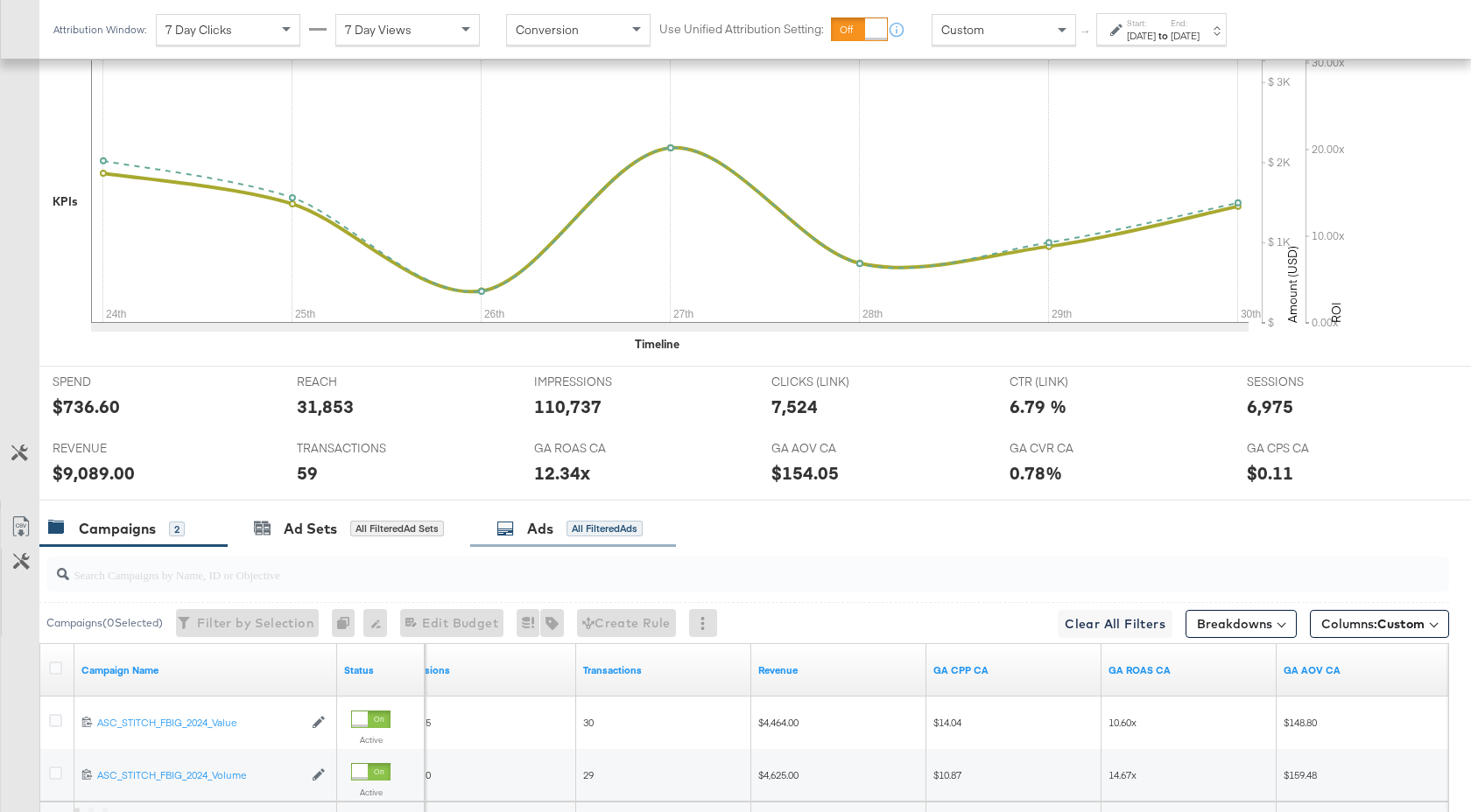
scroll to position [698, 0]
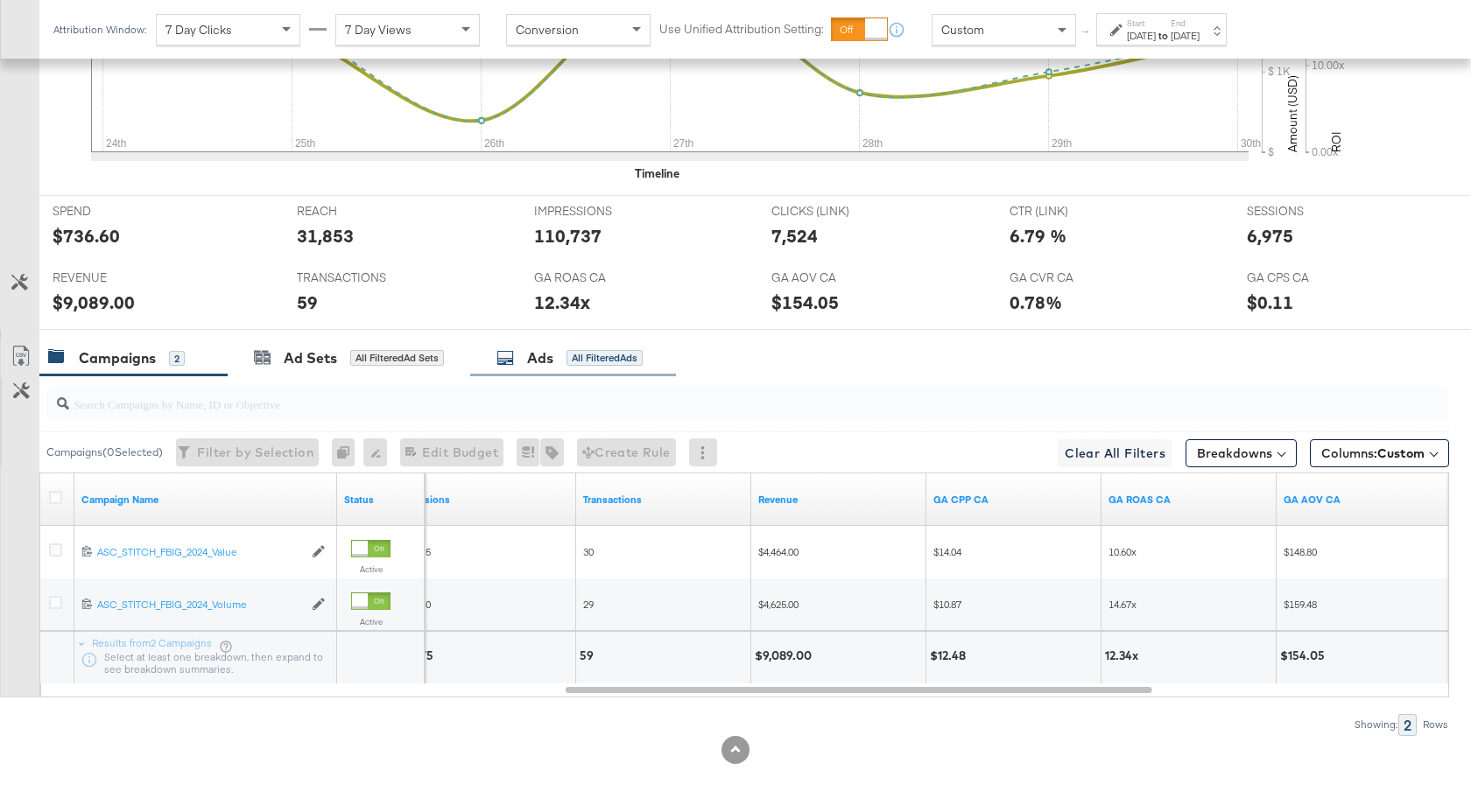
click at [548, 353] on div "Ads" at bounding box center [540, 358] width 26 height 20
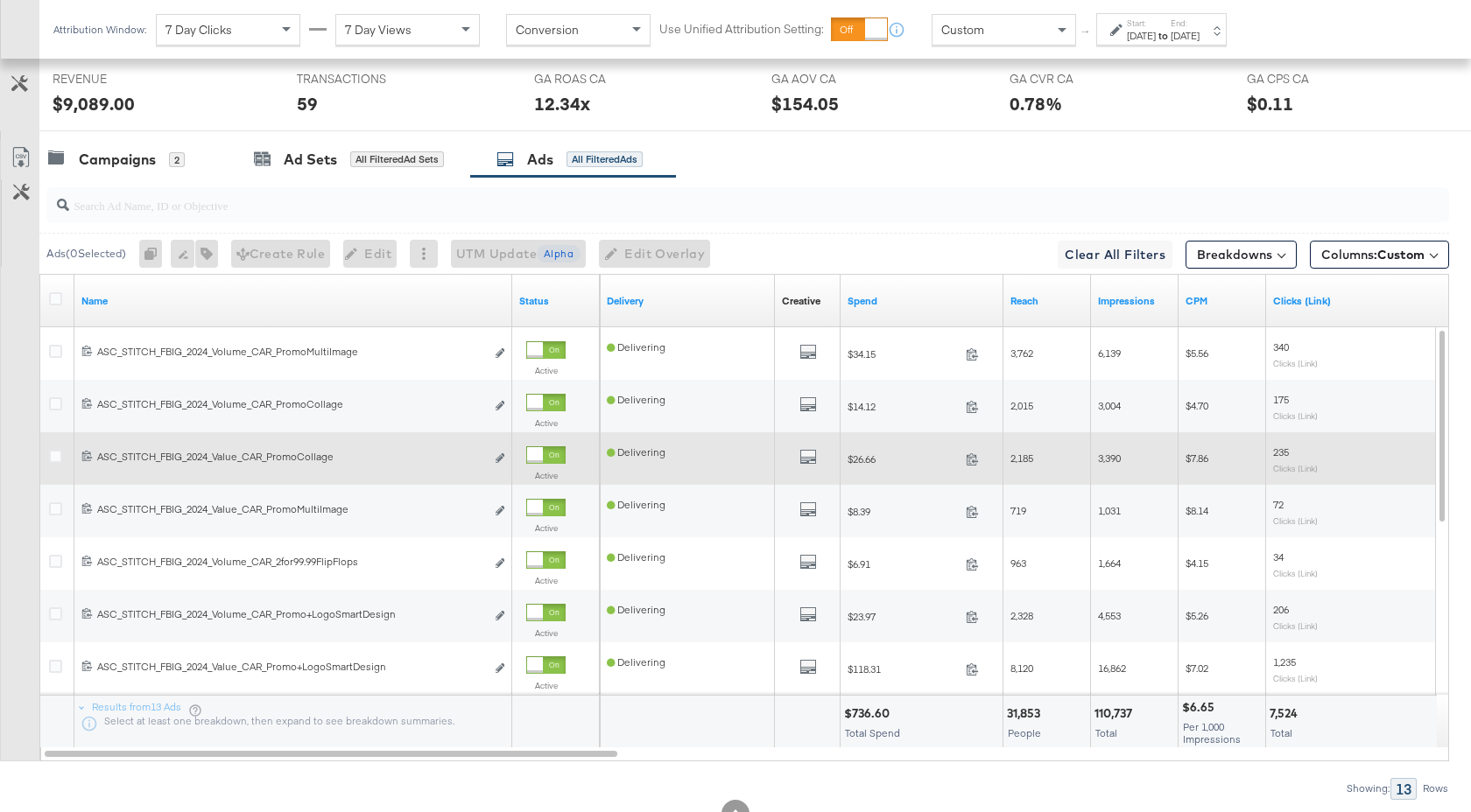
scroll to position [919, 0]
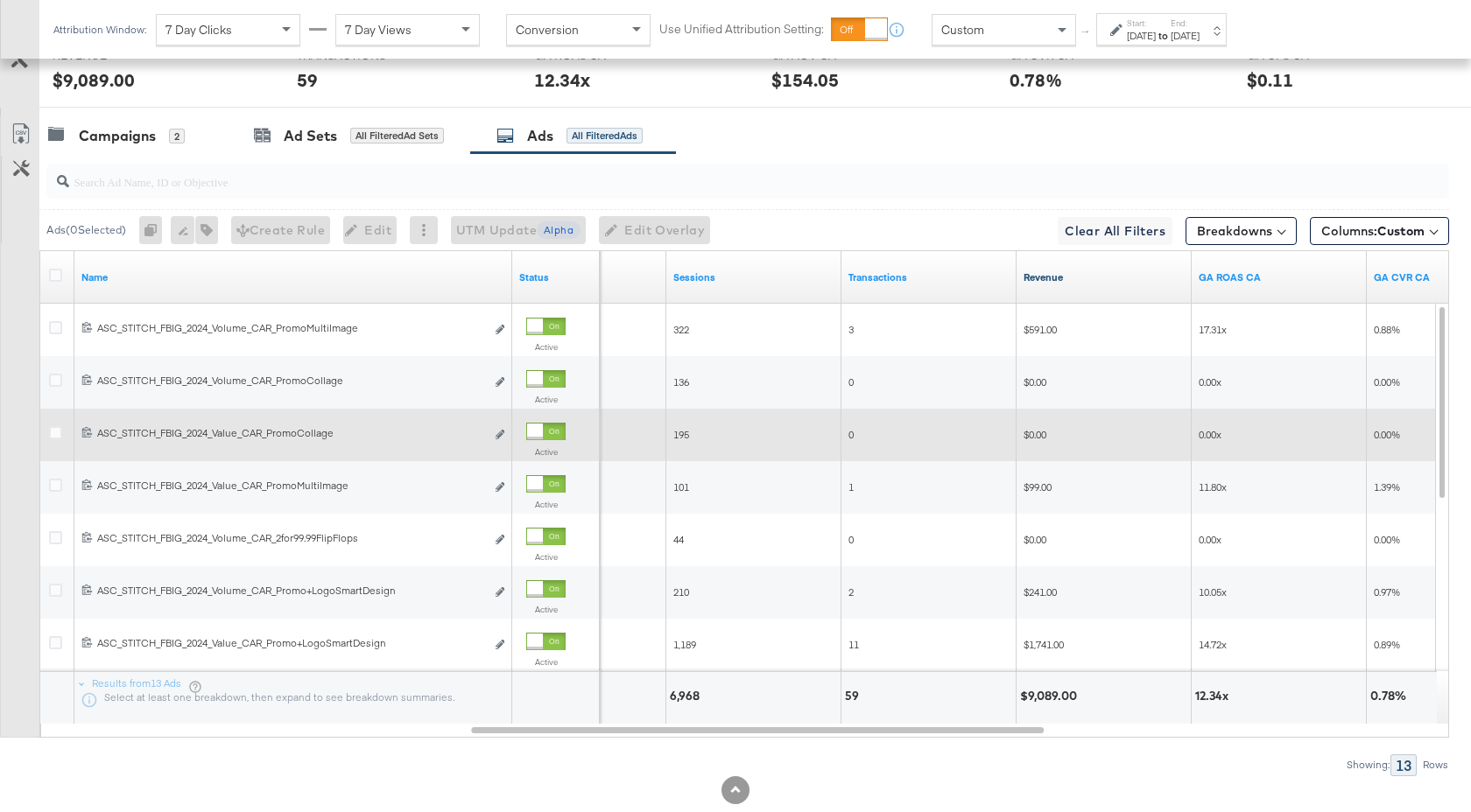
click at [1075, 276] on link "Revenue" at bounding box center [1104, 277] width 161 height 14
click at [338, 180] on input "search" at bounding box center [695, 175] width 1253 height 35
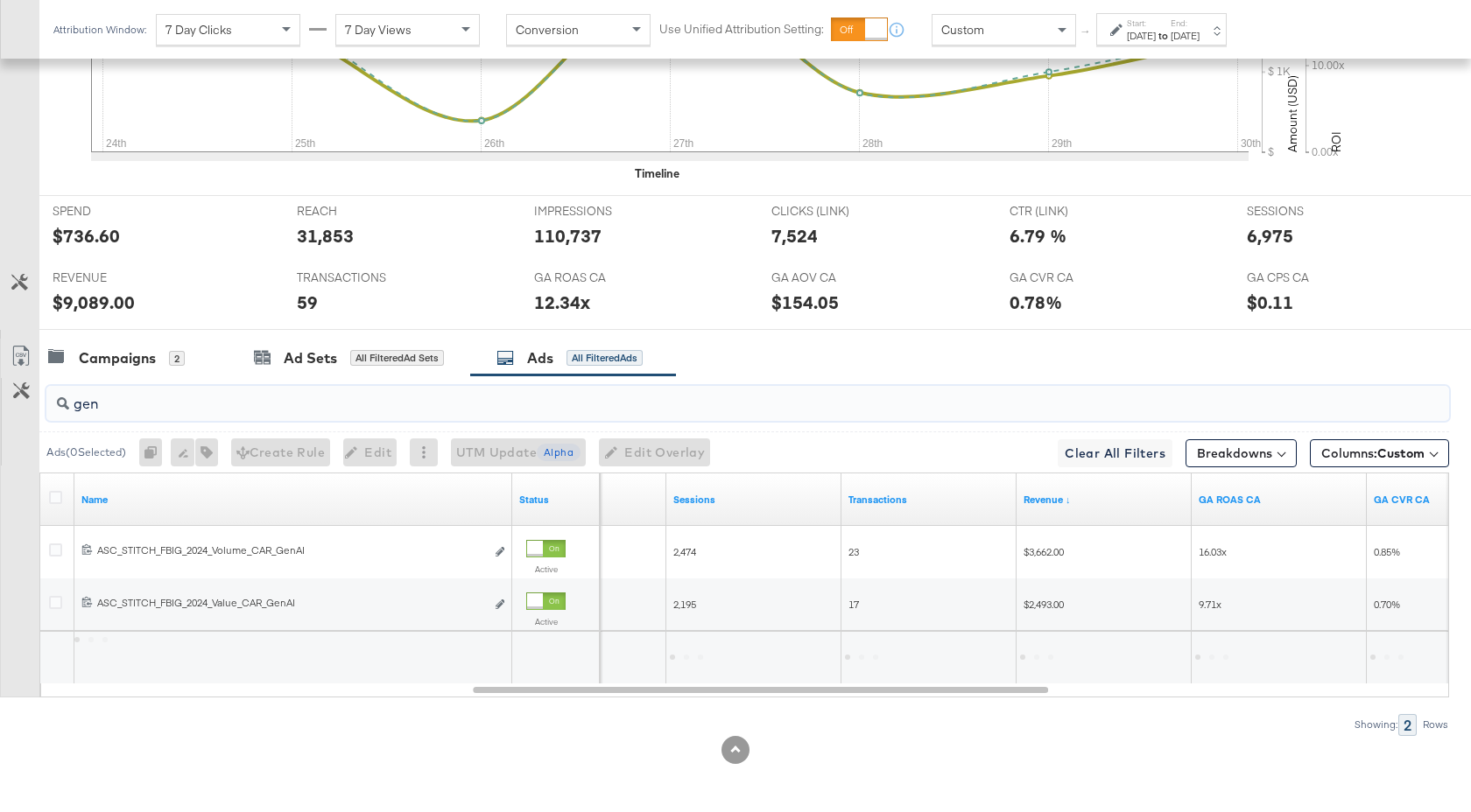
scroll to position [698, 0]
type input "gen"
drag, startPoint x: 103, startPoint y: 404, endPoint x: 50, endPoint y: 404, distance: 53.0
click at [50, 404] on div "gen" at bounding box center [747, 403] width 1403 height 35
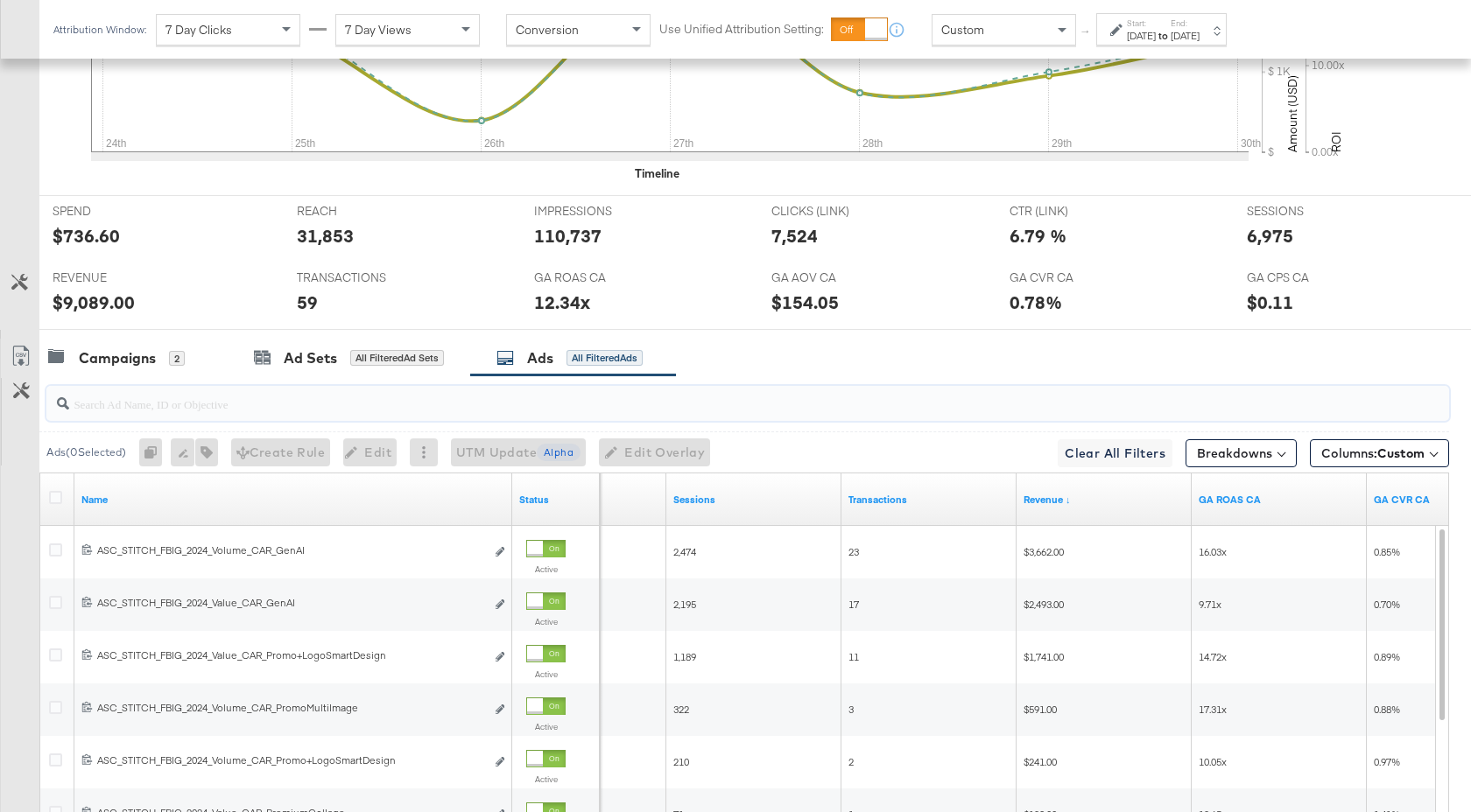
scroll to position [919, 0]
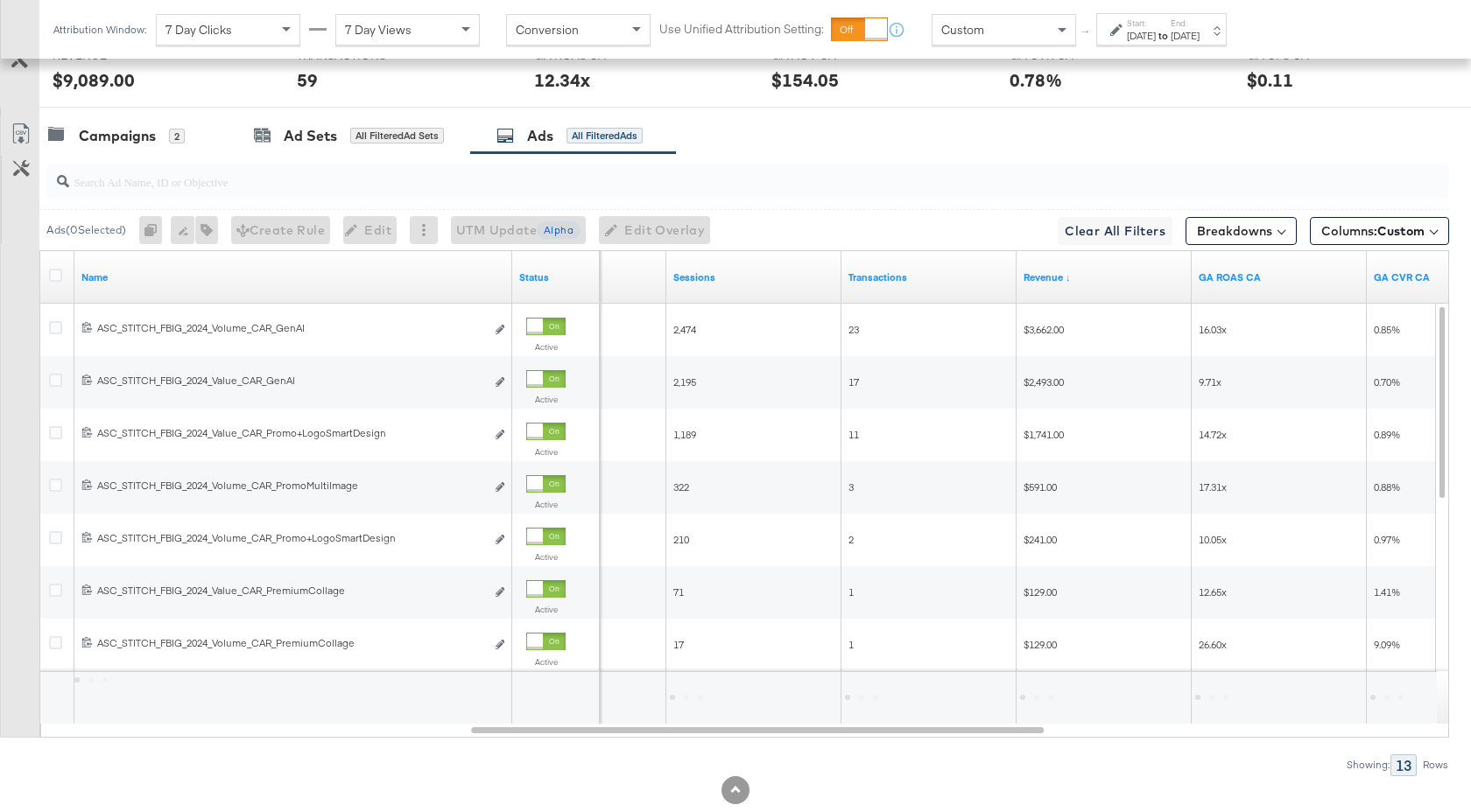
click at [784, 134] on div "Campaigns 2 Ad Sets All Filtered Ad Sets Ads All Filtered Ads" at bounding box center [755, 135] width 1432 height 37
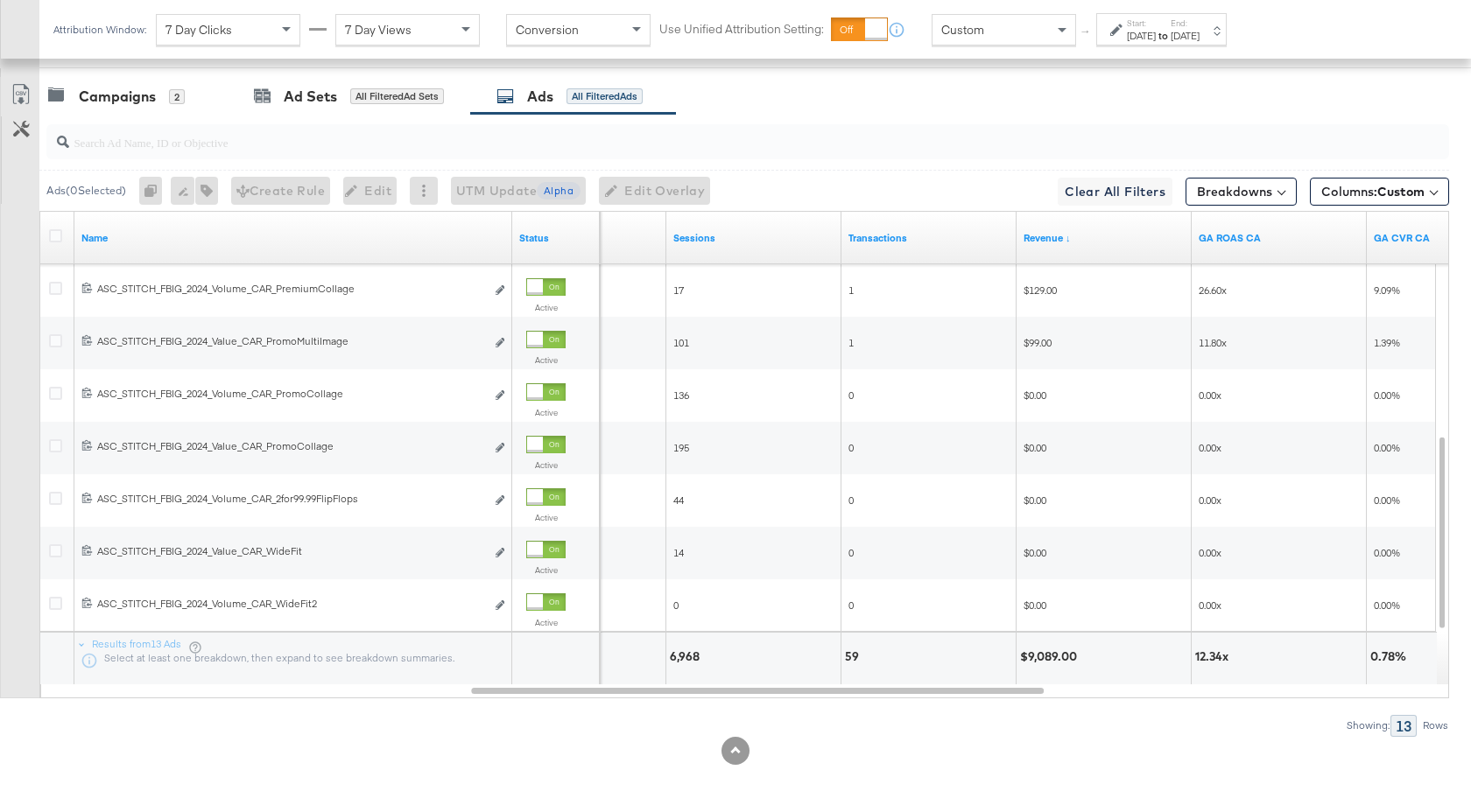
scroll to position [960, 0]
click at [1170, 29] on strong "to" at bounding box center [1164, 36] width 15 height 13
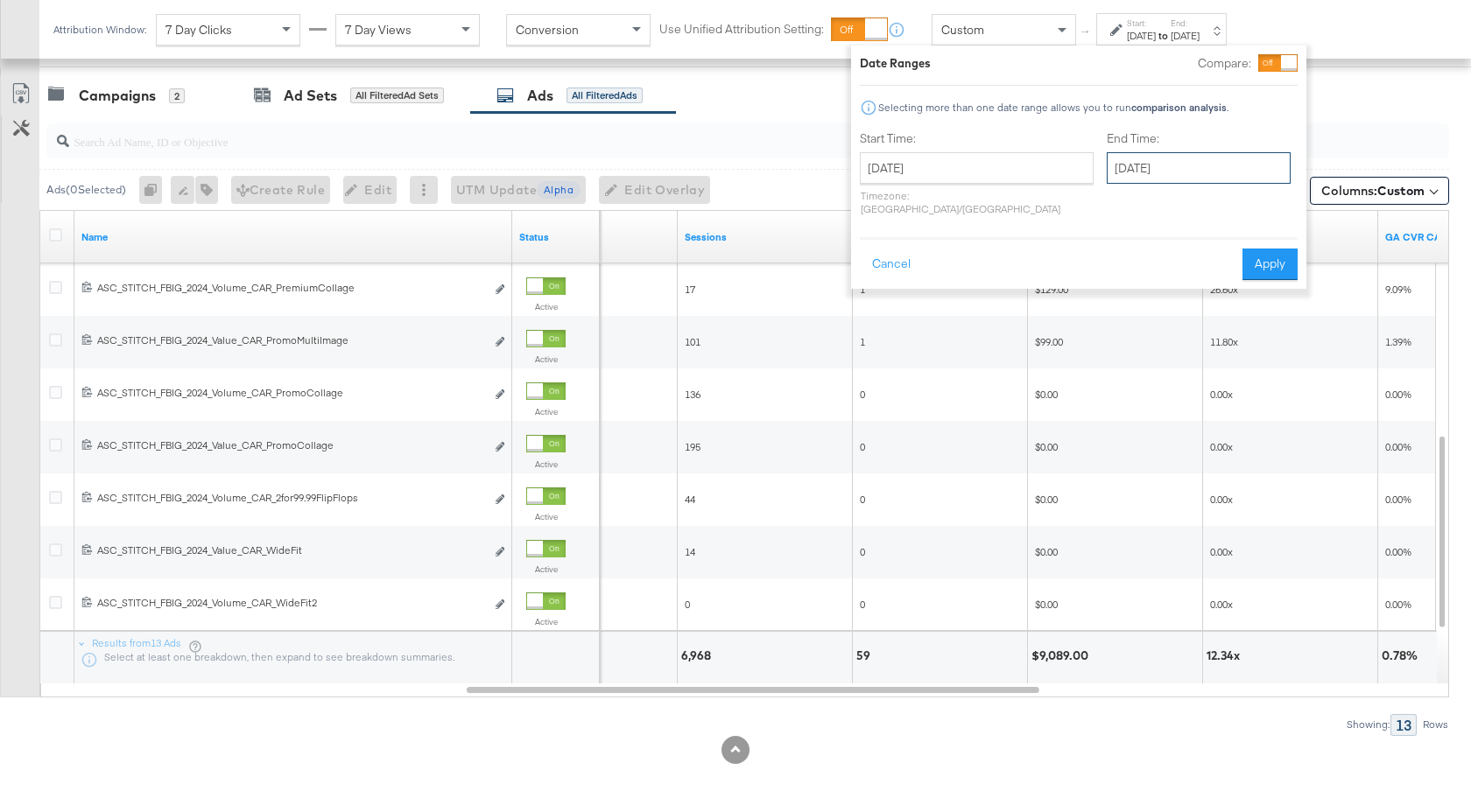
click at [1131, 172] on input "August 30th 2025" at bounding box center [1199, 168] width 184 height 32
click at [1112, 380] on td "31" at bounding box center [1126, 379] width 30 height 25
type input "August 31st 2025"
click at [1270, 249] on button "Apply" at bounding box center [1268, 264] width 55 height 32
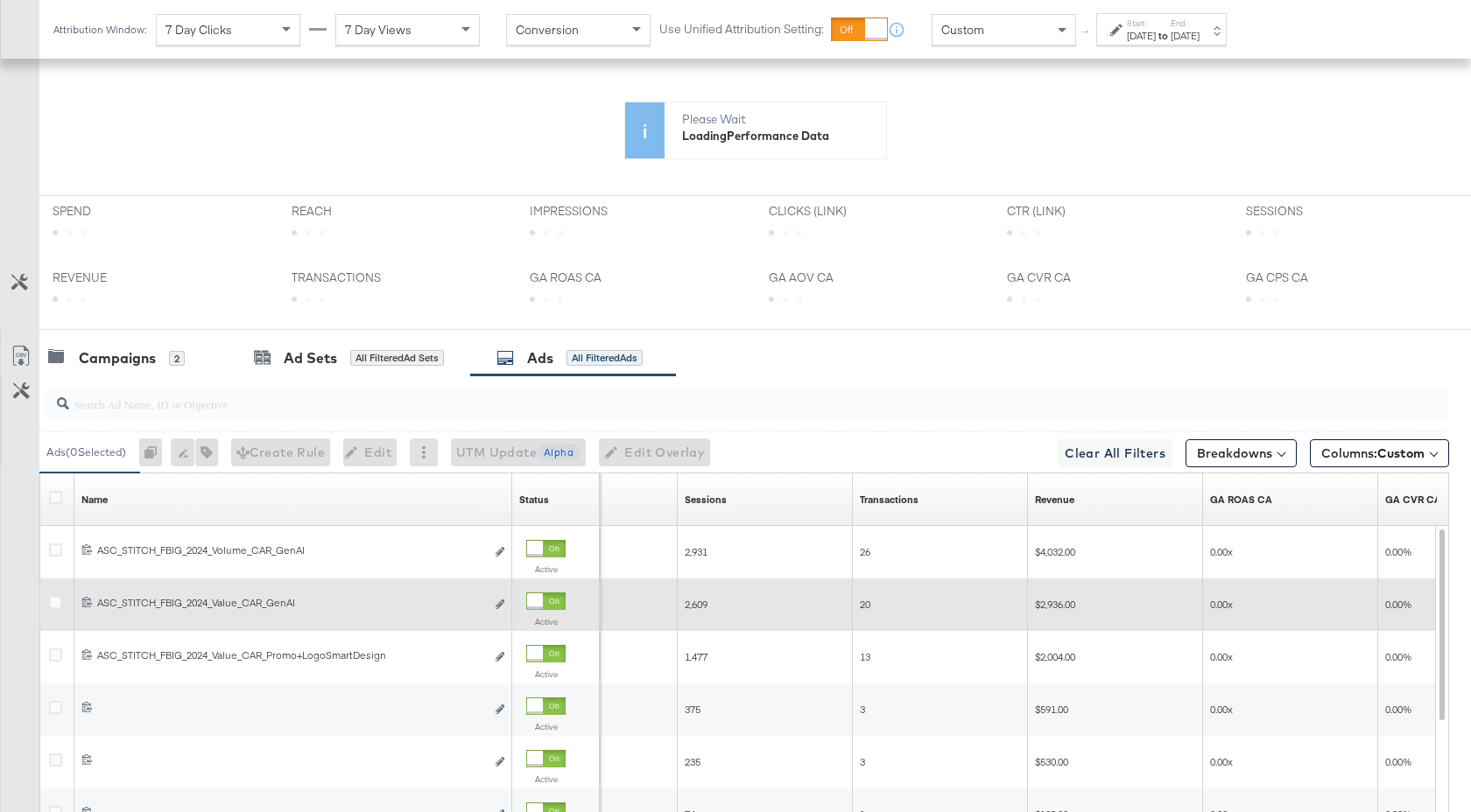
scroll to position [790, 0]
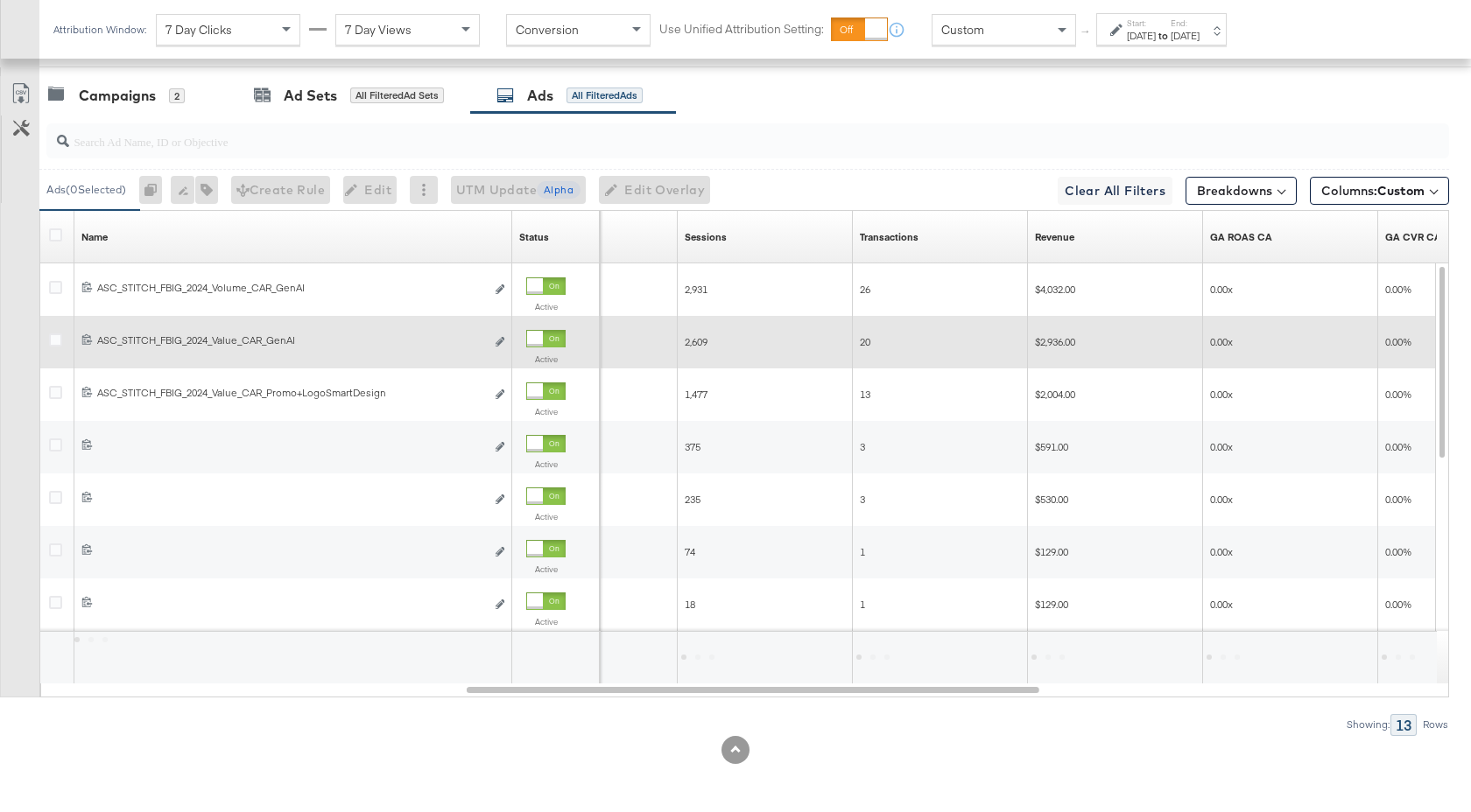
click at [138, 359] on div "120226137539550442 ASC_STITCH_FBIG_2024_Value_CAR_GenAI ASC_STITCH_FBIG_2024_Va…" at bounding box center [294, 342] width 438 height 53
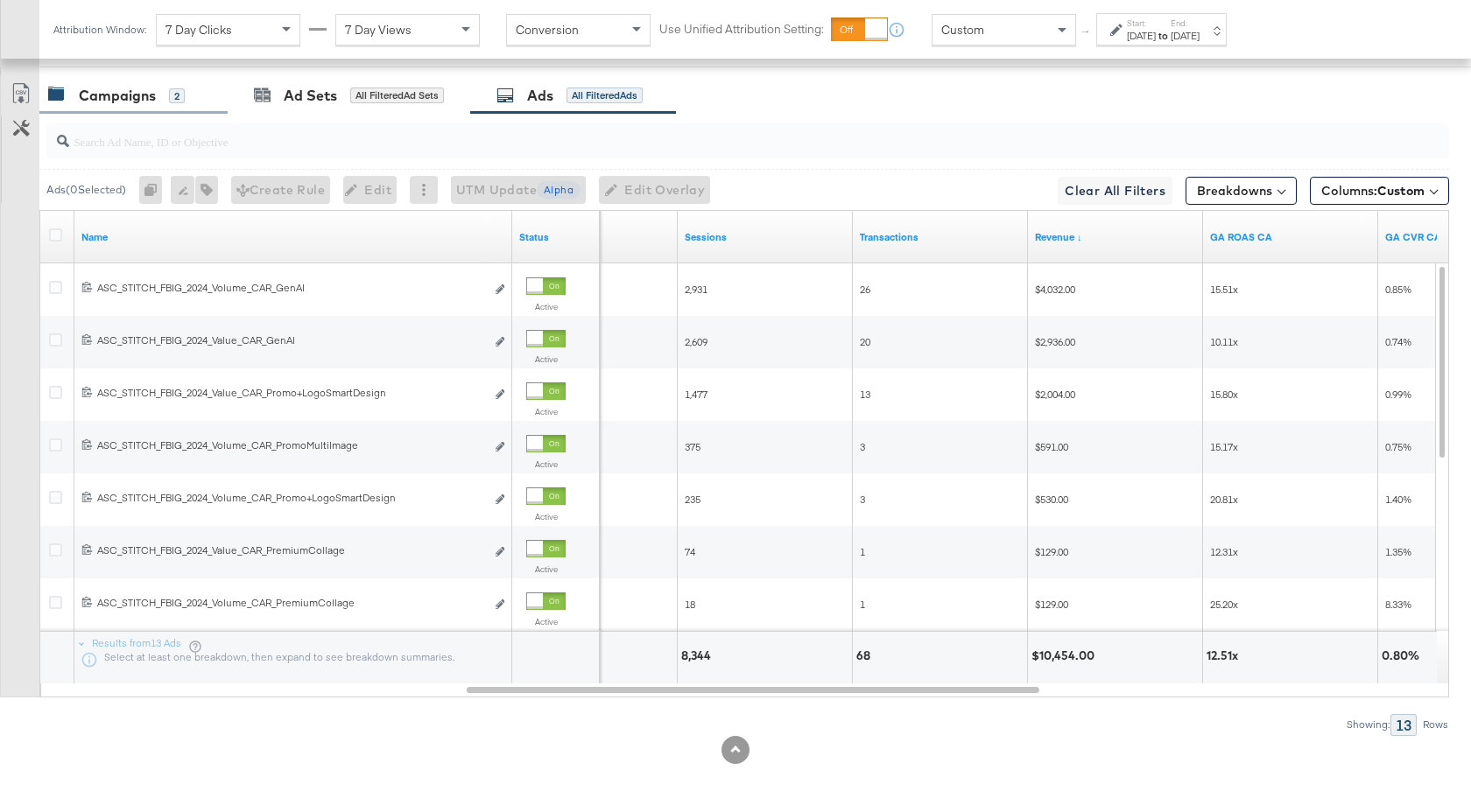
click at [140, 93] on div "Campaigns" at bounding box center [117, 95] width 77 height 20
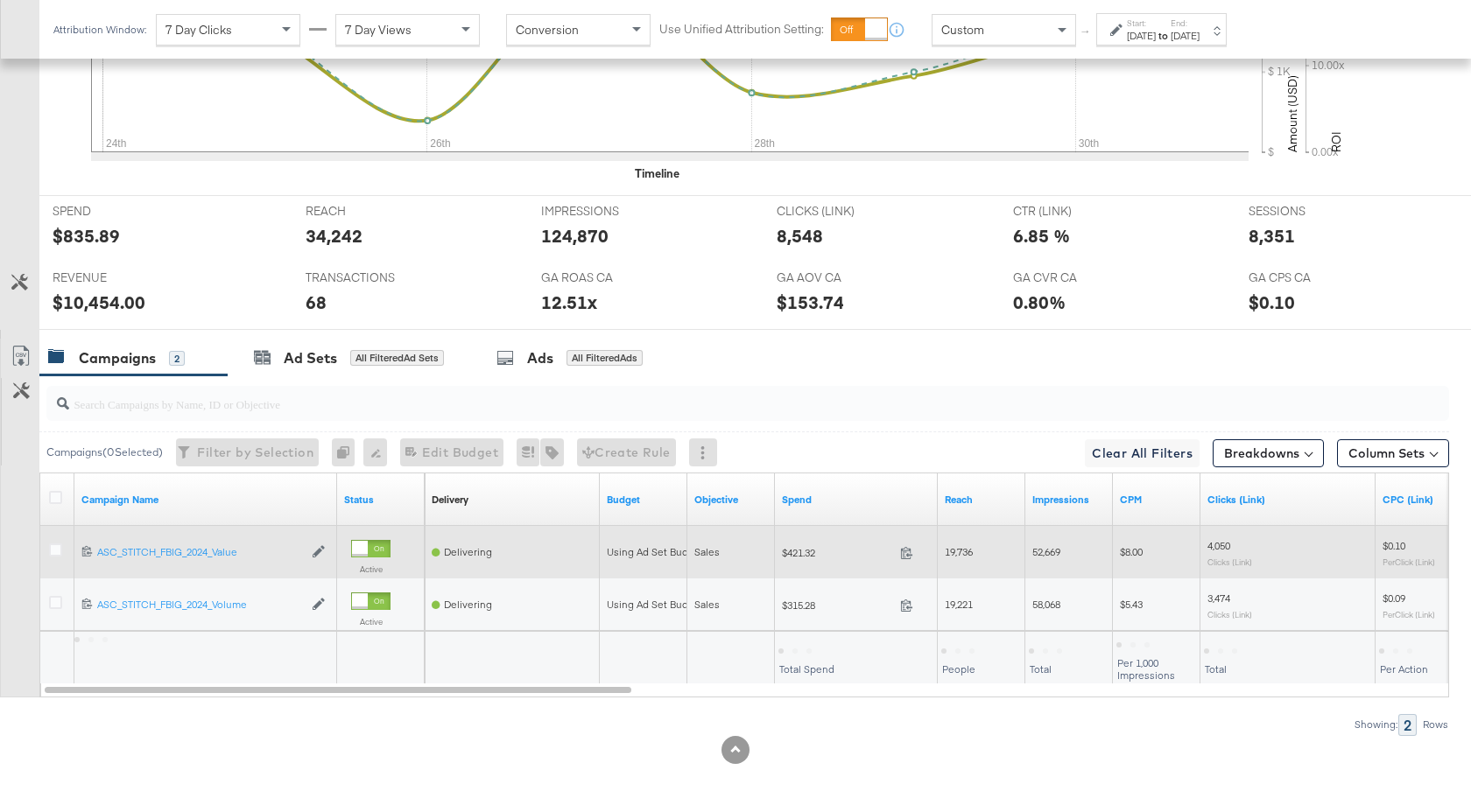
scroll to position [698, 0]
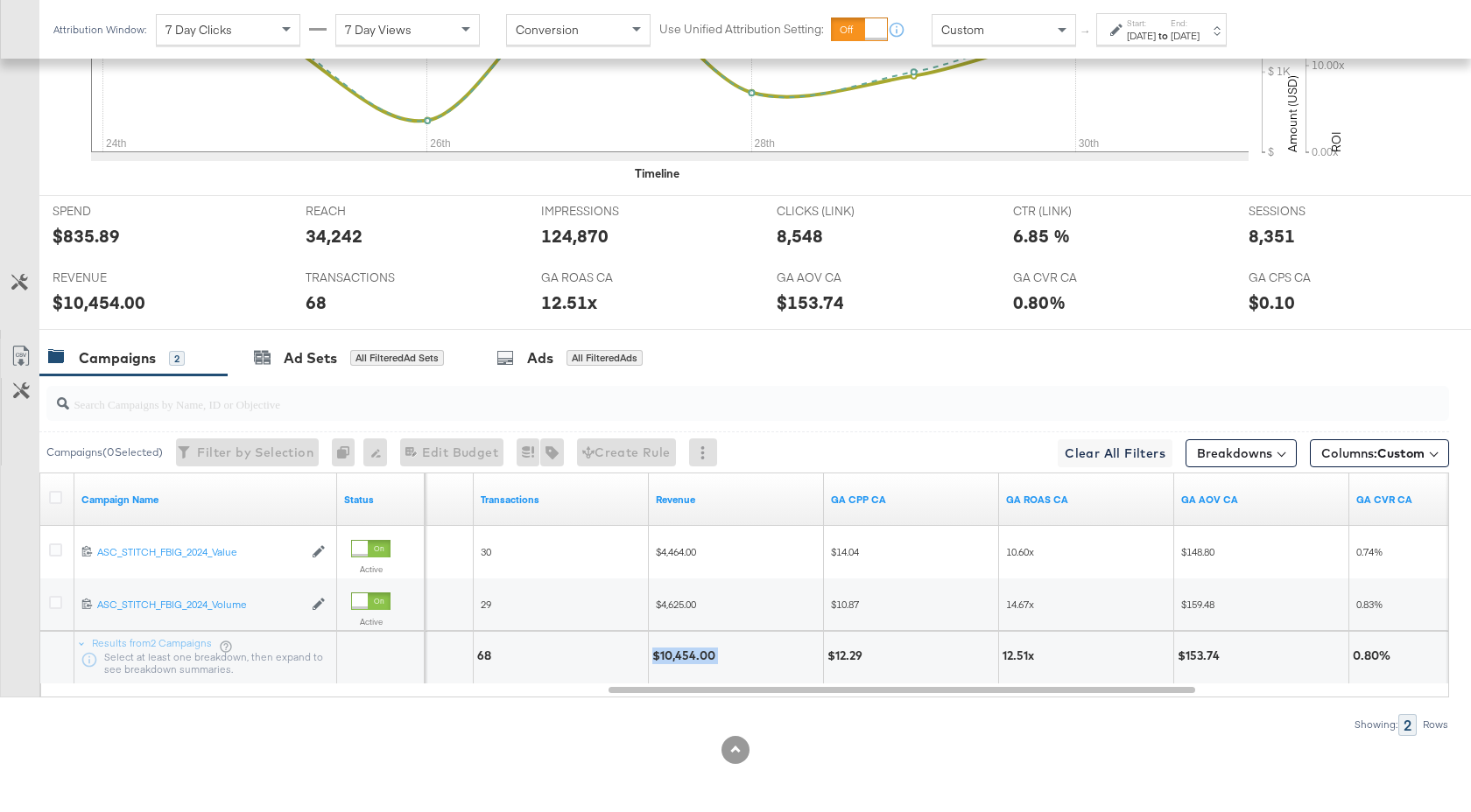
drag, startPoint x: 717, startPoint y: 656, endPoint x: 651, endPoint y: 658, distance: 66.0
click at [651, 658] on div "$10,454.00" at bounding box center [736, 657] width 174 height 53
drag, startPoint x: 499, startPoint y: 659, endPoint x: 470, endPoint y: 659, distance: 29.0
click at [470, 659] on div "8,351" at bounding box center [485, 656] width 33 height 16
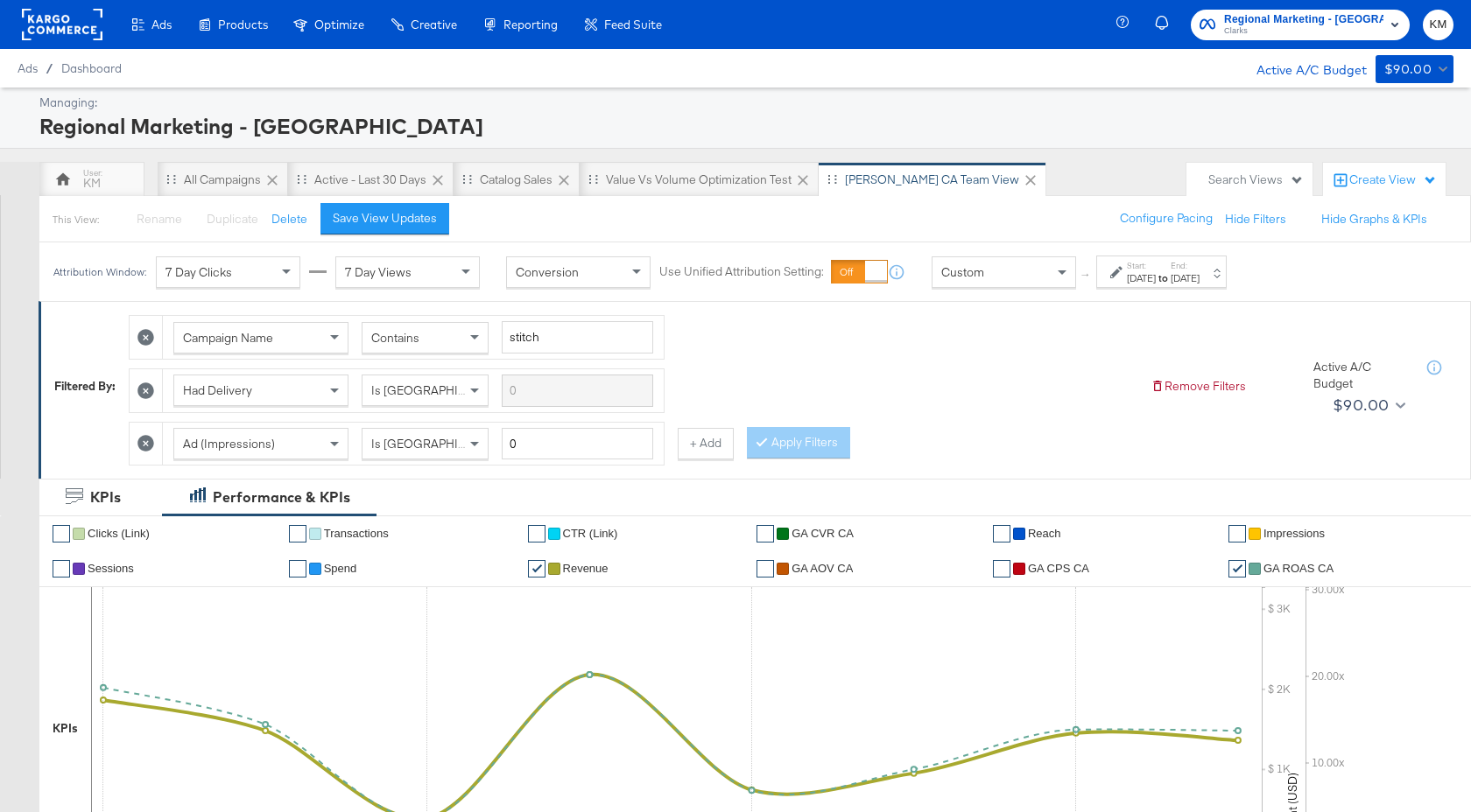
click at [1281, 24] on span "Regional Marketing - CA" at bounding box center [1304, 19] width 159 height 18
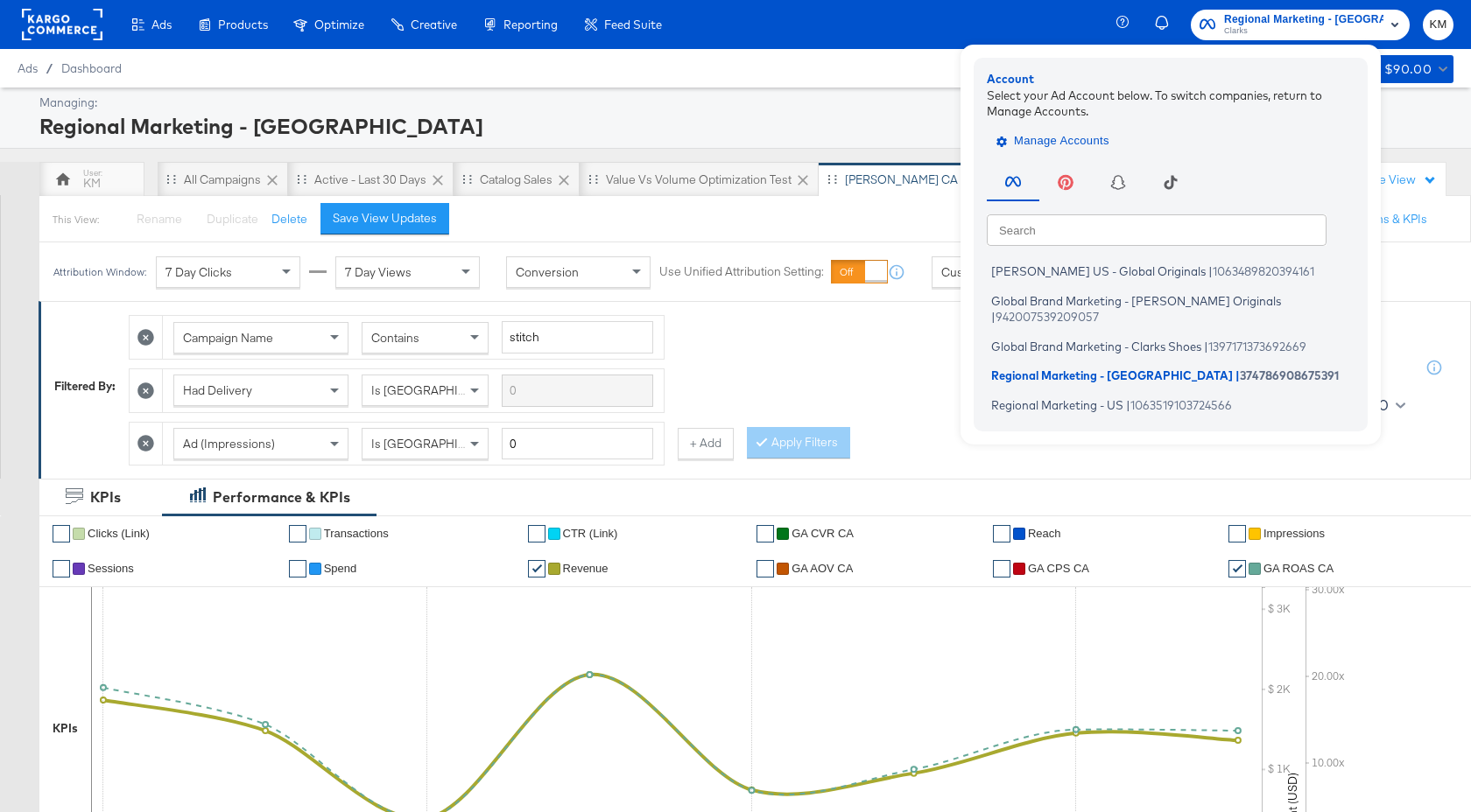
click at [1109, 135] on span "Manage Accounts" at bounding box center [1054, 141] width 109 height 20
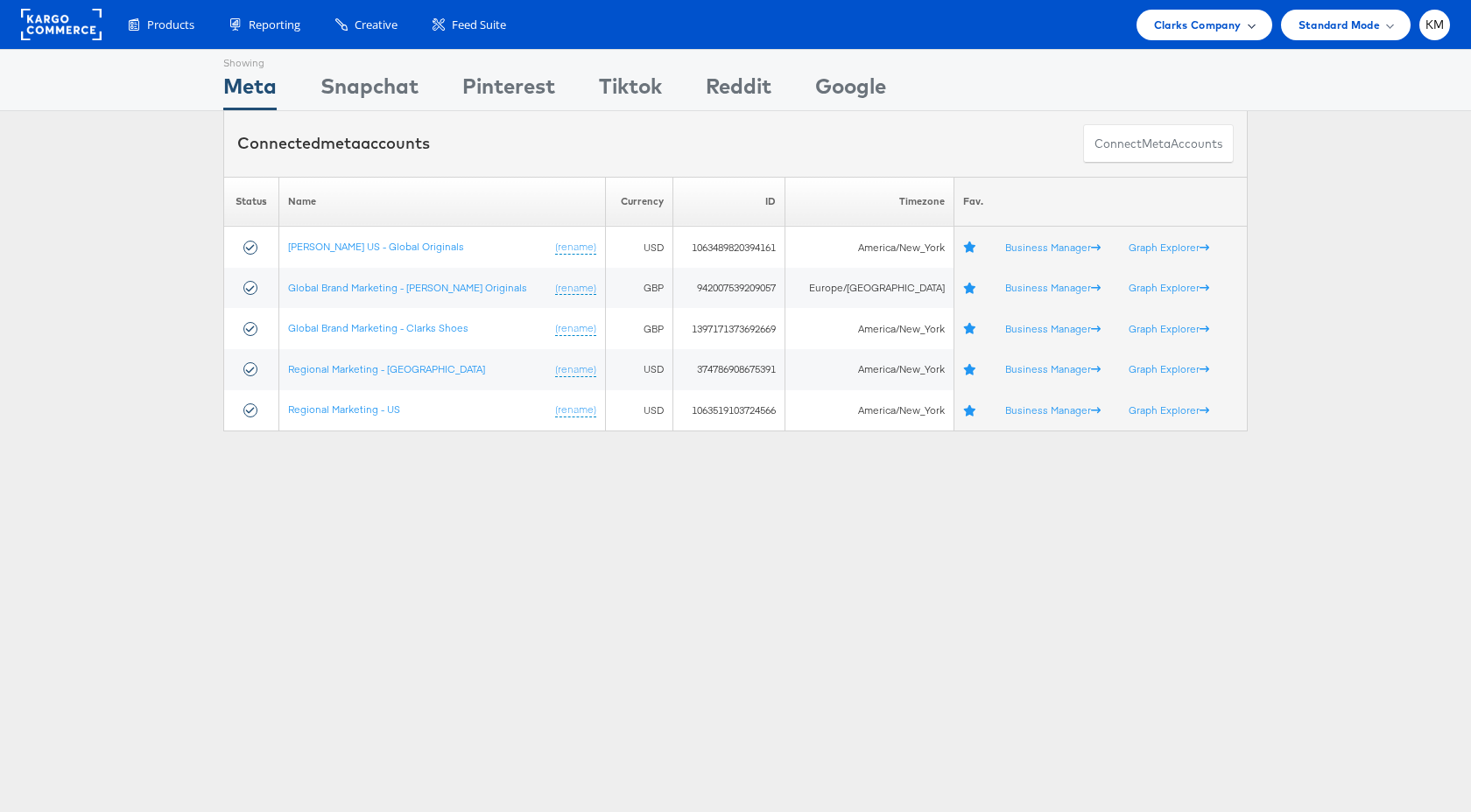
click at [1180, 29] on span "Clarks Company" at bounding box center [1197, 24] width 87 height 18
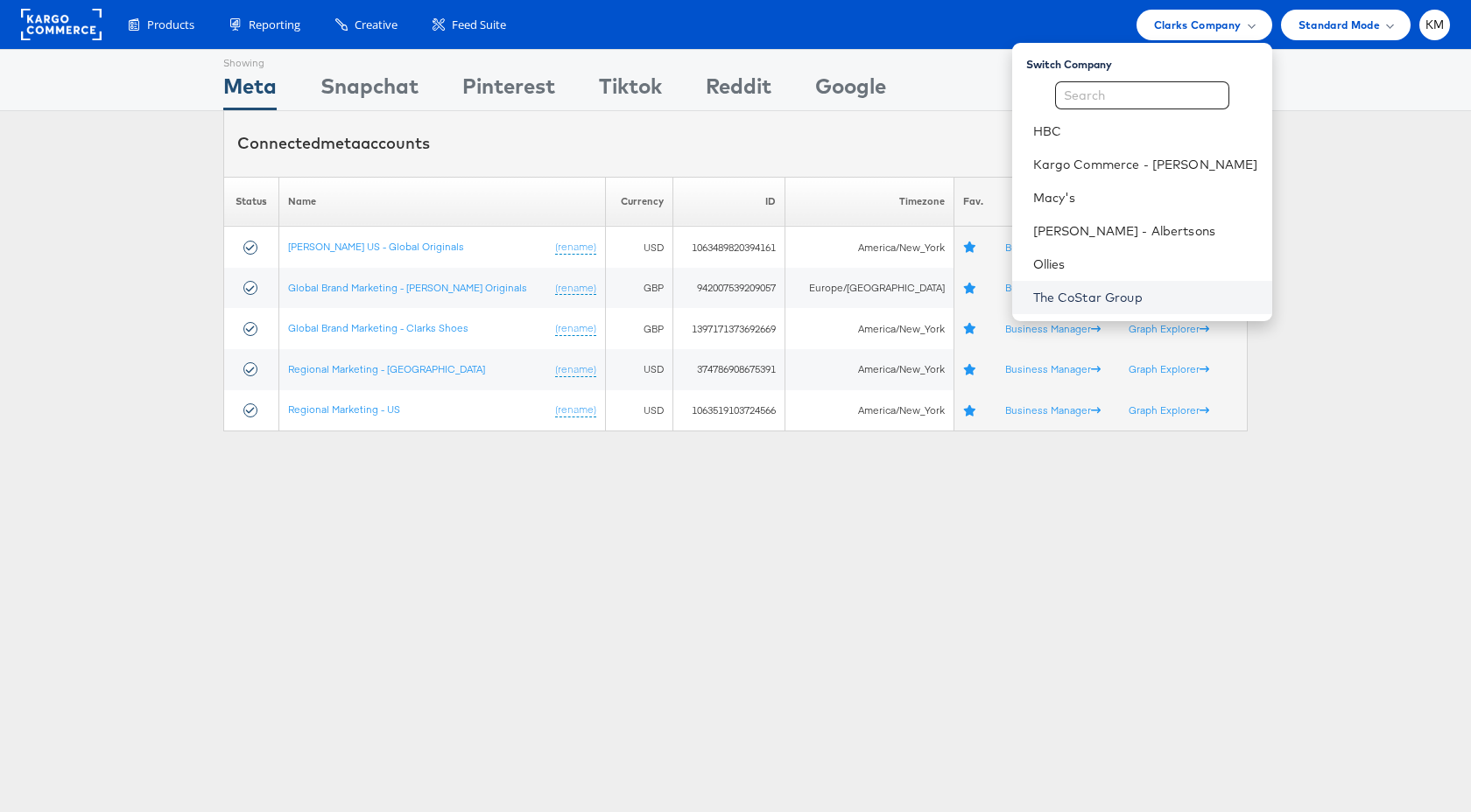
click at [1083, 298] on link "The CoStar Group" at bounding box center [1145, 298] width 225 height 17
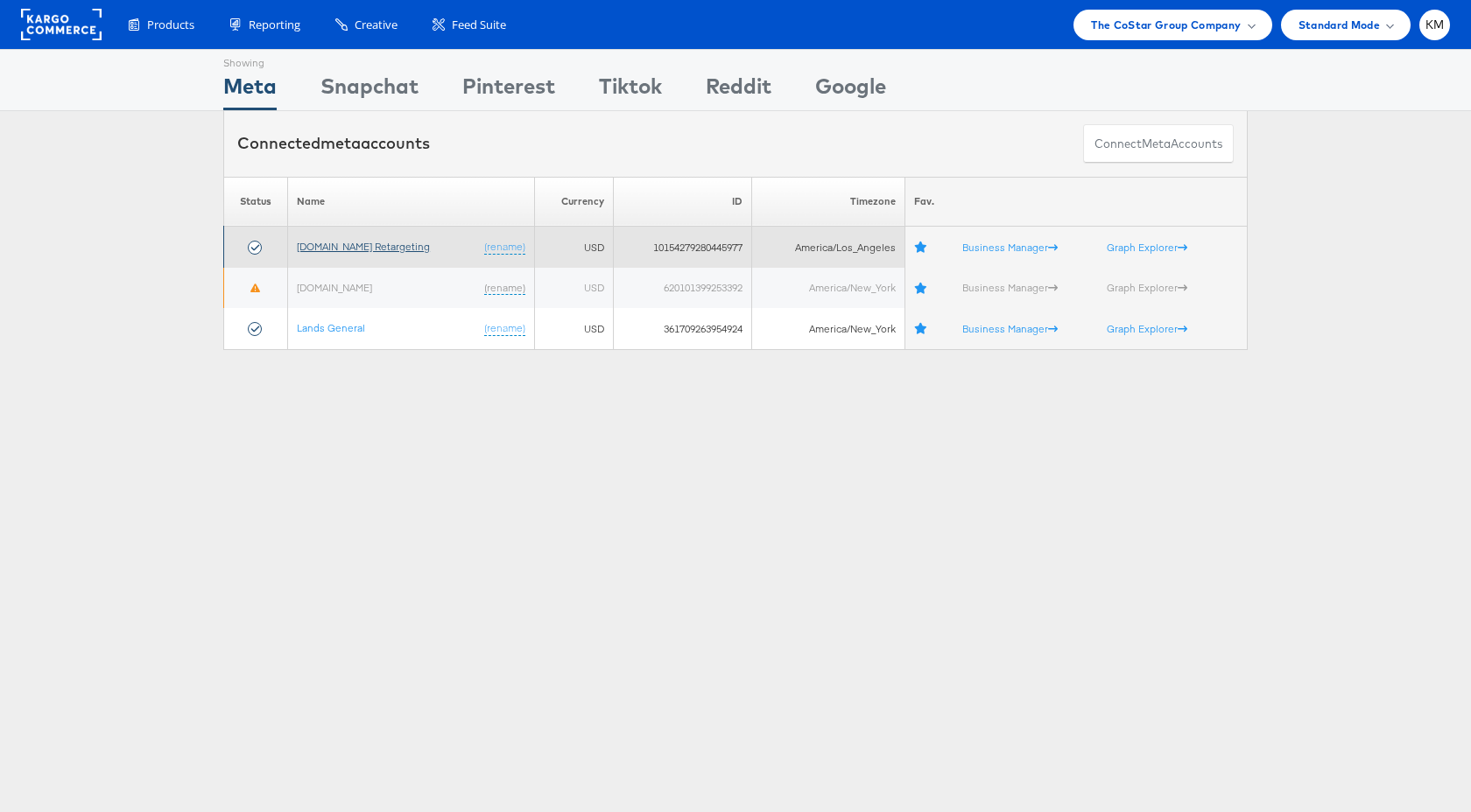
click at [381, 249] on link "[DOMAIN_NAME] Retargeting" at bounding box center [363, 247] width 133 height 13
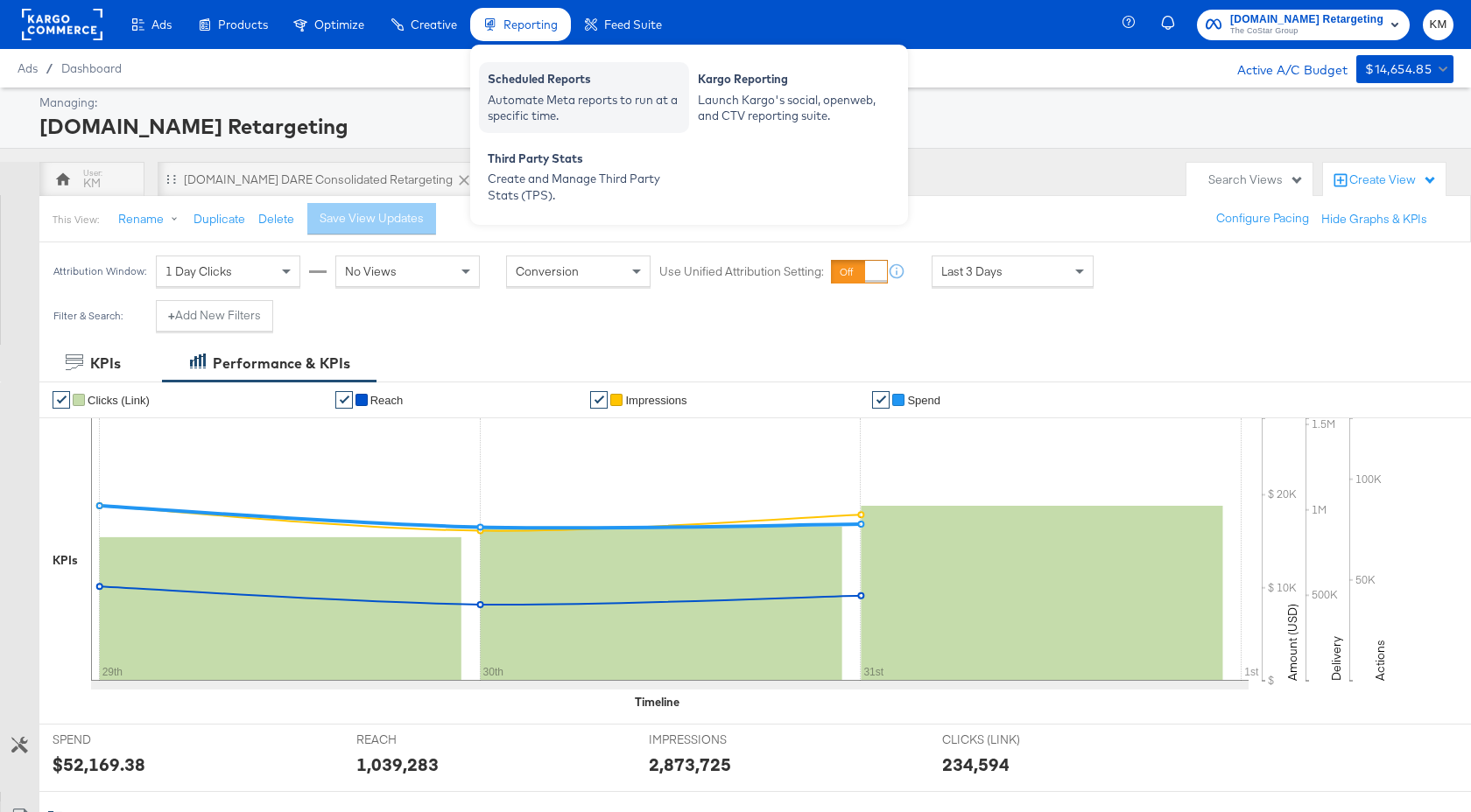
click at [541, 107] on div "Automate Meta reports to run at a specific time." at bounding box center [584, 108] width 193 height 33
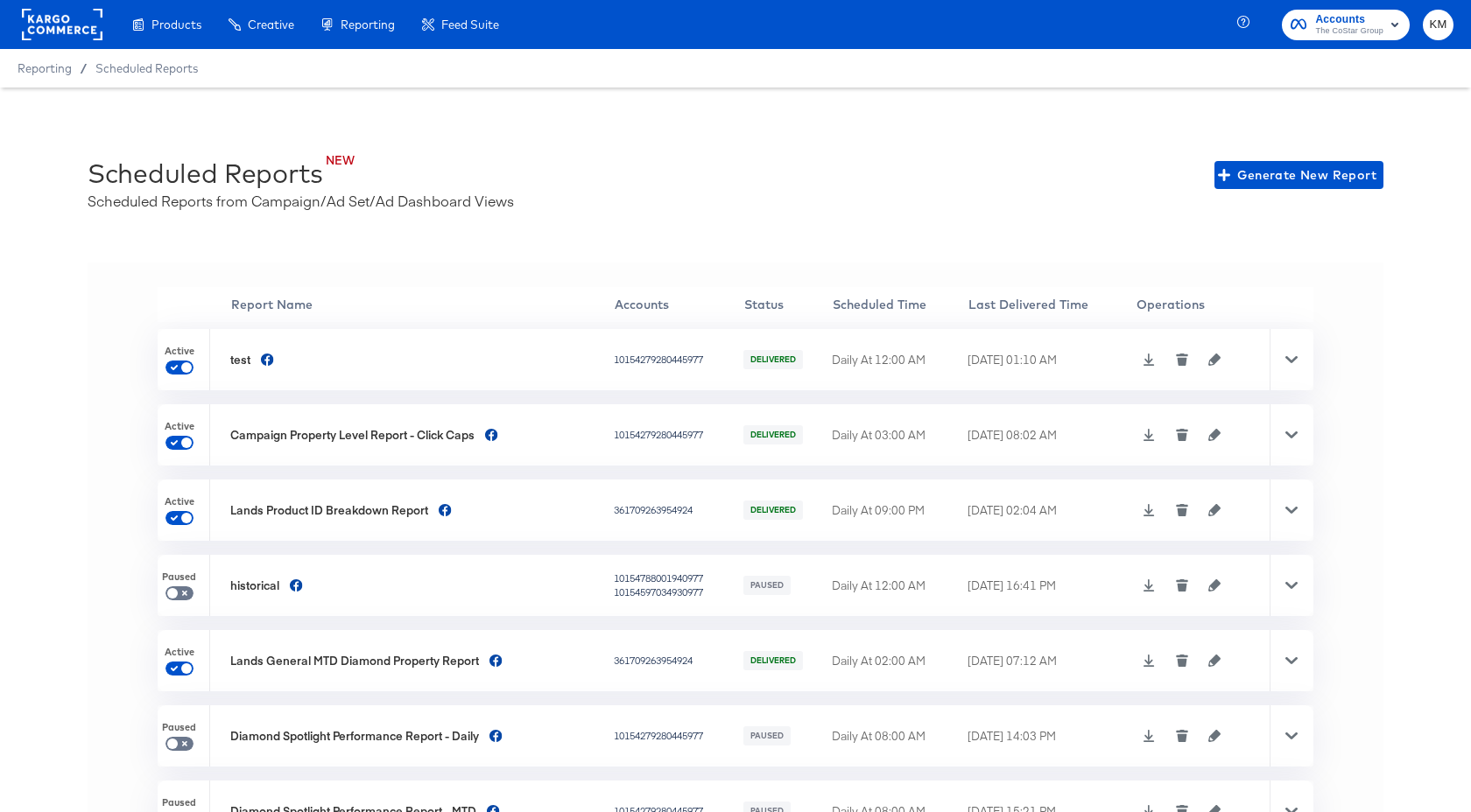
click at [1210, 435] on icon "button" at bounding box center [1214, 435] width 12 height 12
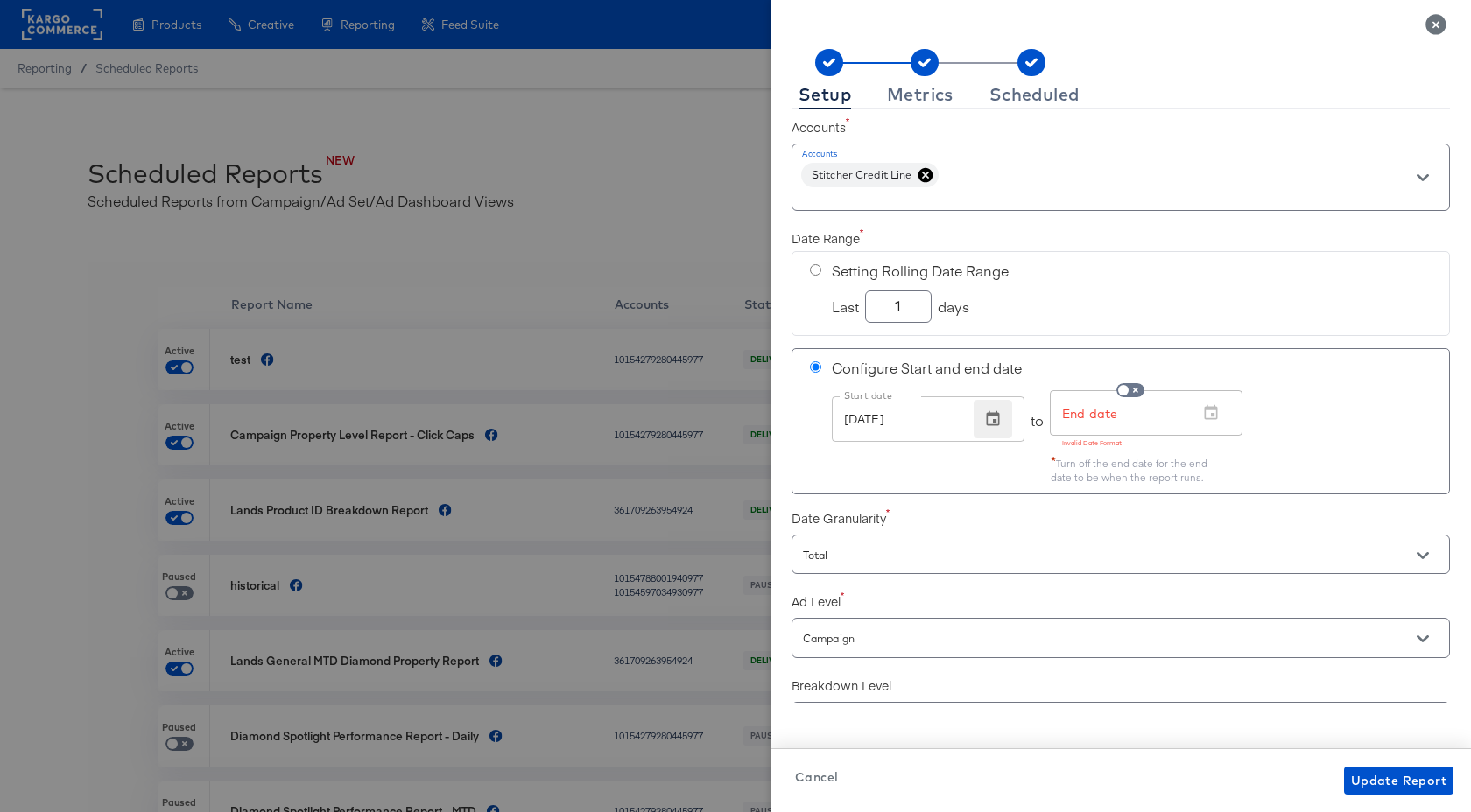
click at [988, 425] on icon "button" at bounding box center [993, 419] width 17 height 17
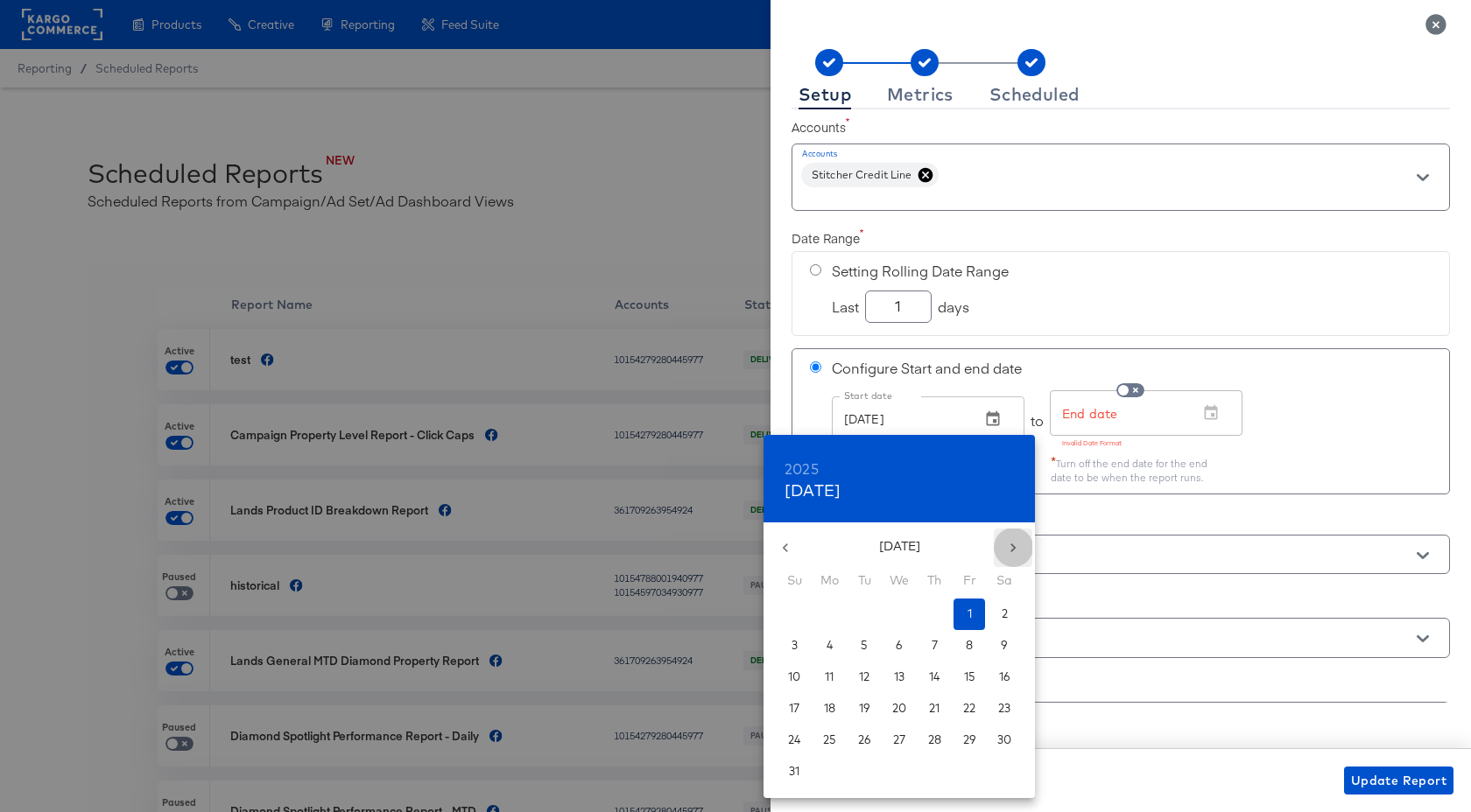
click at [1009, 541] on icon "button" at bounding box center [1013, 548] width 17 height 17
click at [834, 615] on span "1" at bounding box center [829, 613] width 30 height 16
type input "[DATE]"
click at [1050, 360] on div at bounding box center [736, 406] width 1471 height 812
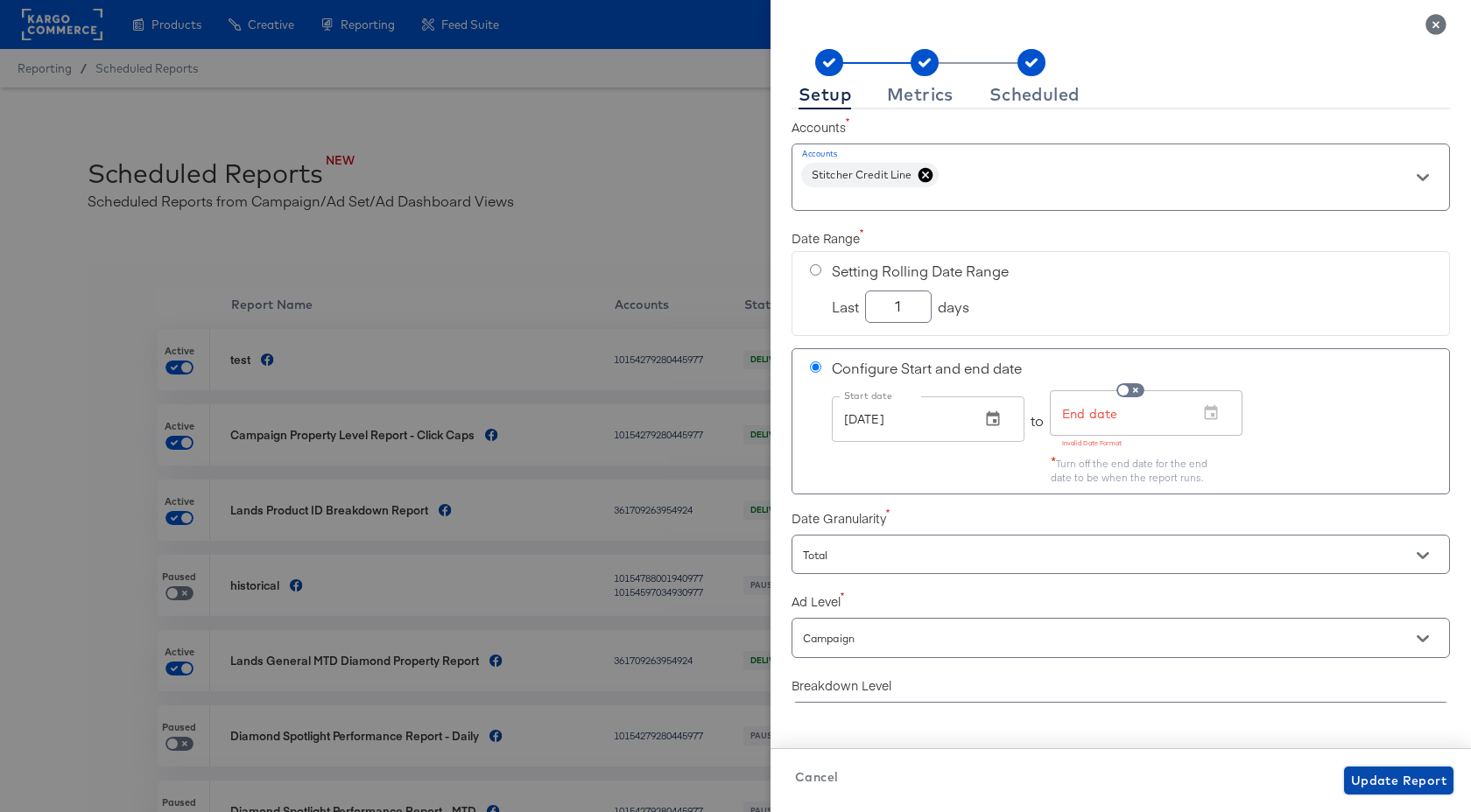
click at [1370, 783] on span "Update Report" at bounding box center [1398, 780] width 95 height 22
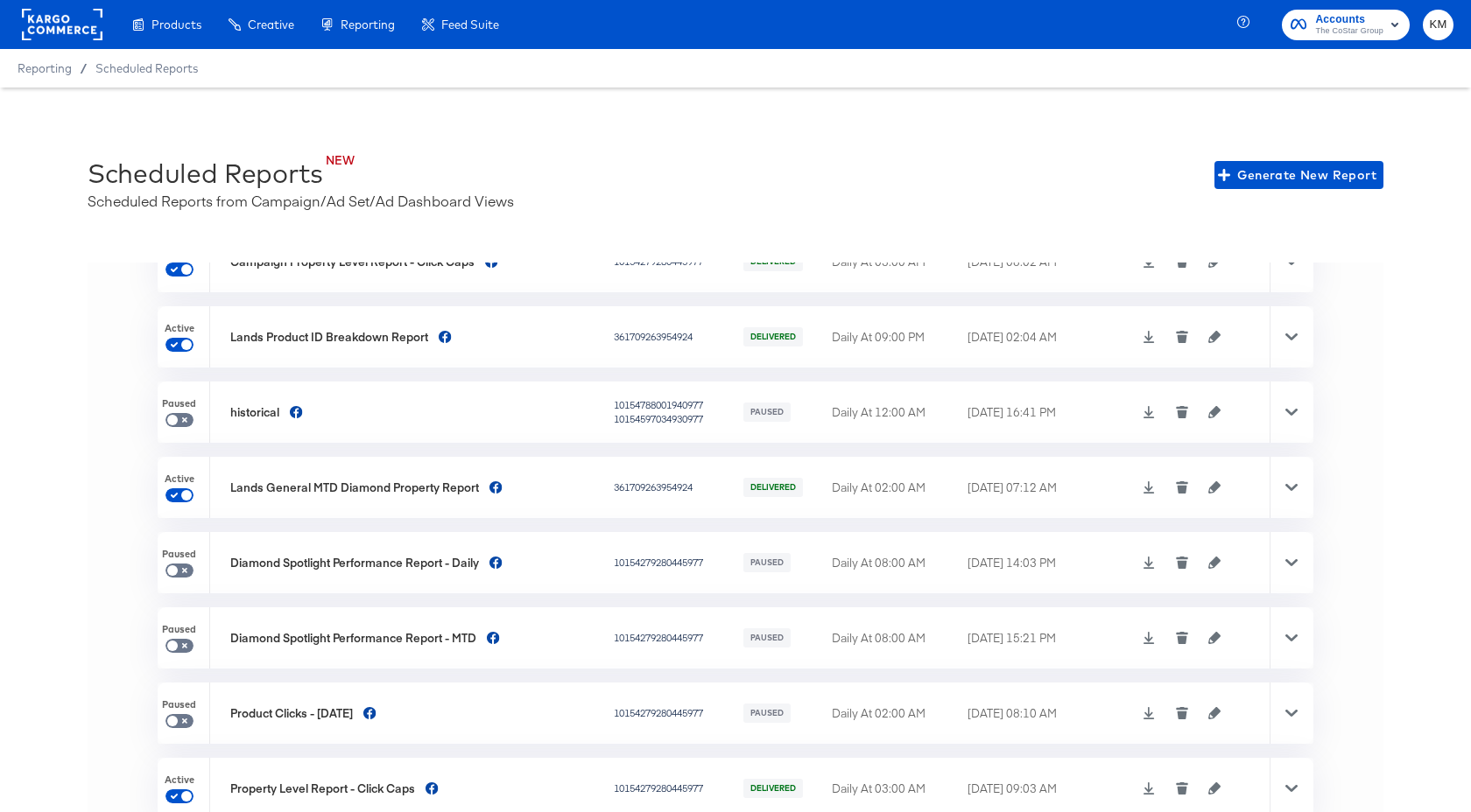
scroll to position [38, 0]
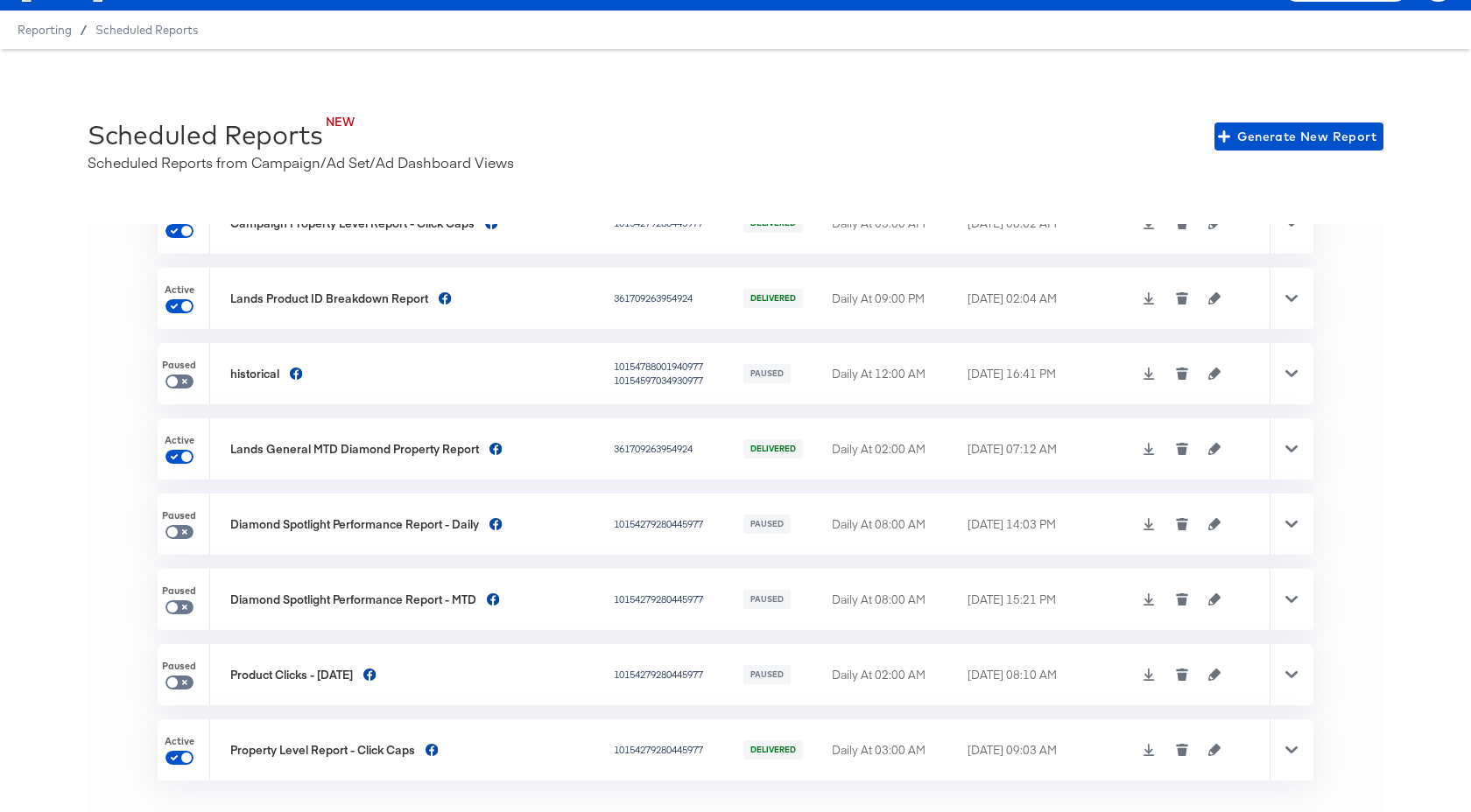
click at [1218, 752] on icon "button" at bounding box center [1214, 750] width 12 height 12
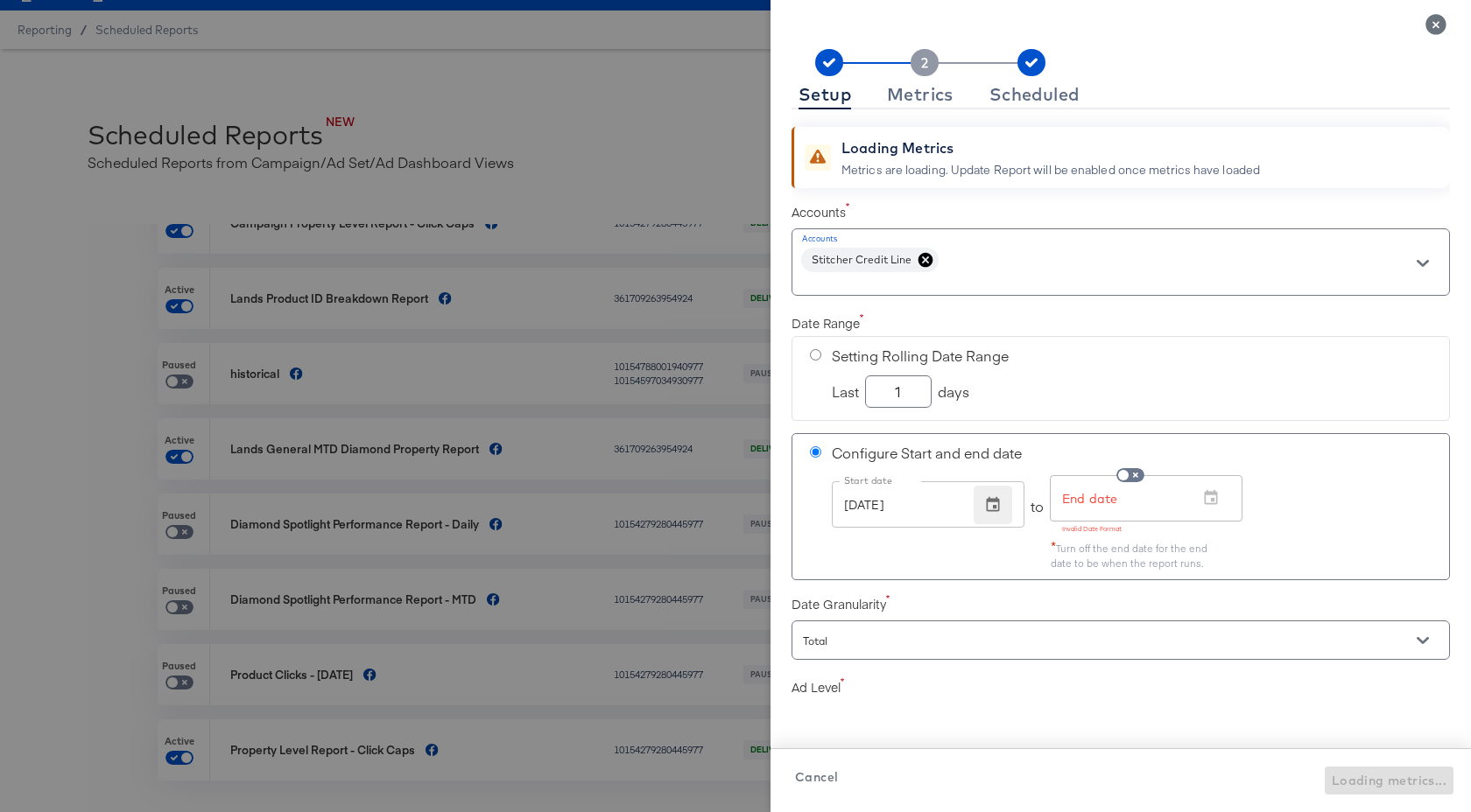
click at [993, 501] on icon "button" at bounding box center [994, 504] width 13 height 15
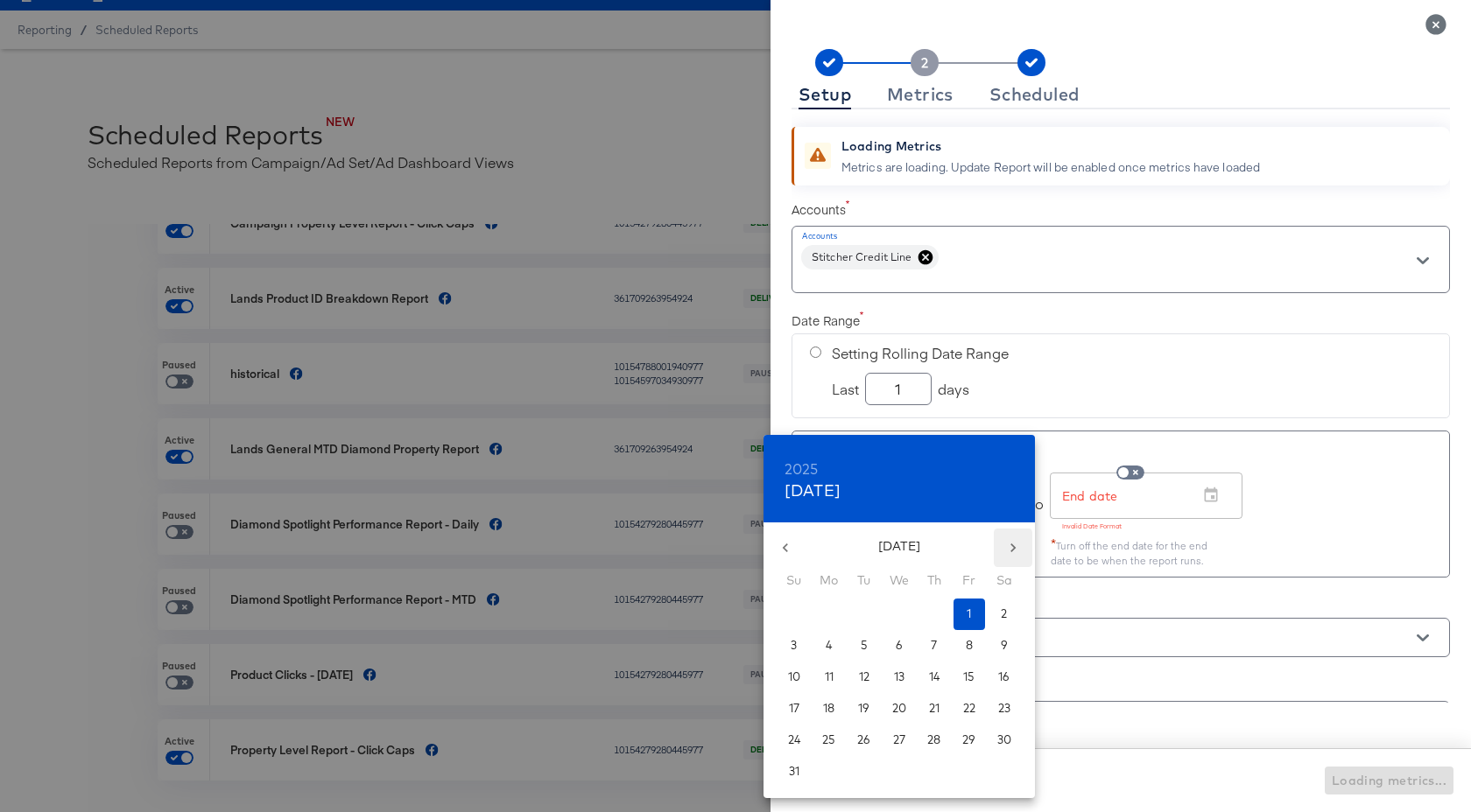
click at [1009, 552] on icon "button" at bounding box center [1013, 548] width 17 height 17
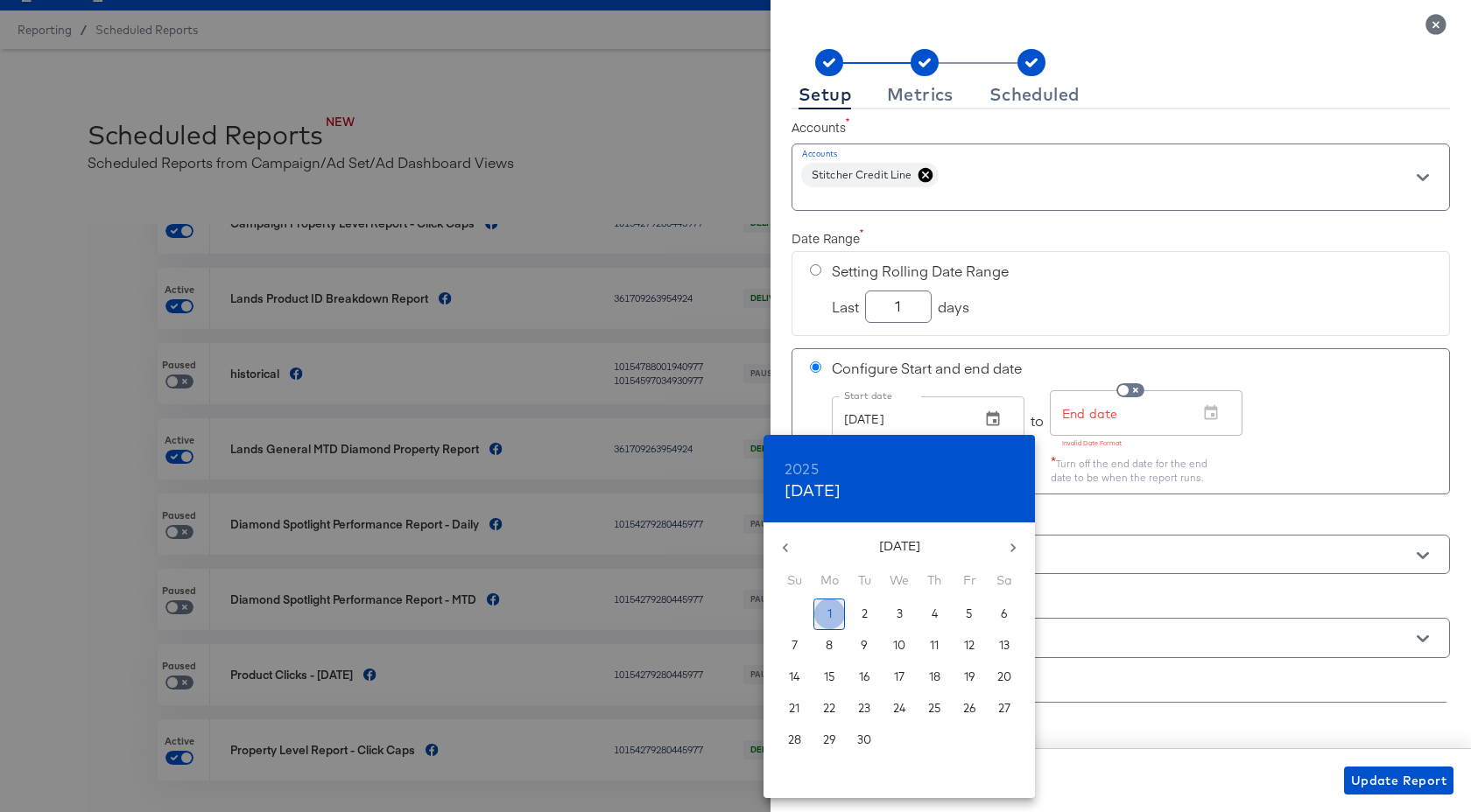
click at [832, 610] on span "1" at bounding box center [829, 613] width 30 height 16
type input "[DATE]"
click at [1134, 516] on div at bounding box center [736, 406] width 1471 height 812
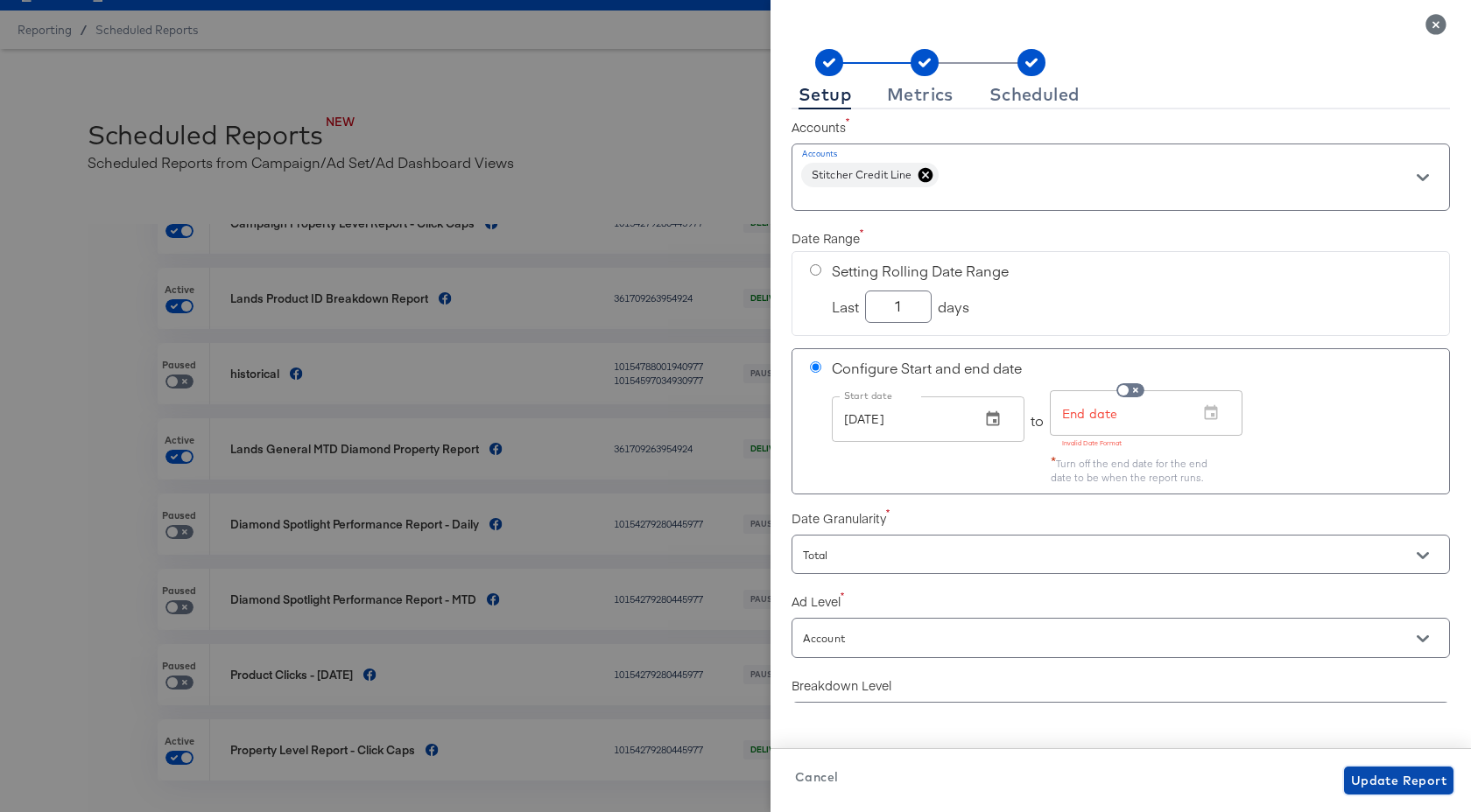
click at [1387, 787] on span "Update Report" at bounding box center [1398, 780] width 95 height 22
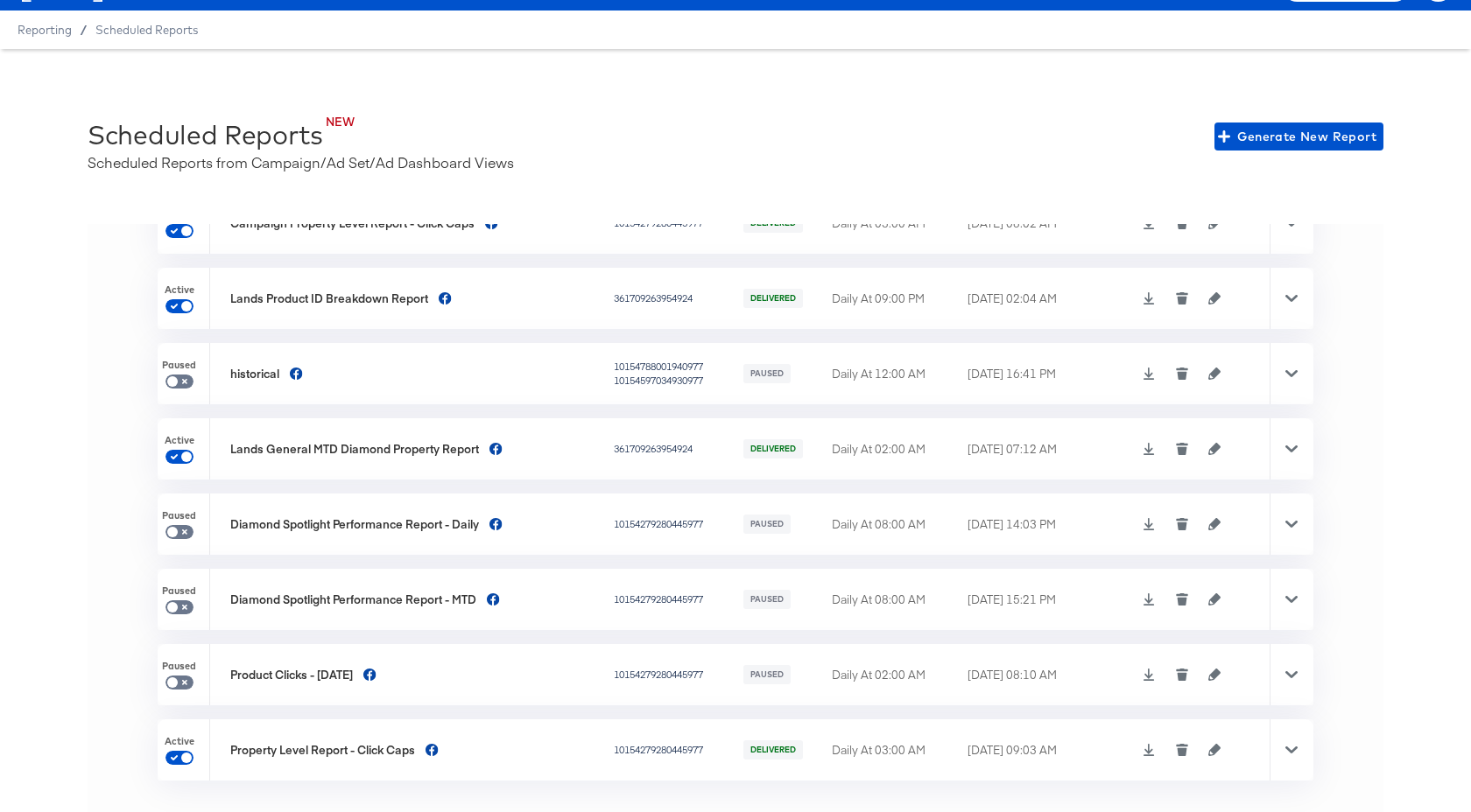
scroll to position [0, 0]
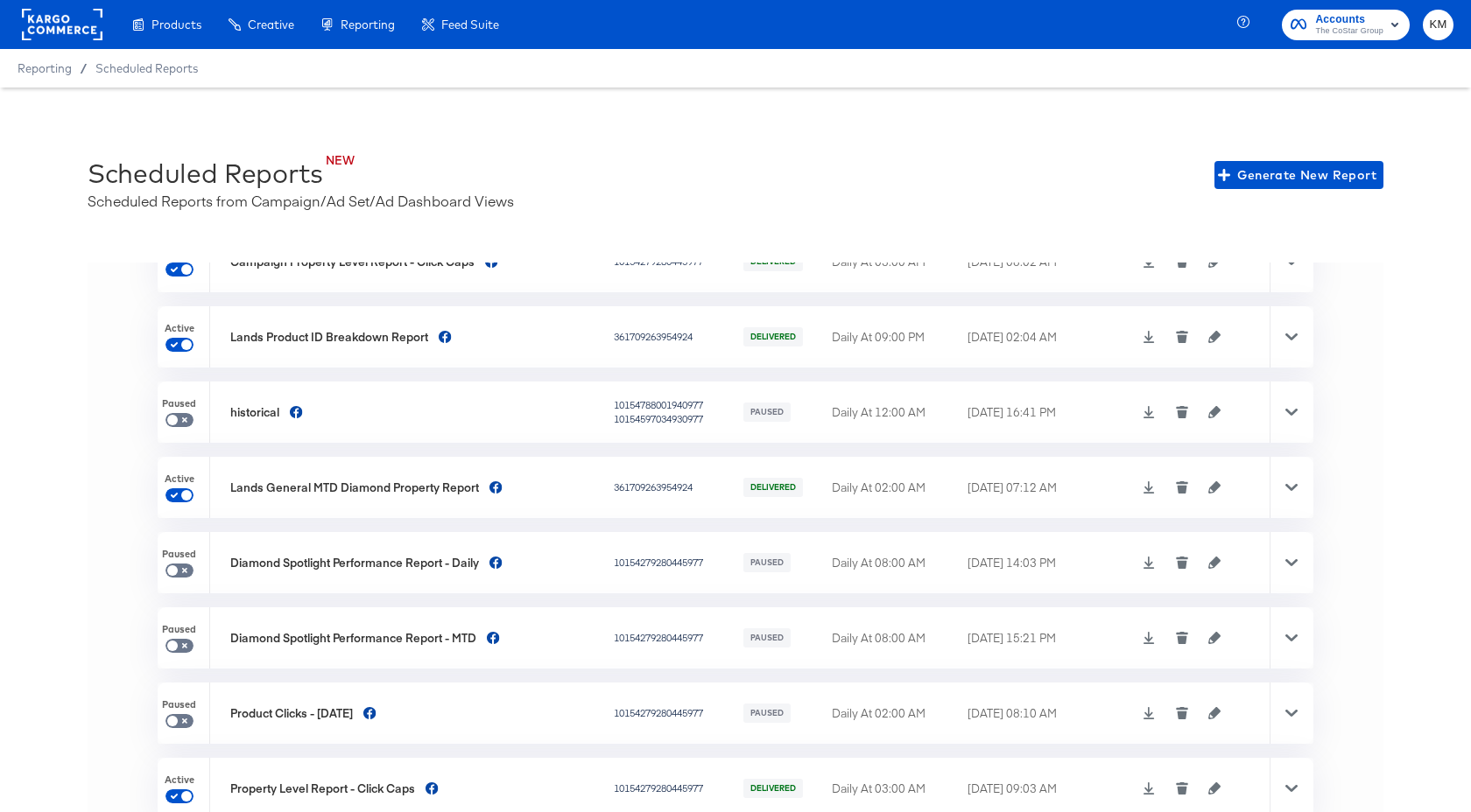
click at [1352, 19] on span "Accounts" at bounding box center [1349, 19] width 68 height 18
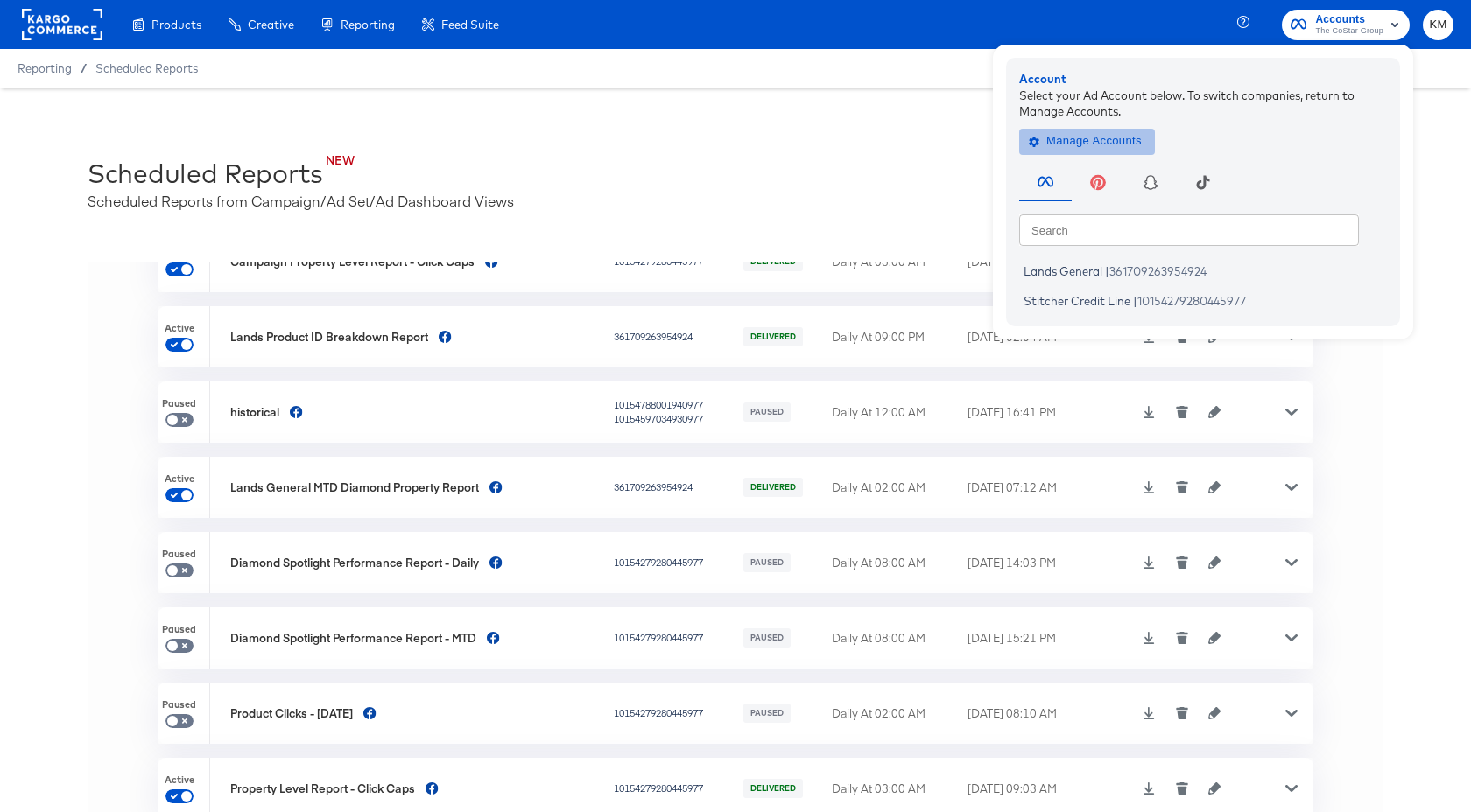
click at [1113, 134] on span "Manage Accounts" at bounding box center [1087, 141] width 109 height 20
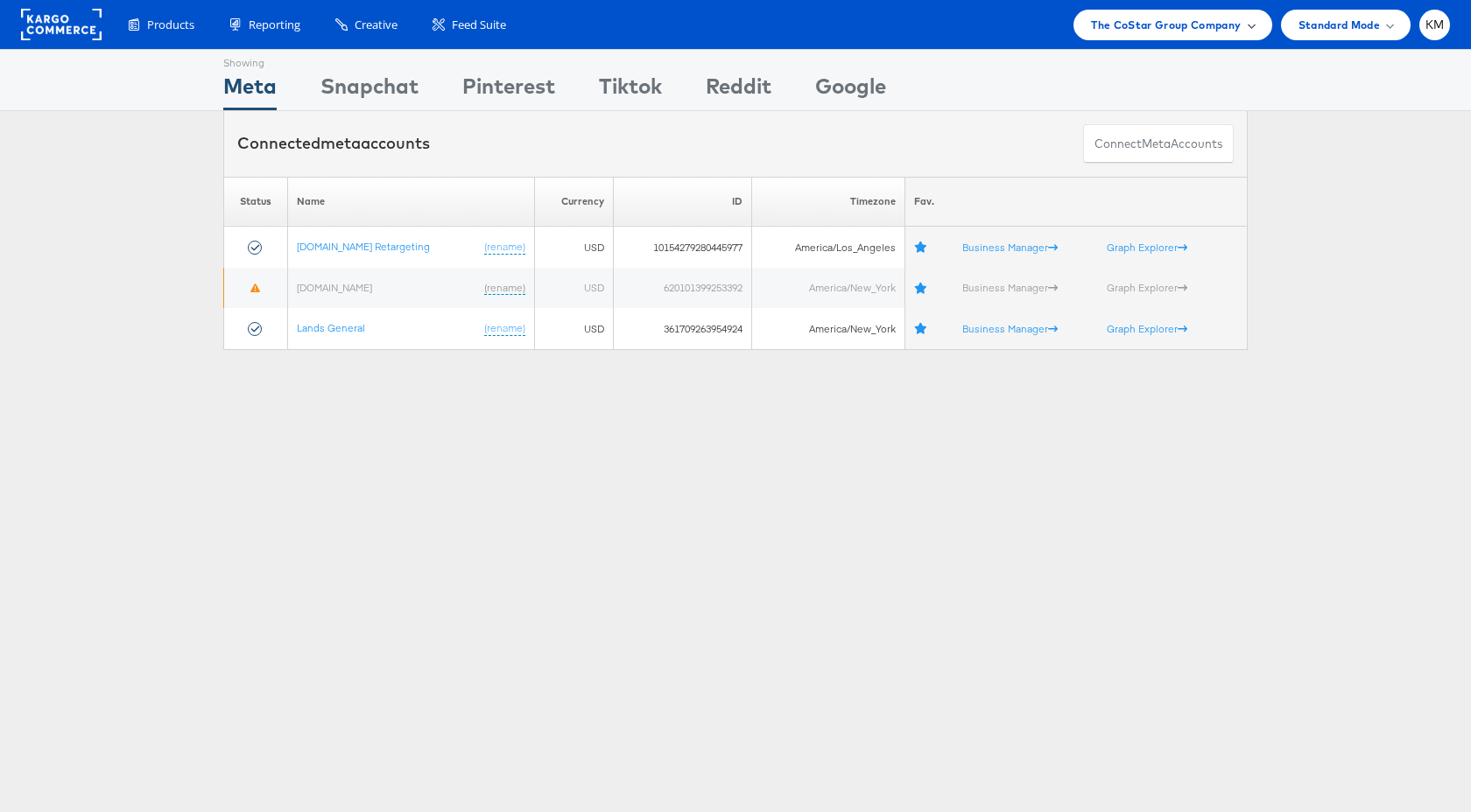
click at [1138, 15] on span "The CoStar Group Company" at bounding box center [1166, 24] width 150 height 18
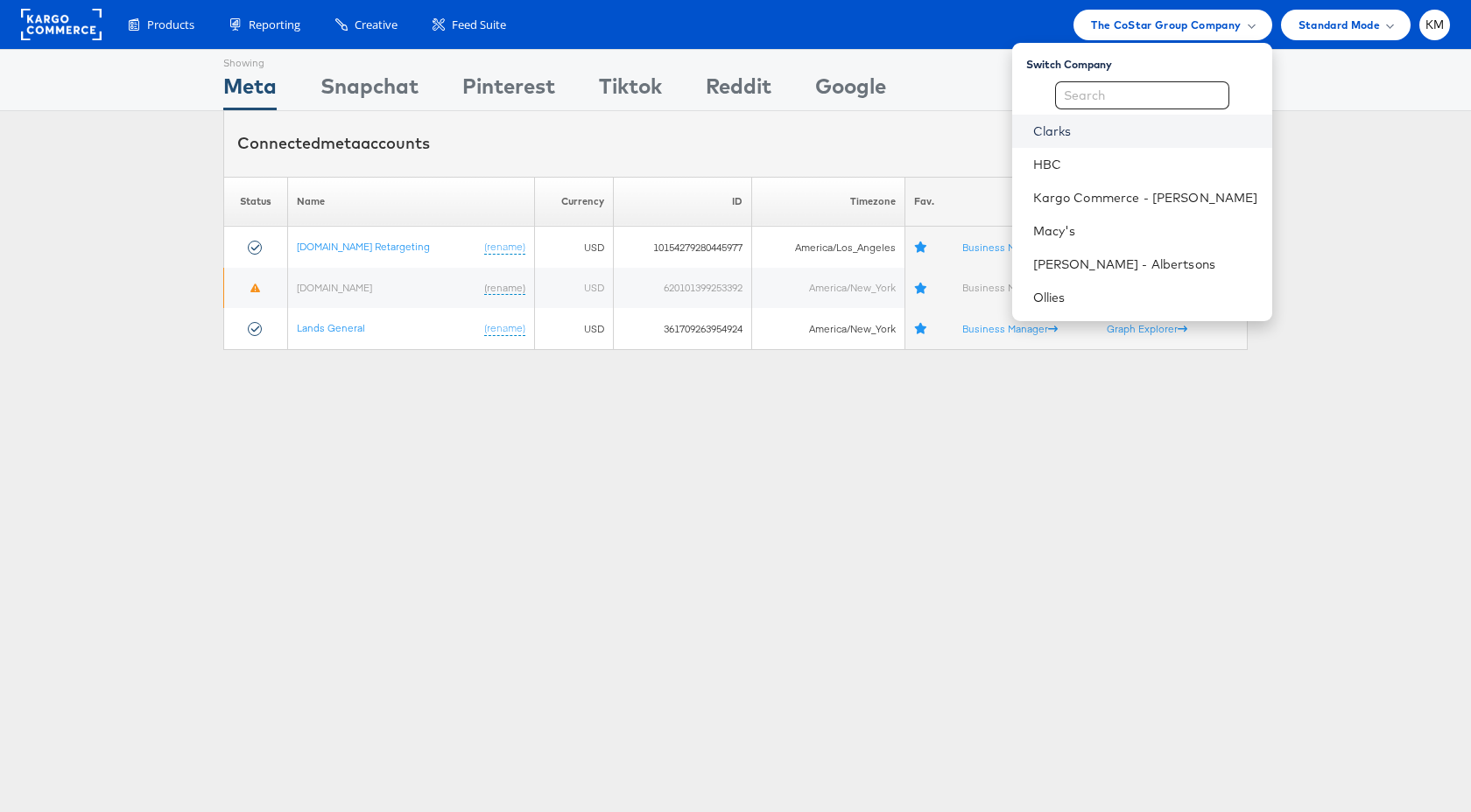
click at [1063, 137] on link "Clarks" at bounding box center [1145, 131] width 225 height 17
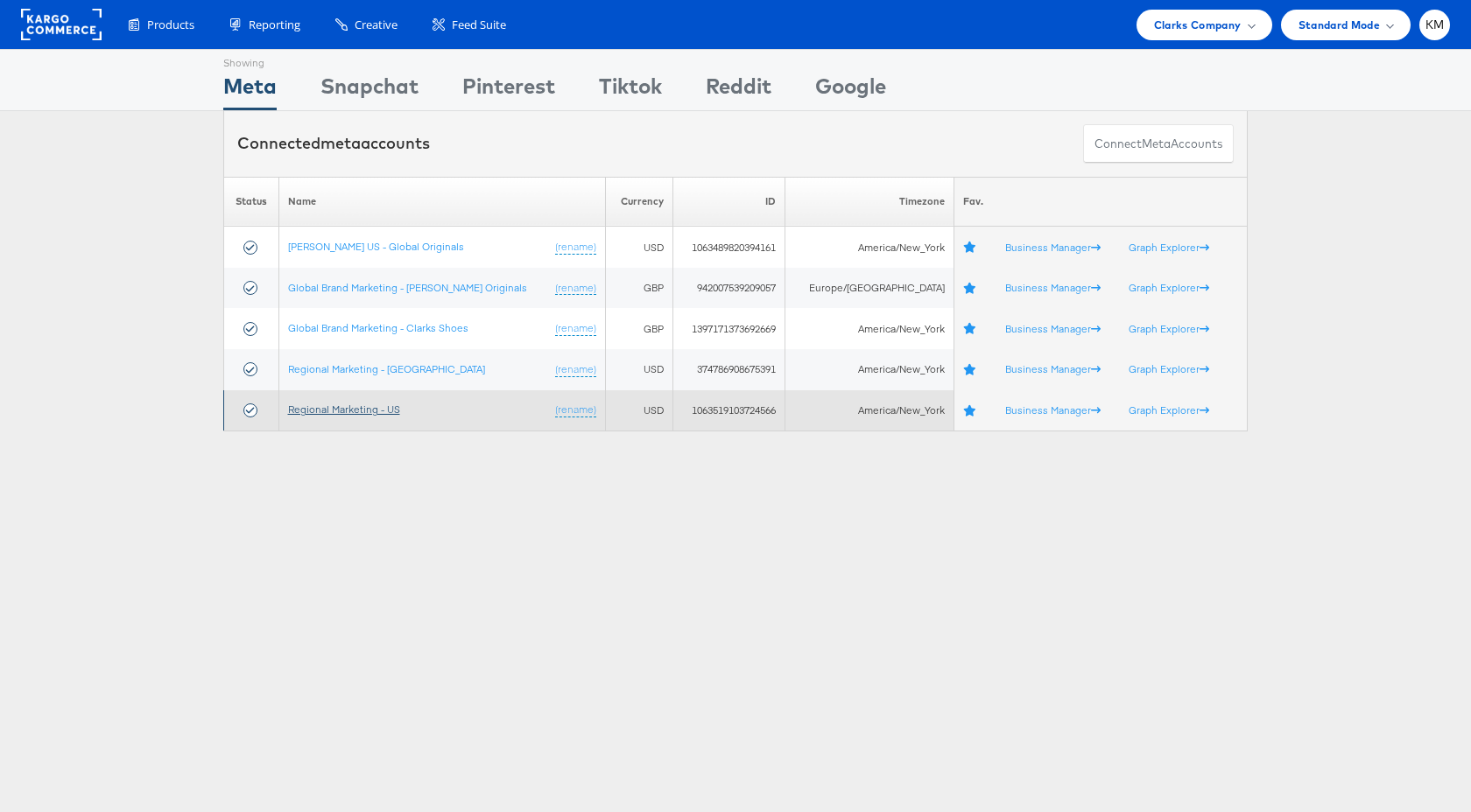
click at [370, 411] on link "Regional Marketing - US" at bounding box center [344, 409] width 112 height 13
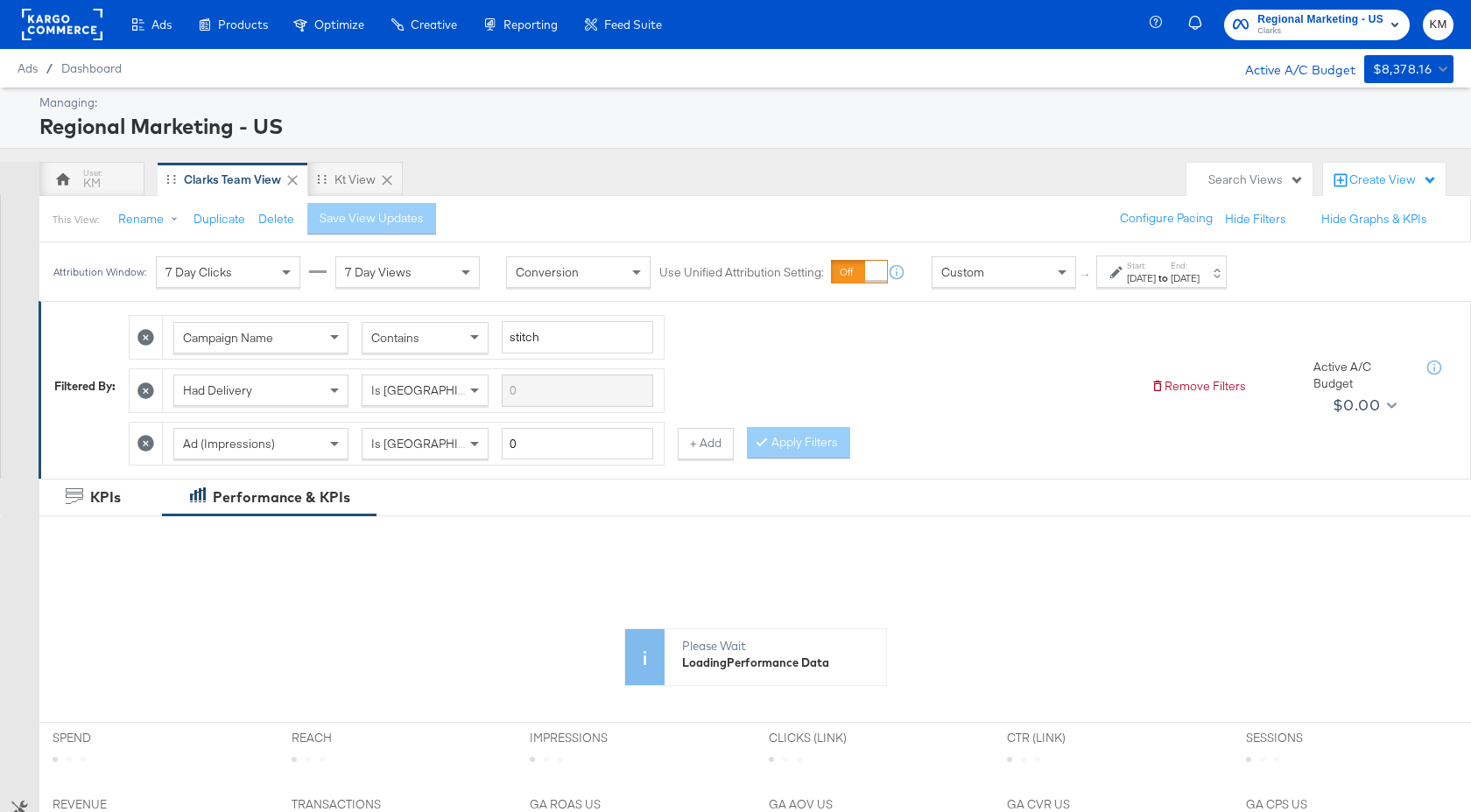
click at [1156, 274] on div "[DATE]" at bounding box center [1142, 278] width 29 height 14
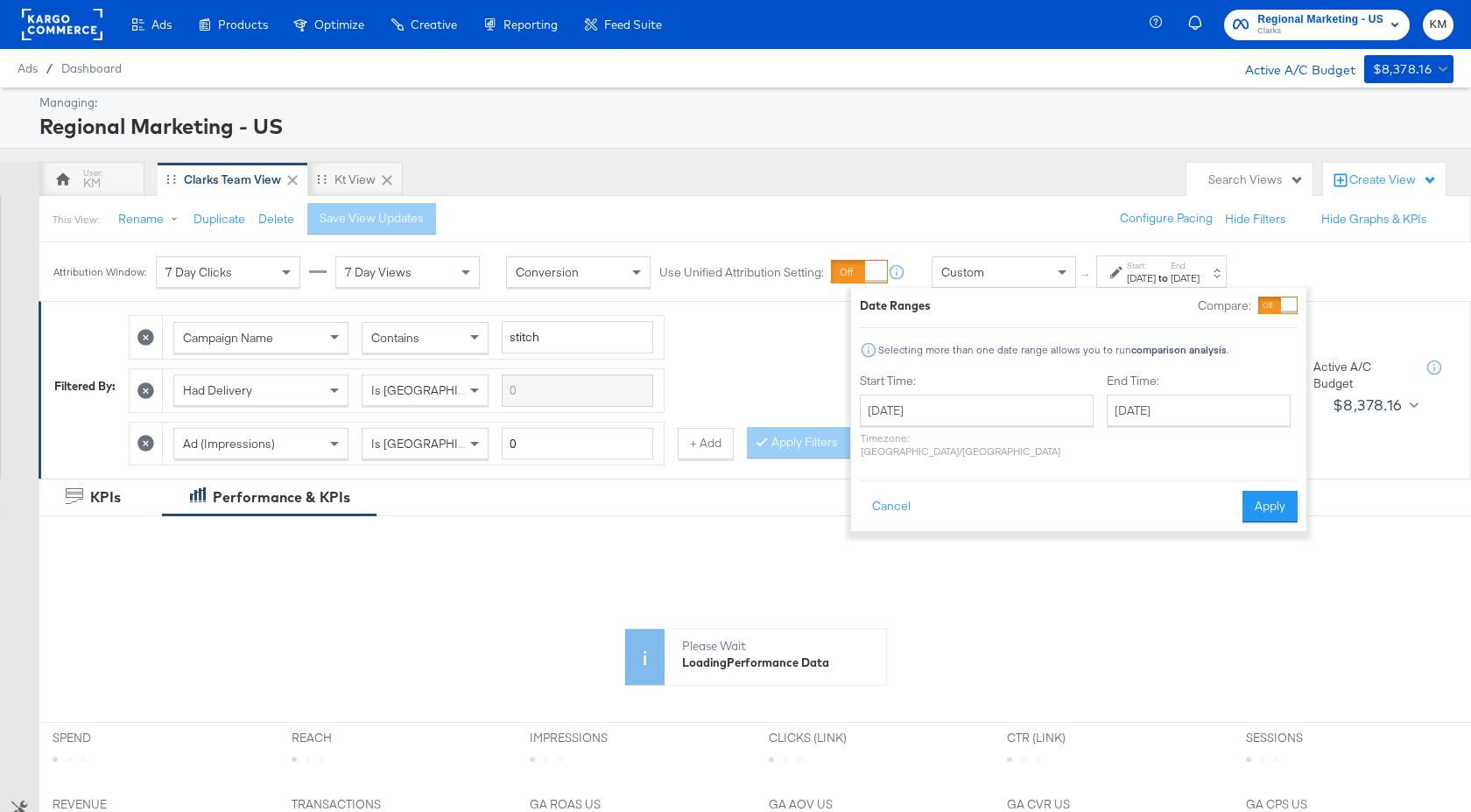
click at [1156, 279] on div "[DATE]" at bounding box center [1142, 278] width 29 height 14
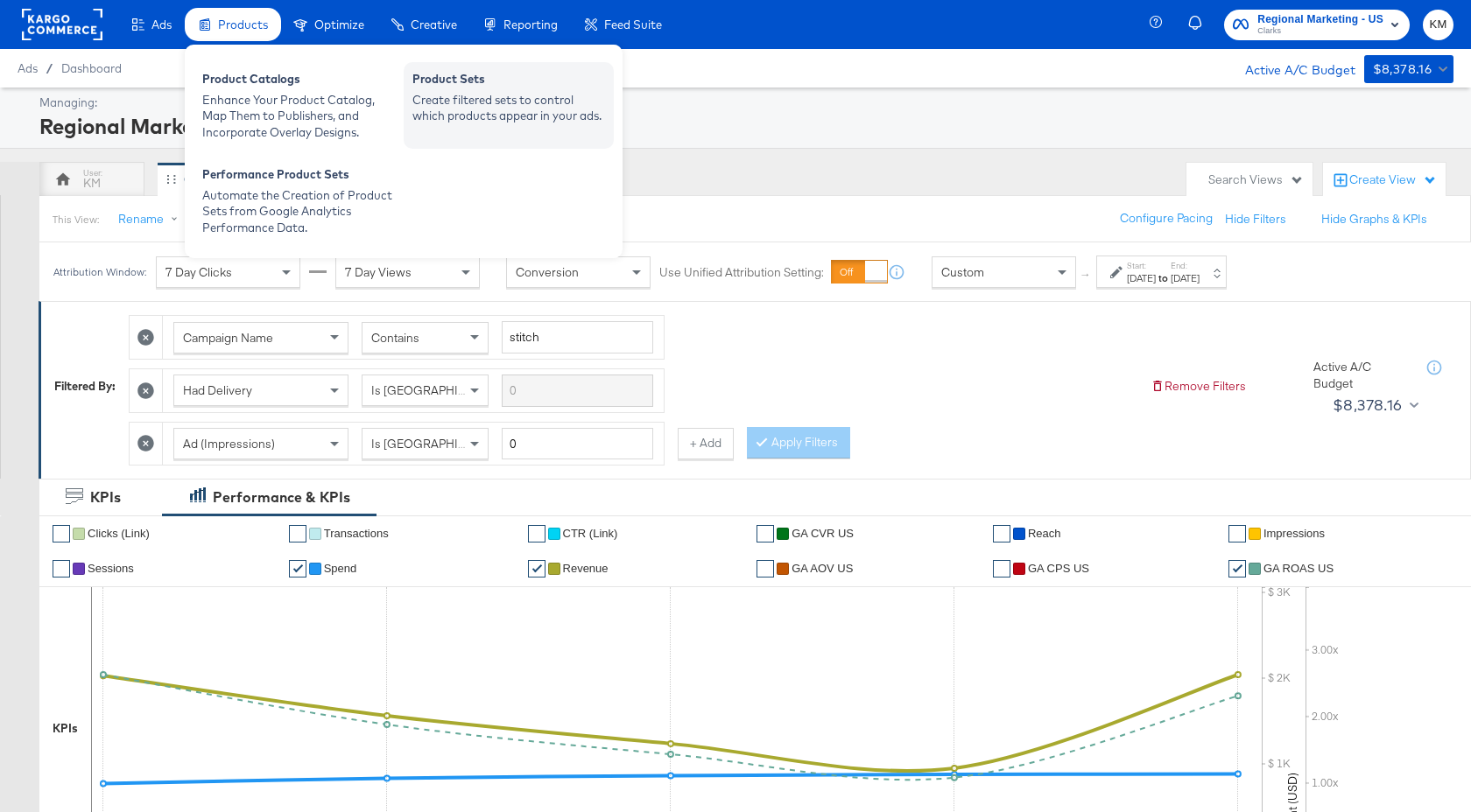
click at [560, 77] on div "Product Sets" at bounding box center [509, 82] width 193 height 21
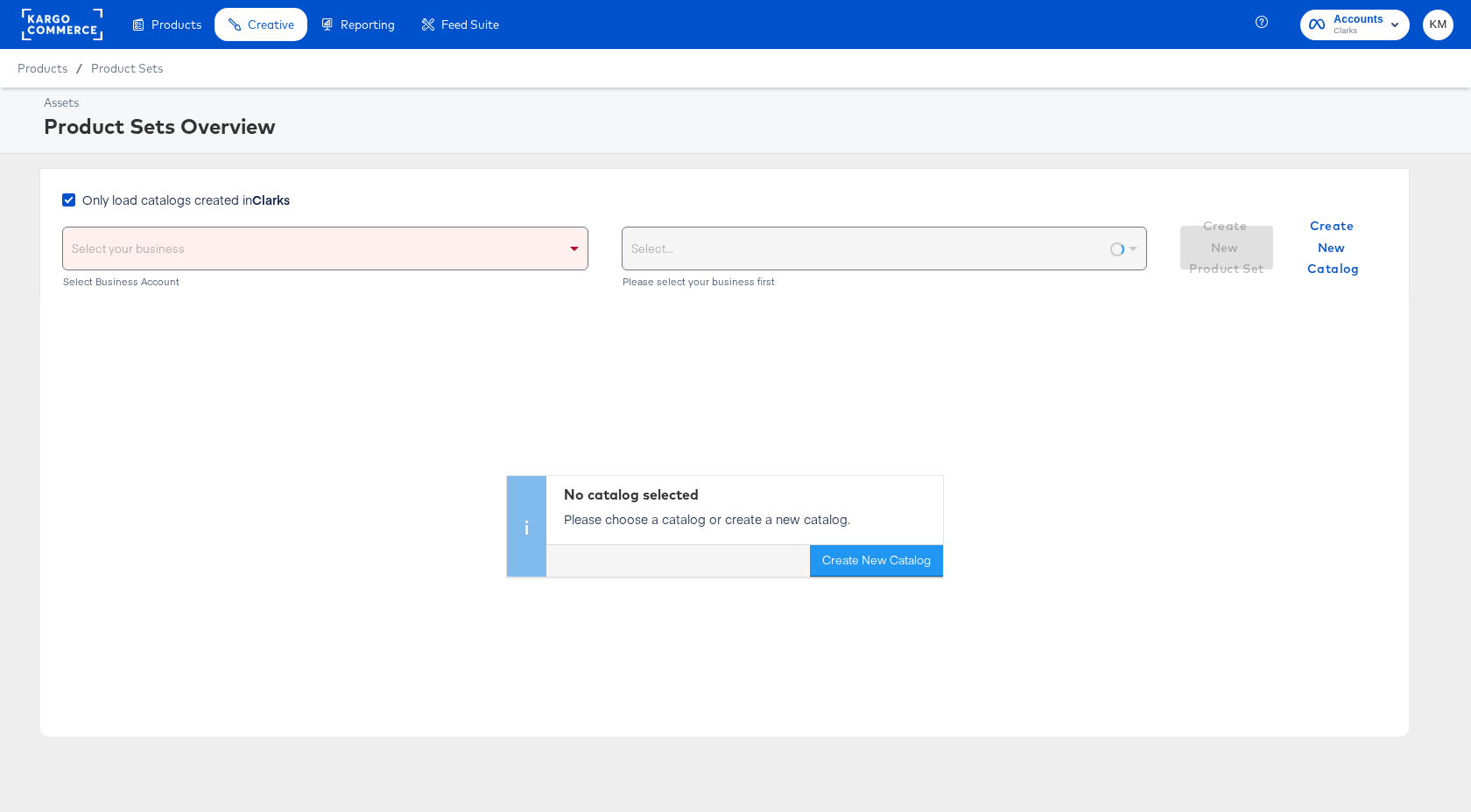
click at [259, 201] on strong "Clarks" at bounding box center [271, 200] width 37 height 17
click at [0, 0] on input "Only load catalogs created in Clarks" at bounding box center [0, 0] width 0 height 0
click at [267, 247] on div "Select your business" at bounding box center [326, 249] width 524 height 42
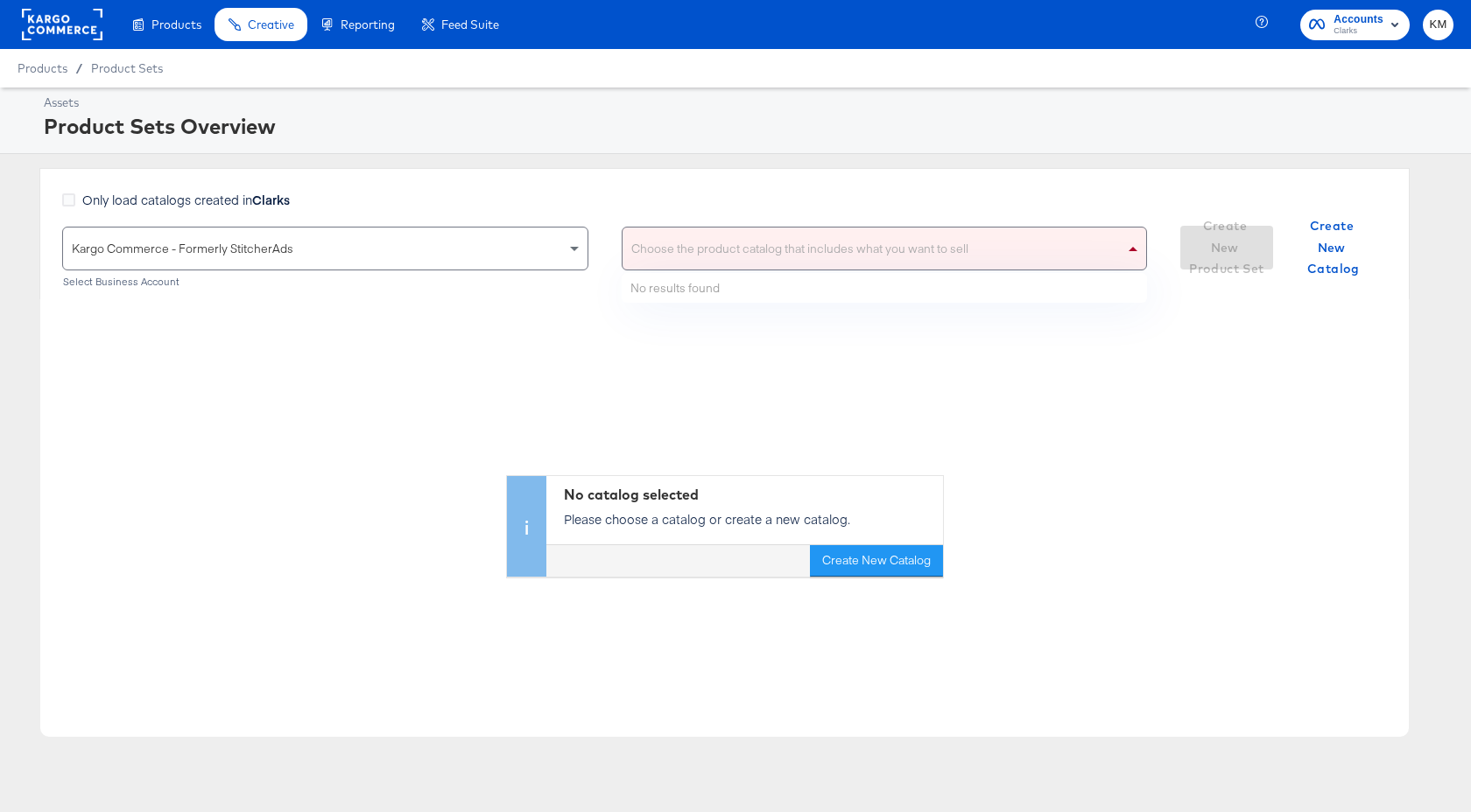
click at [712, 245] on div "Choose the product catalog that includes what you want to sell" at bounding box center [884, 249] width 524 height 42
type input "clarks"
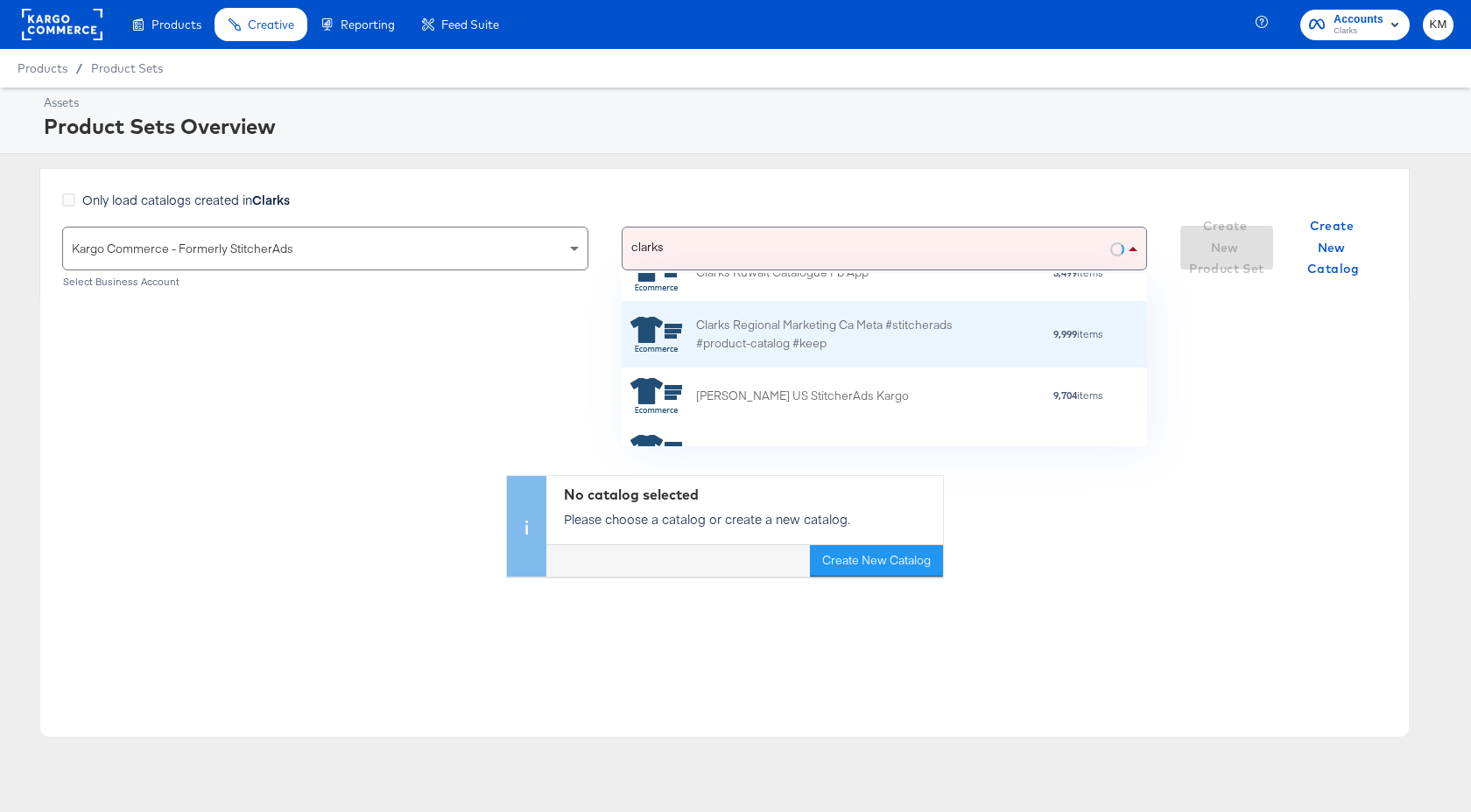
scroll to position [105, 0]
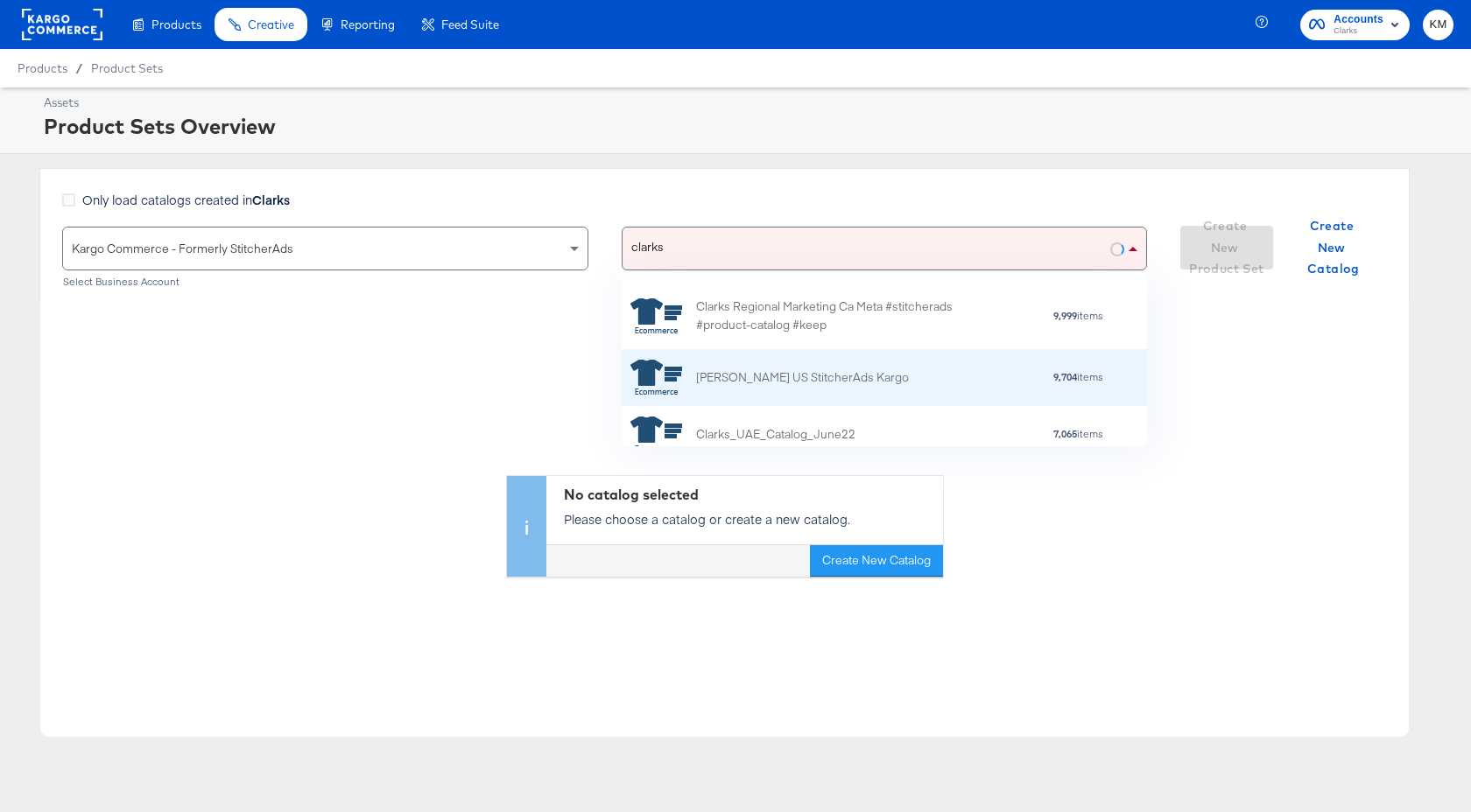
click at [751, 387] on div "[PERSON_NAME] US StitcherAds Kargo" at bounding box center [770, 377] width 278 height 35
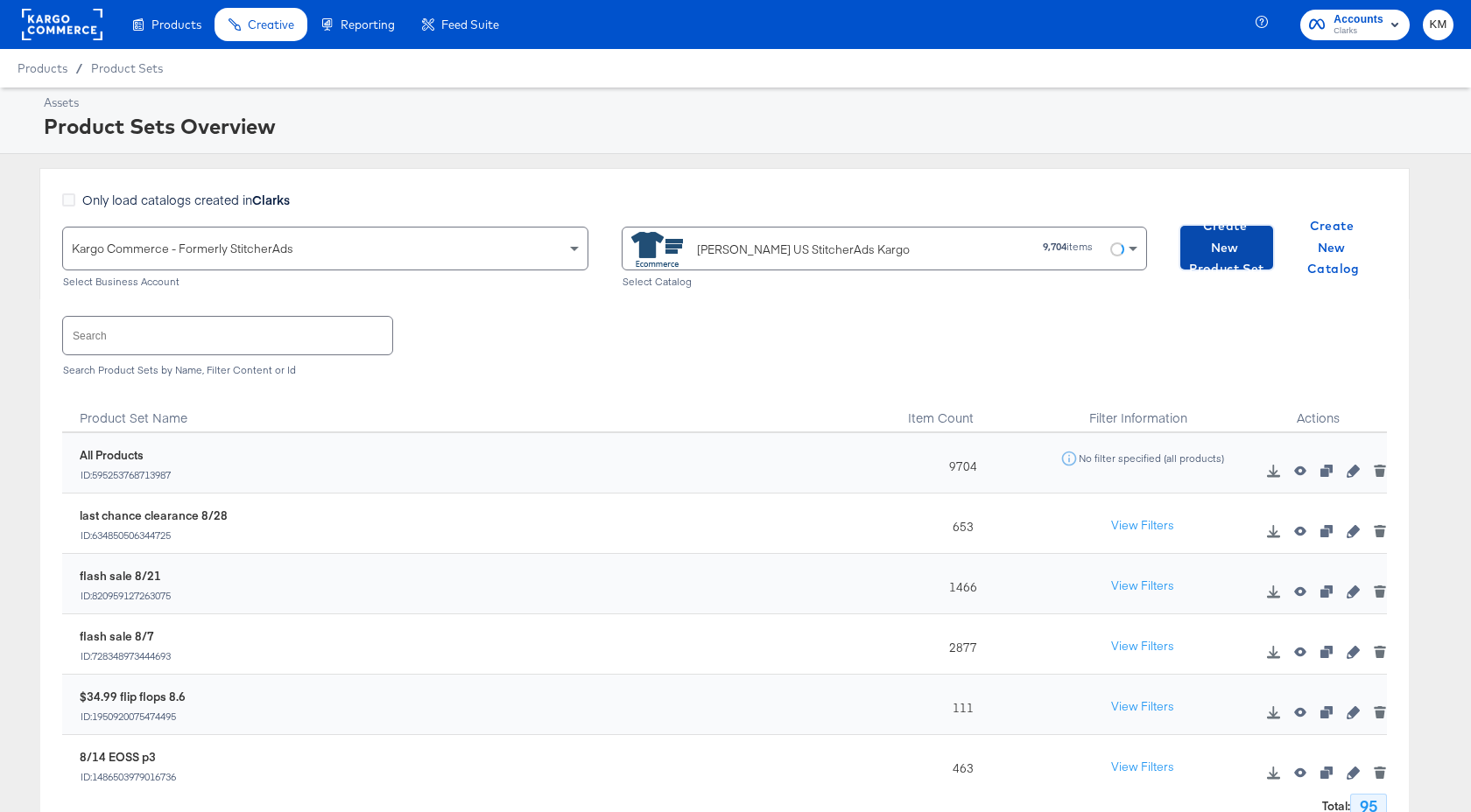
click at [1230, 261] on span "Create New Product Set" at bounding box center [1227, 247] width 79 height 64
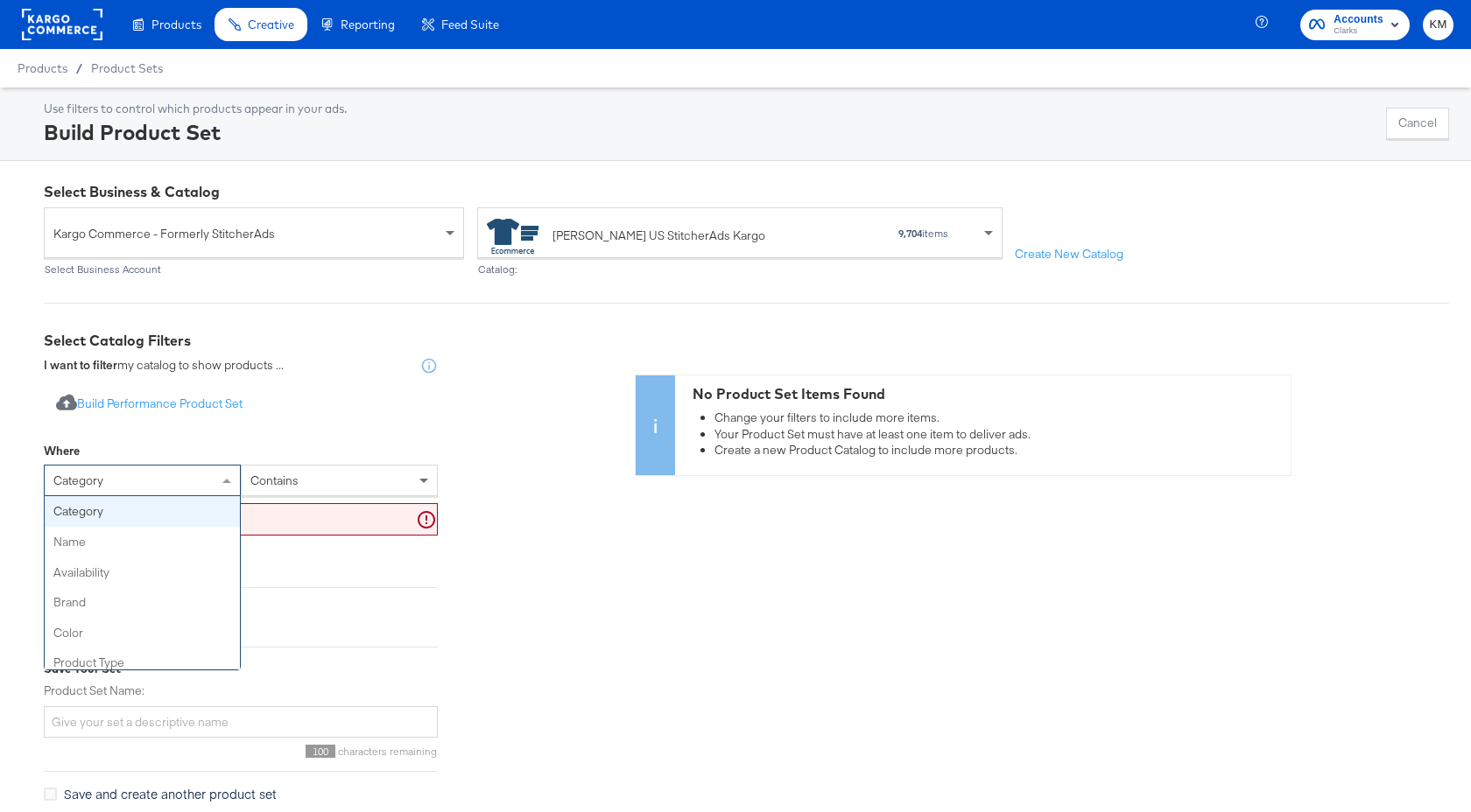
click at [188, 482] on div "category" at bounding box center [142, 480] width 195 height 30
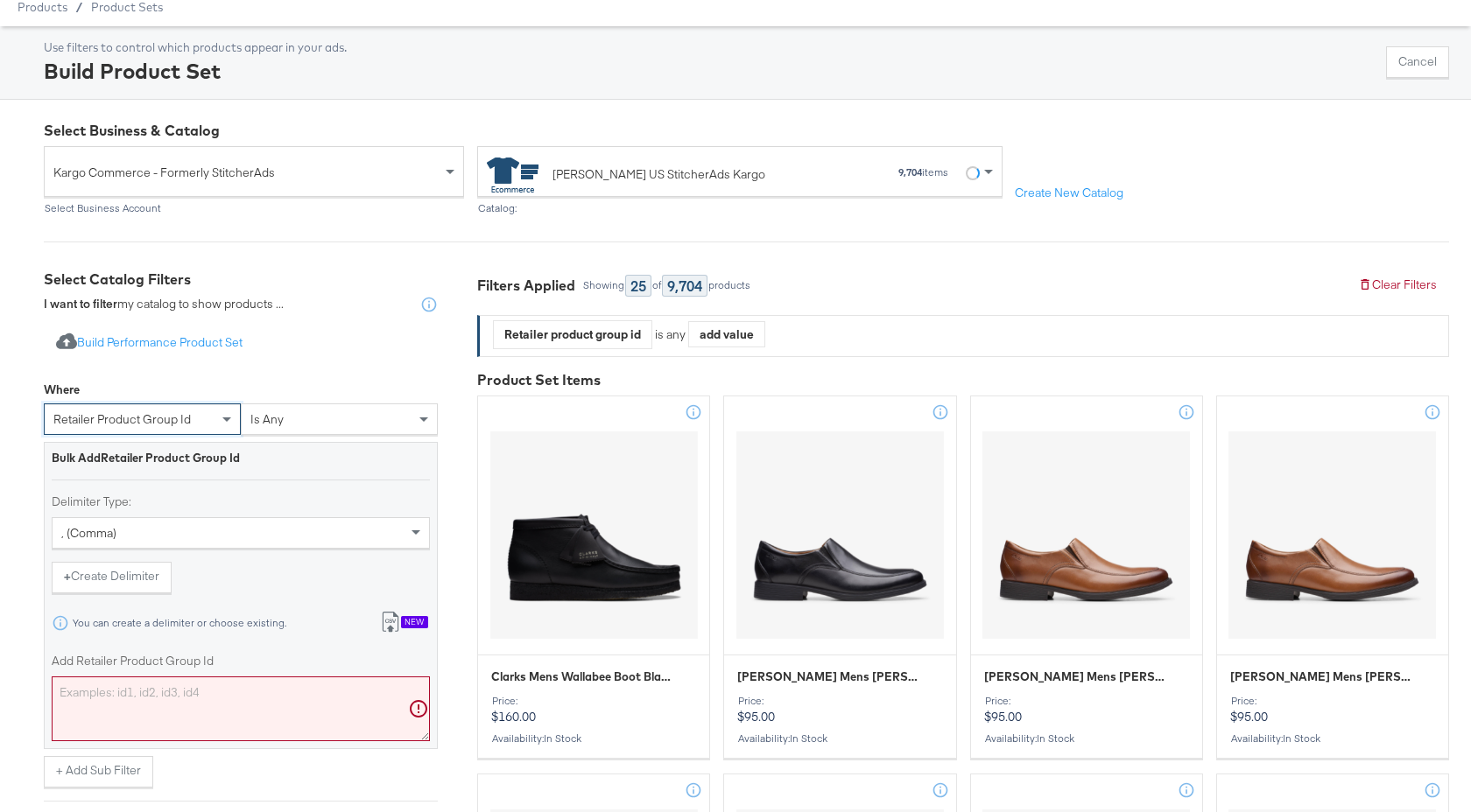
scroll to position [272, 0]
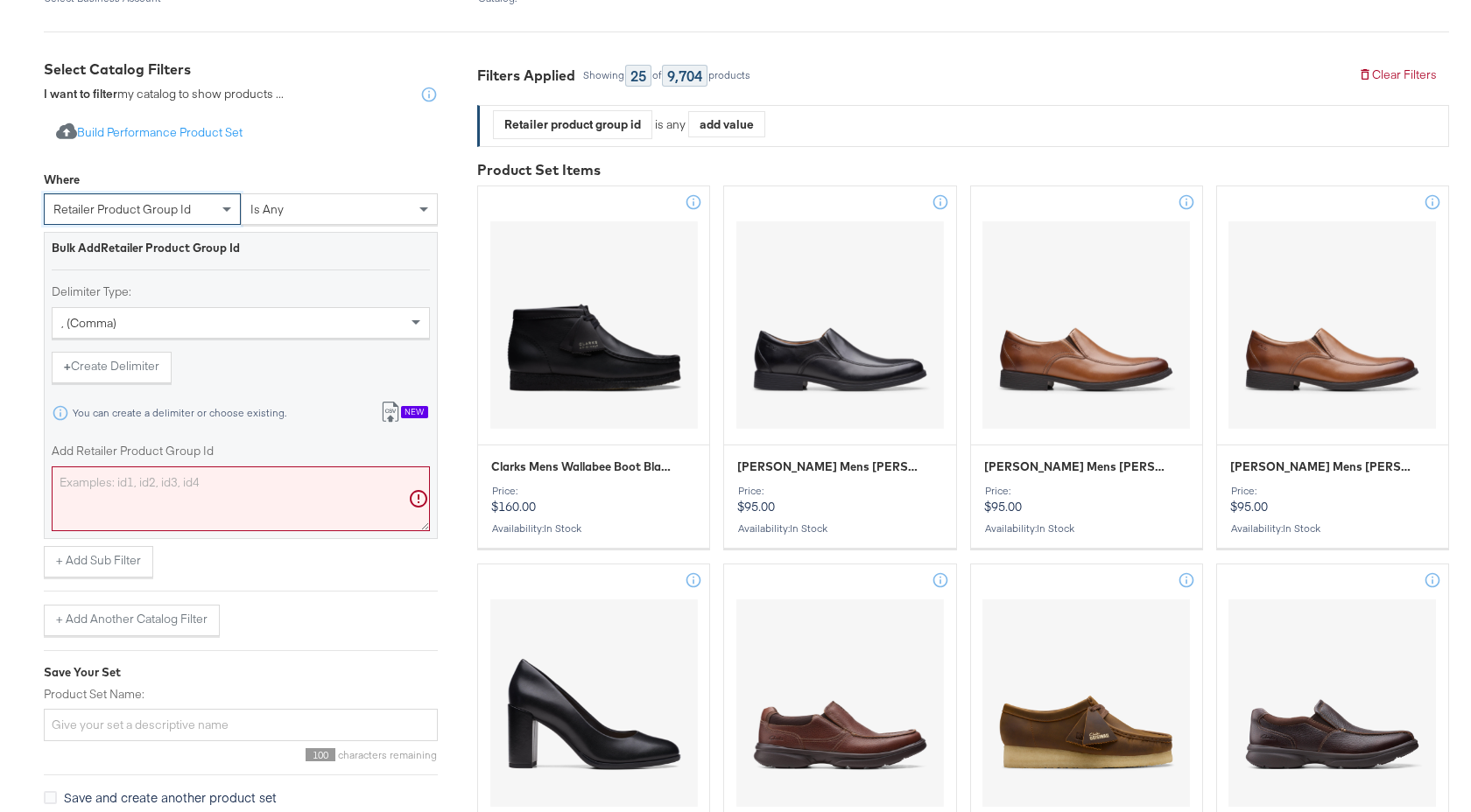
click at [187, 494] on textarea "Add Retailer Product Group Id" at bounding box center [241, 498] width 378 height 64
paste textarea "26184064,26184065,26184066,26184068,26184067,26184069,26184070,26183248,2618398…"
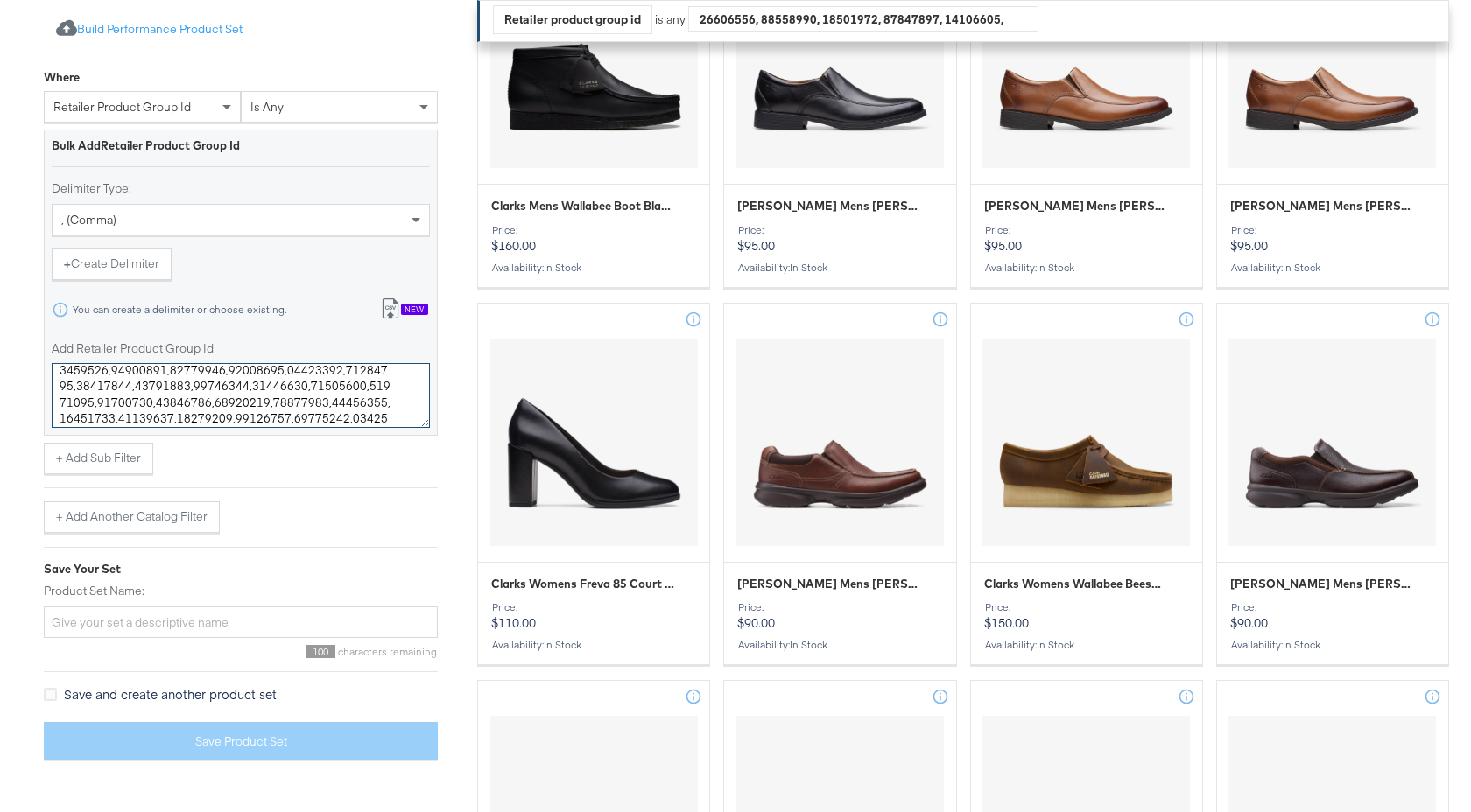
scroll to position [330, 0]
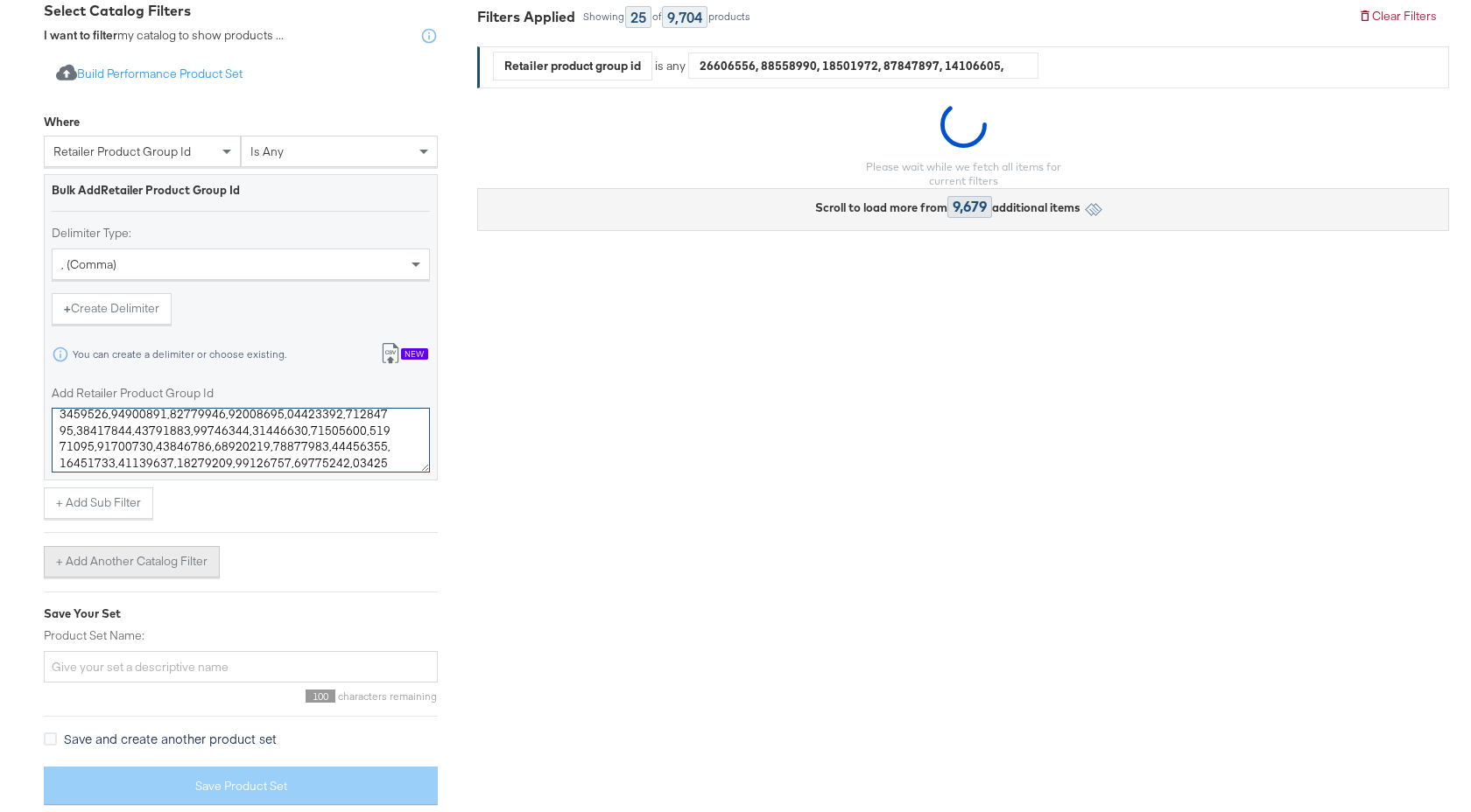
type textarea "26184064,26184065,26184066,26184068,26184067,26184069,26184070,26183248,2618398…"
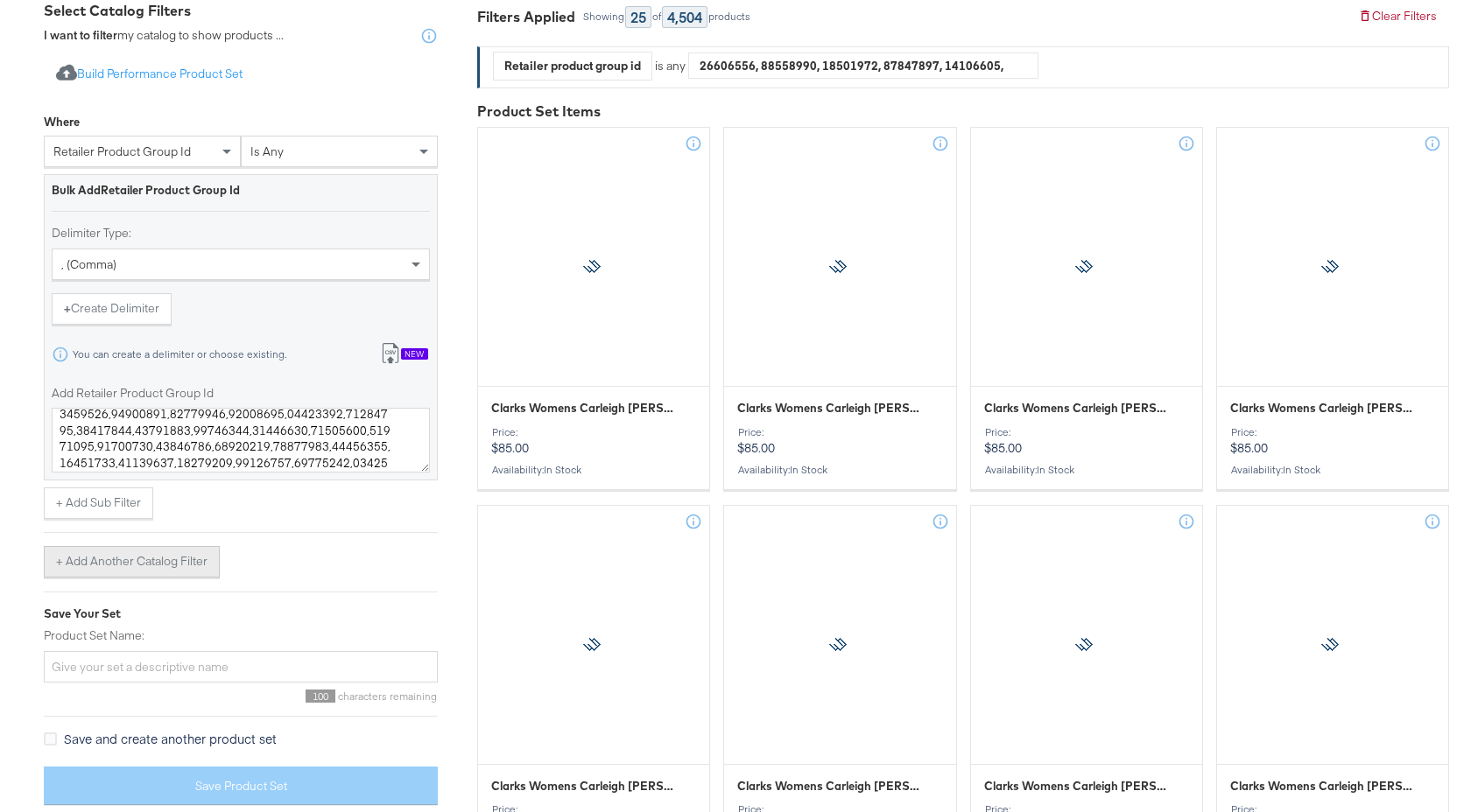
click at [158, 559] on button "+ Add Another Catalog Filter" at bounding box center [132, 561] width 176 height 32
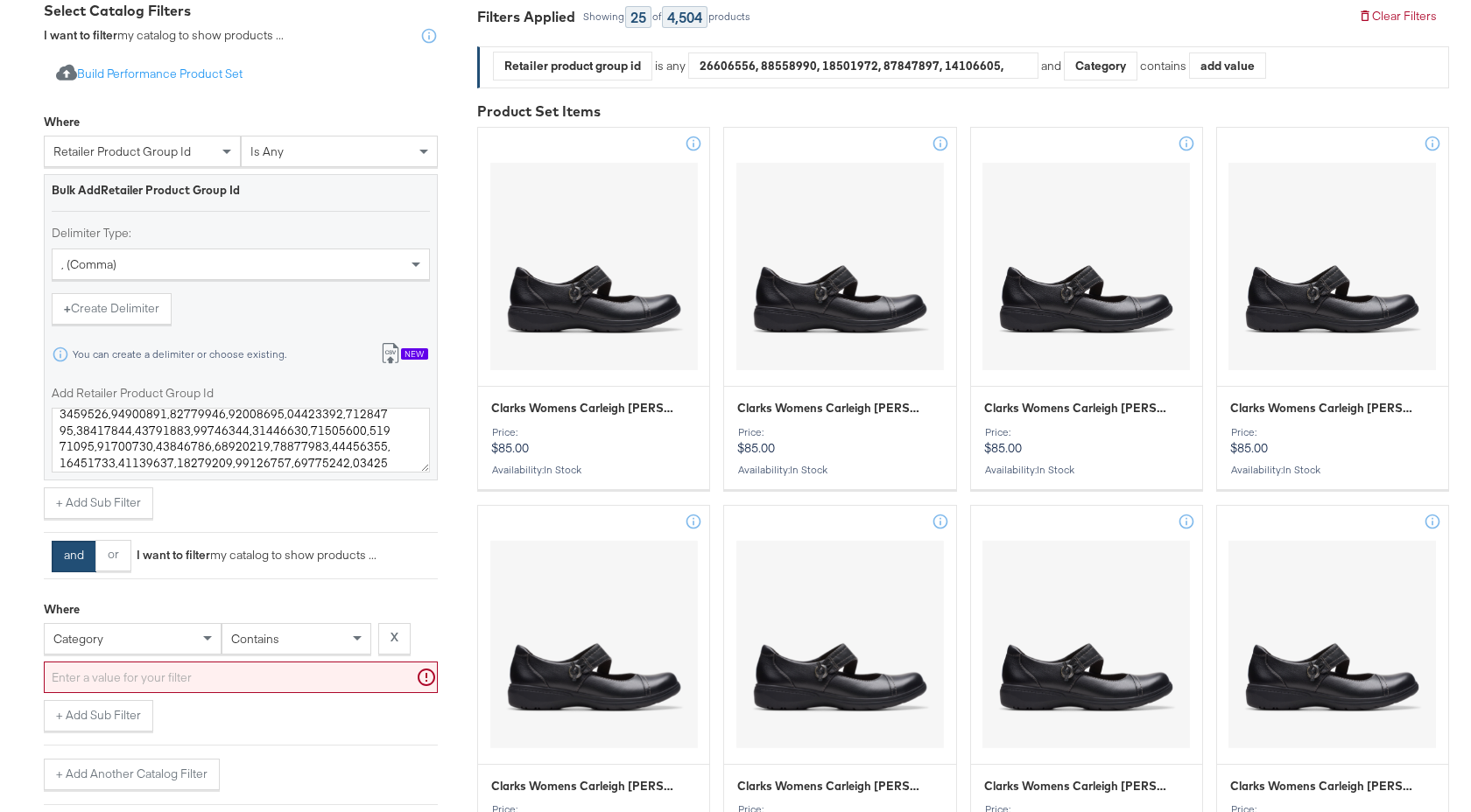
scroll to position [346, 0]
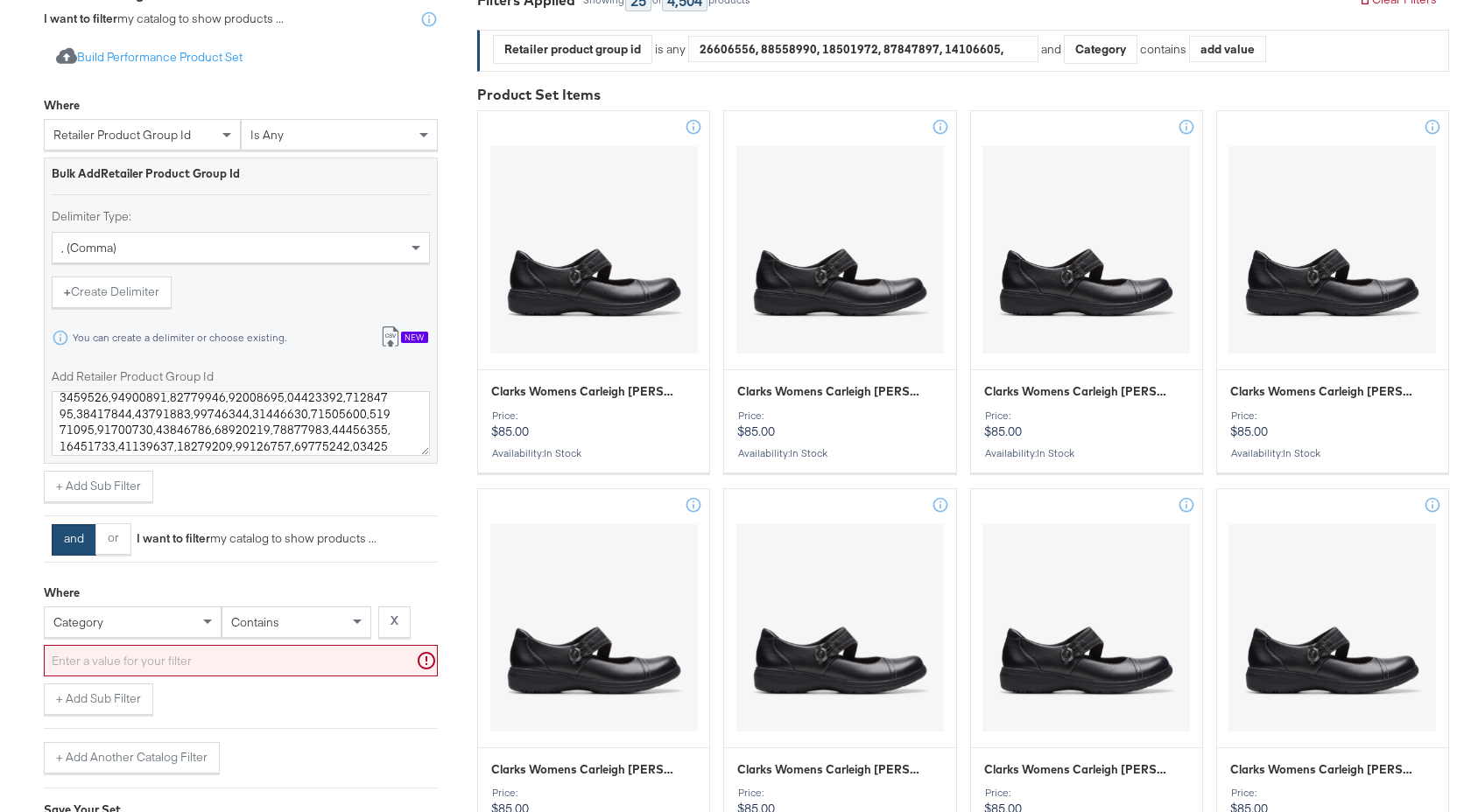
click at [143, 638] on div "category" at bounding box center [133, 622] width 178 height 32
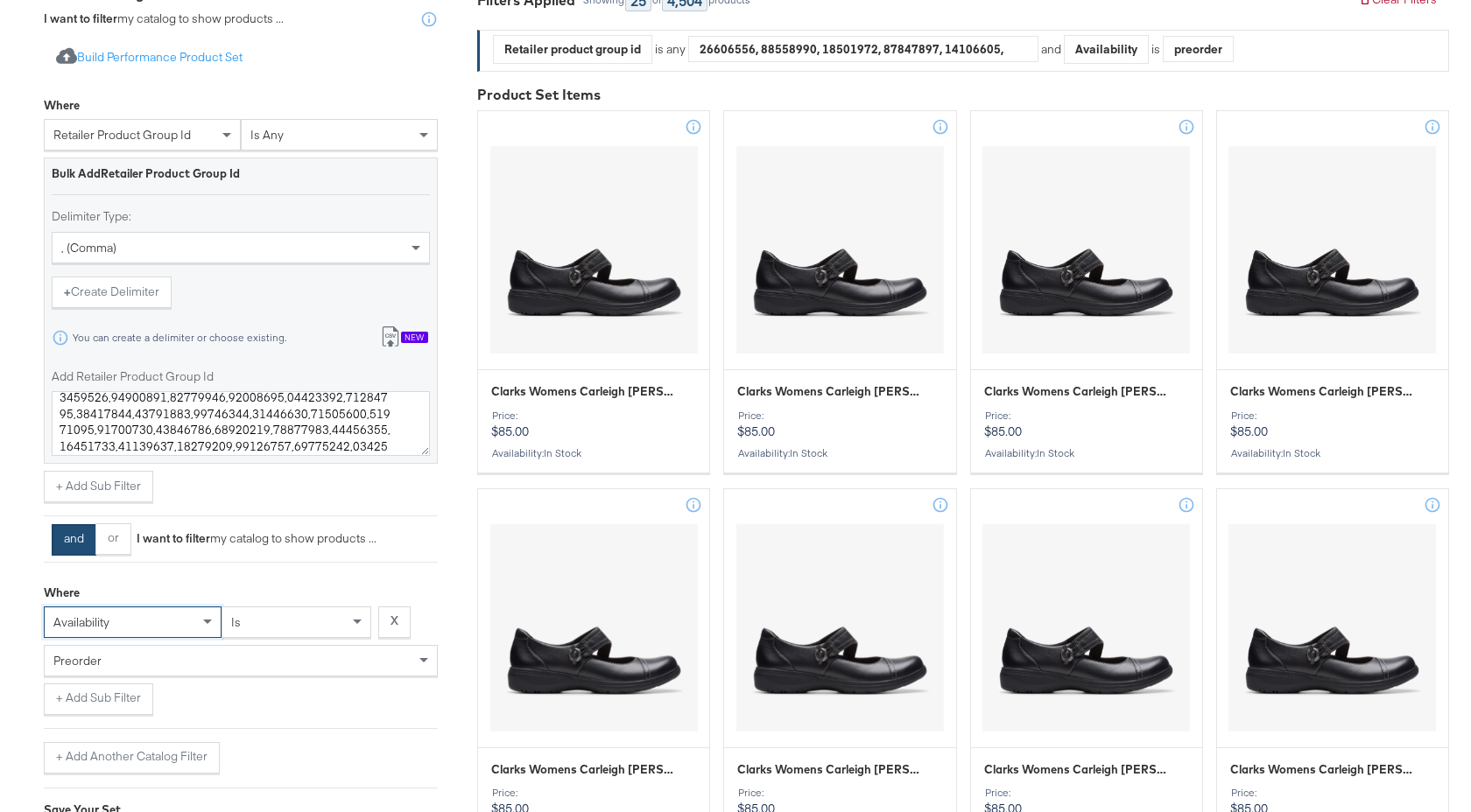
click at [205, 671] on div "preorder" at bounding box center [241, 660] width 393 height 30
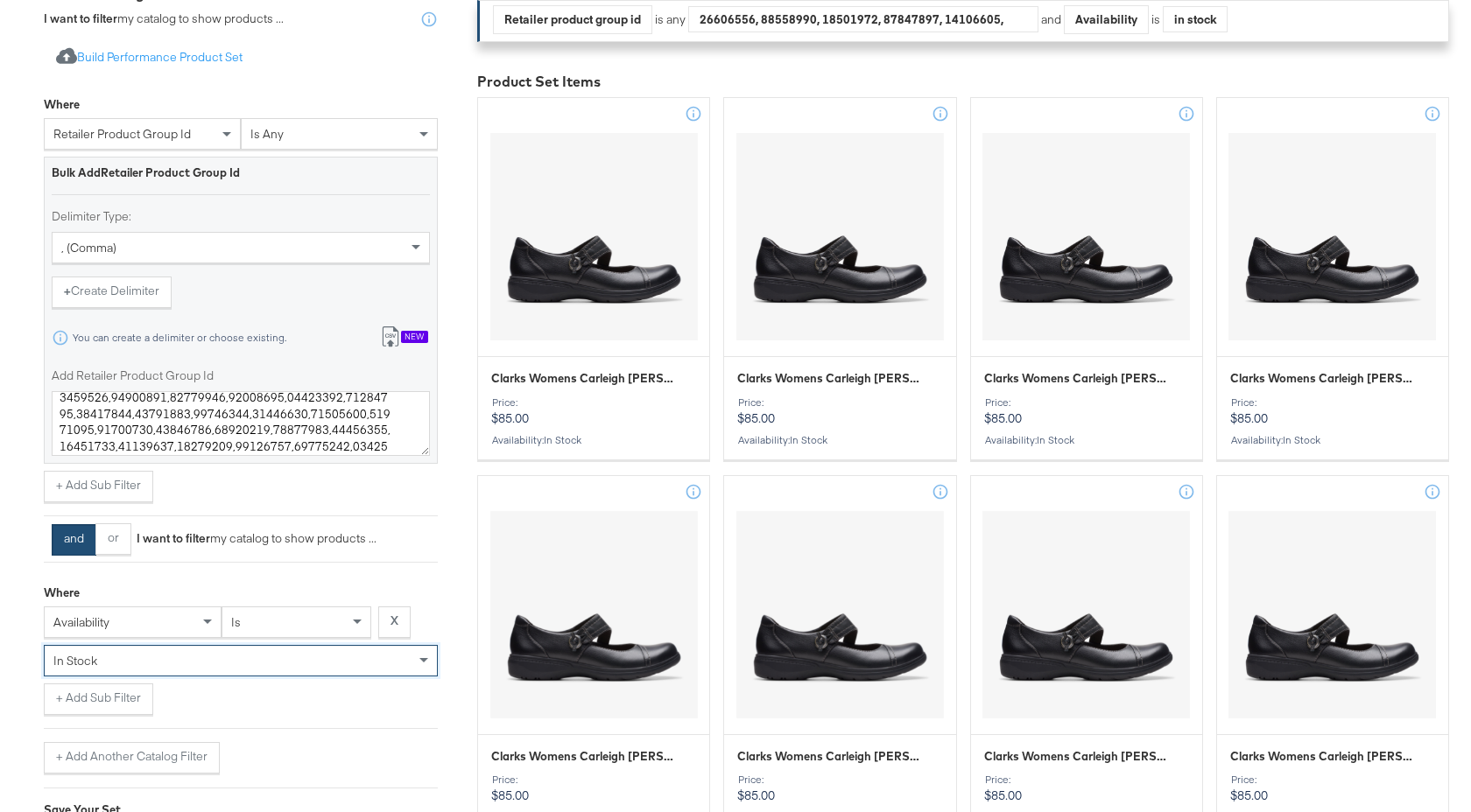
scroll to position [648, 0]
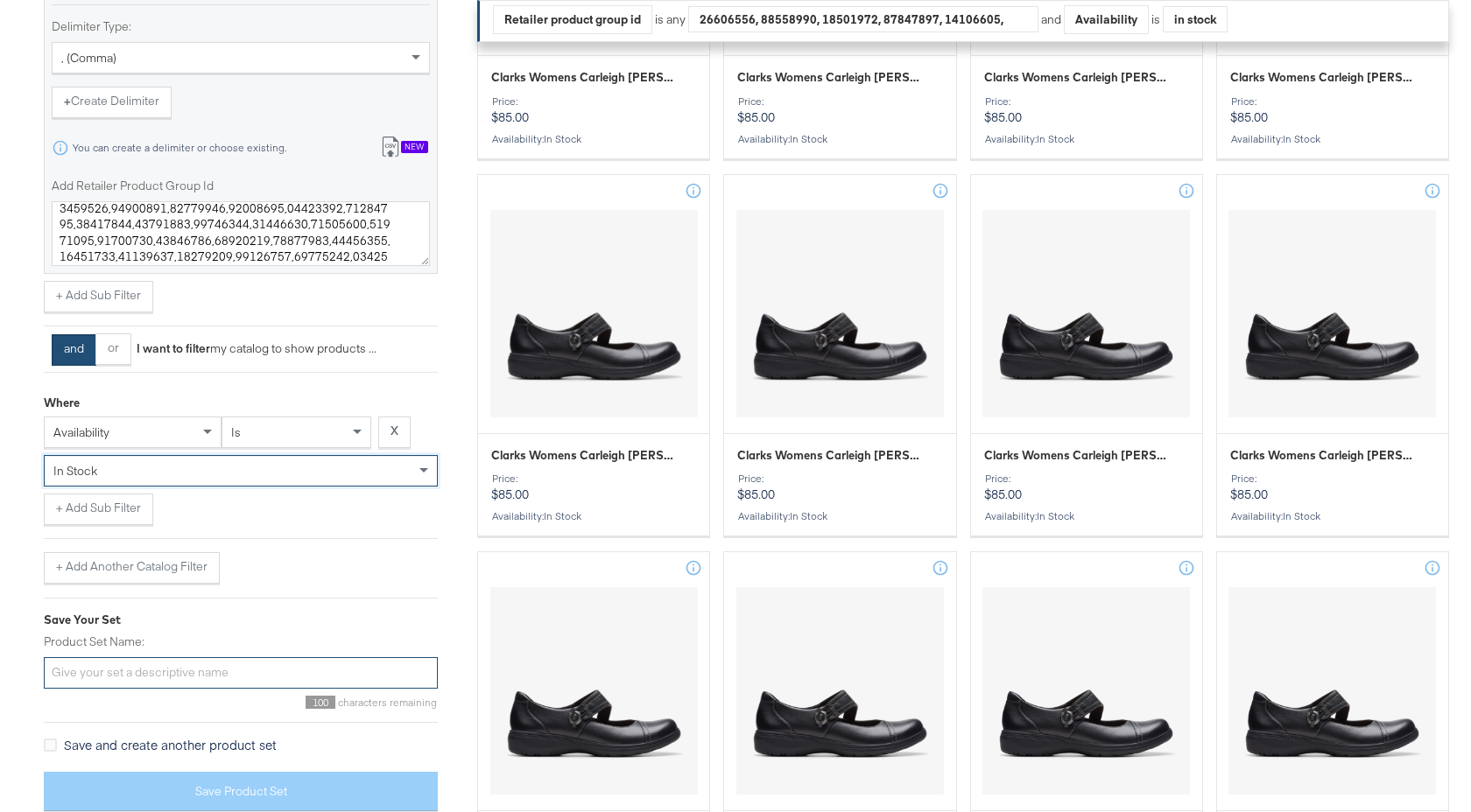
click at [207, 677] on input "Product Set Name:" at bounding box center [241, 674] width 394 height 33
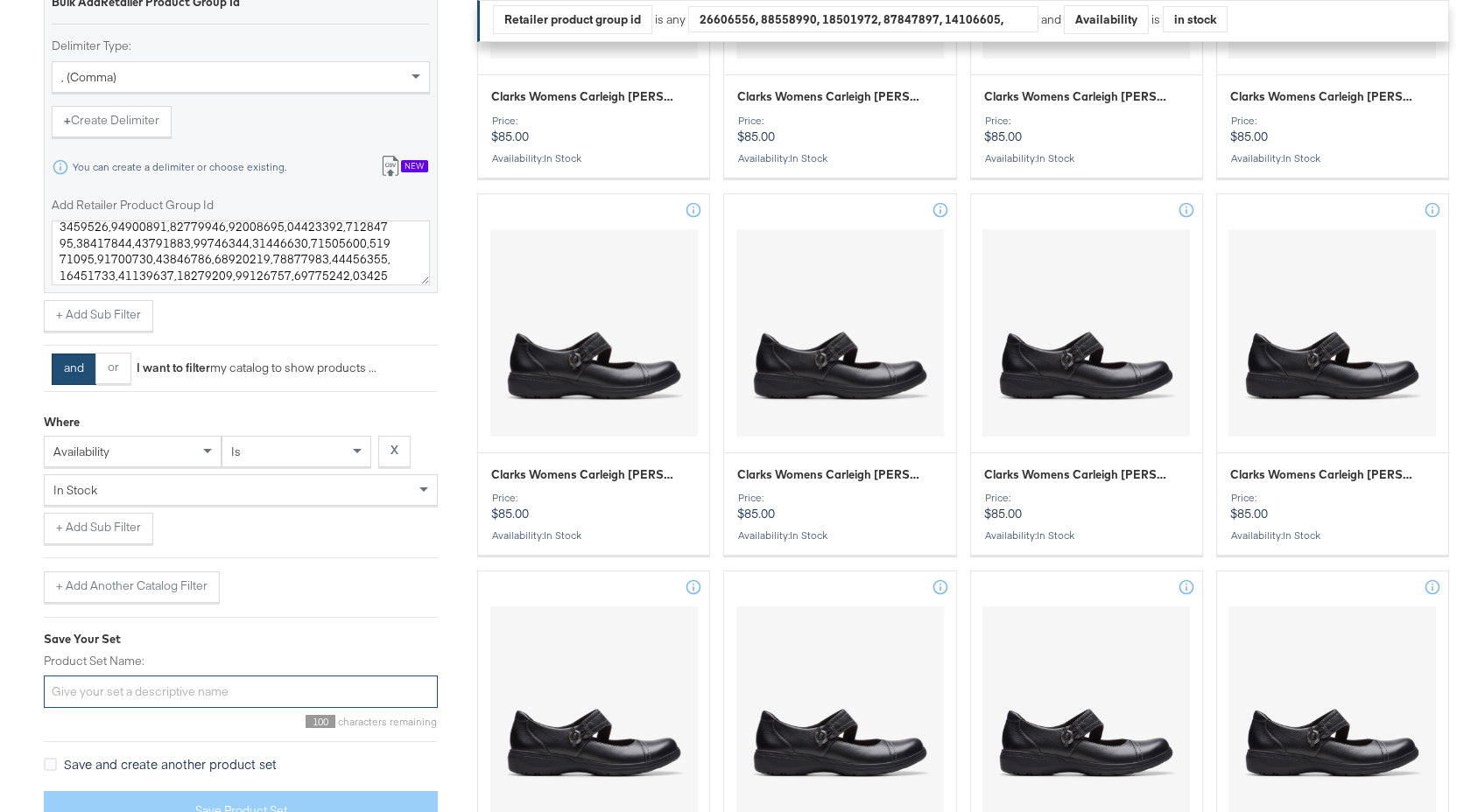
scroll to position [734, 0]
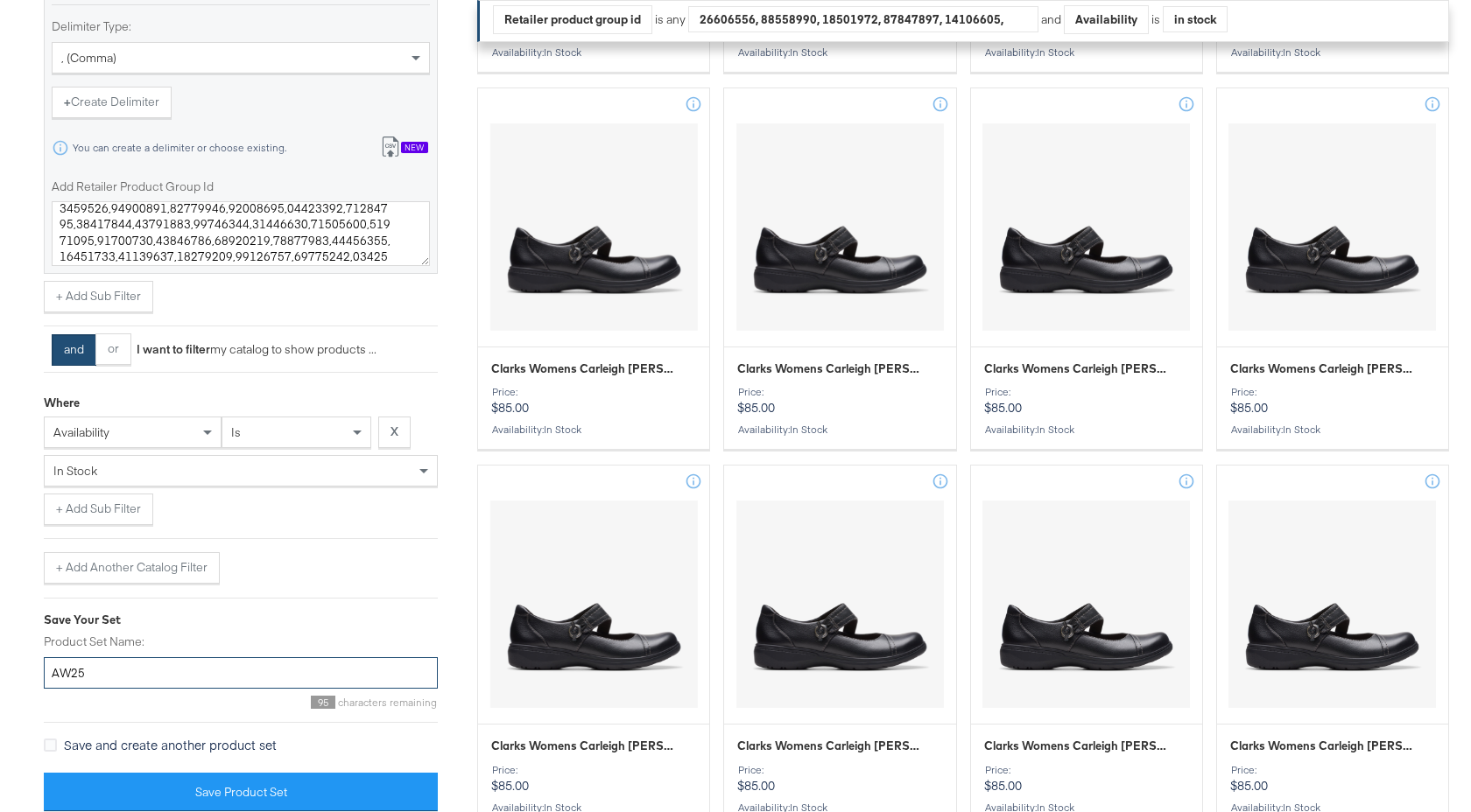
click at [55, 674] on input "AW25" at bounding box center [241, 674] width 394 height 33
click at [52, 674] on input "AW25" at bounding box center [241, 674] width 394 height 33
click at [106, 681] on input "AW25" at bounding box center [241, 674] width 394 height 33
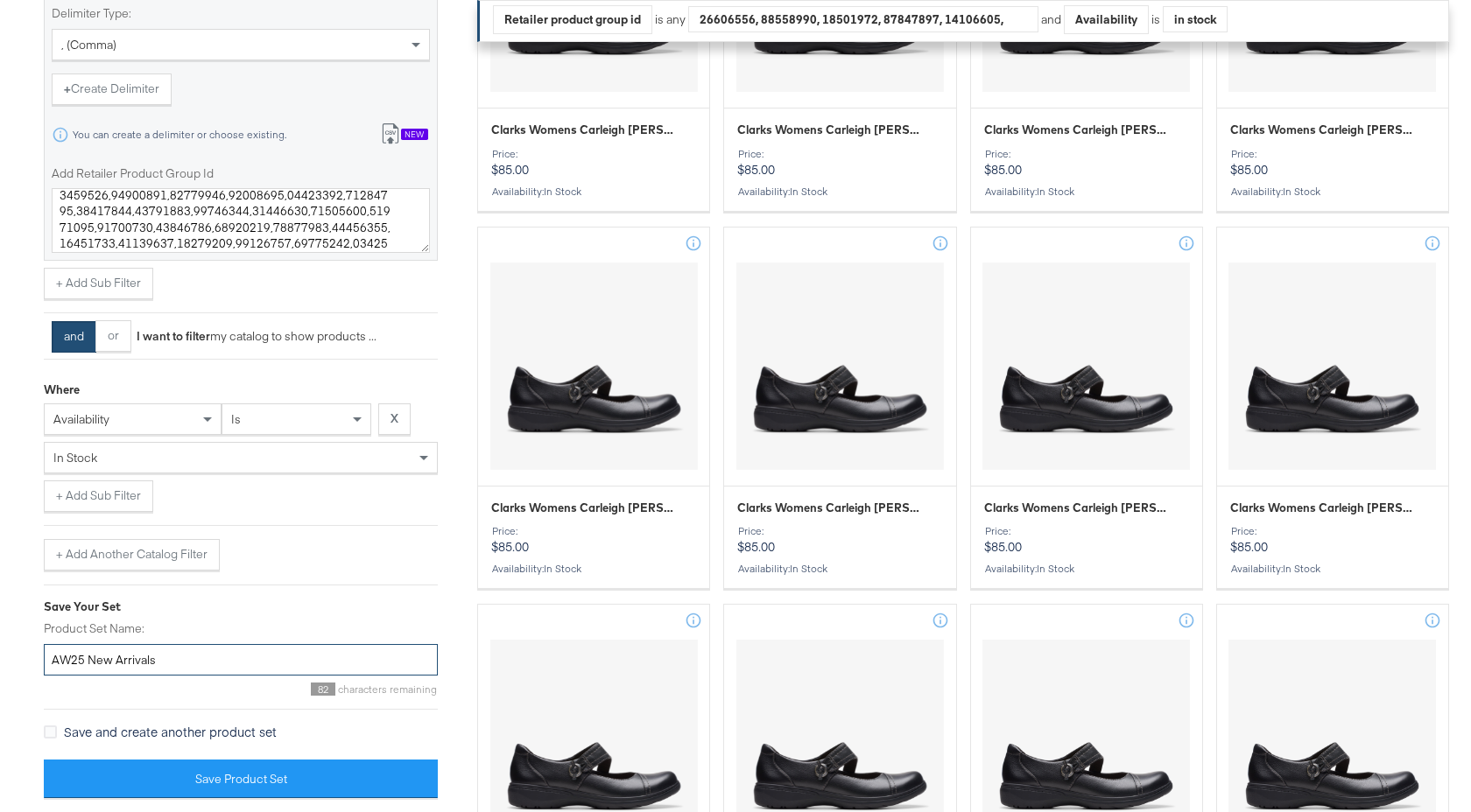
scroll to position [659, 0]
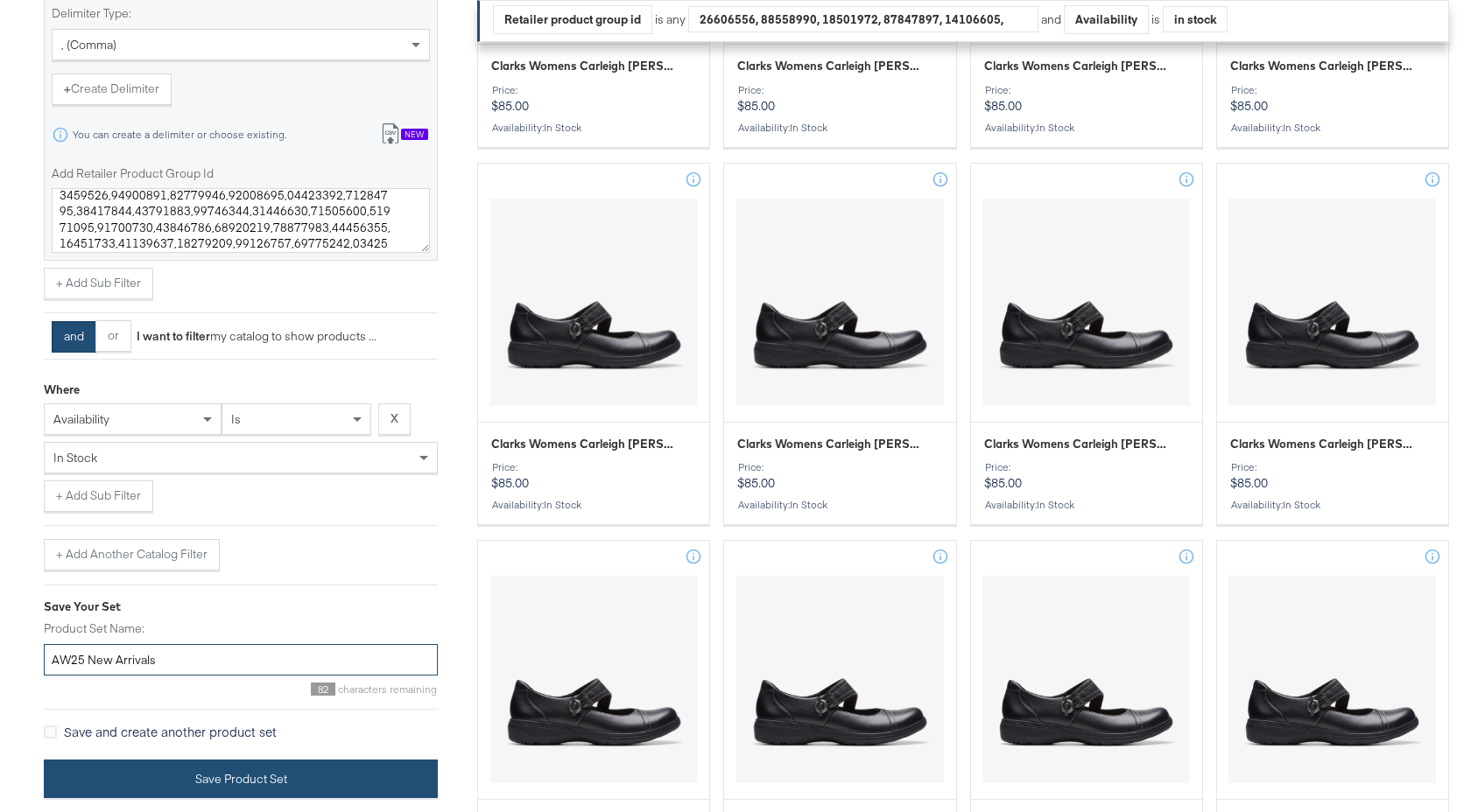
type input "AW25 New Arrivals"
click at [249, 776] on button "Save Product Set" at bounding box center [241, 779] width 394 height 39
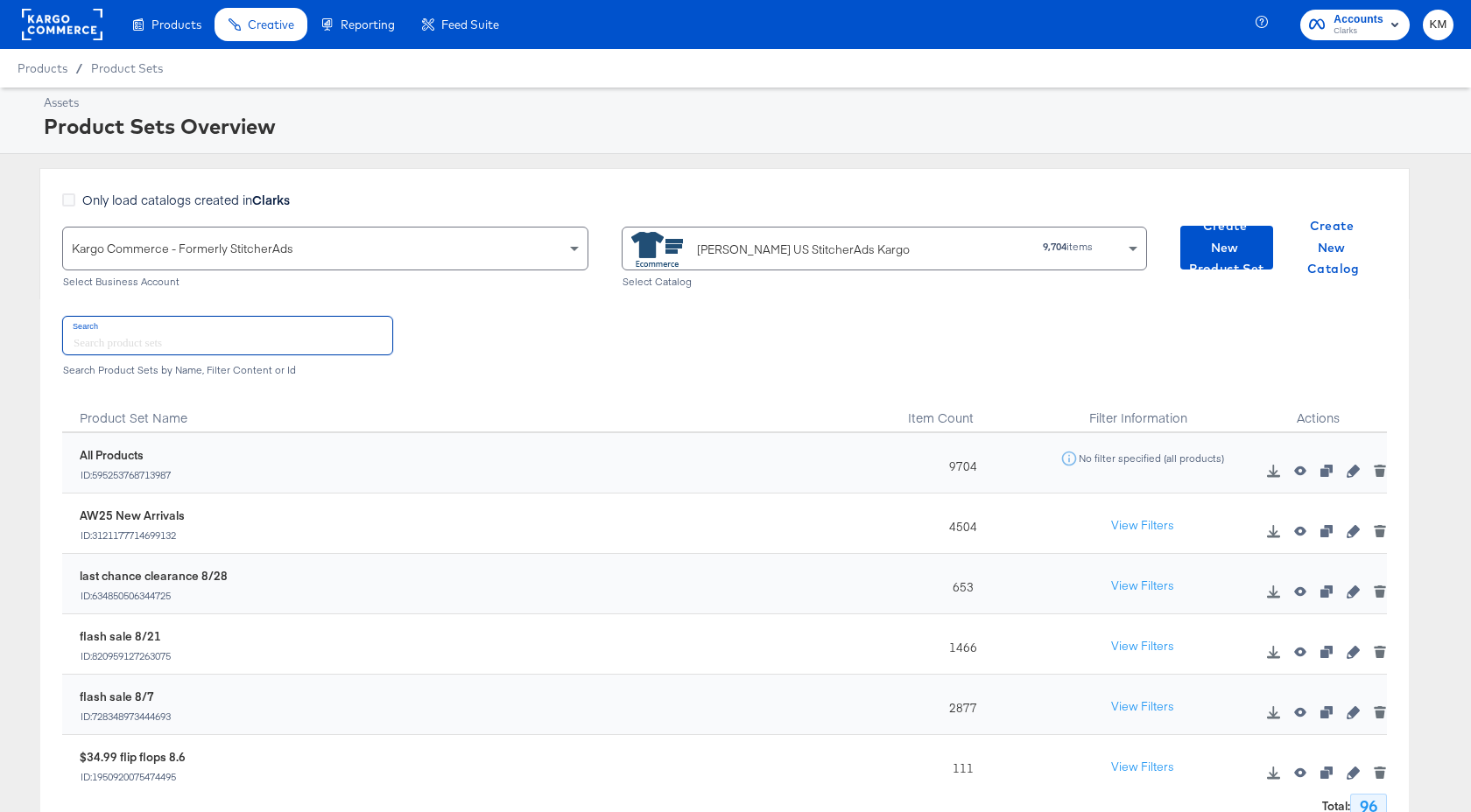
click at [302, 343] on input "text" at bounding box center [228, 335] width 329 height 37
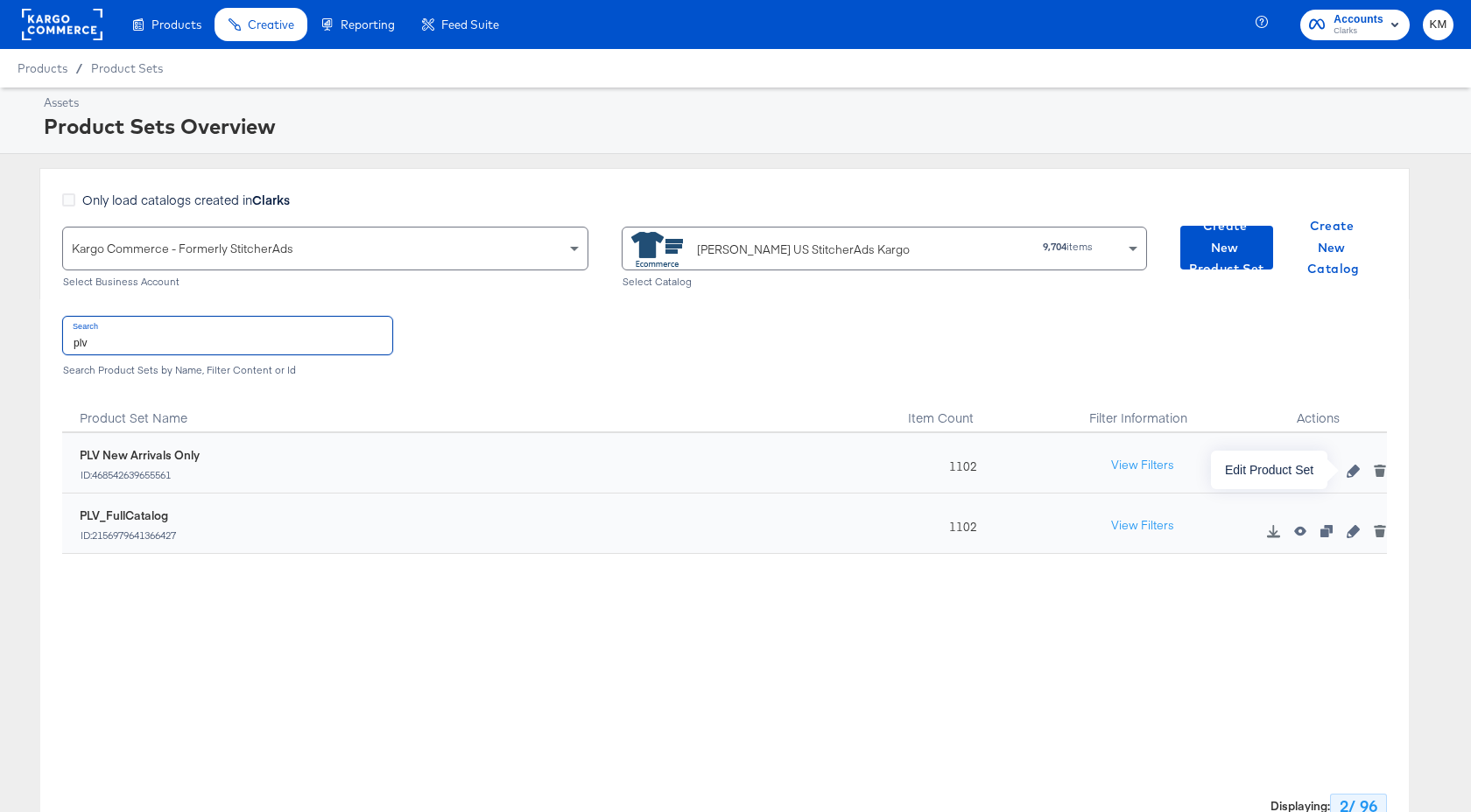
type input "plv"
click at [1346, 472] on button "button" at bounding box center [1352, 470] width 26 height 12
